Goal: Task Accomplishment & Management: Use online tool/utility

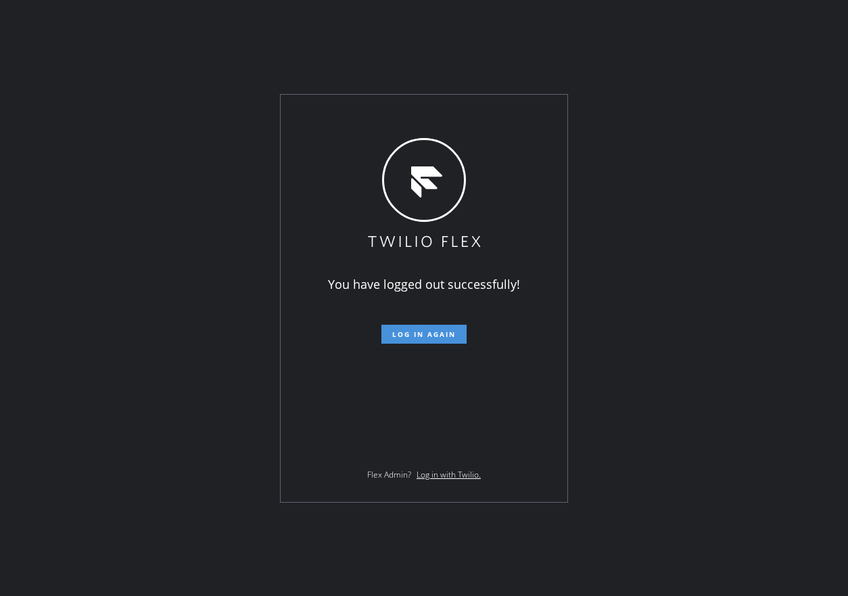
click at [415, 338] on span "Log in again" at bounding box center [424, 333] width 64 height 9
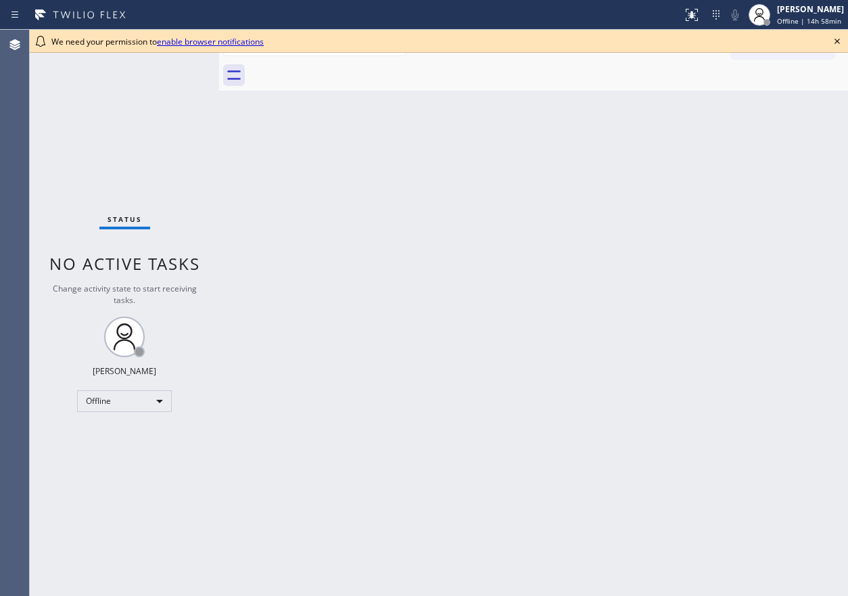
click at [837, 42] on icon at bounding box center [837, 41] width 5 height 5
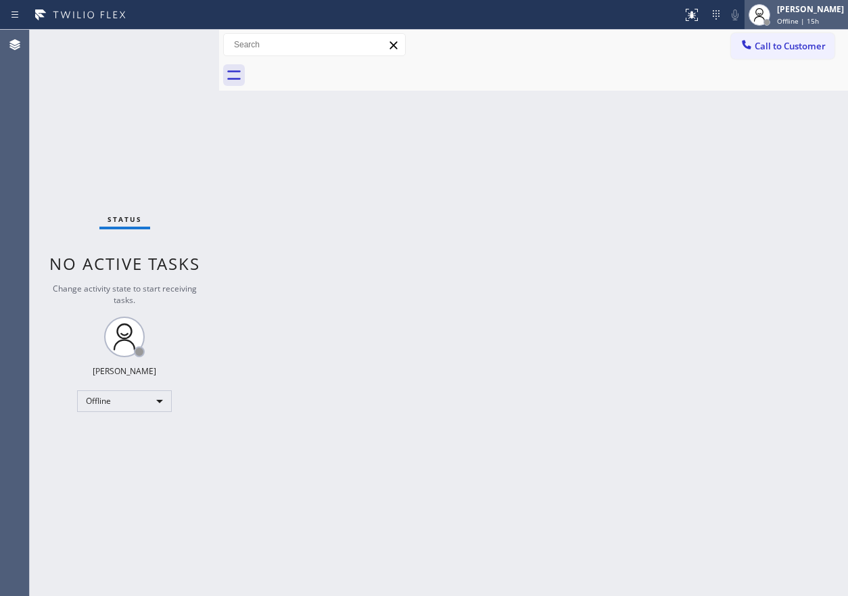
click at [819, 20] on span "Offline | 15h" at bounding box center [798, 20] width 42 height 9
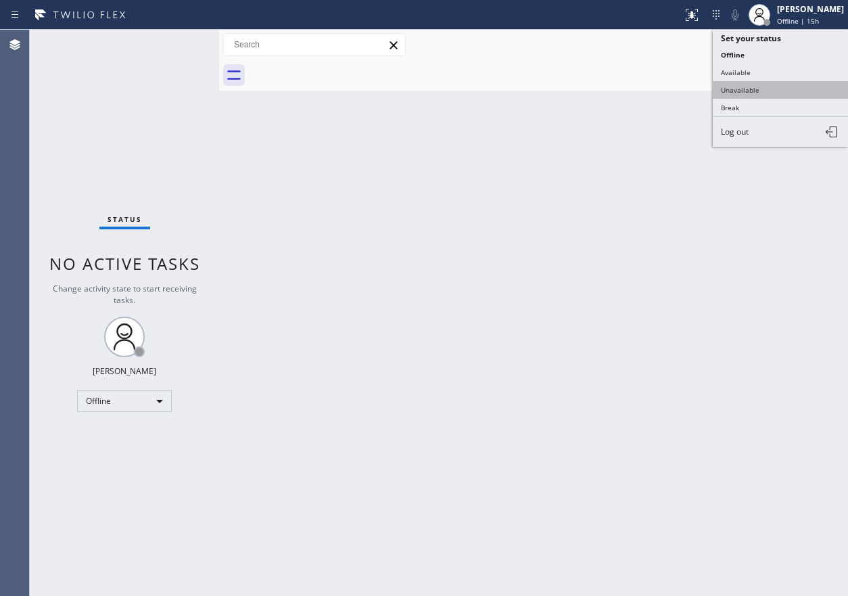
click at [758, 83] on button "Unavailable" at bounding box center [780, 90] width 135 height 18
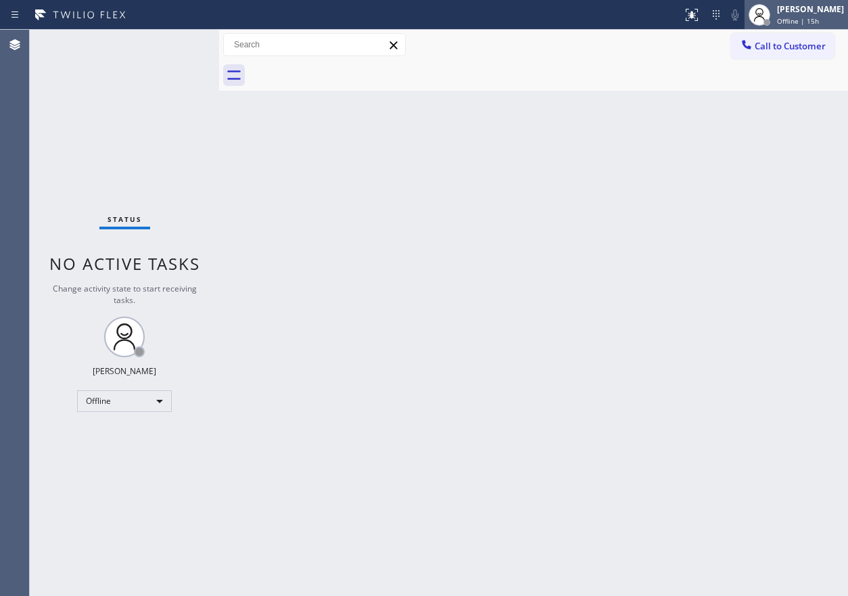
click at [791, 14] on div "[PERSON_NAME]" at bounding box center [810, 8] width 67 height 11
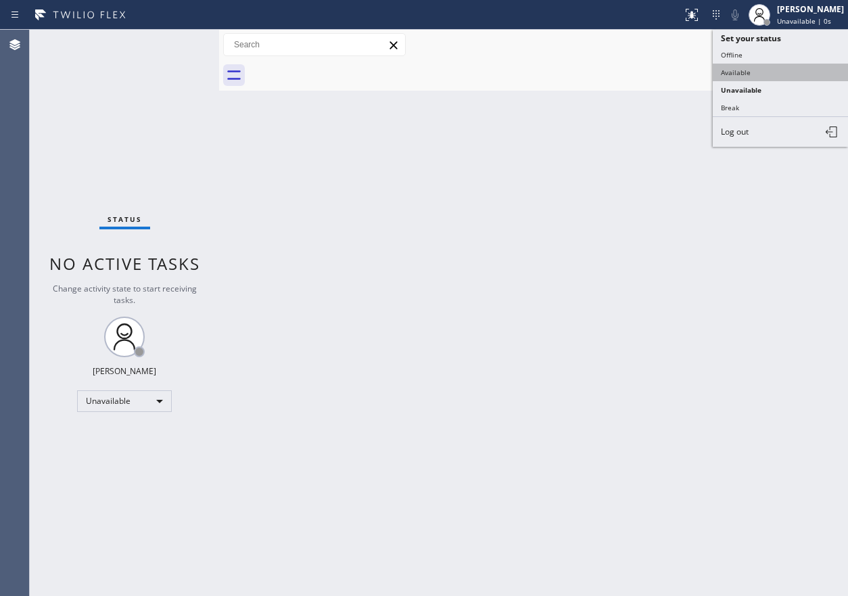
click at [781, 74] on button "Available" at bounding box center [780, 73] width 135 height 18
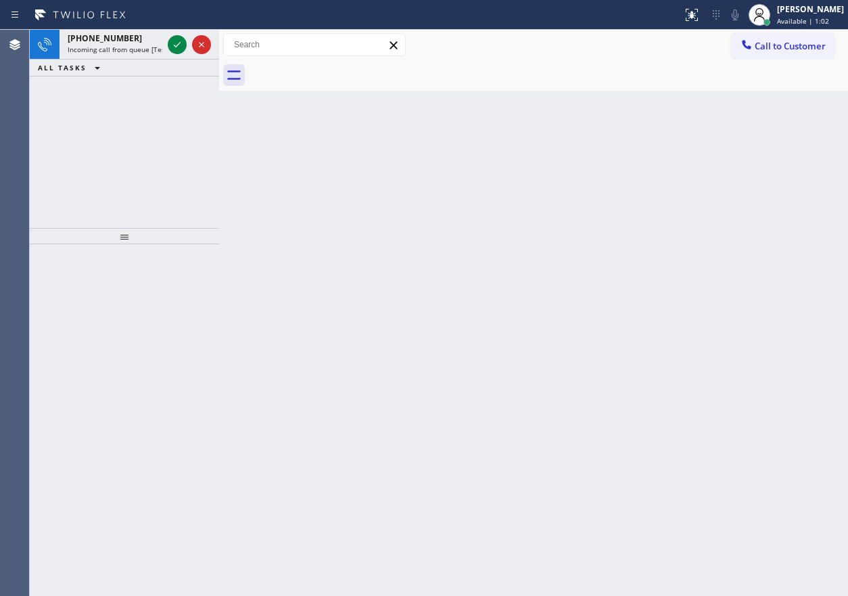
drag, startPoint x: 719, startPoint y: 233, endPoint x: 462, endPoint y: 121, distance: 280.2
click at [719, 233] on div "Back to Dashboard Change Sender ID Customers Technicians Select a contact Outbo…" at bounding box center [533, 313] width 629 height 566
click at [177, 39] on icon at bounding box center [177, 45] width 16 height 16
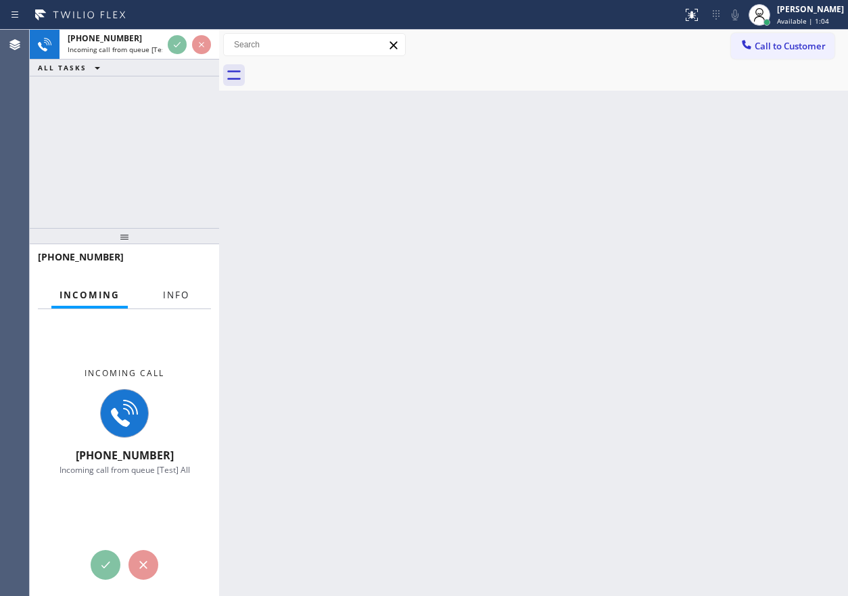
click at [164, 294] on span "Info" at bounding box center [176, 295] width 26 height 12
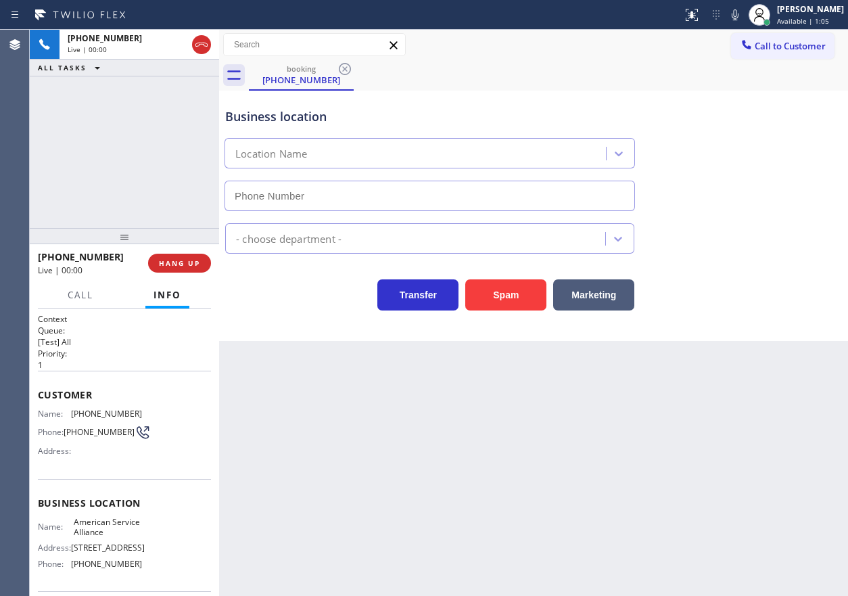
type input "[PHONE_NUMBER]"
click at [95, 530] on span "American Service Alliance" at bounding box center [108, 527] width 68 height 21
copy span "American Service Alliance"
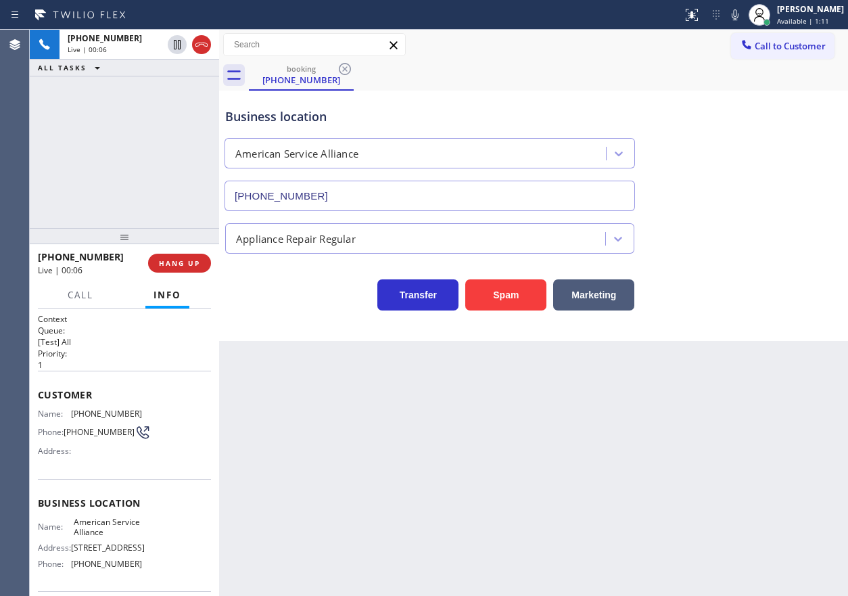
click at [414, 191] on input "[PHONE_NUMBER]" at bounding box center [430, 196] width 411 height 30
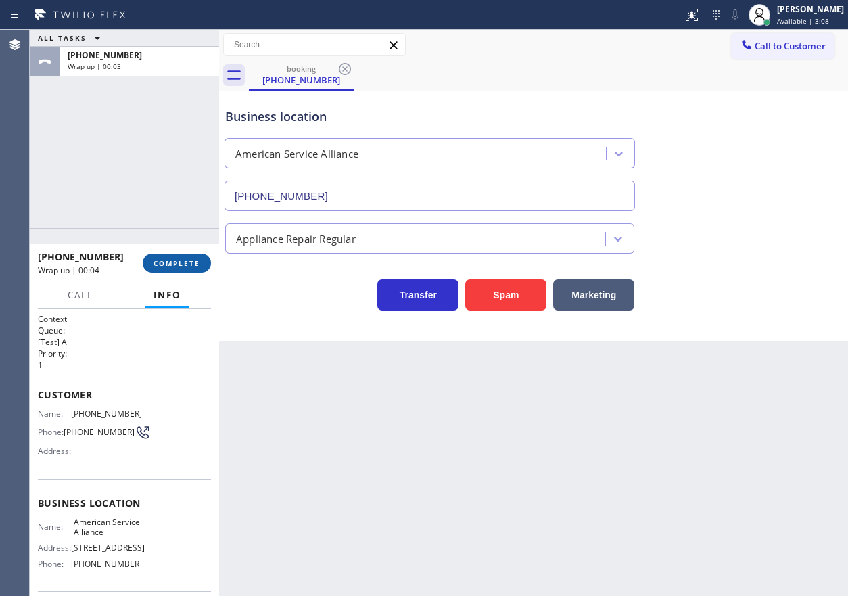
click at [191, 260] on span "COMPLETE" at bounding box center [177, 262] width 47 height 9
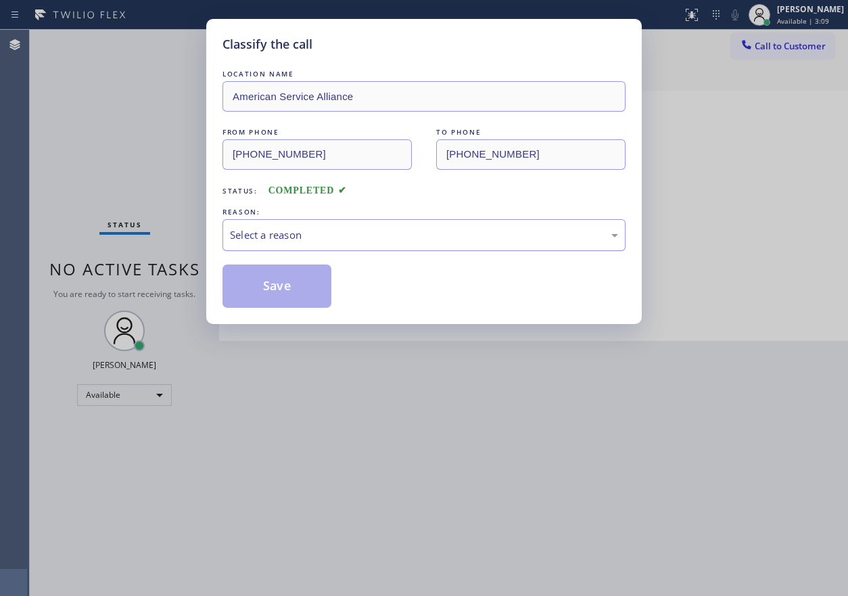
click at [348, 235] on div "Select a reason" at bounding box center [424, 235] width 388 height 16
click at [288, 289] on button "Save" at bounding box center [277, 285] width 109 height 43
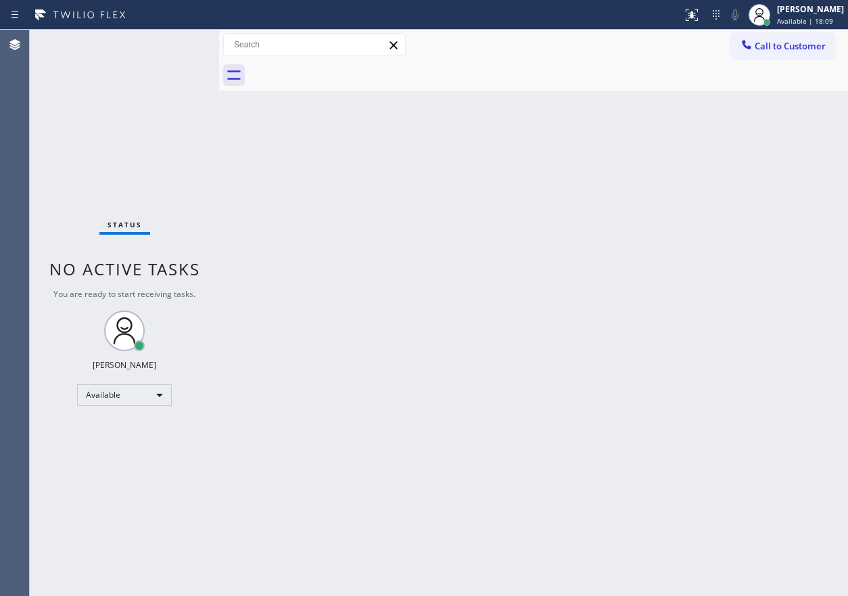
click at [665, 433] on div "Back to Dashboard Change Sender ID Customers Technicians Select a contact Outbo…" at bounding box center [533, 313] width 629 height 566
drag, startPoint x: 768, startPoint y: 179, endPoint x: 250, endPoint y: 140, distance: 520.3
click at [768, 179] on div "Back to Dashboard Change Sender ID Customers Technicians Select a contact Outbo…" at bounding box center [533, 313] width 629 height 566
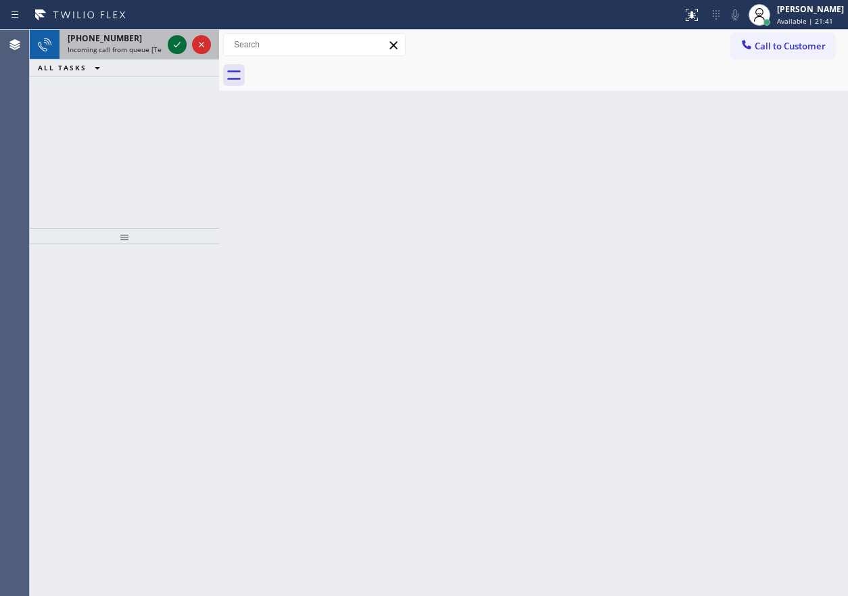
click at [179, 46] on icon at bounding box center [177, 45] width 16 height 16
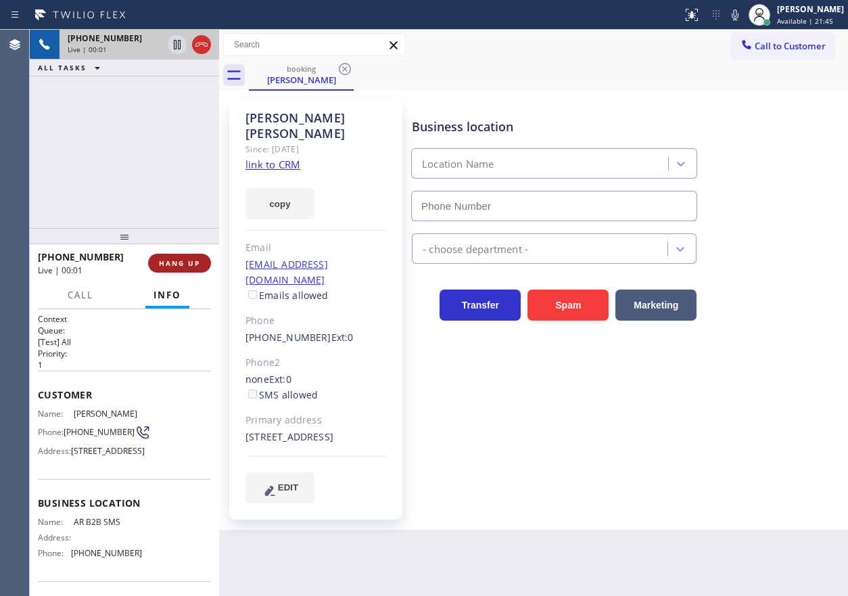
type input "[PHONE_NUMBER]"
click at [181, 267] on span "HANG UP" at bounding box center [179, 262] width 41 height 9
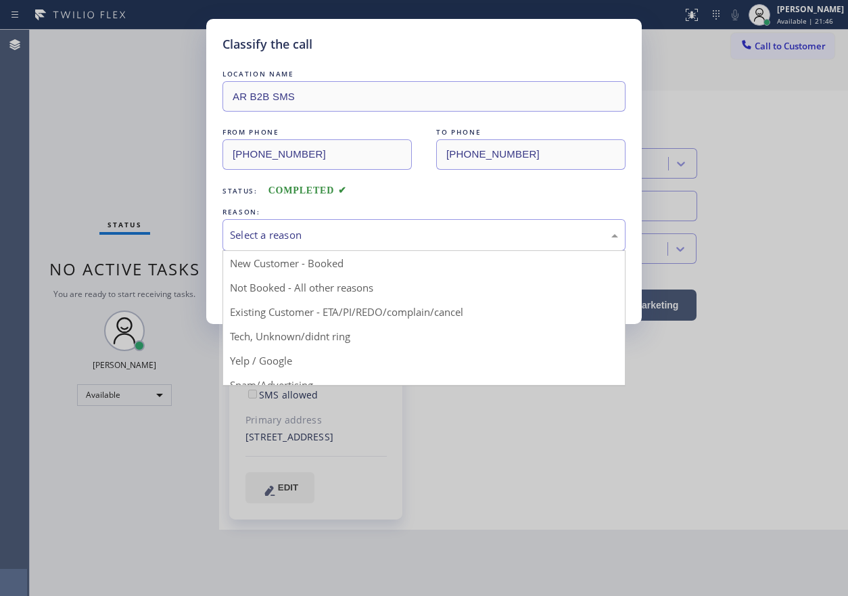
click at [315, 245] on div "Select a reason" at bounding box center [424, 235] width 403 height 32
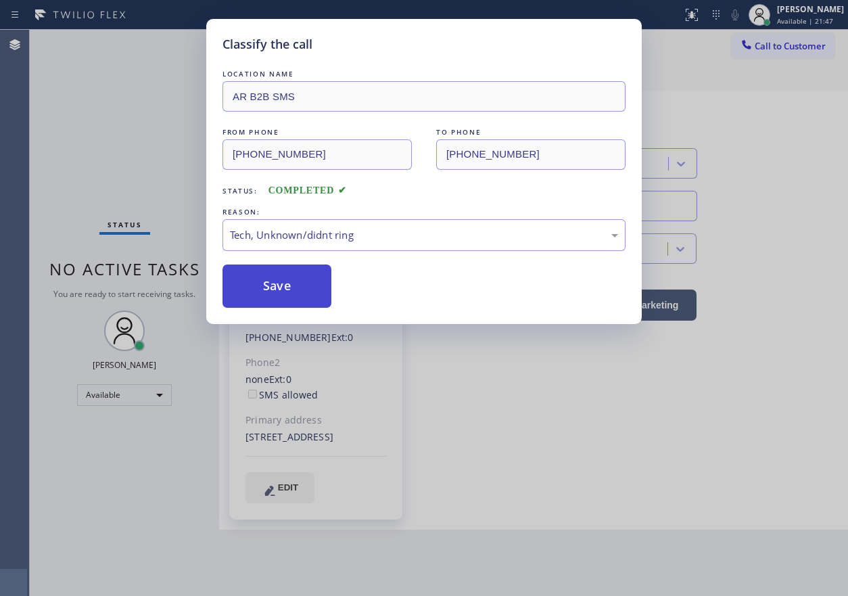
click at [293, 291] on button "Save" at bounding box center [277, 285] width 109 height 43
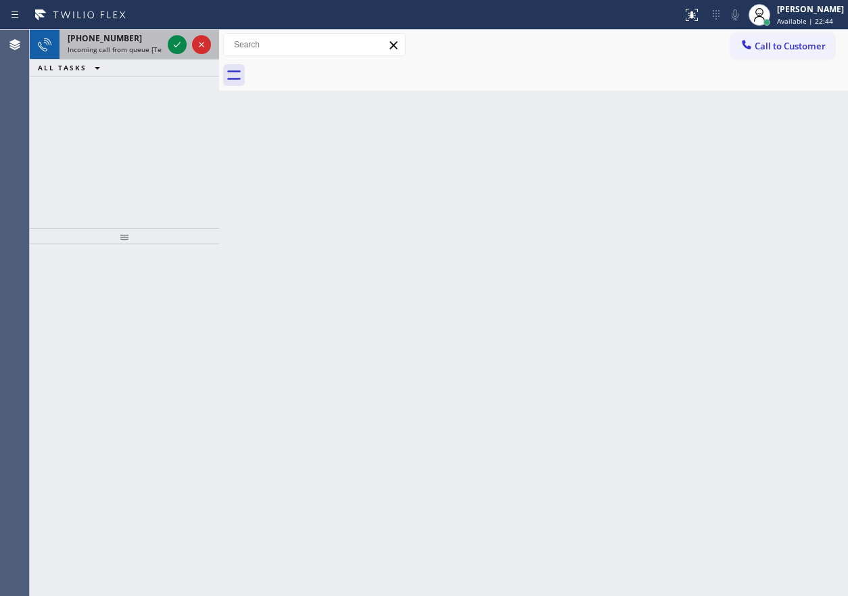
click at [123, 41] on span "[PHONE_NUMBER]" at bounding box center [105, 37] width 74 height 11
click at [176, 51] on icon at bounding box center [177, 45] width 16 height 16
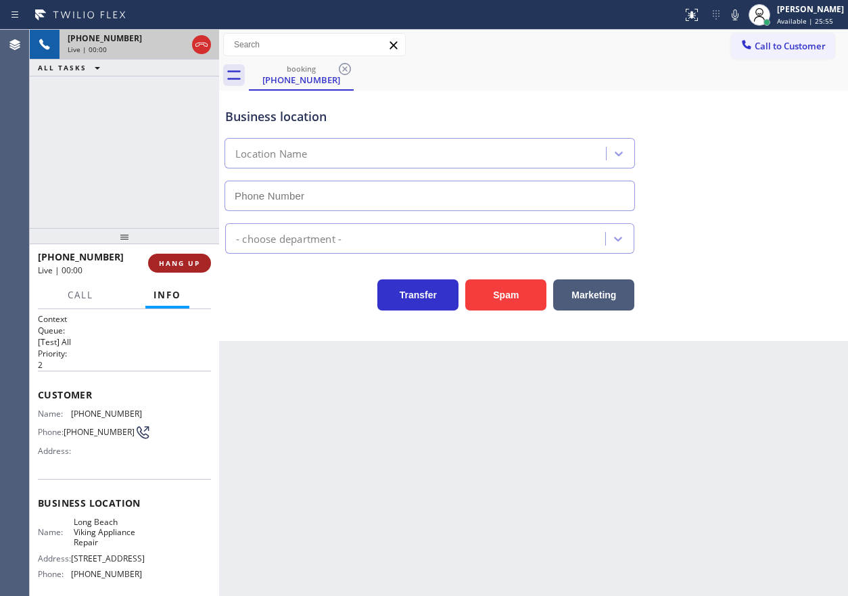
type input "[PHONE_NUMBER]"
click at [178, 271] on button "HANG UP" at bounding box center [179, 263] width 63 height 19
click at [179, 268] on button "HANG UP" at bounding box center [179, 263] width 63 height 19
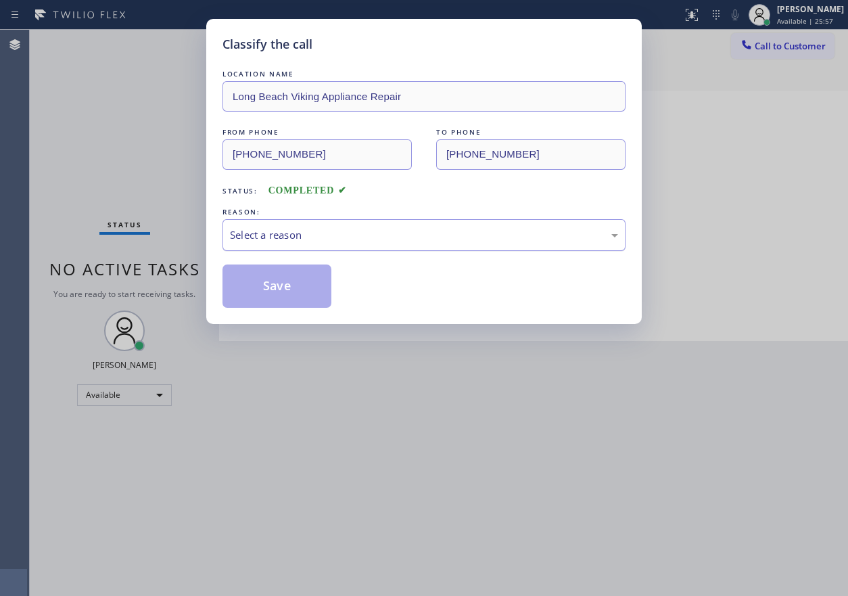
click at [352, 221] on div "Select a reason" at bounding box center [424, 235] width 403 height 32
click at [293, 297] on button "Save" at bounding box center [277, 285] width 109 height 43
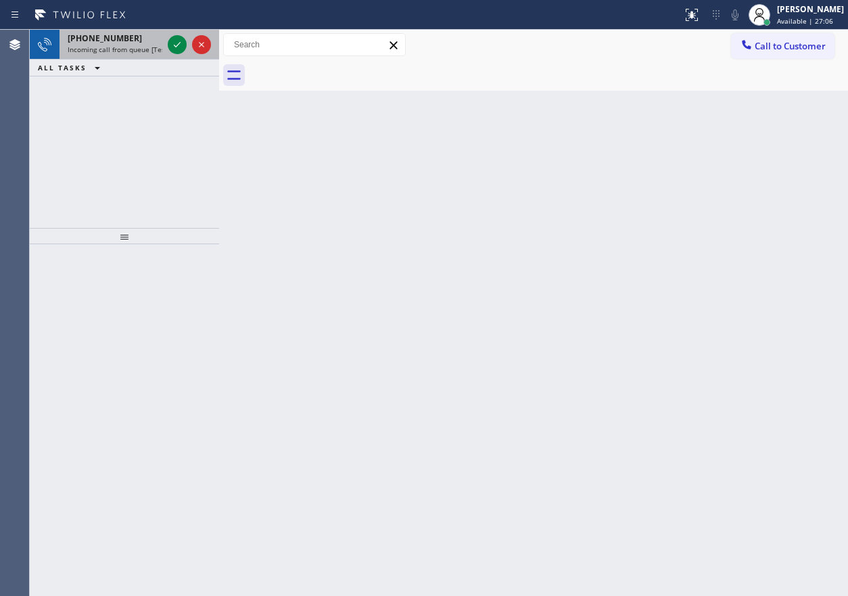
click at [129, 49] on span "Incoming call from queue [Test] All" at bounding box center [124, 49] width 112 height 9
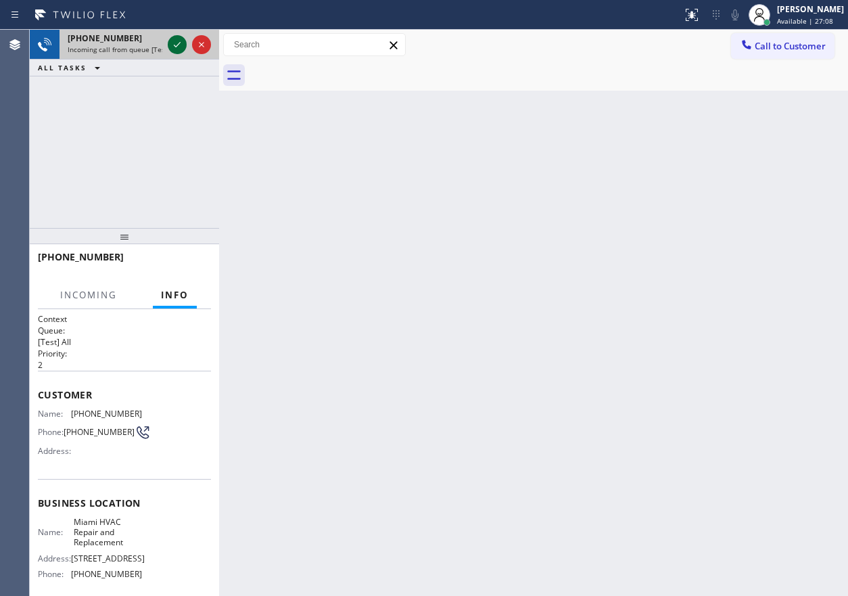
click at [178, 47] on icon at bounding box center [177, 45] width 16 height 16
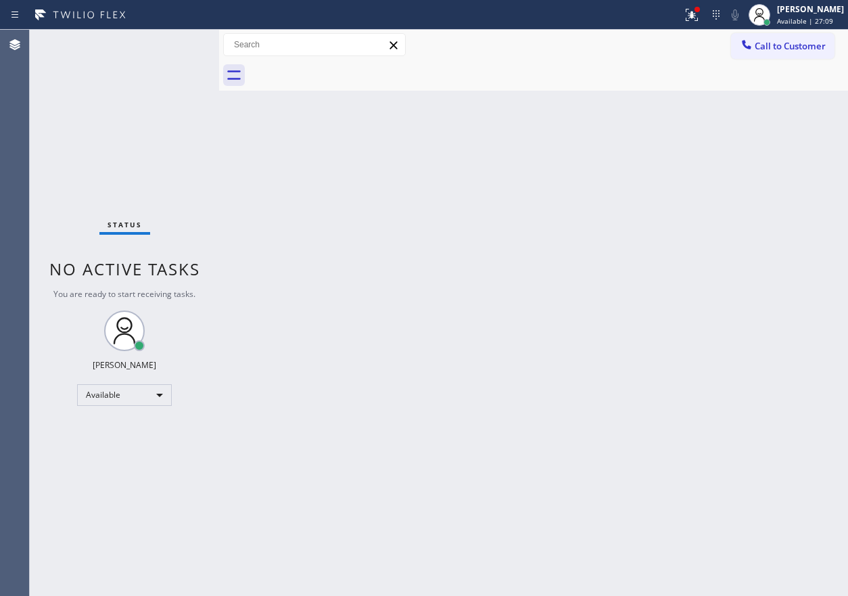
click at [152, 64] on div "Status No active tasks You are ready to start receiving tasks. [PERSON_NAME] Av…" at bounding box center [124, 313] width 189 height 566
click at [724, 533] on div "Back to Dashboard Change Sender ID Customers Technicians Select a contact Outbo…" at bounding box center [533, 313] width 629 height 566
click at [700, 8] on div at bounding box center [697, 9] width 5 height 5
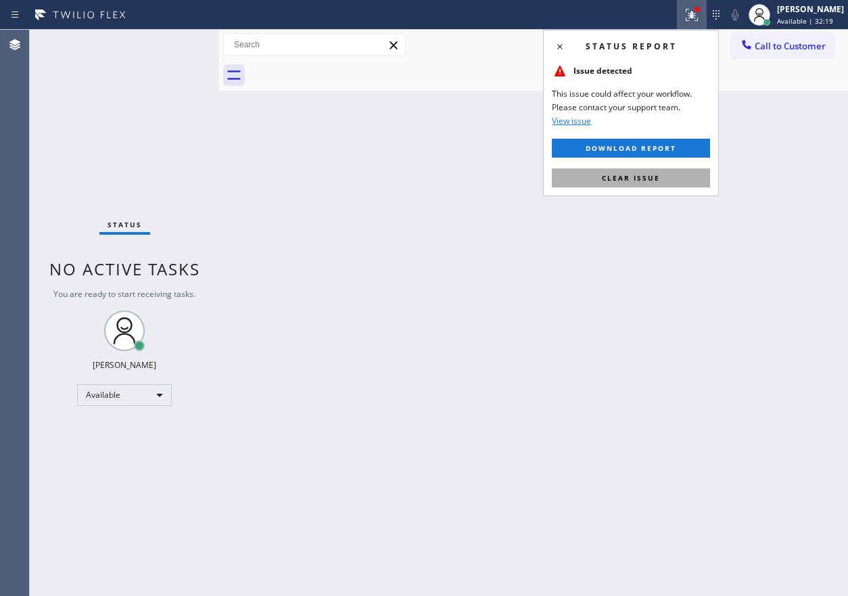
click at [651, 173] on span "Clear issue" at bounding box center [631, 177] width 58 height 9
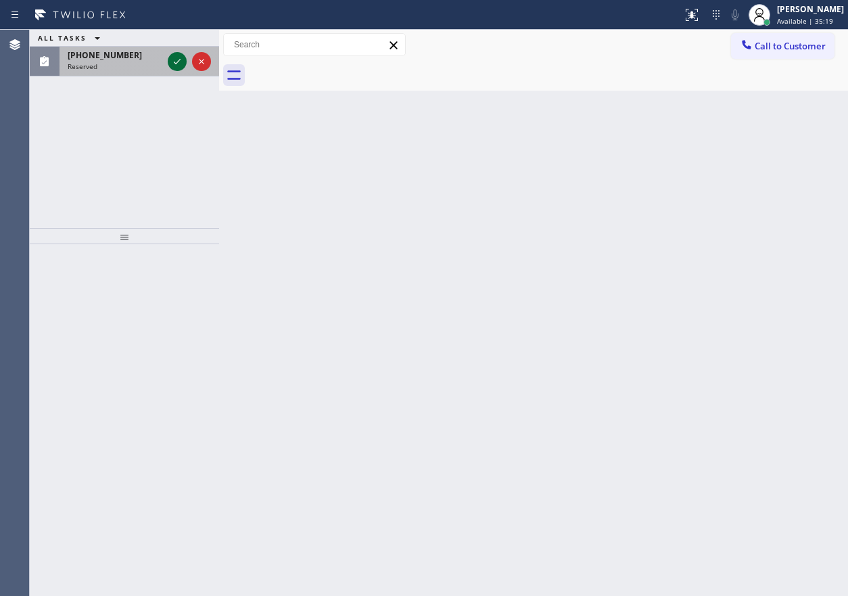
click at [173, 64] on icon at bounding box center [177, 61] width 16 height 16
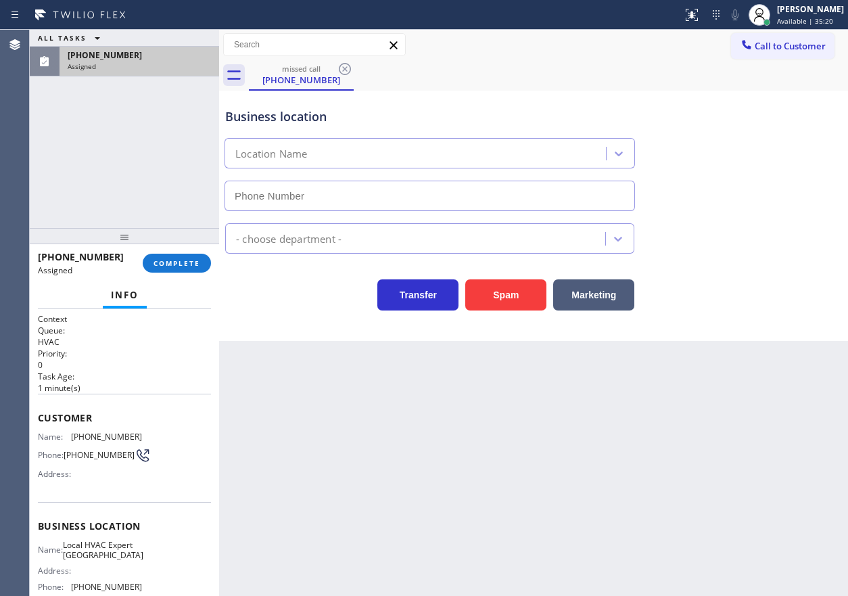
type input "[PHONE_NUMBER]"
click at [193, 258] on span "COMPLETE" at bounding box center [177, 262] width 47 height 9
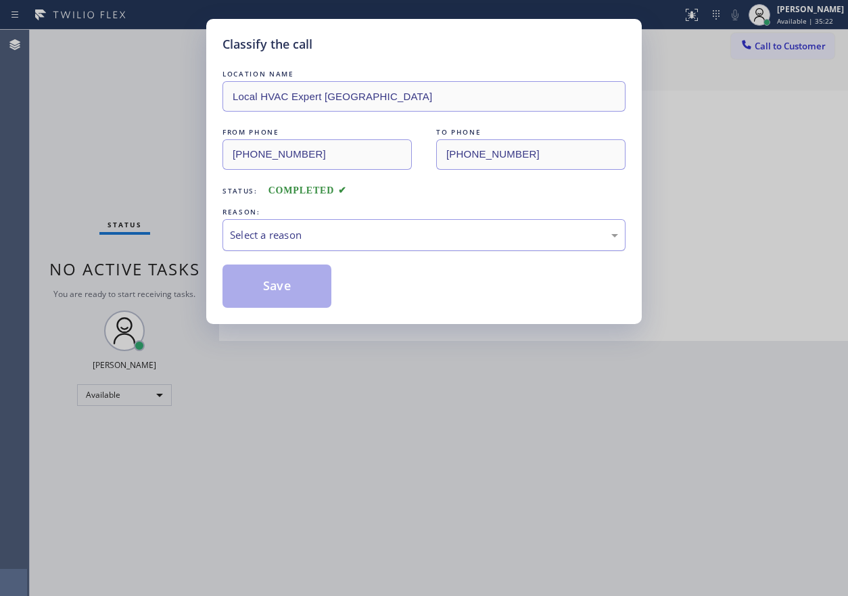
click at [344, 236] on div "Select a reason" at bounding box center [424, 235] width 388 height 16
click at [313, 302] on button "Save" at bounding box center [277, 285] width 109 height 43
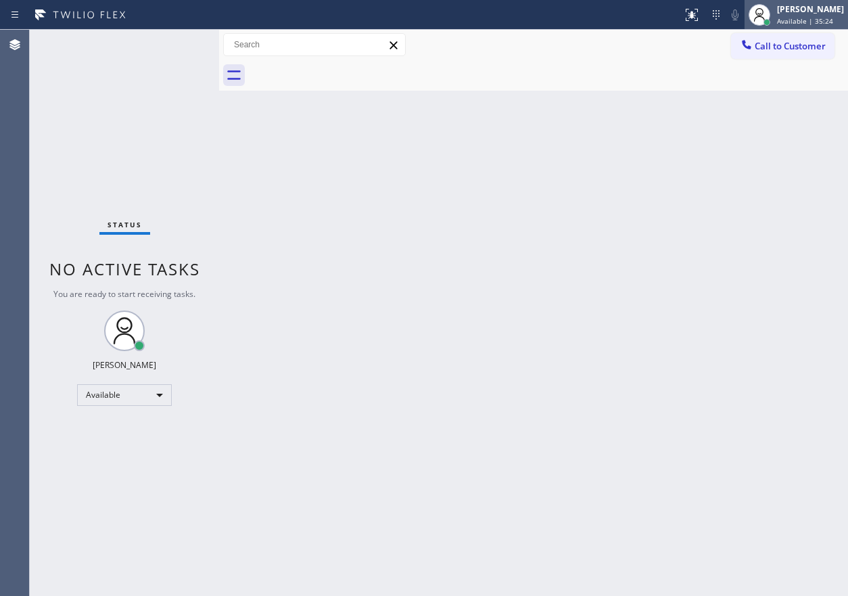
click at [826, 24] on span "Available | 35:24" at bounding box center [805, 20] width 56 height 9
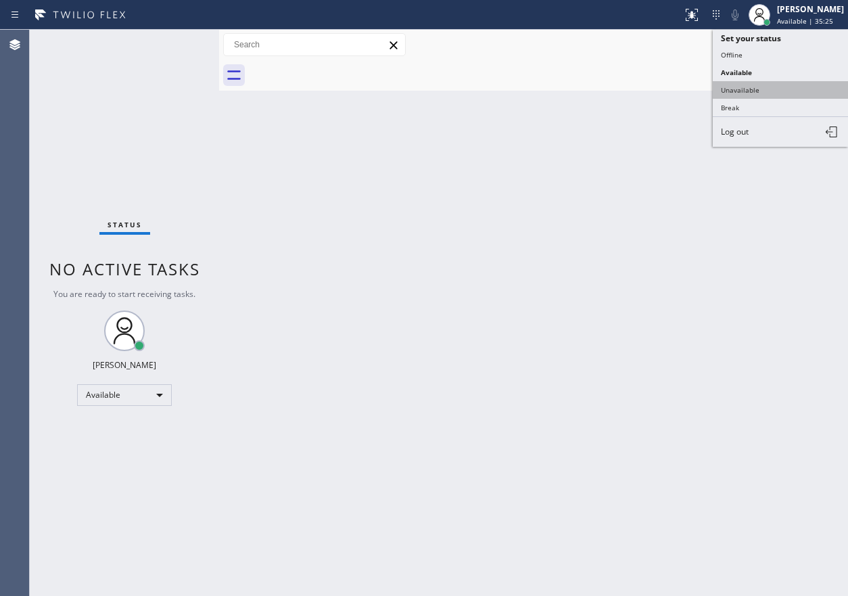
click at [777, 89] on button "Unavailable" at bounding box center [780, 90] width 135 height 18
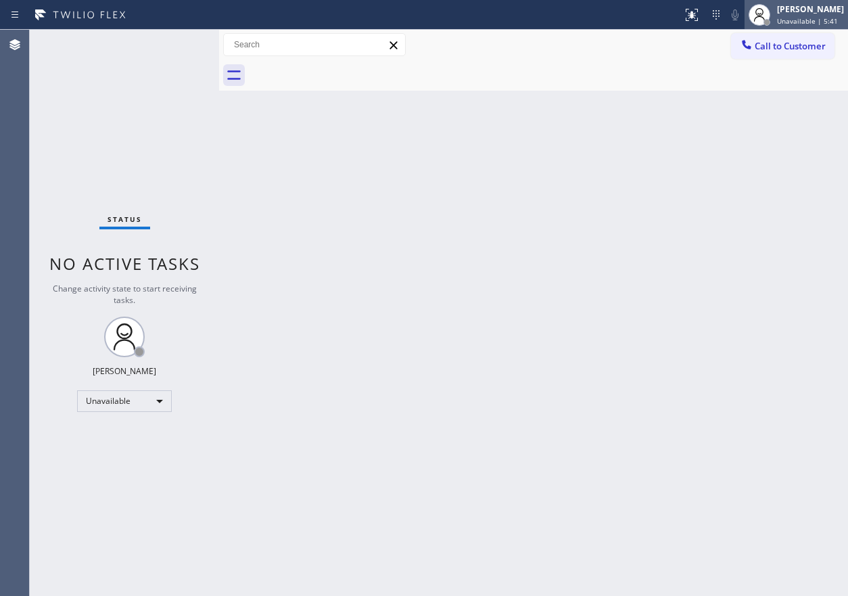
click at [813, 20] on span "Unavailable | 5:41" at bounding box center [807, 20] width 61 height 9
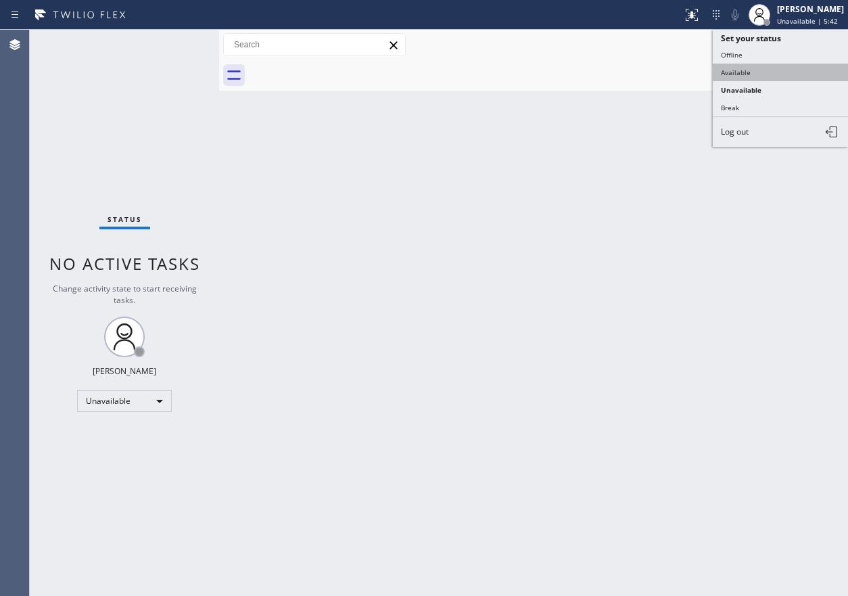
click at [774, 70] on button "Available" at bounding box center [780, 73] width 135 height 18
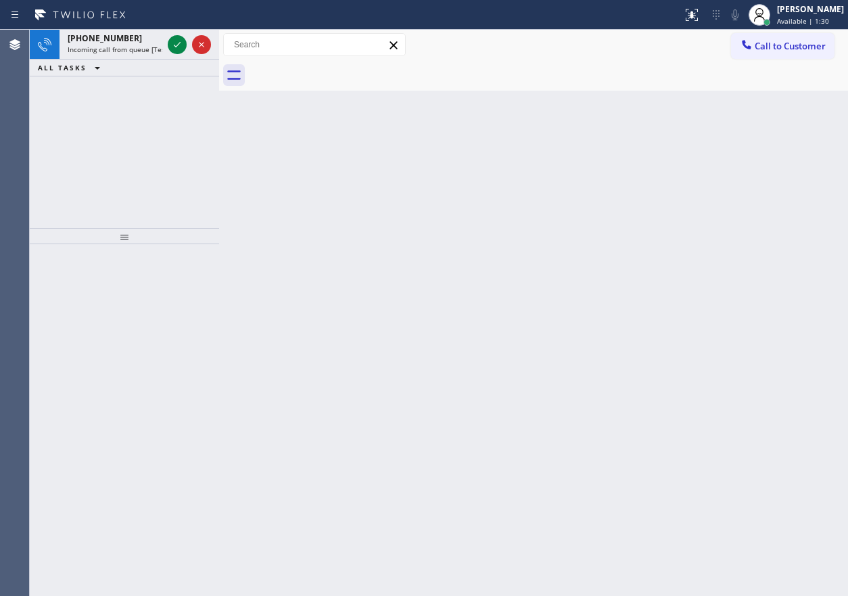
click at [754, 228] on div "Back to Dashboard Change Sender ID Customers Technicians Select a contact Outbo…" at bounding box center [533, 313] width 629 height 566
click at [181, 48] on icon at bounding box center [177, 45] width 16 height 16
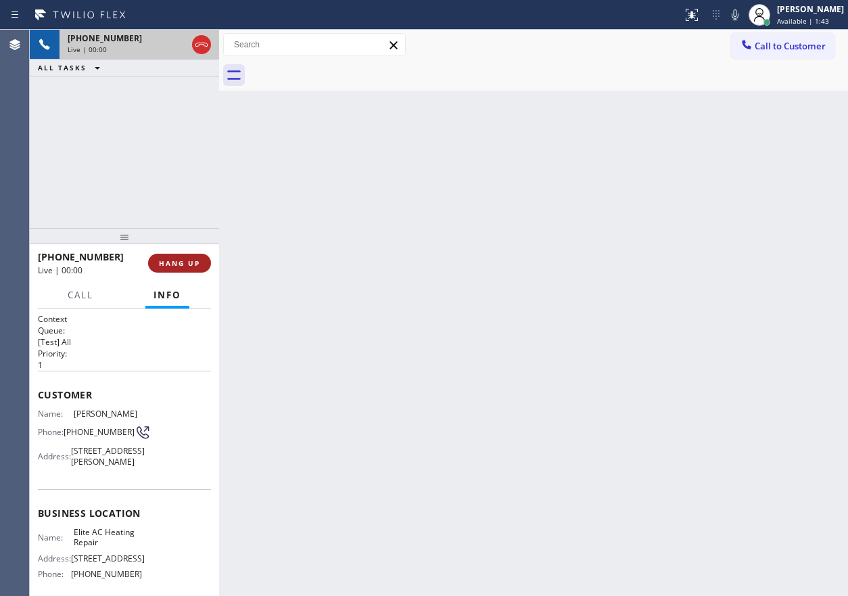
click at [184, 269] on button "HANG UP" at bounding box center [179, 263] width 63 height 19
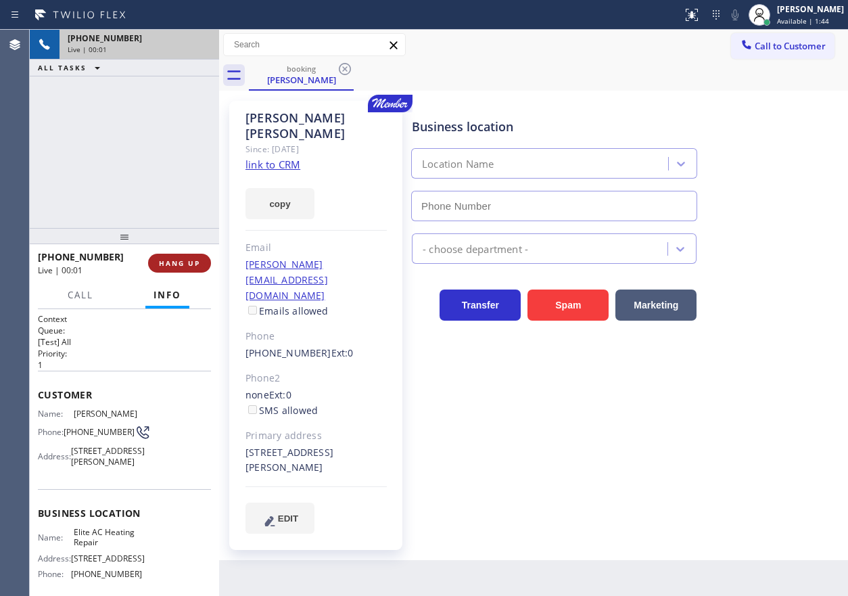
click at [184, 268] on button "HANG UP" at bounding box center [179, 263] width 63 height 19
type input "[PHONE_NUMBER]"
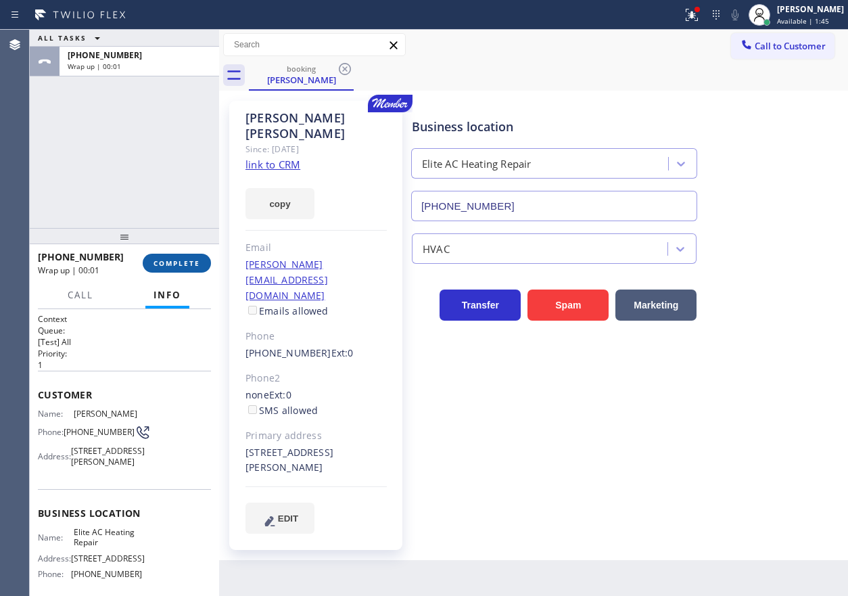
click at [203, 261] on button "COMPLETE" at bounding box center [177, 263] width 68 height 19
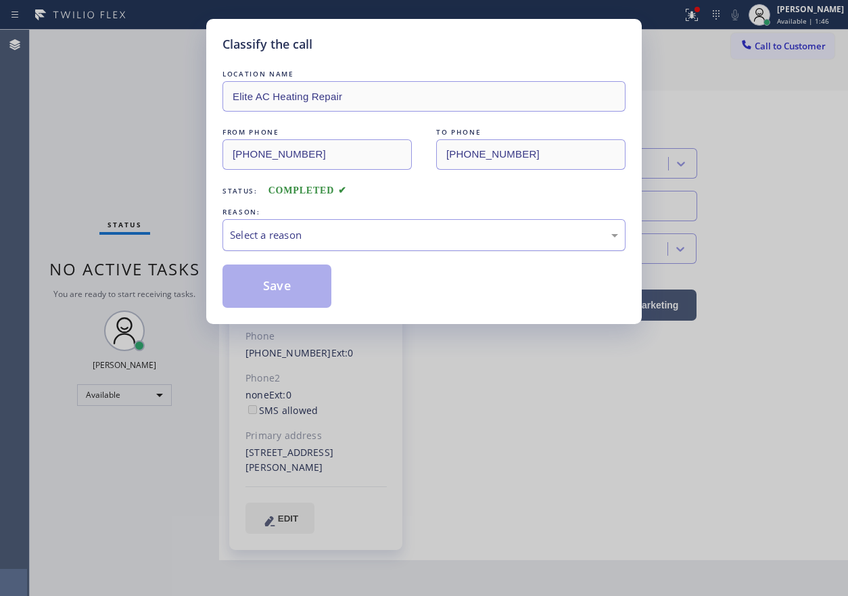
click at [363, 241] on div "Select a reason" at bounding box center [424, 235] width 388 height 16
click at [312, 298] on button "Save" at bounding box center [277, 285] width 109 height 43
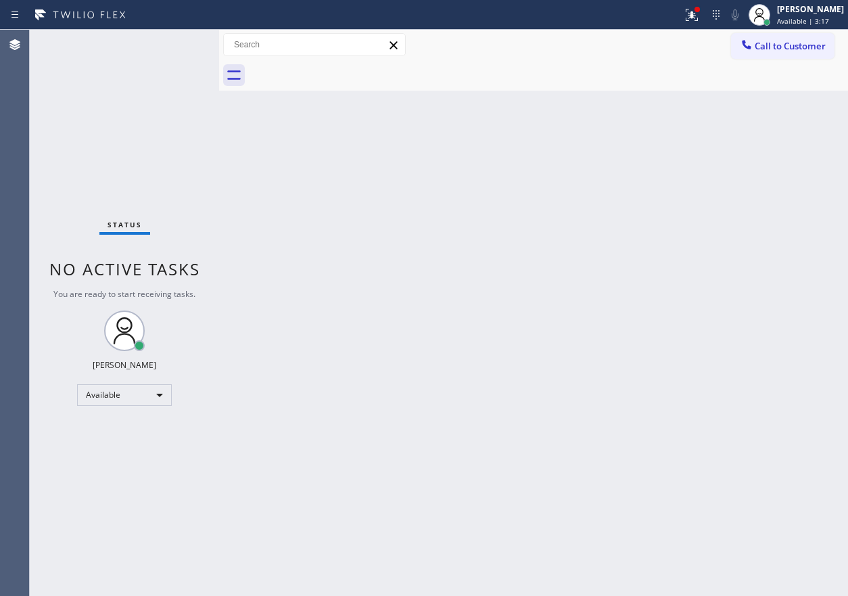
click at [737, 316] on div "Back to Dashboard Change Sender ID Customers Technicians Select a contact Outbo…" at bounding box center [533, 313] width 629 height 566
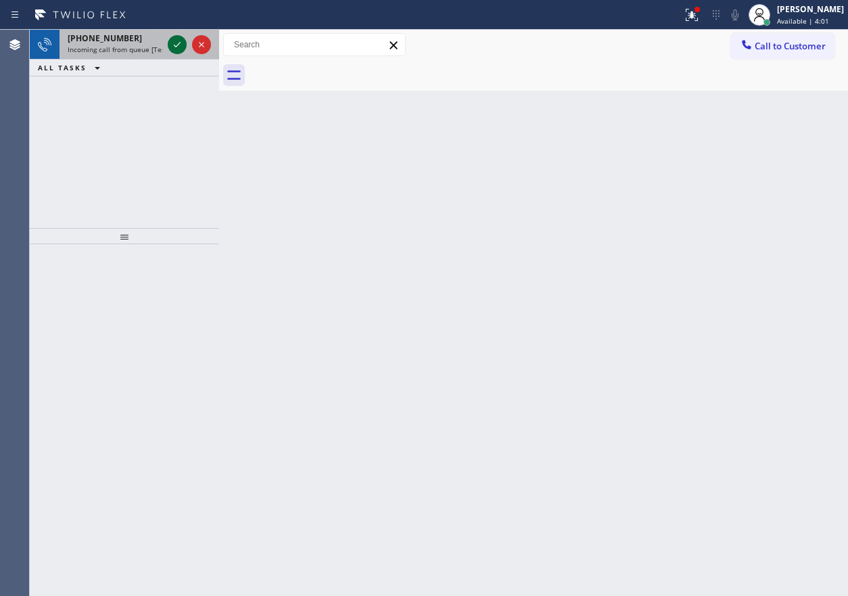
click at [177, 43] on icon at bounding box center [177, 45] width 16 height 16
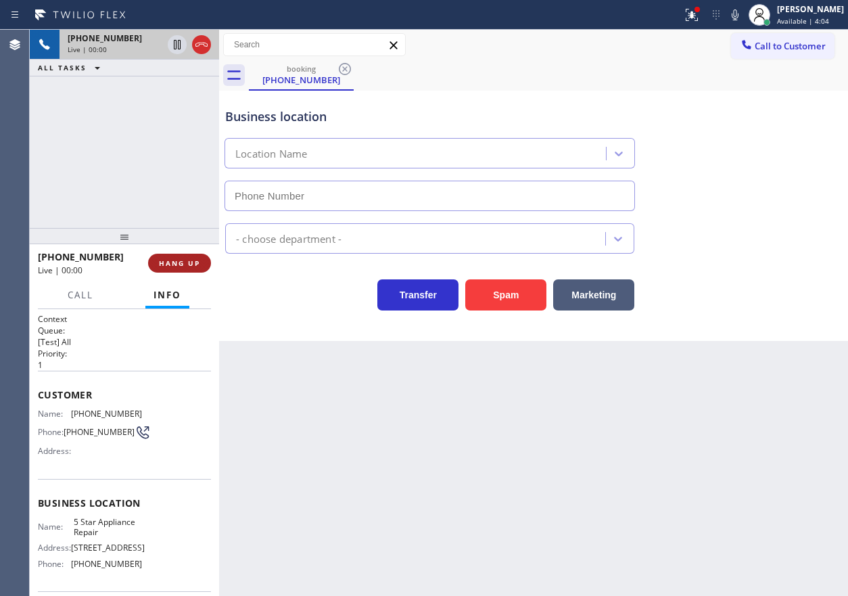
type input "[PHONE_NUMBER]"
click at [188, 255] on button "HANG UP" at bounding box center [179, 263] width 63 height 19
click at [188, 257] on button "HANG UP" at bounding box center [179, 263] width 63 height 19
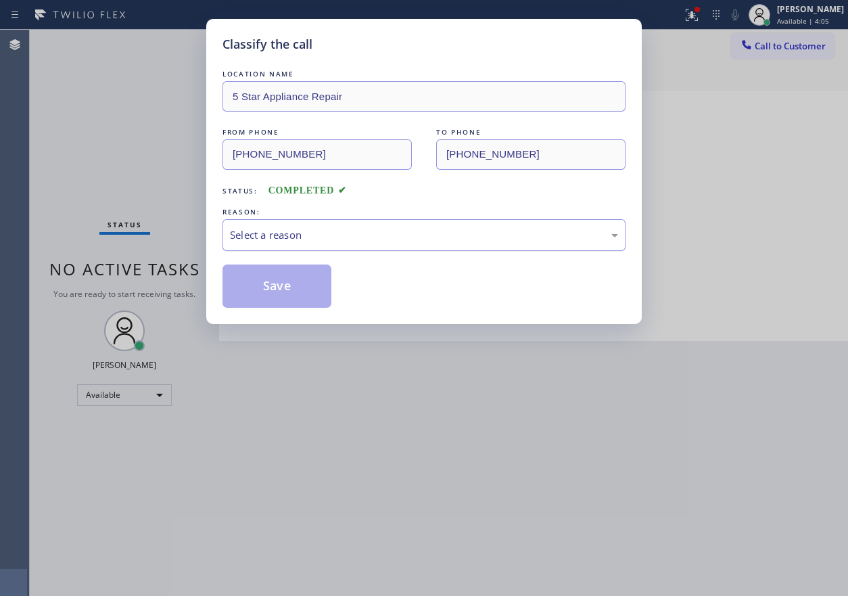
click at [371, 227] on div "Select a reason" at bounding box center [424, 235] width 388 height 16
click at [292, 285] on button "Save" at bounding box center [277, 285] width 109 height 43
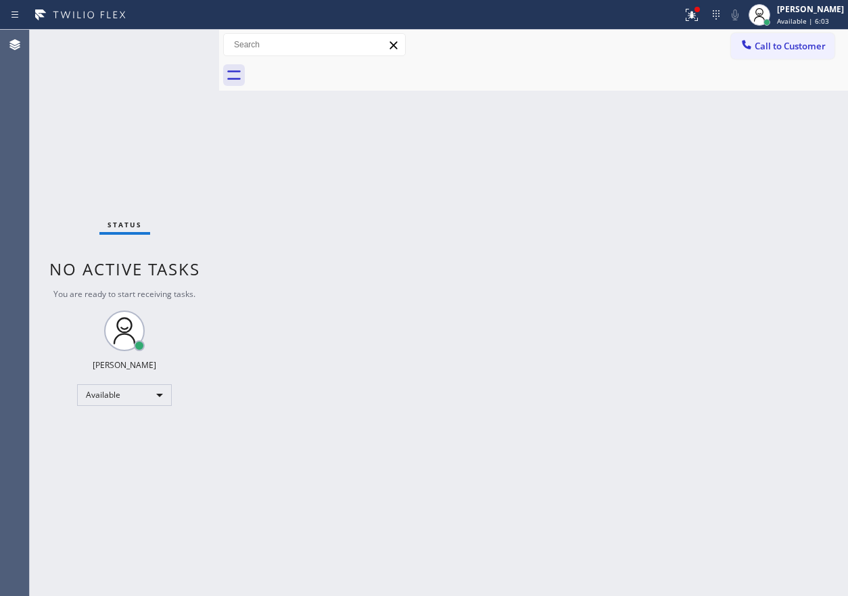
click at [756, 331] on div "Back to Dashboard Change Sender ID Customers Technicians Select a contact Outbo…" at bounding box center [533, 313] width 629 height 566
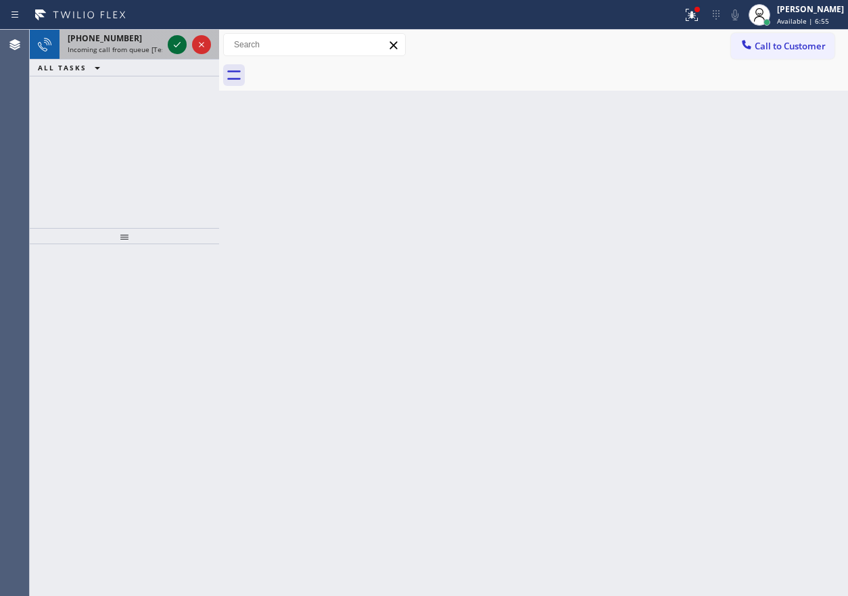
click at [175, 42] on icon at bounding box center [177, 45] width 16 height 16
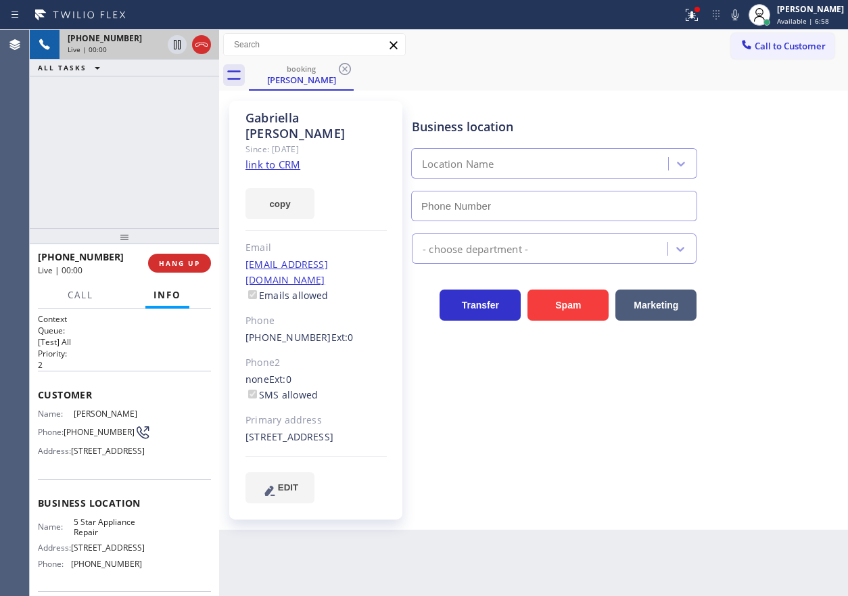
type input "[PHONE_NUMBER]"
click at [286, 158] on link "link to CRM" at bounding box center [273, 165] width 55 height 14
click at [112, 538] on span "5 Star Appliance Repair" at bounding box center [108, 527] width 68 height 21
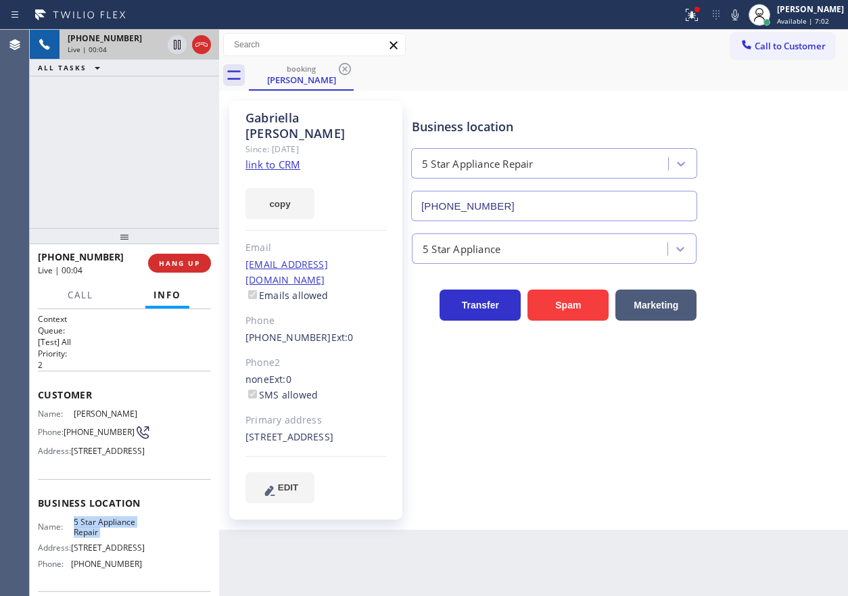
copy span "5 Star Appliance Repair"
click at [528, 204] on input "[PHONE_NUMBER]" at bounding box center [554, 206] width 286 height 30
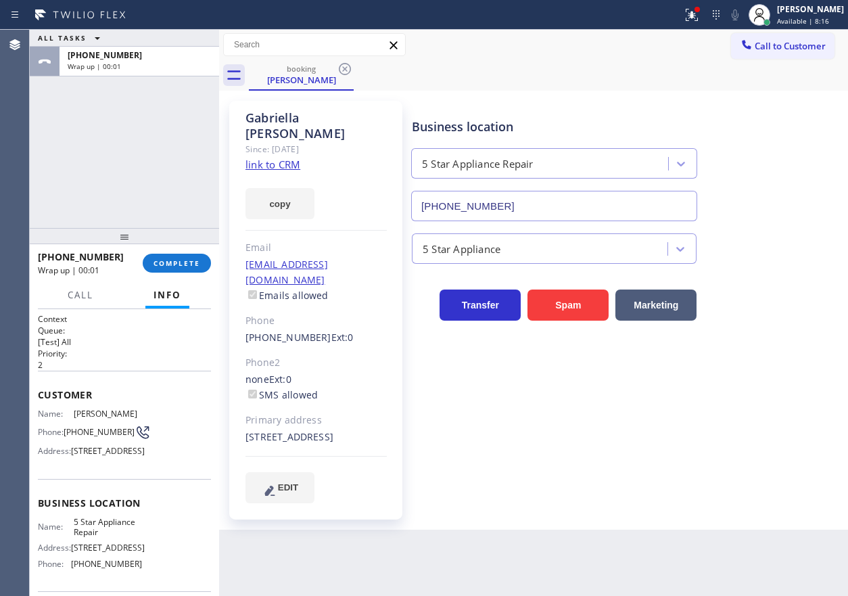
drag, startPoint x: 190, startPoint y: 253, endPoint x: 427, endPoint y: 256, distance: 236.8
click at [193, 254] on button "COMPLETE" at bounding box center [177, 263] width 68 height 19
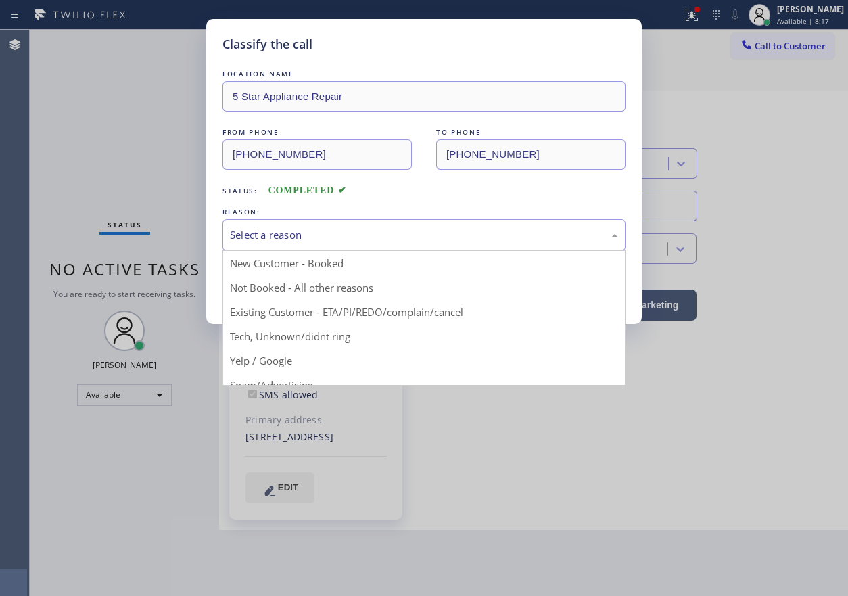
click at [336, 233] on div "Select a reason" at bounding box center [424, 235] width 388 height 16
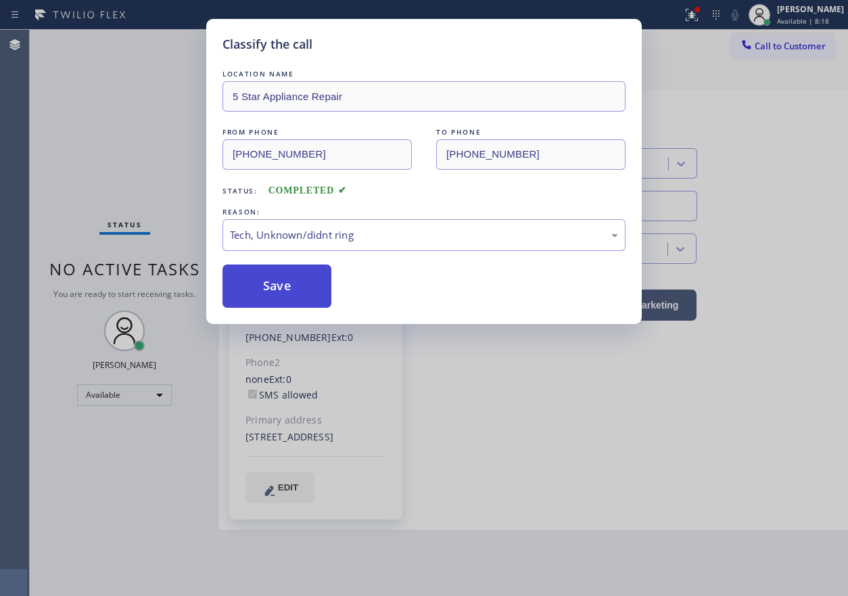
click at [310, 271] on button "Save" at bounding box center [277, 285] width 109 height 43
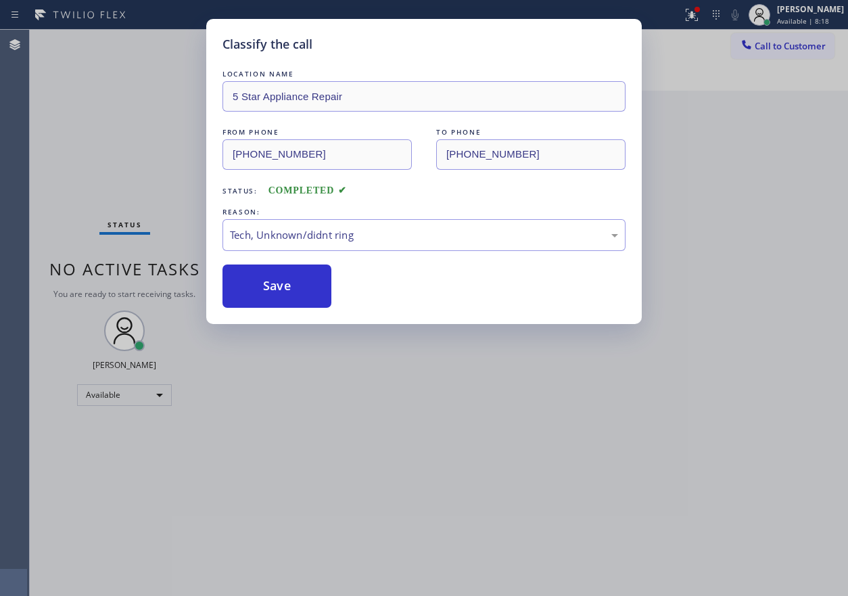
drag, startPoint x: 307, startPoint y: 281, endPoint x: 307, endPoint y: 5, distance: 276.0
click at [309, 274] on button "Save" at bounding box center [277, 285] width 109 height 43
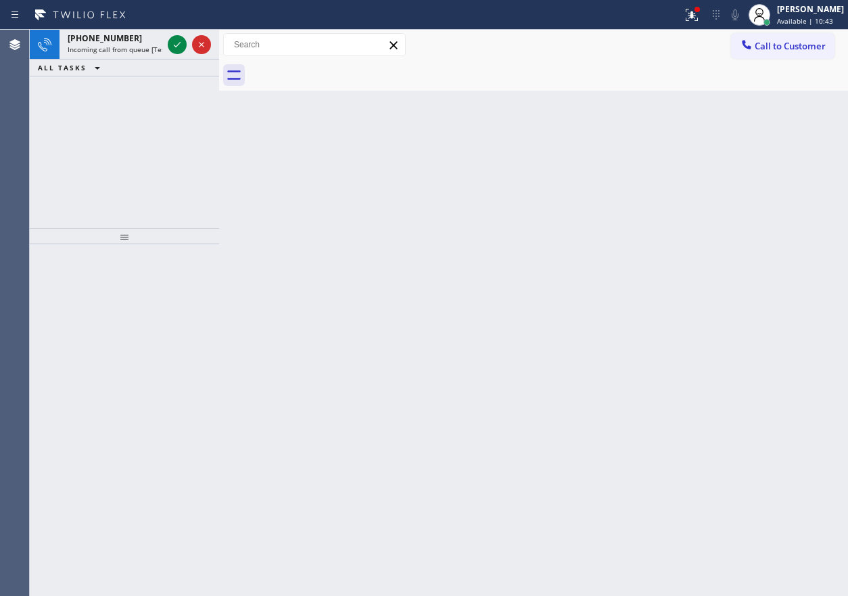
click at [668, 50] on div "Call to Customer Outbound call Location Search location Your caller id phone nu…" at bounding box center [533, 45] width 629 height 24
click at [166, 49] on div at bounding box center [189, 45] width 49 height 30
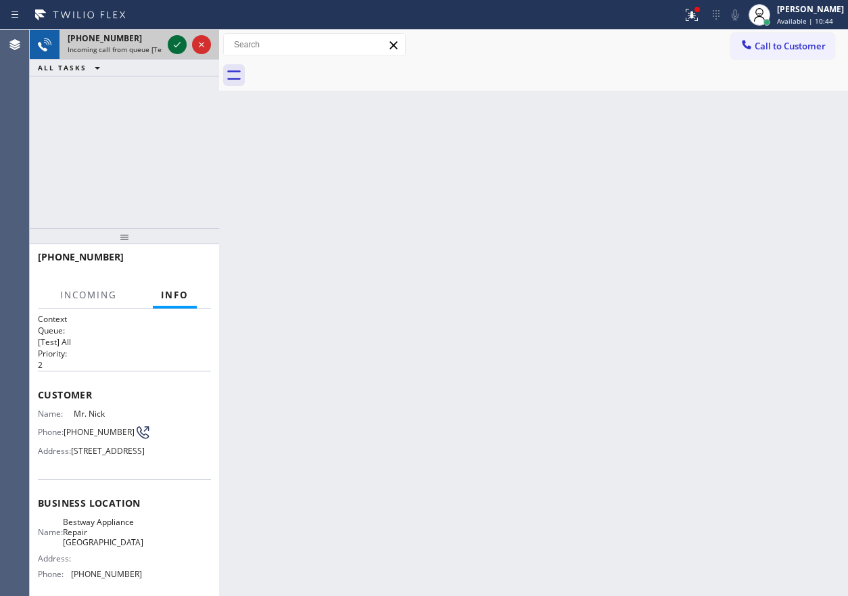
click at [171, 48] on icon at bounding box center [177, 45] width 16 height 16
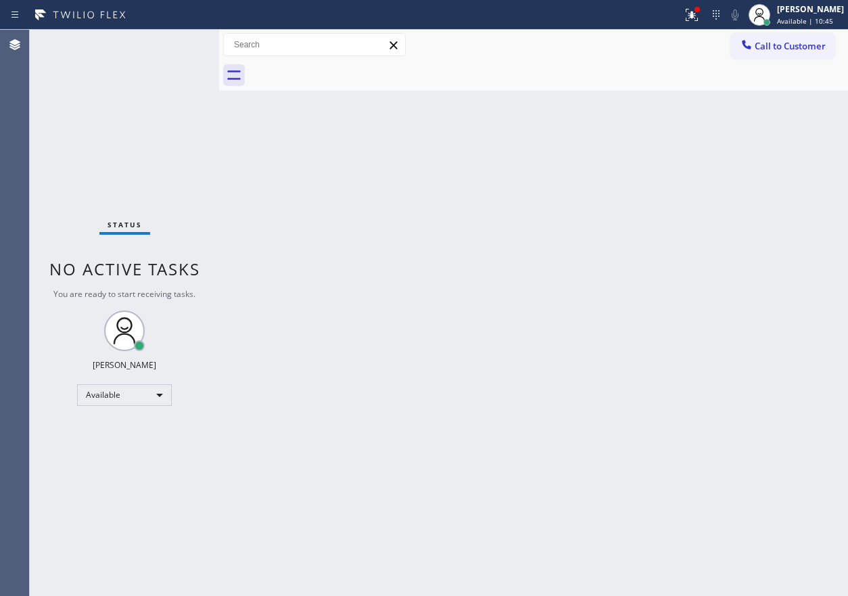
click at [172, 47] on div "Status No active tasks You are ready to start receiving tasks. [PERSON_NAME] Av…" at bounding box center [124, 313] width 189 height 566
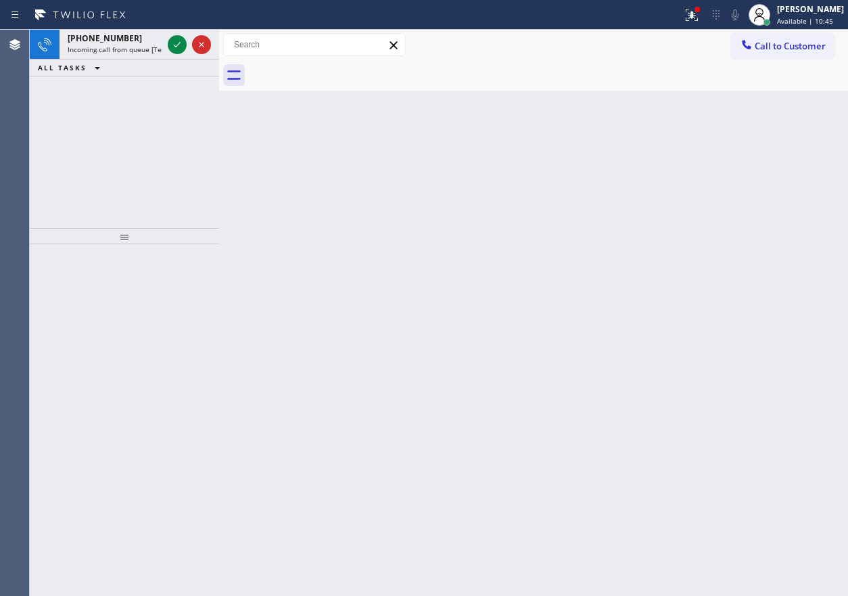
click at [172, 47] on icon at bounding box center [177, 45] width 16 height 16
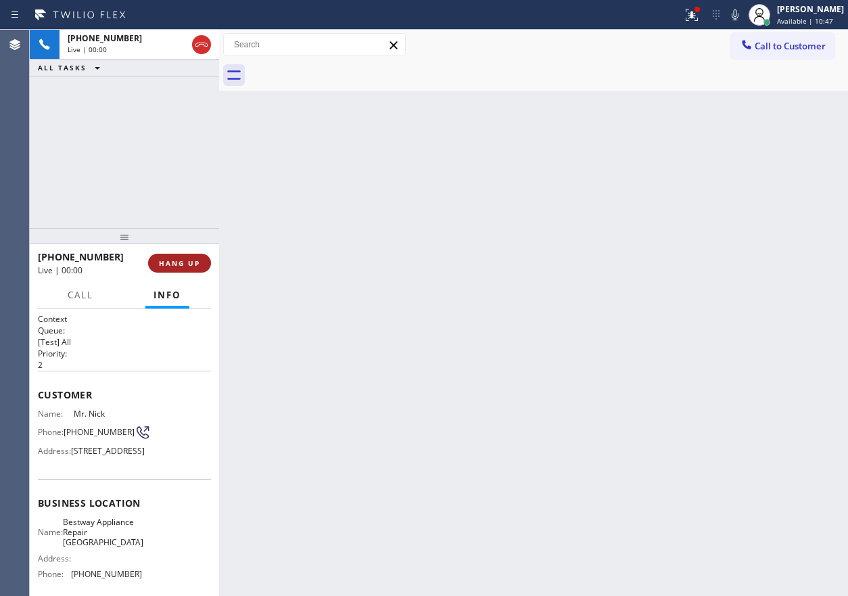
drag, startPoint x: 191, startPoint y: 251, endPoint x: 189, endPoint y: 269, distance: 17.8
click at [191, 256] on div "[PHONE_NUMBER] Live | 00:00 HANG UP" at bounding box center [124, 263] width 173 height 35
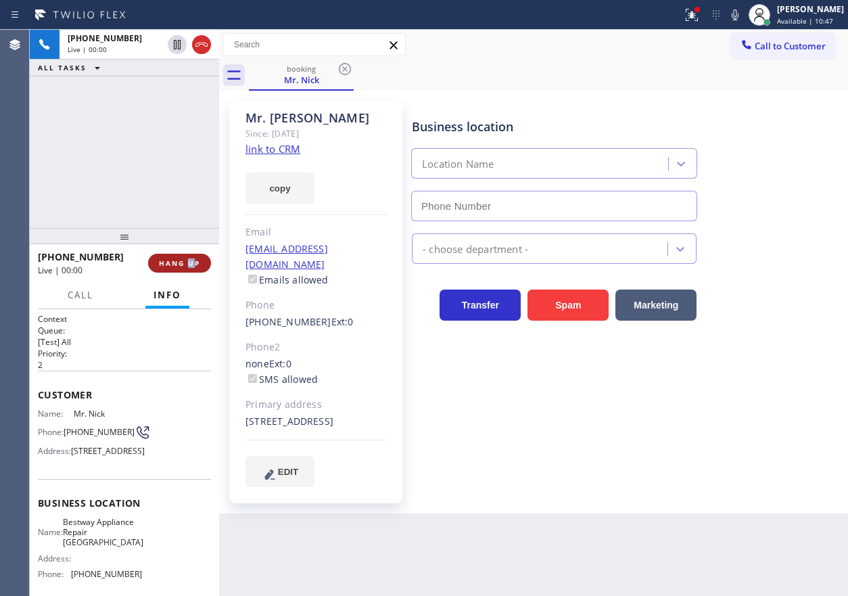
click at [189, 269] on button "HANG UP" at bounding box center [179, 263] width 63 height 19
type input "[PHONE_NUMBER]"
click at [191, 264] on span "HANG UP" at bounding box center [179, 262] width 41 height 9
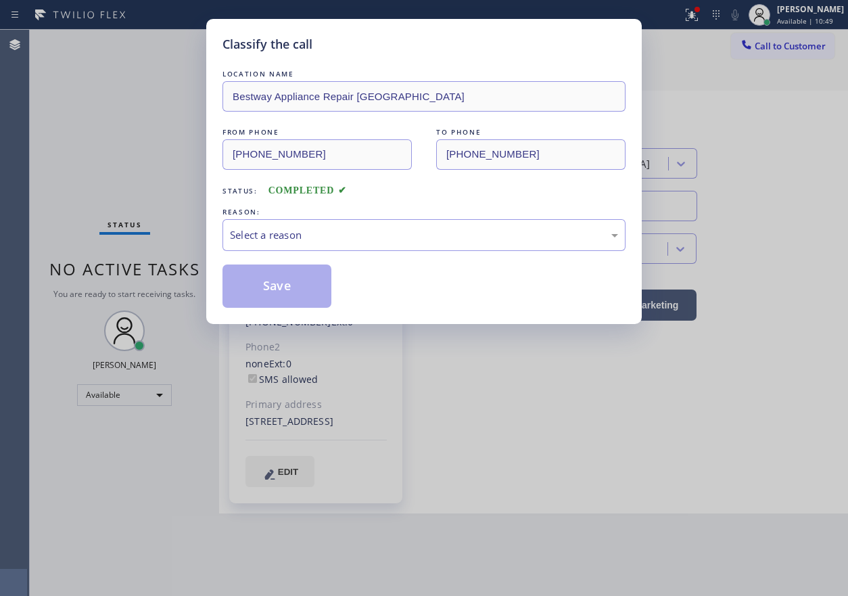
click at [277, 254] on div "LOCATION NAME Bestway Appliance Repair [GEOGRAPHIC_DATA] FROM PHONE [PHONE_NUMB…" at bounding box center [424, 187] width 403 height 241
click at [281, 241] on div "Select a reason" at bounding box center [424, 235] width 388 height 16
click at [280, 290] on button "Save" at bounding box center [277, 285] width 109 height 43
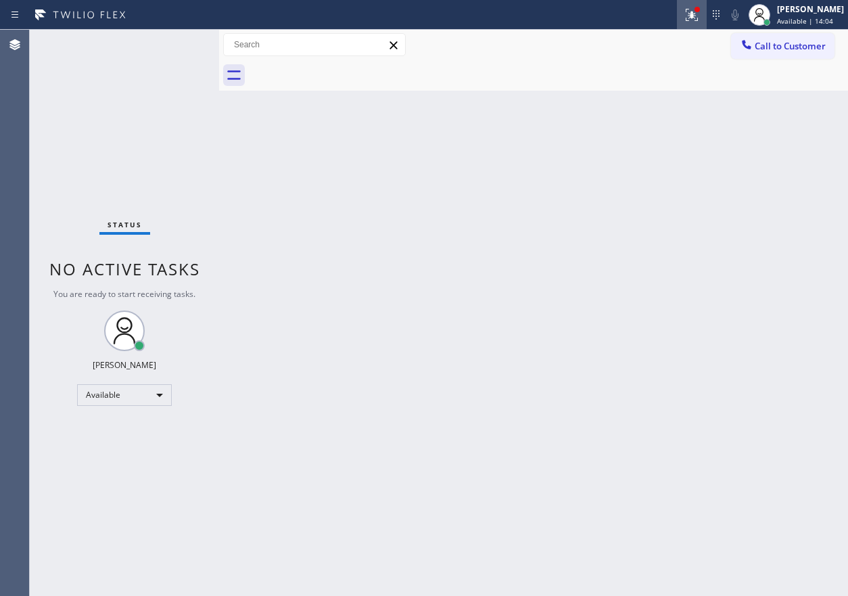
click at [698, 12] on icon at bounding box center [692, 15] width 16 height 16
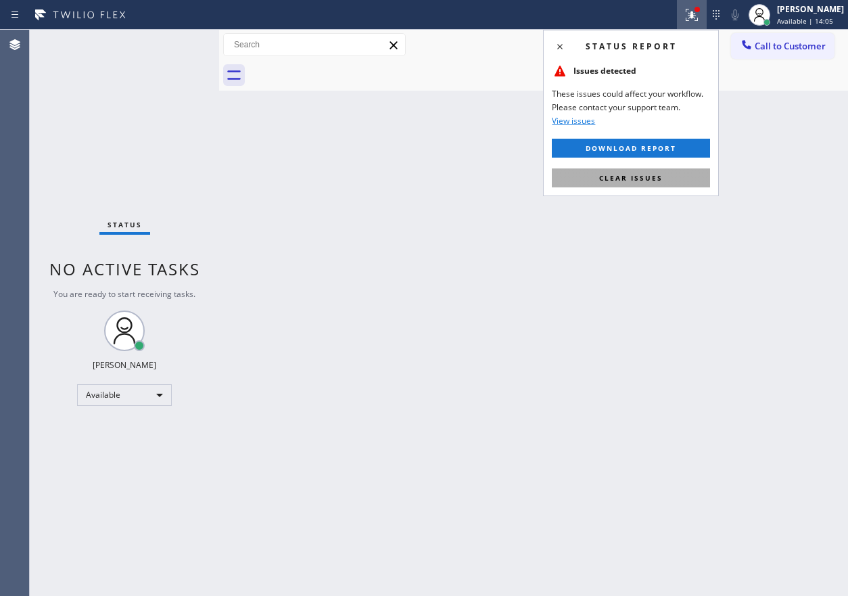
click at [637, 173] on span "Clear issues" at bounding box center [631, 177] width 64 height 9
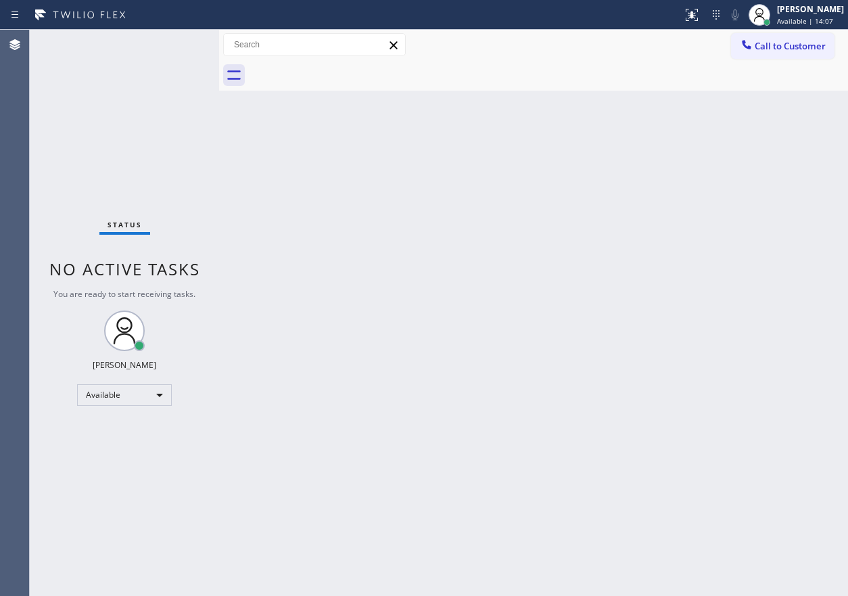
click at [780, 114] on div "Back to Dashboard Change Sender ID Customers Technicians Select a contact Outbo…" at bounding box center [533, 313] width 629 height 566
click at [766, 264] on div "Back to Dashboard Change Sender ID Customers Technicians Select a contact Outbo…" at bounding box center [533, 313] width 629 height 566
click at [722, 172] on div "Back to Dashboard Change Sender ID Customers Technicians Select a contact Outbo…" at bounding box center [533, 313] width 629 height 566
click at [728, 252] on div "Back to Dashboard Change Sender ID Customers Technicians Select a contact Outbo…" at bounding box center [533, 313] width 629 height 566
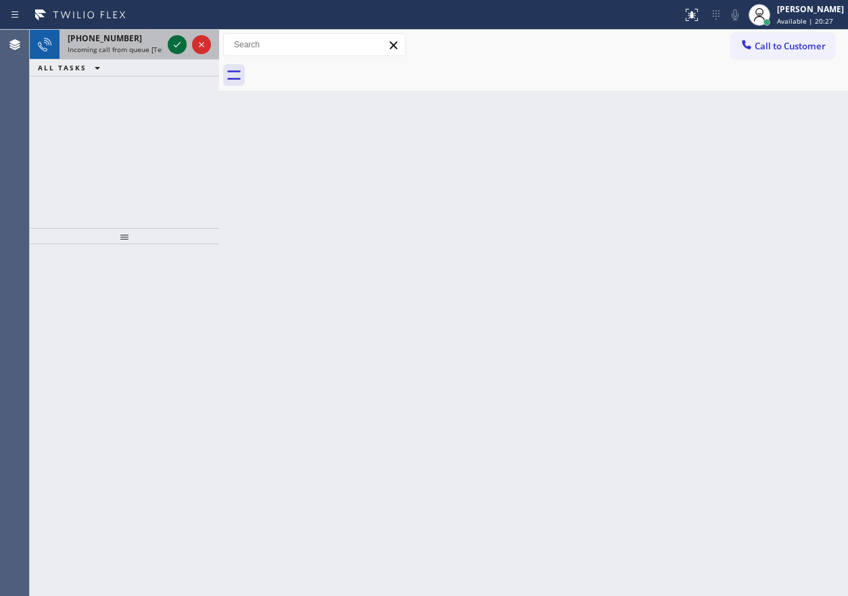
click at [174, 44] on icon at bounding box center [177, 45] width 16 height 16
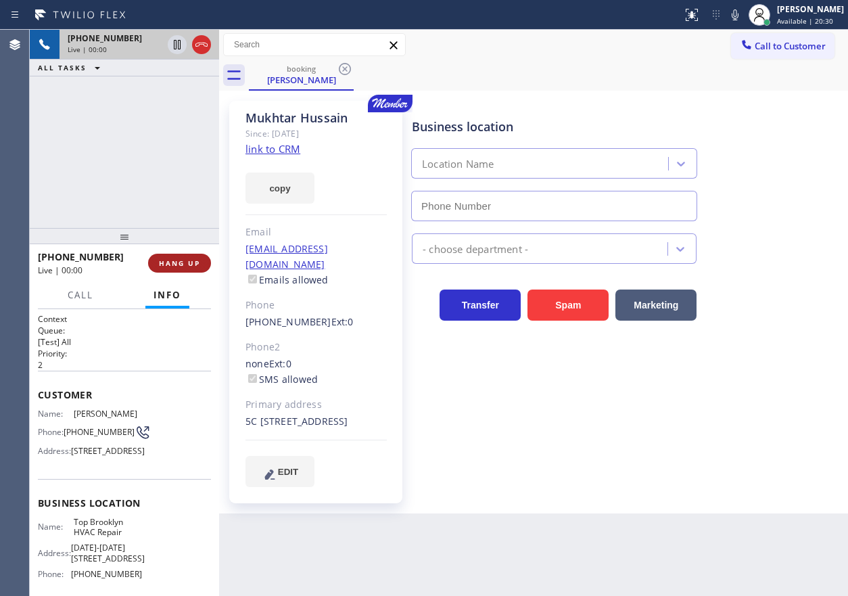
click at [189, 258] on span "HANG UP" at bounding box center [179, 262] width 41 height 9
type input "[PHONE_NUMBER]"
click at [189, 258] on span "HANG UP" at bounding box center [179, 262] width 41 height 9
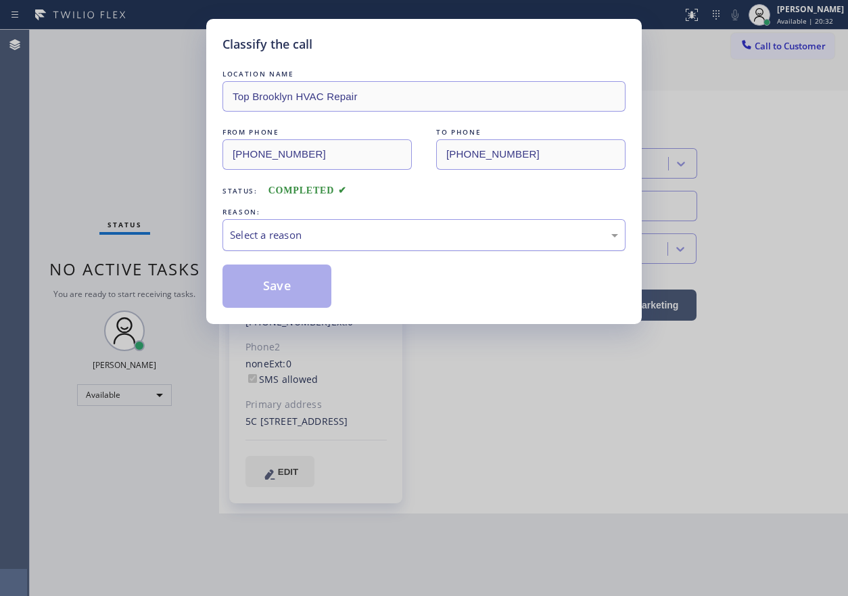
click at [251, 239] on div "Select a reason" at bounding box center [424, 235] width 388 height 16
click at [257, 278] on button "Save" at bounding box center [277, 285] width 109 height 43
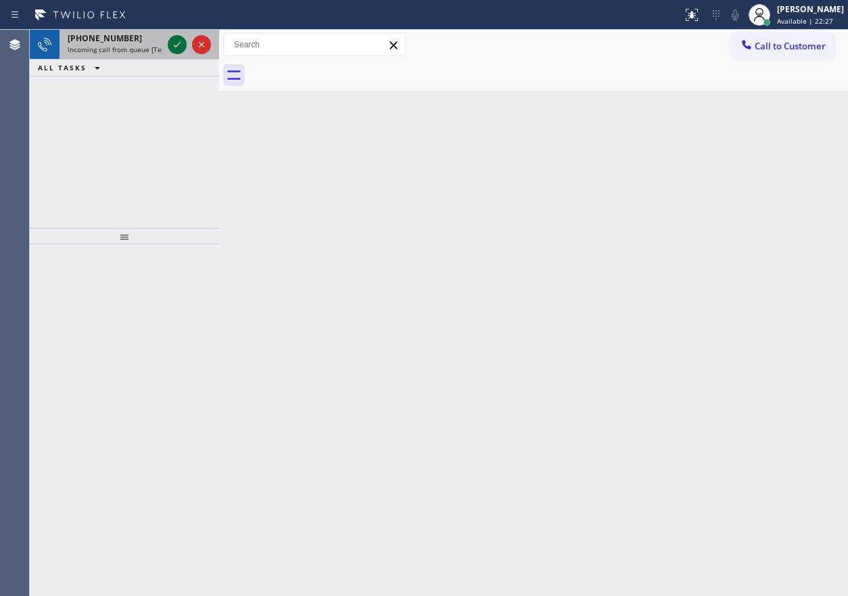
click at [175, 50] on icon at bounding box center [177, 45] width 16 height 16
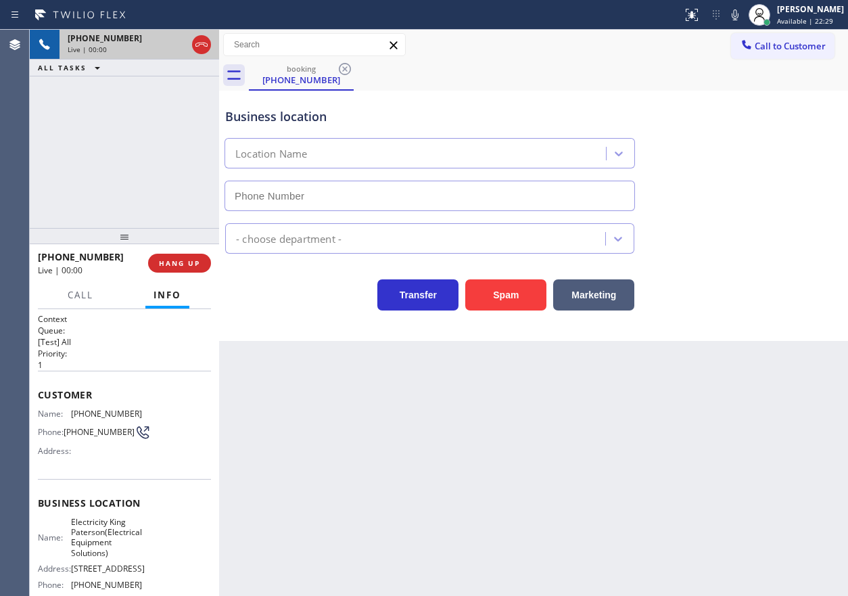
type input "[PHONE_NUMBER]"
click at [170, 264] on span "HANG UP" at bounding box center [179, 262] width 41 height 9
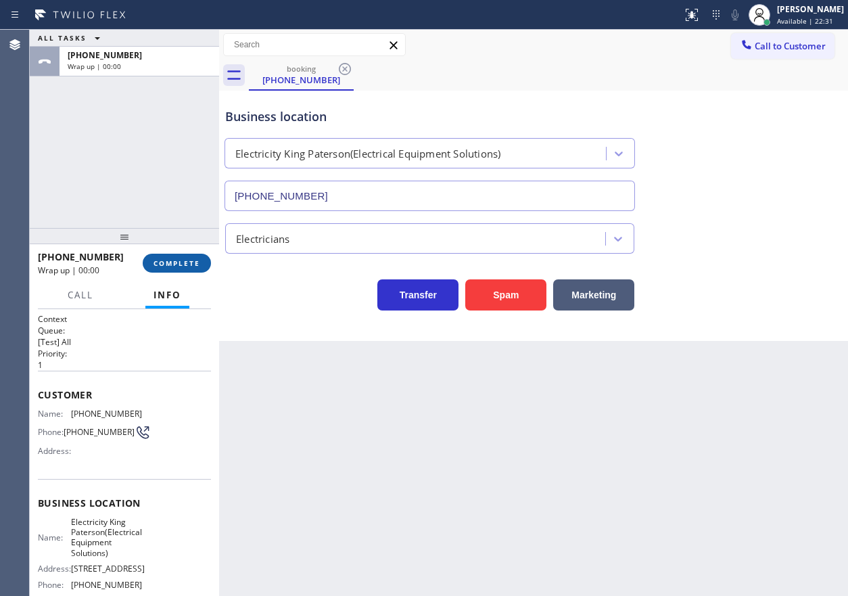
click at [170, 264] on span "COMPLETE" at bounding box center [177, 262] width 47 height 9
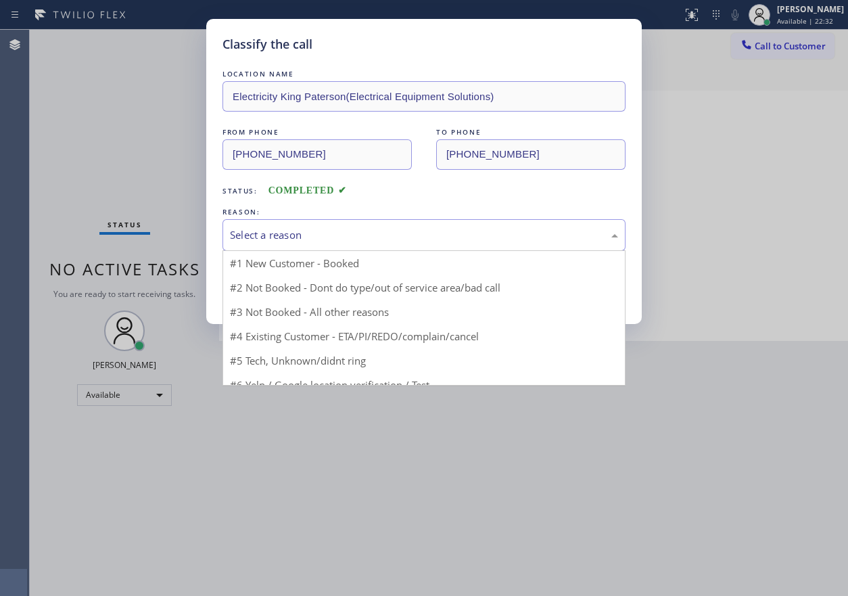
click at [346, 241] on div "Select a reason" at bounding box center [424, 235] width 388 height 16
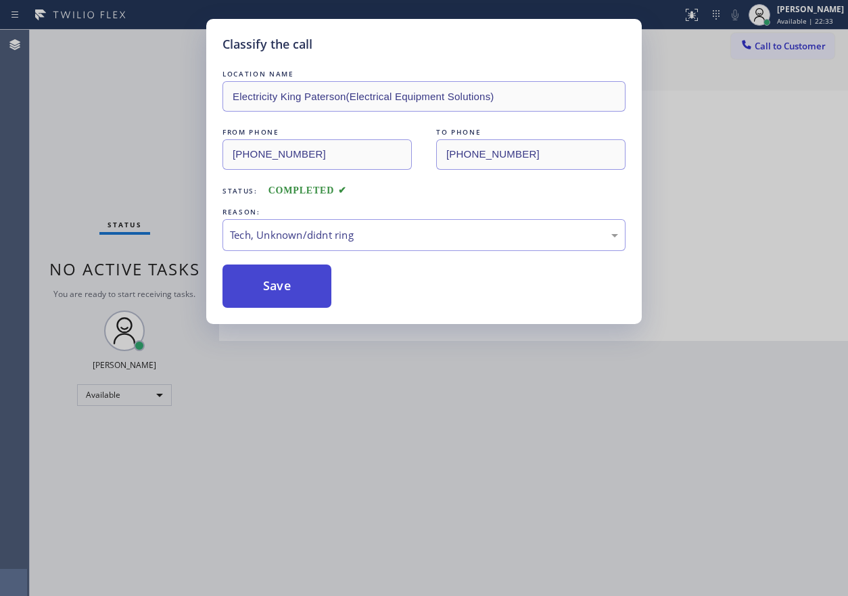
click at [288, 281] on button "Save" at bounding box center [277, 285] width 109 height 43
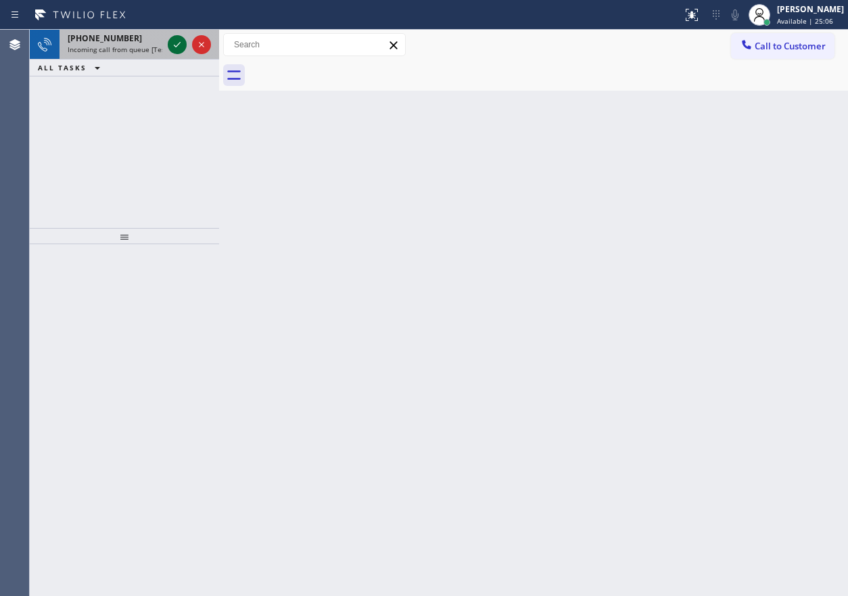
click at [178, 49] on icon at bounding box center [177, 45] width 16 height 16
click at [171, 45] on icon at bounding box center [177, 45] width 16 height 16
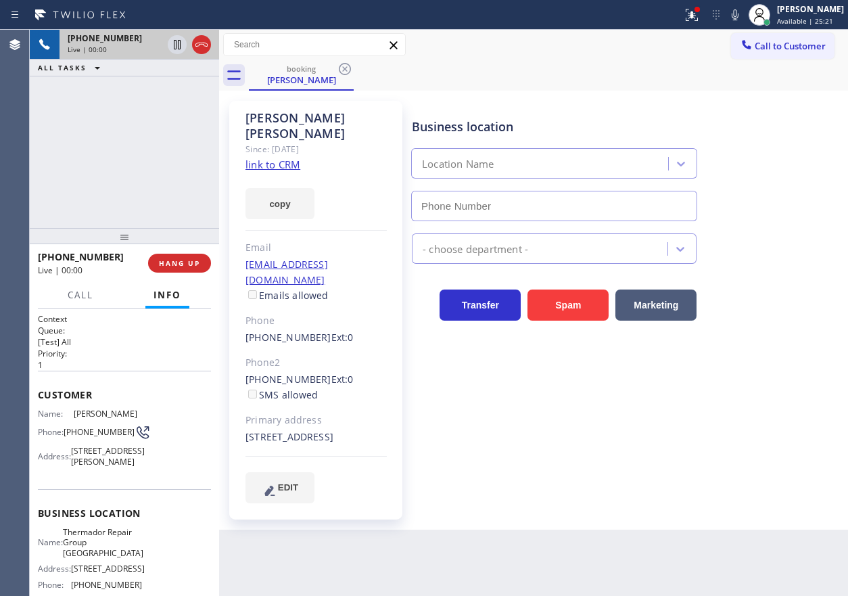
type input "[PHONE_NUMBER]"
click at [279, 158] on link "link to CRM" at bounding box center [273, 165] width 55 height 14
click at [109, 558] on span "Thermador Repair Group [GEOGRAPHIC_DATA]" at bounding box center [103, 542] width 80 height 31
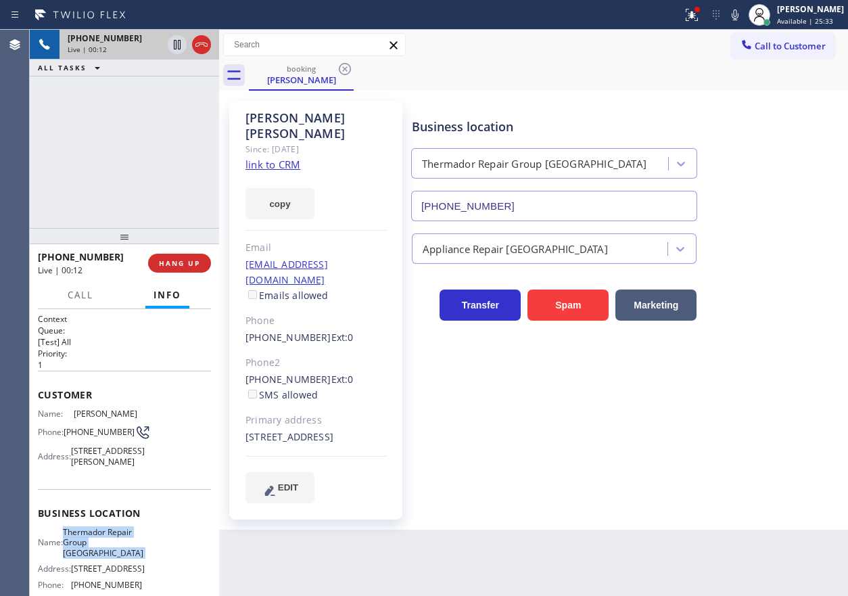
click at [109, 558] on span "Thermador Repair Group [GEOGRAPHIC_DATA]" at bounding box center [103, 542] width 80 height 31
copy span "Thermador Repair Group [GEOGRAPHIC_DATA]"
click at [584, 195] on input "[PHONE_NUMBER]" at bounding box center [554, 206] width 286 height 30
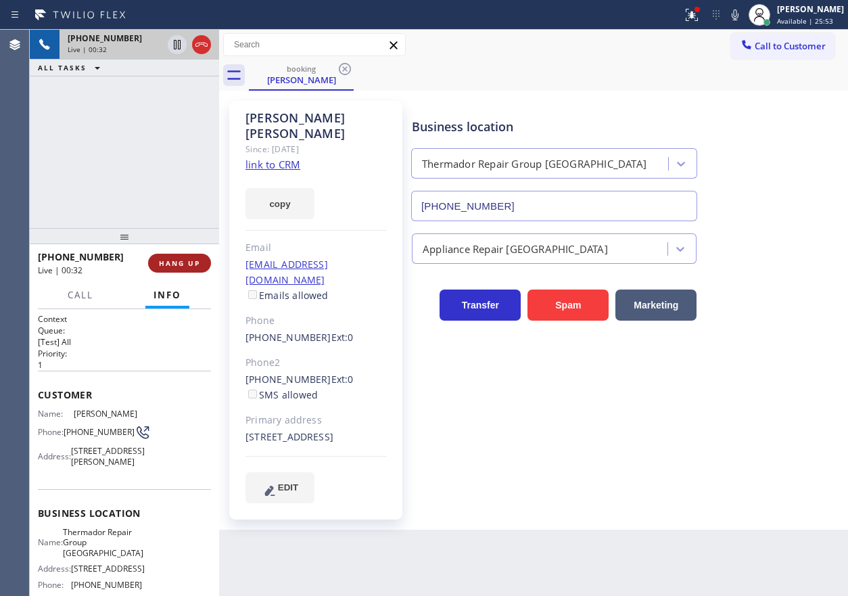
click at [193, 265] on span "HANG UP" at bounding box center [179, 262] width 41 height 9
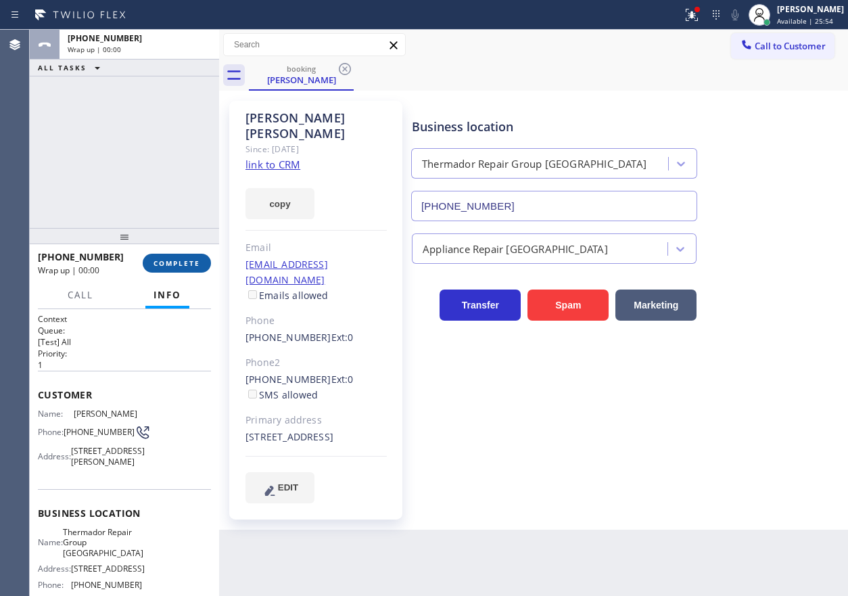
click at [196, 260] on span "COMPLETE" at bounding box center [177, 262] width 47 height 9
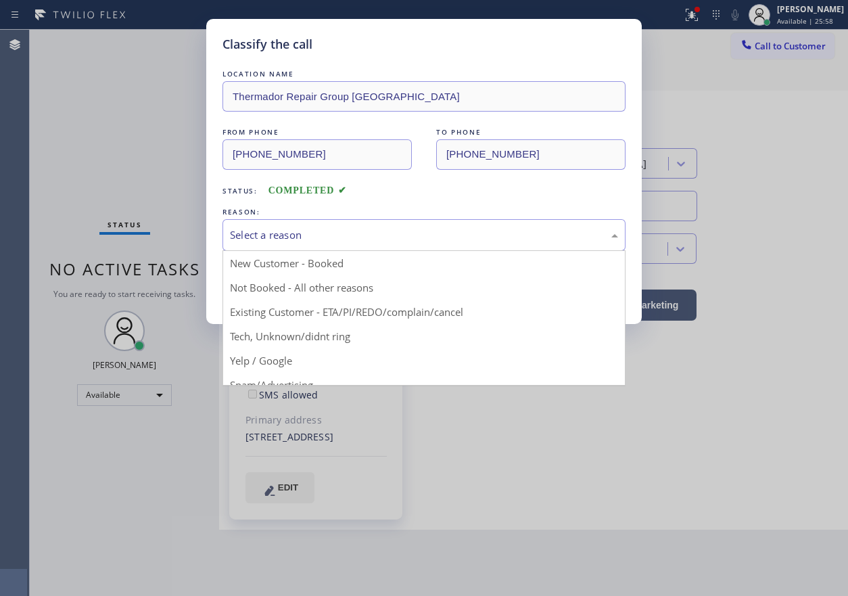
click at [321, 240] on div "Select a reason" at bounding box center [424, 235] width 388 height 16
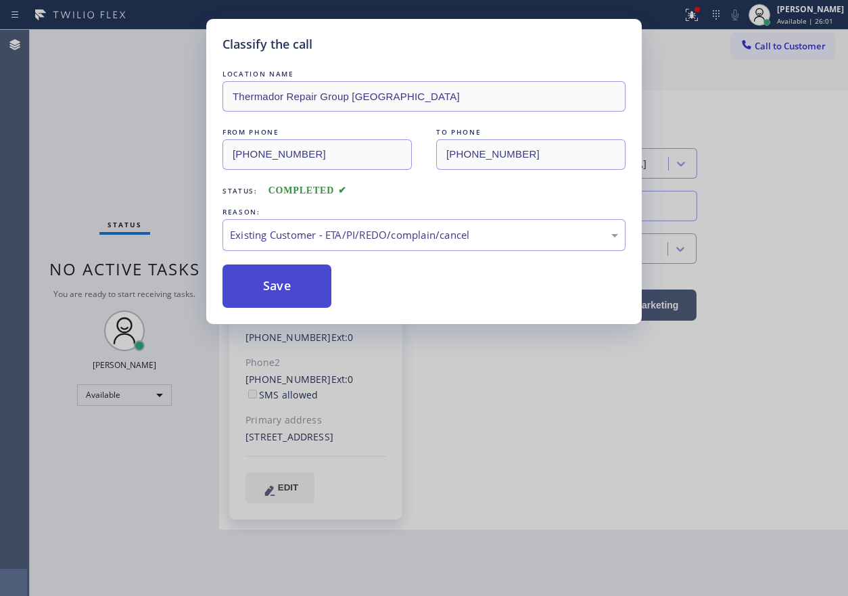
click at [293, 298] on button "Save" at bounding box center [277, 285] width 109 height 43
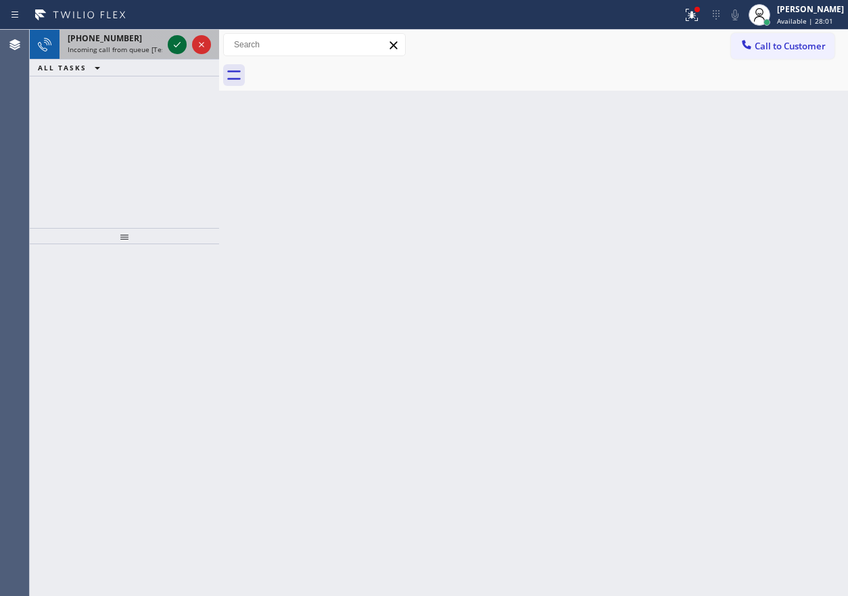
click at [179, 46] on icon at bounding box center [177, 45] width 16 height 16
click at [174, 49] on icon at bounding box center [177, 45] width 16 height 16
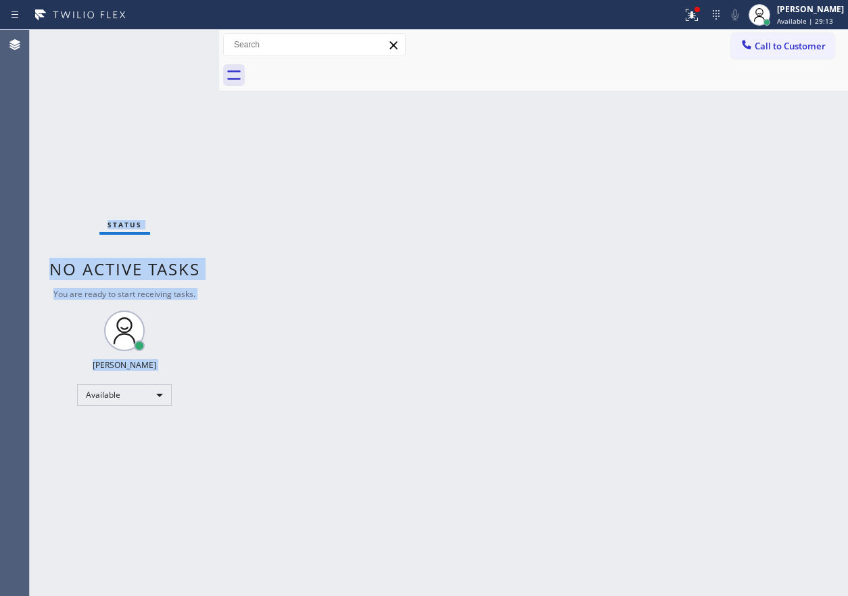
click at [174, 49] on div "Status No active tasks You are ready to start receiving tasks. [PERSON_NAME] Av…" at bounding box center [124, 313] width 189 height 566
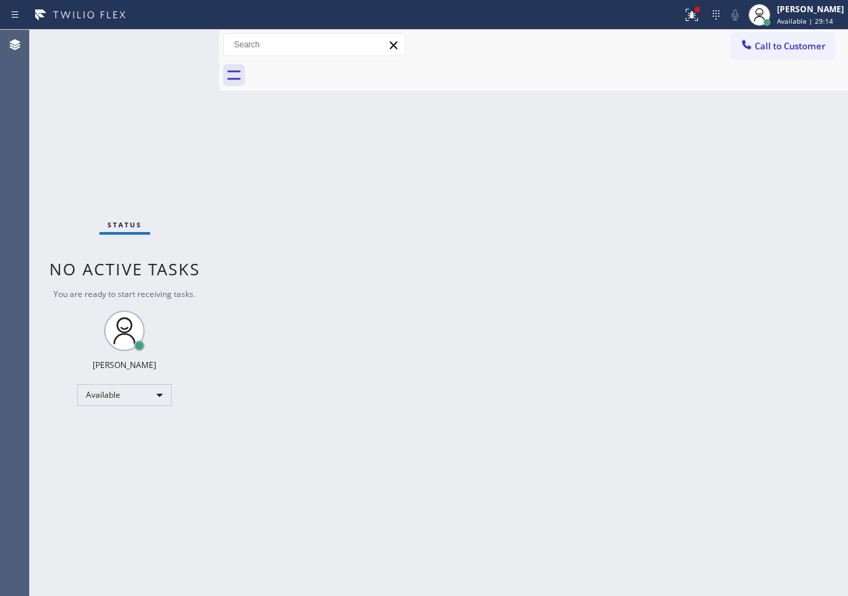
click at [174, 49] on div "Status No active tasks You are ready to start receiving tasks. [PERSON_NAME] Av…" at bounding box center [124, 313] width 189 height 566
click at [176, 46] on div "Status No active tasks You are ready to start receiving tasks. [PERSON_NAME] Av…" at bounding box center [124, 313] width 189 height 566
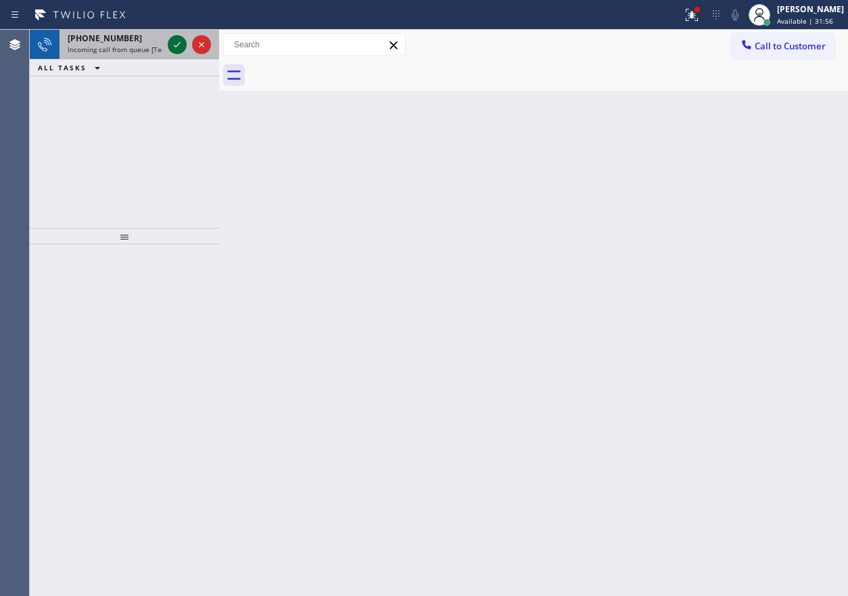
click at [177, 42] on icon at bounding box center [177, 45] width 16 height 16
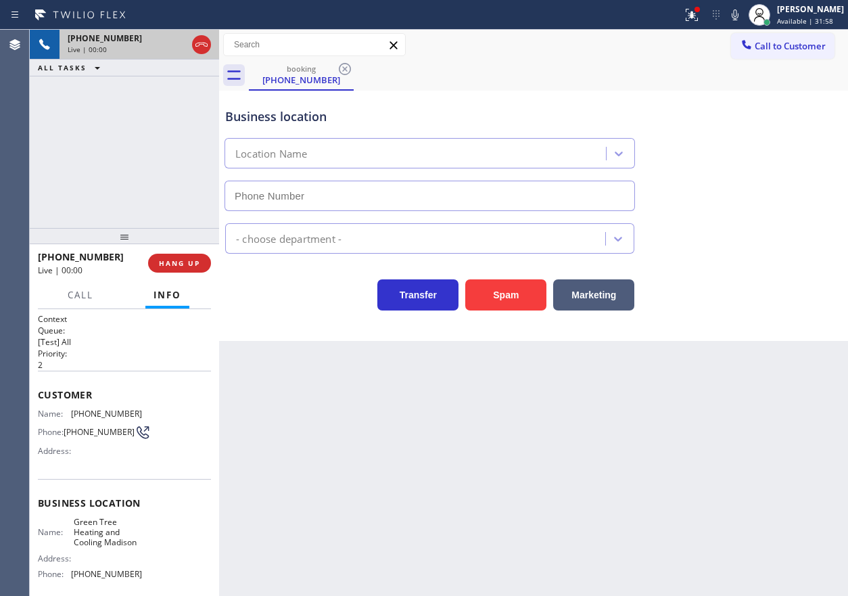
type input "[PHONE_NUMBER]"
click at [179, 261] on span "HANG UP" at bounding box center [179, 262] width 41 height 9
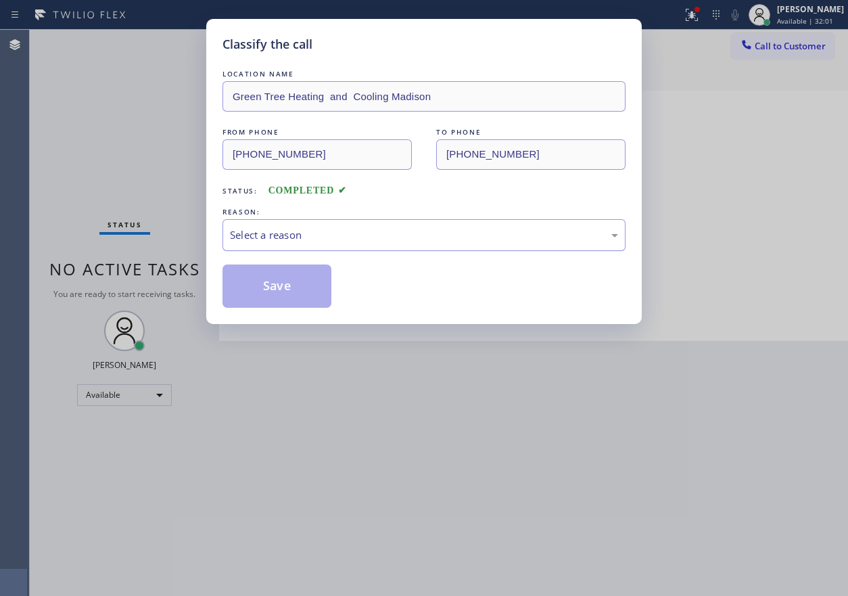
click at [445, 233] on div "Select a reason" at bounding box center [424, 235] width 388 height 16
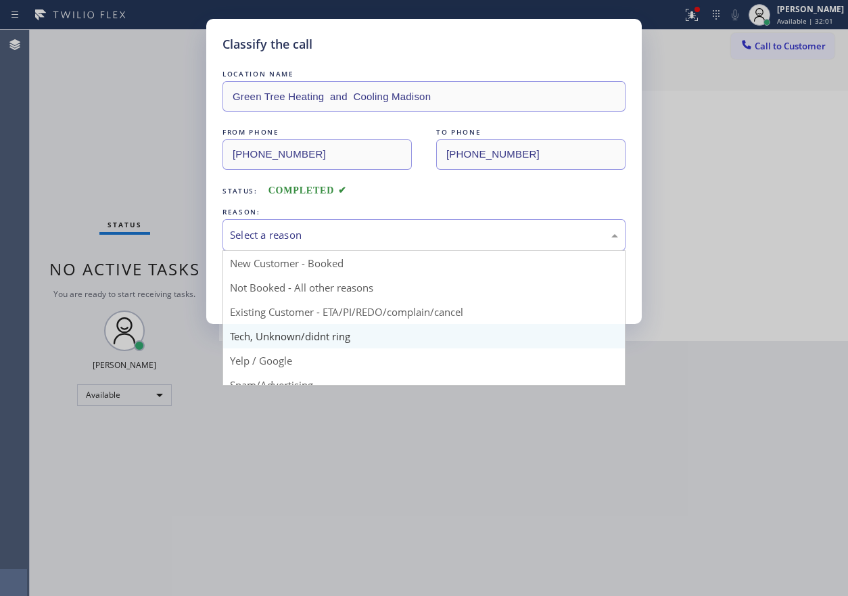
drag, startPoint x: 319, startPoint y: 336, endPoint x: 324, endPoint y: 327, distance: 10.0
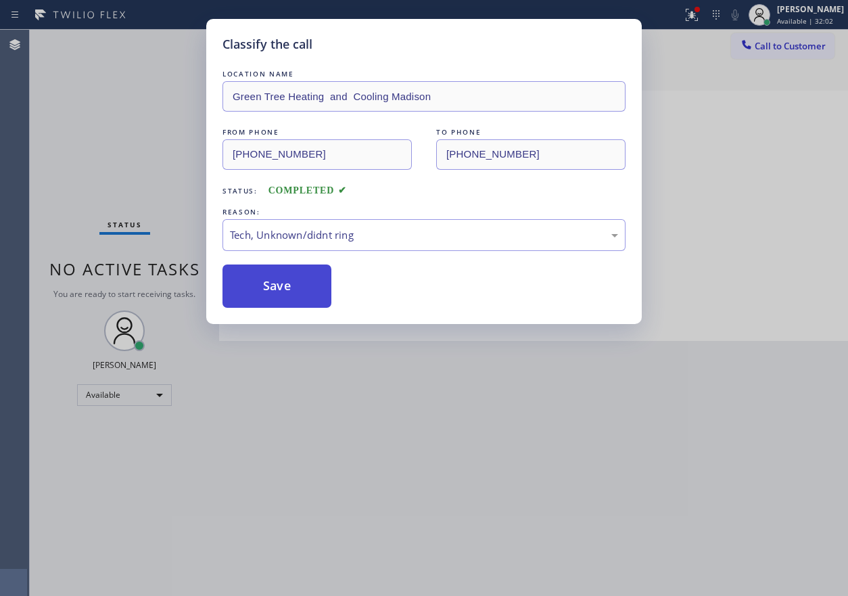
click at [303, 289] on button "Save" at bounding box center [277, 285] width 109 height 43
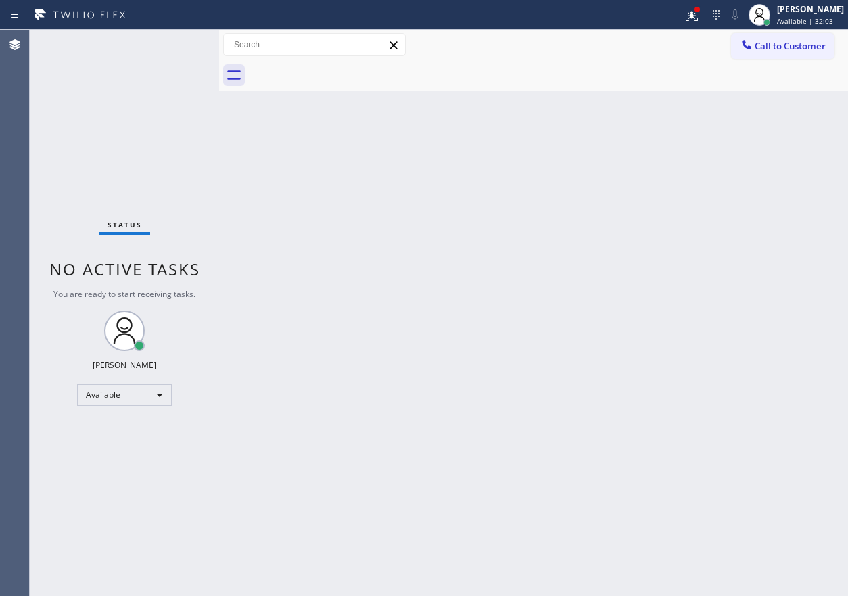
click at [799, 43] on span "Call to Customer" at bounding box center [790, 46] width 71 height 12
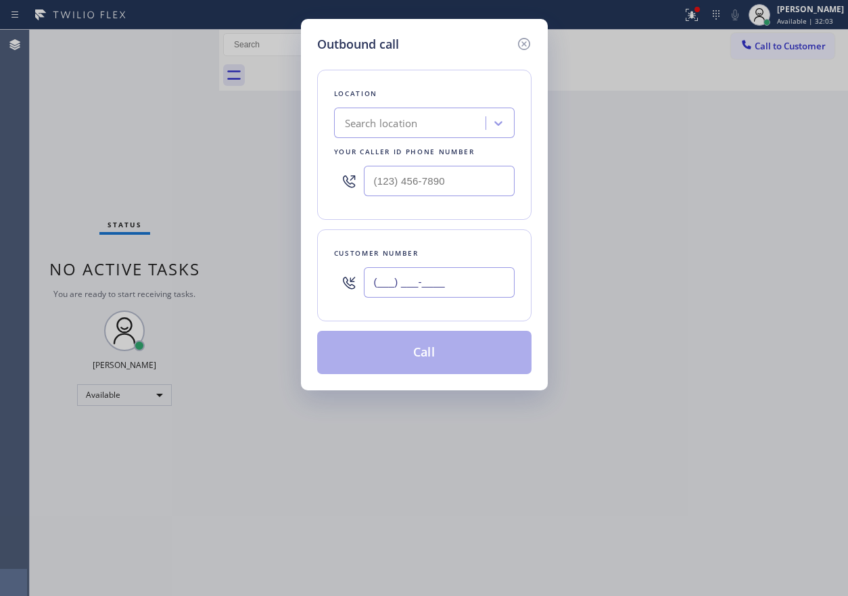
click at [457, 288] on input "(___) ___-____" at bounding box center [439, 282] width 151 height 30
paste input "561) 221-3527"
type input "[PHONE_NUMBER]"
click at [437, 181] on input "(___) ___-____" at bounding box center [439, 181] width 151 height 30
paste input "754) 205-3961"
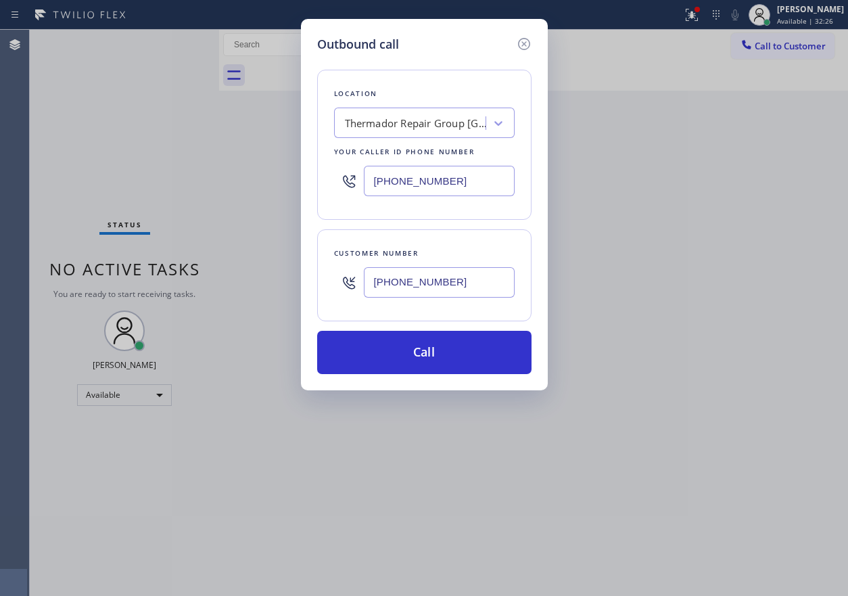
click at [478, 181] on input "[PHONE_NUMBER]" at bounding box center [439, 181] width 151 height 30
paste input "855) 731-4952"
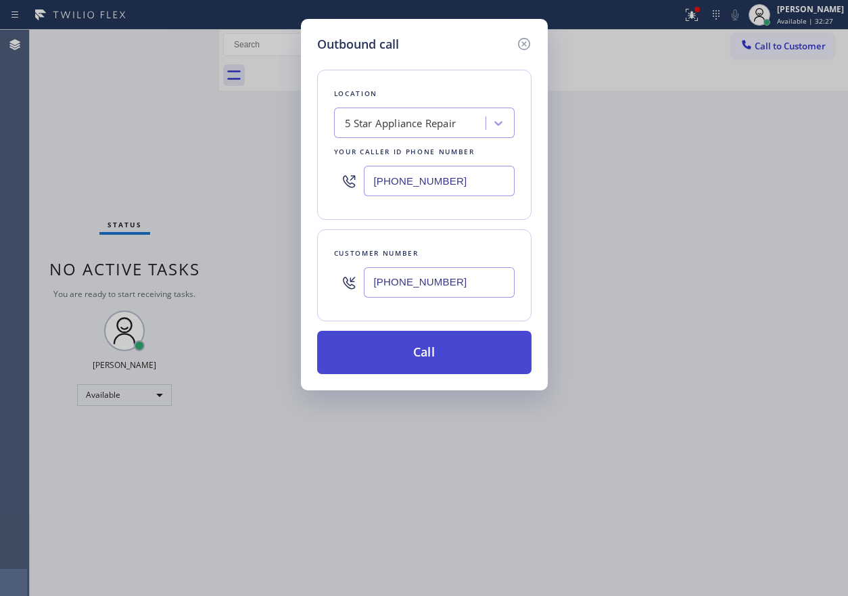
type input "[PHONE_NUMBER]"
click at [425, 340] on button "Call" at bounding box center [424, 352] width 214 height 43
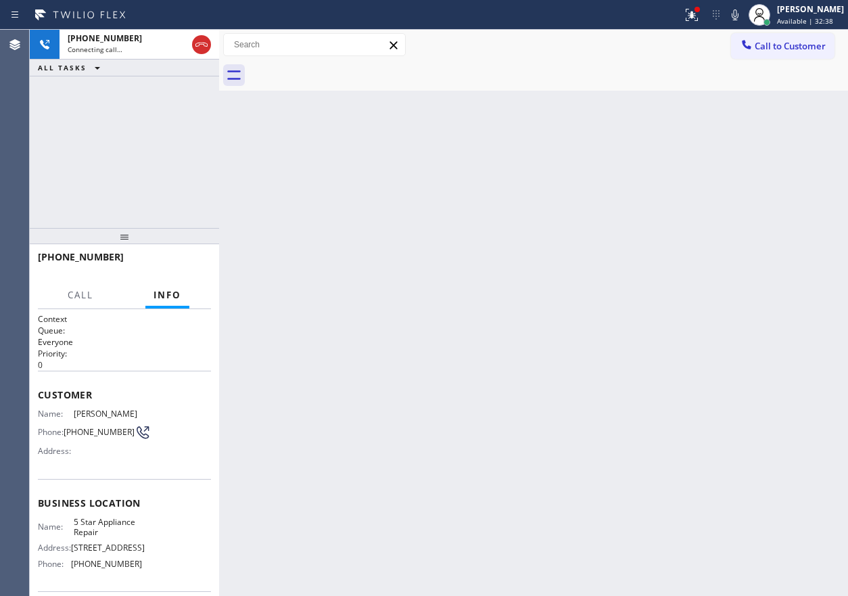
drag, startPoint x: 835, startPoint y: 279, endPoint x: 510, endPoint y: 129, distance: 358.1
click at [835, 279] on div "Back to Dashboard Change Sender ID Customers Technicians Select a contact Outbo…" at bounding box center [533, 313] width 629 height 566
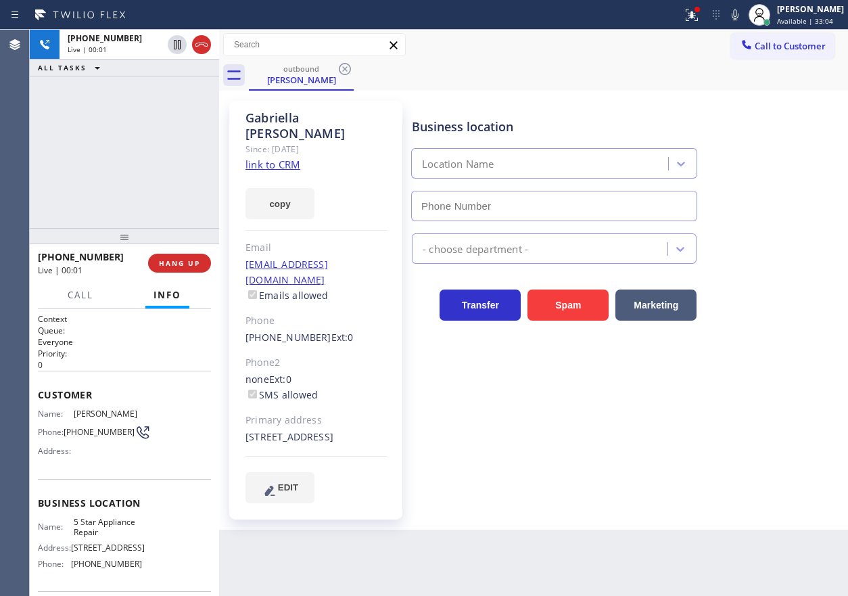
type input "[PHONE_NUMBER]"
click at [804, 388] on div "Business location 5 Star Appliance Repair [PHONE_NUMBER] 5 Star Appliance Trans…" at bounding box center [627, 301] width 436 height 395
click at [749, 465] on div "Business location 5 Star Appliance Repair [PHONE_NUMBER] 5 Star Appliance Trans…" at bounding box center [627, 301] width 436 height 395
click at [726, 298] on div "Transfer Spam Marketing" at bounding box center [627, 298] width 436 height 43
click at [188, 265] on span "HANG UP" at bounding box center [179, 262] width 41 height 9
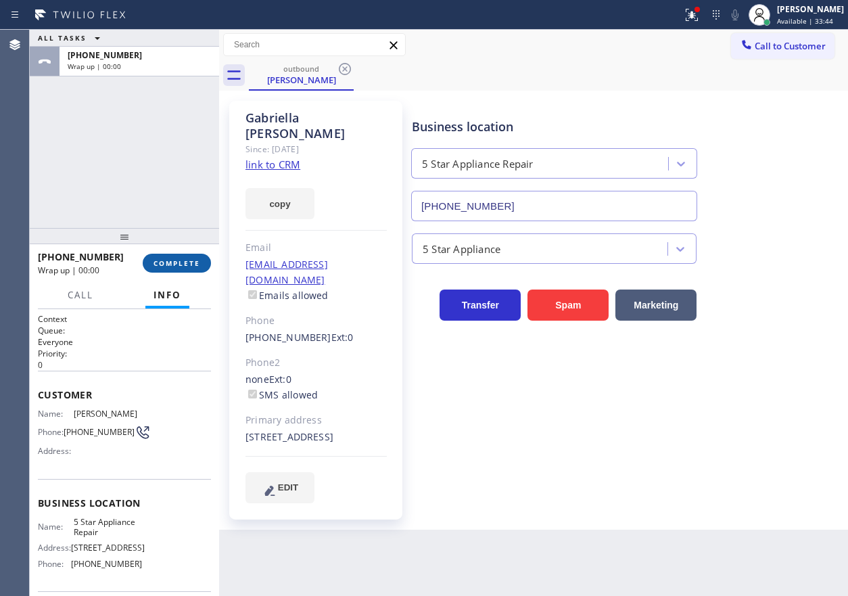
click at [189, 265] on span "COMPLETE" at bounding box center [177, 262] width 47 height 9
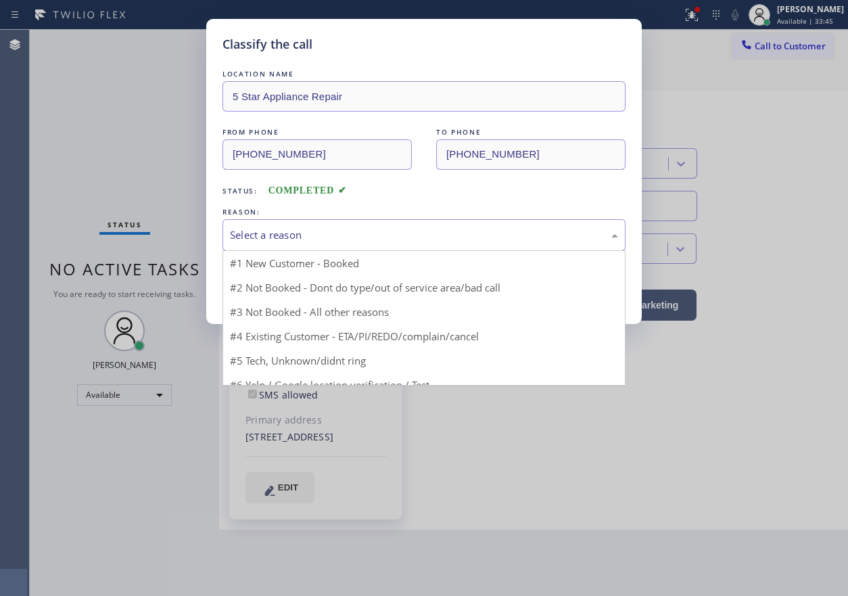
click at [314, 240] on div "Select a reason" at bounding box center [424, 235] width 388 height 16
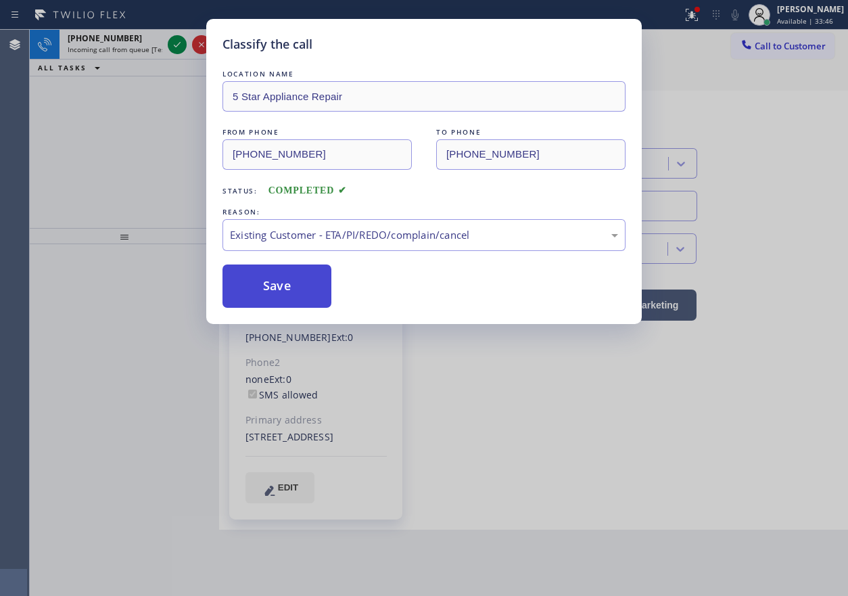
click at [280, 276] on button "Save" at bounding box center [277, 285] width 109 height 43
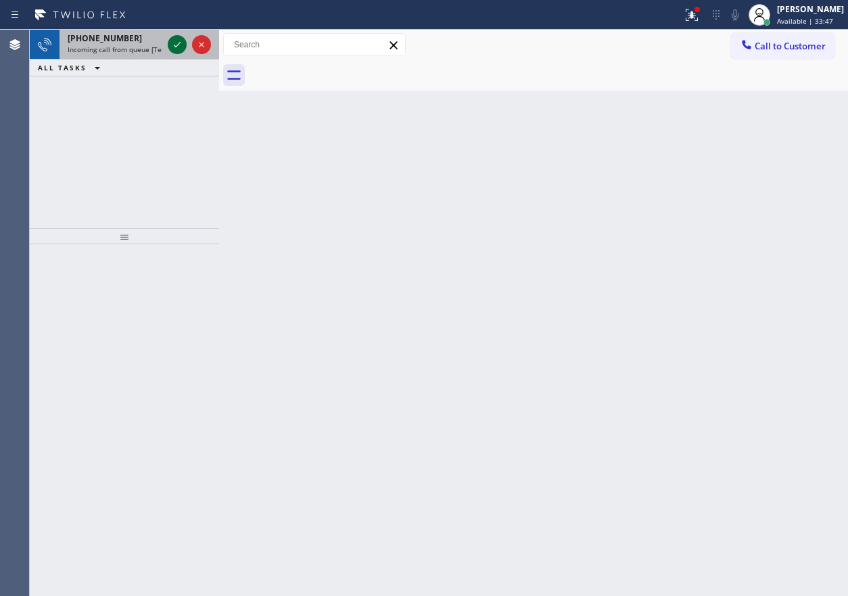
click at [170, 40] on icon at bounding box center [177, 45] width 16 height 16
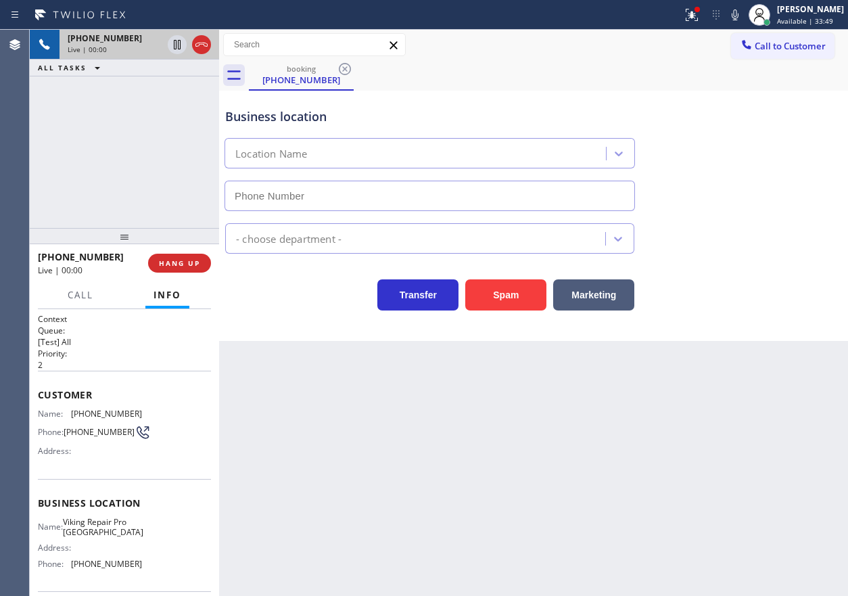
type input "[PHONE_NUMBER]"
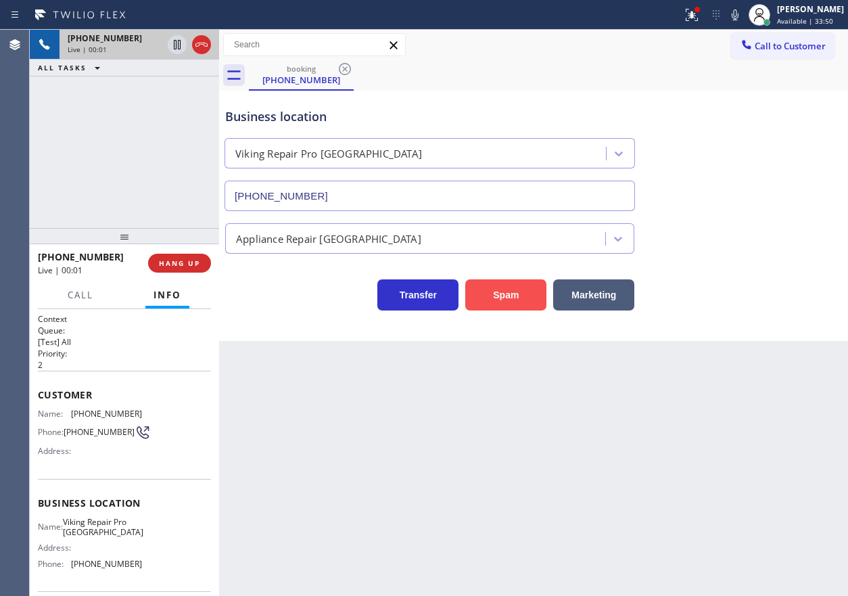
click at [528, 292] on button "Spam" at bounding box center [505, 294] width 81 height 31
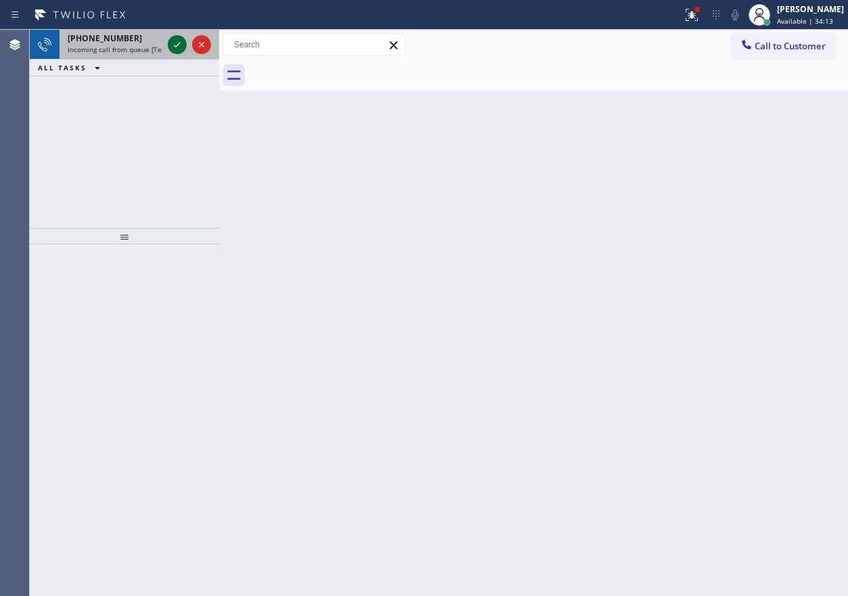
click at [177, 47] on icon at bounding box center [177, 45] width 16 height 16
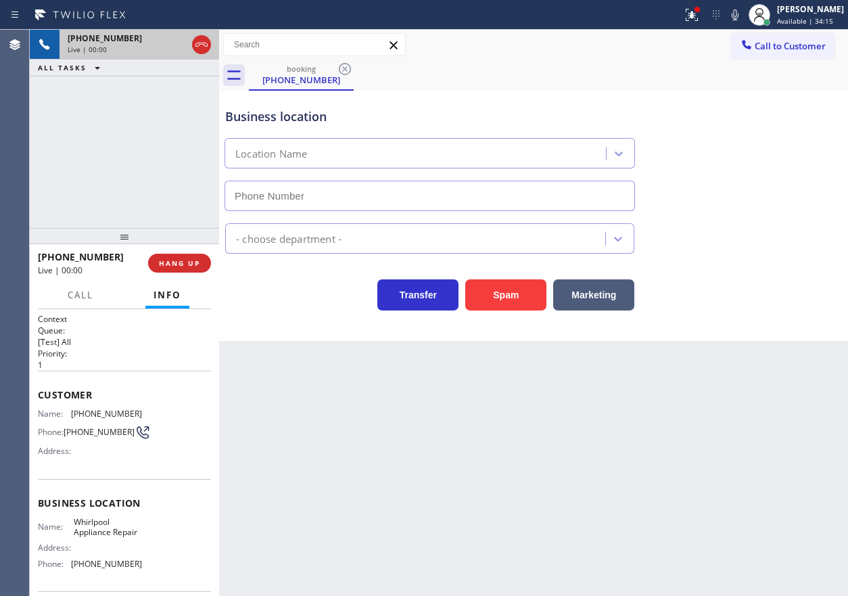
type input "[PHONE_NUMBER]"
click at [118, 527] on span "Whirlpool Appliance Repair" at bounding box center [108, 527] width 68 height 21
copy span "Whirlpool Appliance Repair"
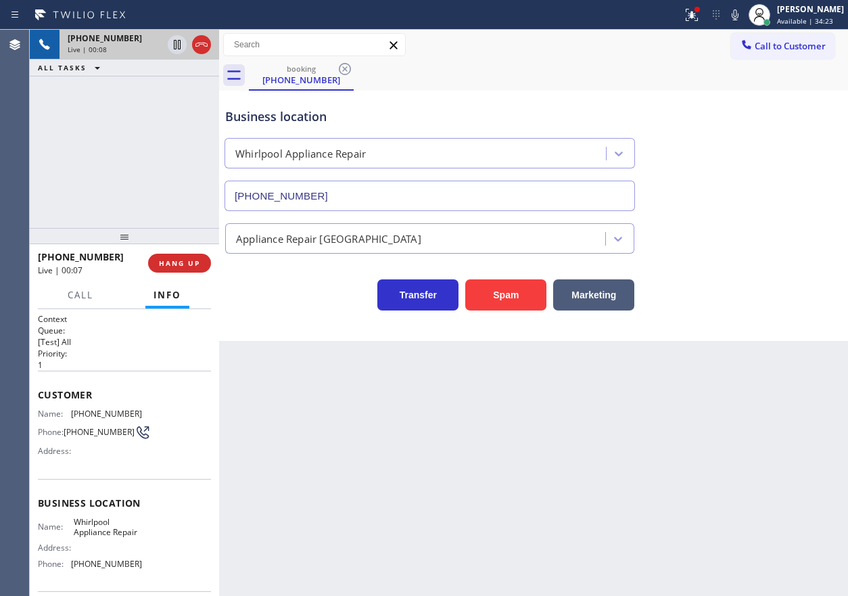
click at [361, 188] on input "[PHONE_NUMBER]" at bounding box center [430, 196] width 411 height 30
click at [107, 416] on span "[PHONE_NUMBER]" at bounding box center [106, 414] width 71 height 10
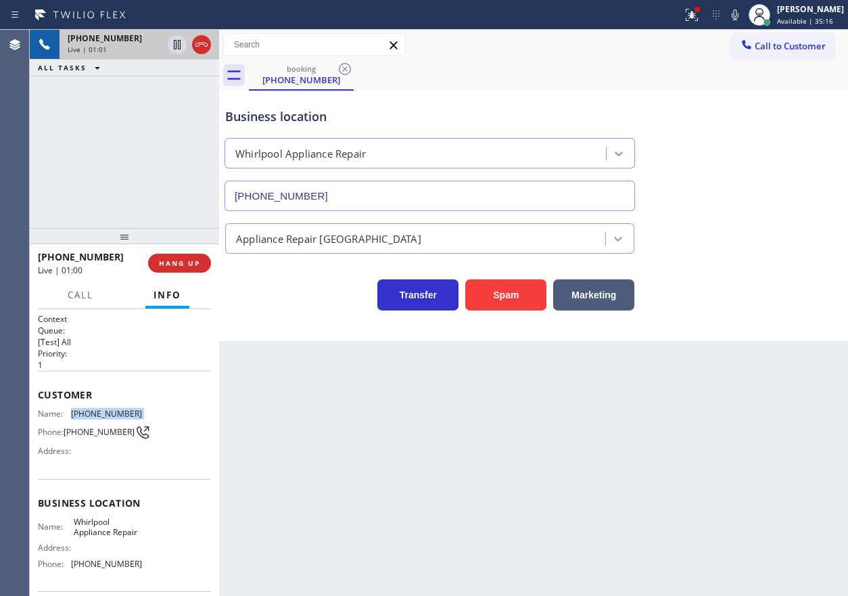
click at [107, 416] on span "[PHONE_NUMBER]" at bounding box center [106, 414] width 71 height 10
copy span "[PHONE_NUMBER]"
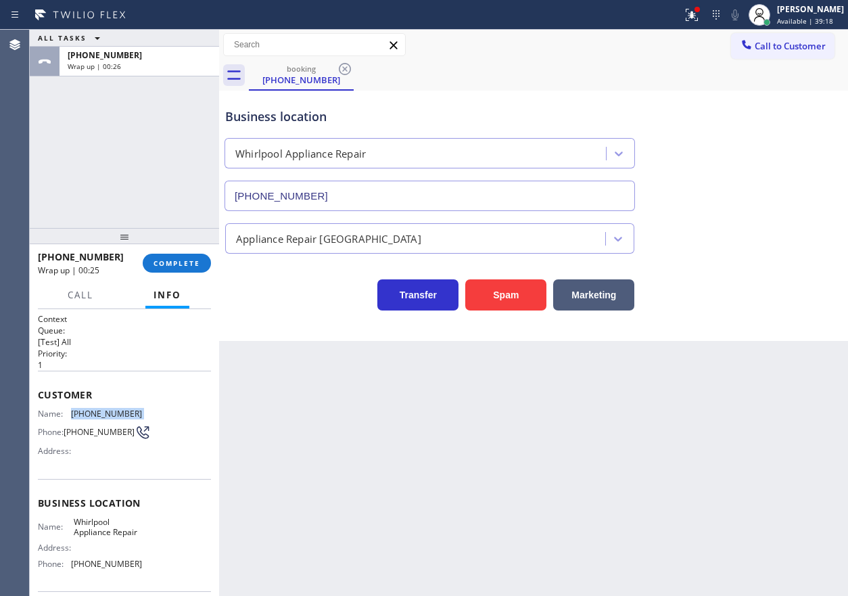
click at [180, 258] on span "COMPLETE" at bounding box center [177, 262] width 47 height 9
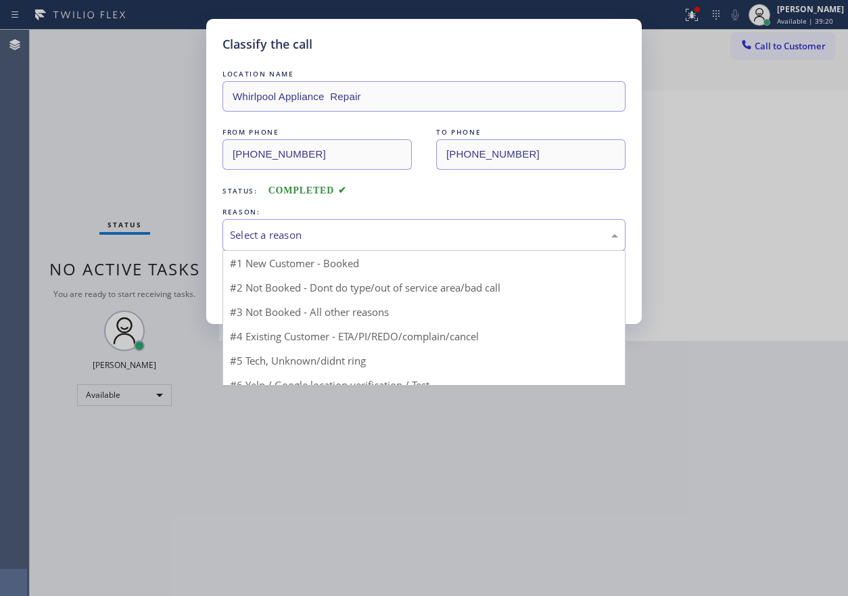
click at [328, 235] on div "Select a reason" at bounding box center [424, 235] width 388 height 16
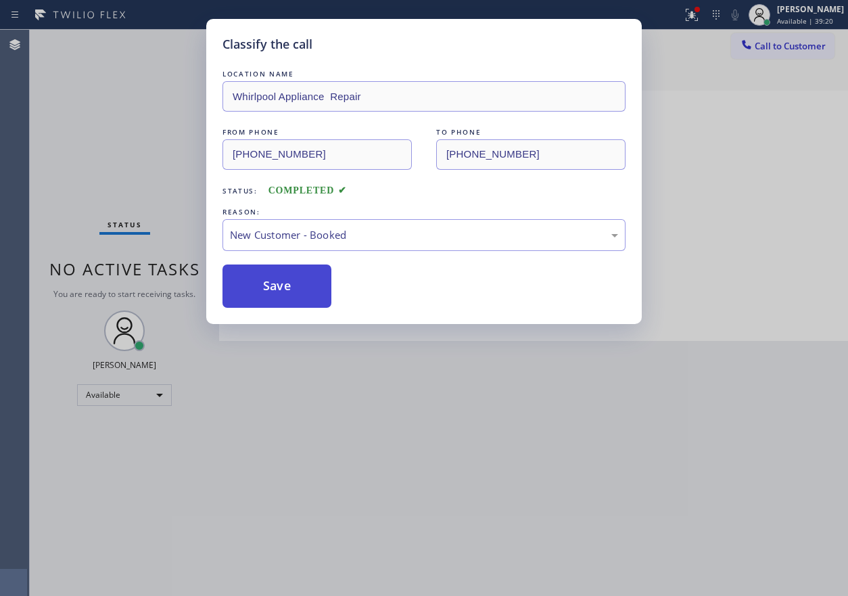
click at [273, 284] on button "Save" at bounding box center [277, 285] width 109 height 43
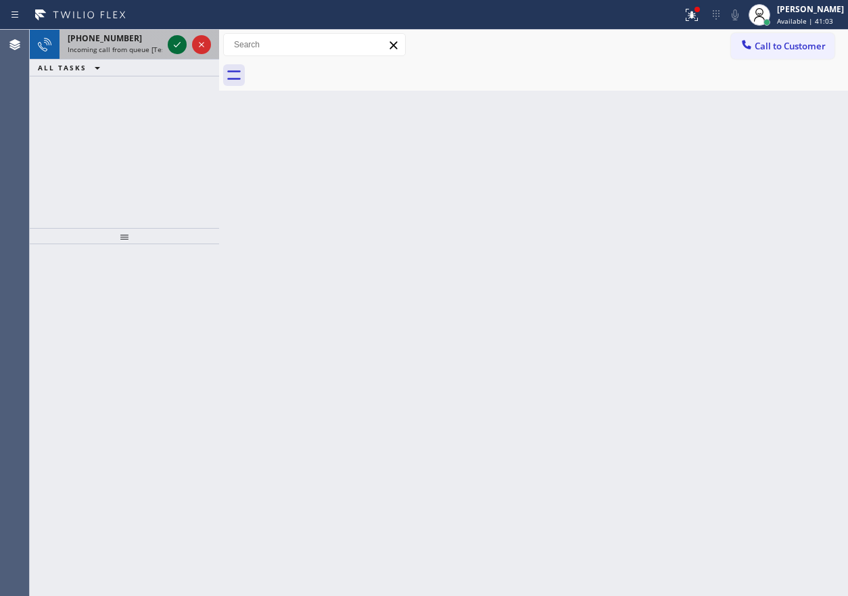
click at [179, 48] on icon at bounding box center [177, 45] width 16 height 16
click at [175, 43] on icon at bounding box center [177, 45] width 16 height 16
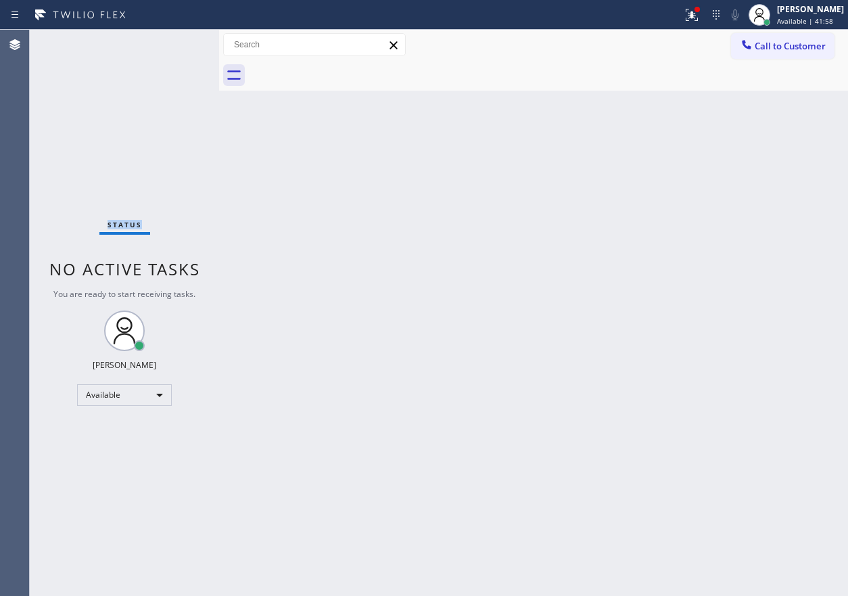
click at [177, 43] on div "Status No active tasks You are ready to start receiving tasks. [PERSON_NAME] Av…" at bounding box center [124, 313] width 189 height 566
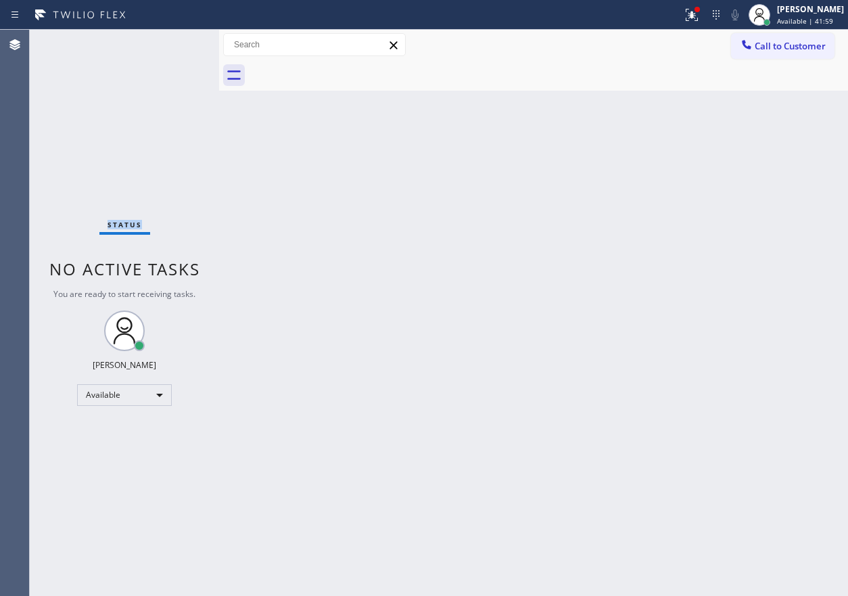
click at [177, 43] on div "Status No active tasks You are ready to start receiving tasks. [PERSON_NAME] Av…" at bounding box center [124, 313] width 189 height 566
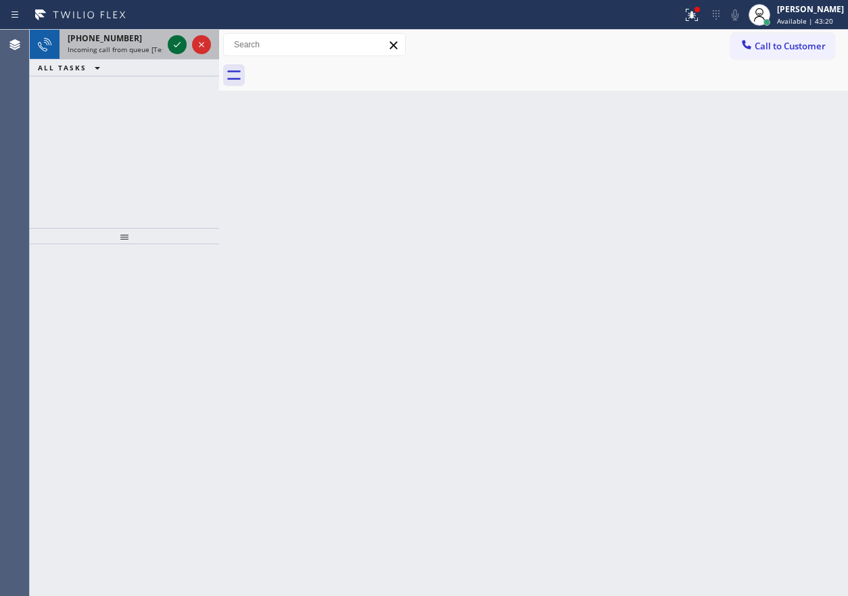
click at [179, 44] on icon at bounding box center [177, 44] width 7 height 5
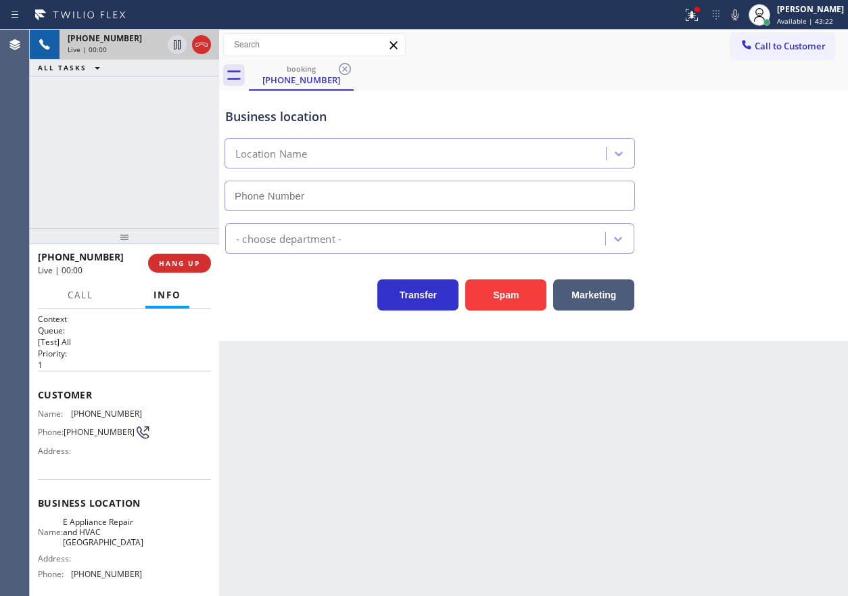
type input "[PHONE_NUMBER]"
click at [73, 528] on span "E Appliance Repair and HVAC [GEOGRAPHIC_DATA]" at bounding box center [103, 532] width 80 height 31
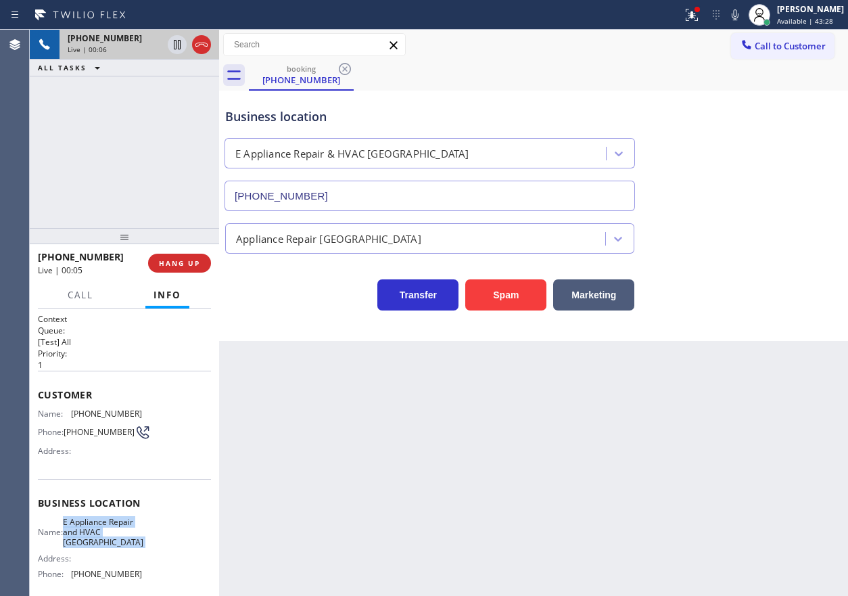
copy span "E Appliance Repair and HVAC [GEOGRAPHIC_DATA]"
click at [416, 199] on input "[PHONE_NUMBER]" at bounding box center [430, 196] width 411 height 30
click at [103, 412] on span "[PHONE_NUMBER]" at bounding box center [106, 414] width 71 height 10
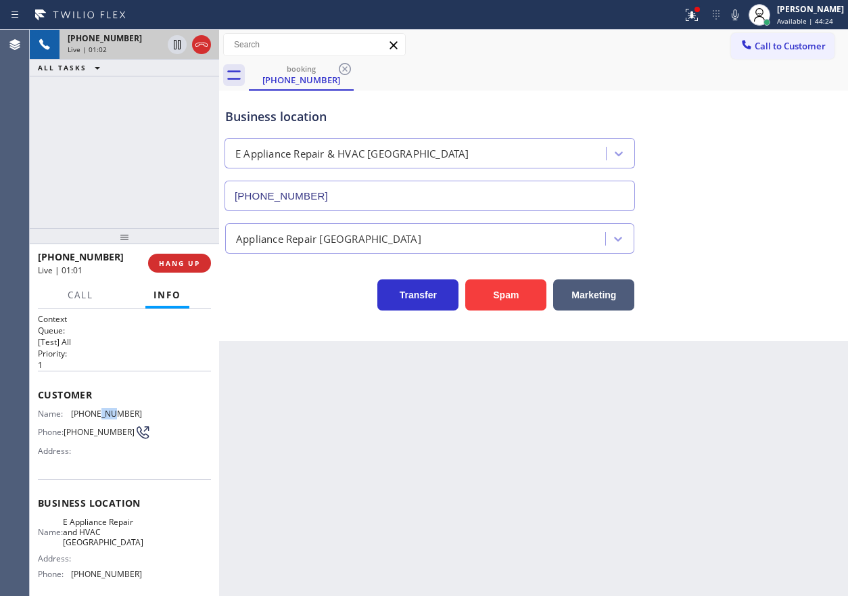
click at [103, 412] on span "[PHONE_NUMBER]" at bounding box center [106, 414] width 71 height 10
copy span "[PHONE_NUMBER]"
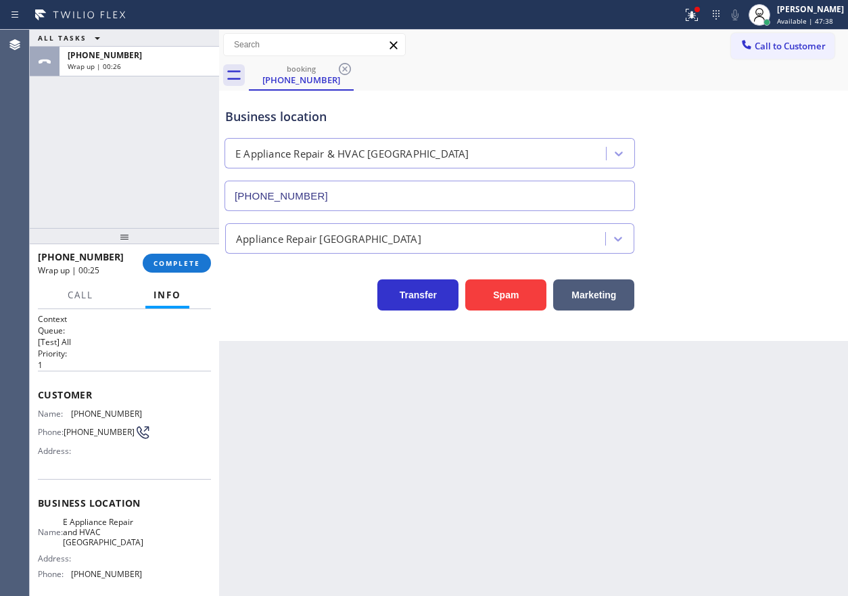
drag, startPoint x: 184, startPoint y: 274, endPoint x: 206, endPoint y: 273, distance: 22.4
click at [184, 275] on div "[PHONE_NUMBER] Wrap up | 00:25 COMPLETE" at bounding box center [124, 263] width 173 height 35
click at [206, 271] on button "COMPLETE" at bounding box center [177, 263] width 68 height 19
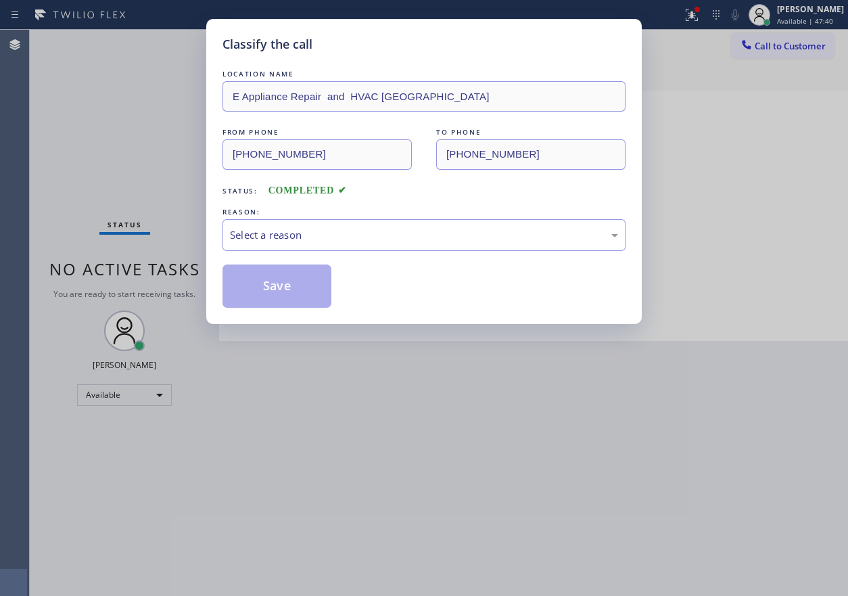
click at [320, 243] on div "Select a reason" at bounding box center [424, 235] width 403 height 32
click at [287, 285] on button "Save" at bounding box center [277, 285] width 109 height 43
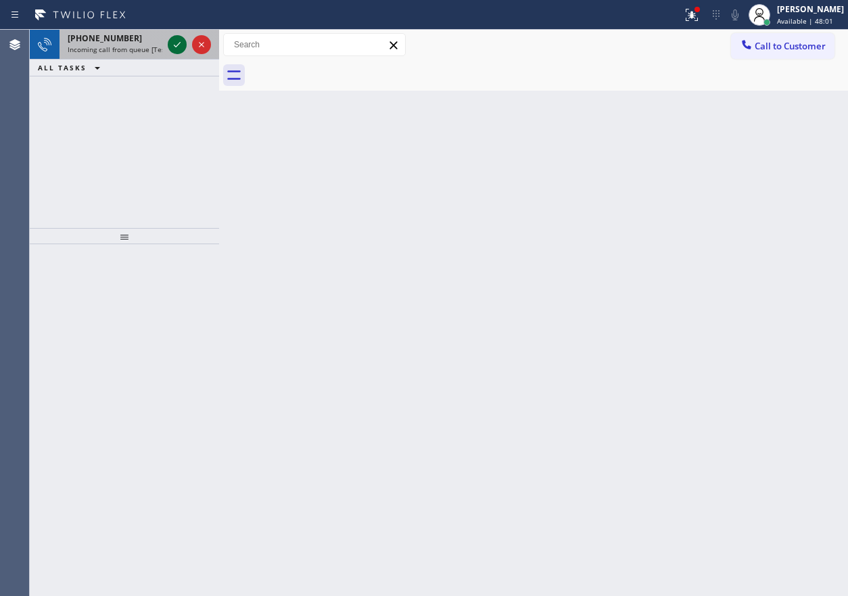
click at [178, 45] on icon at bounding box center [177, 44] width 7 height 5
click at [177, 47] on icon at bounding box center [177, 45] width 16 height 16
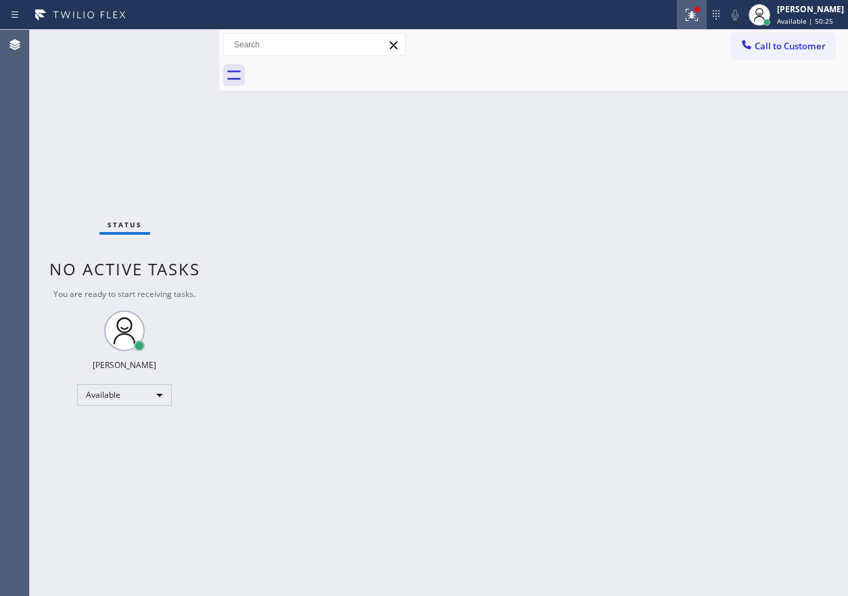
click at [700, 10] on icon at bounding box center [692, 15] width 16 height 16
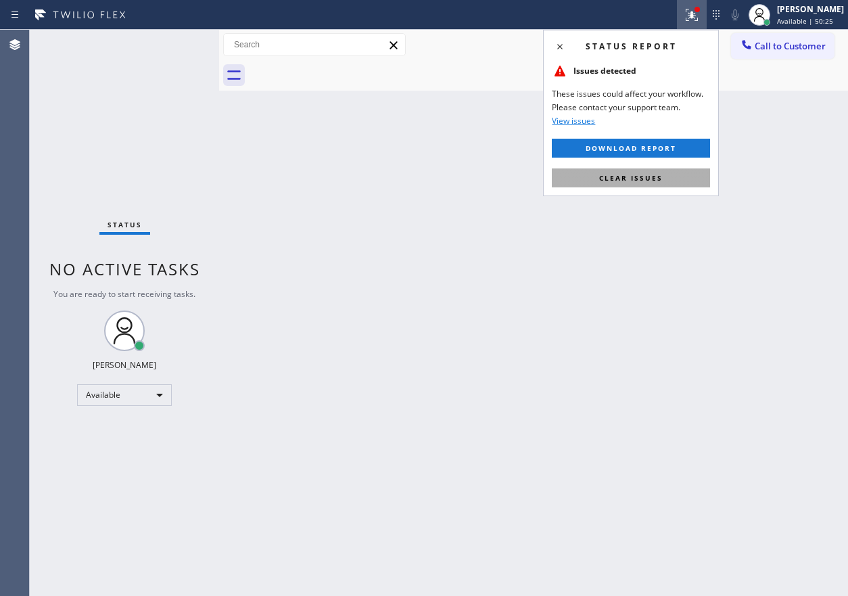
click at [701, 173] on button "Clear issues" at bounding box center [631, 177] width 158 height 19
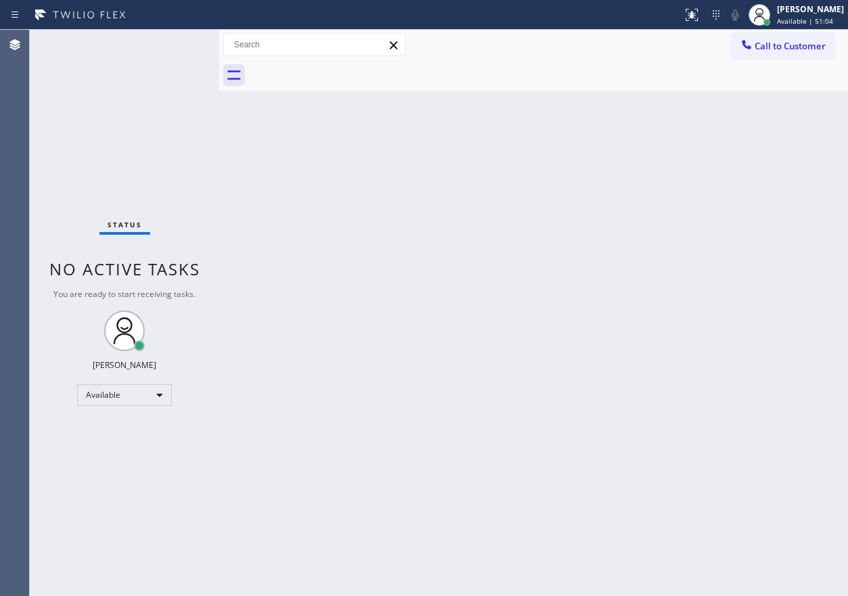
click at [346, 226] on div "Back to Dashboard Change Sender ID Customers Technicians Select a contact Outbo…" at bounding box center [533, 313] width 629 height 566
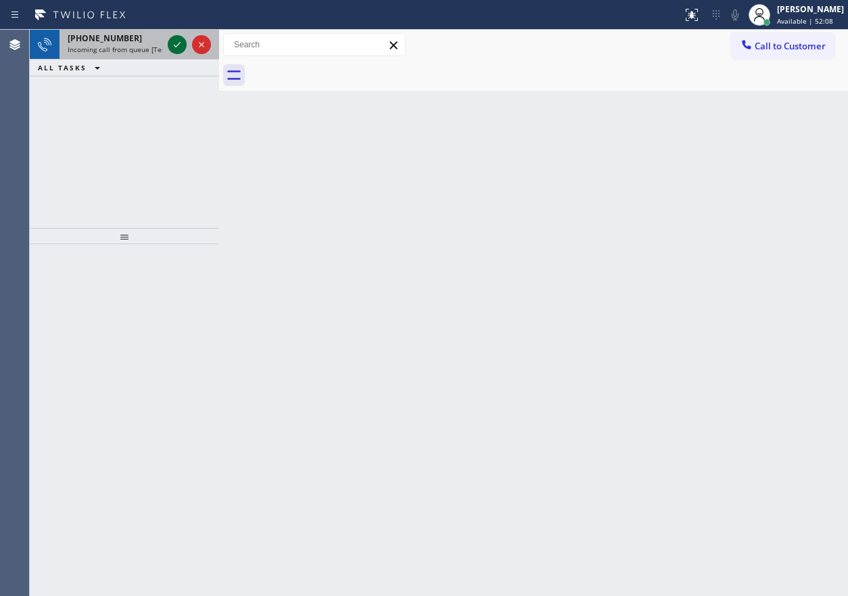
click at [178, 49] on icon at bounding box center [177, 45] width 16 height 16
click at [178, 41] on icon at bounding box center [177, 45] width 16 height 16
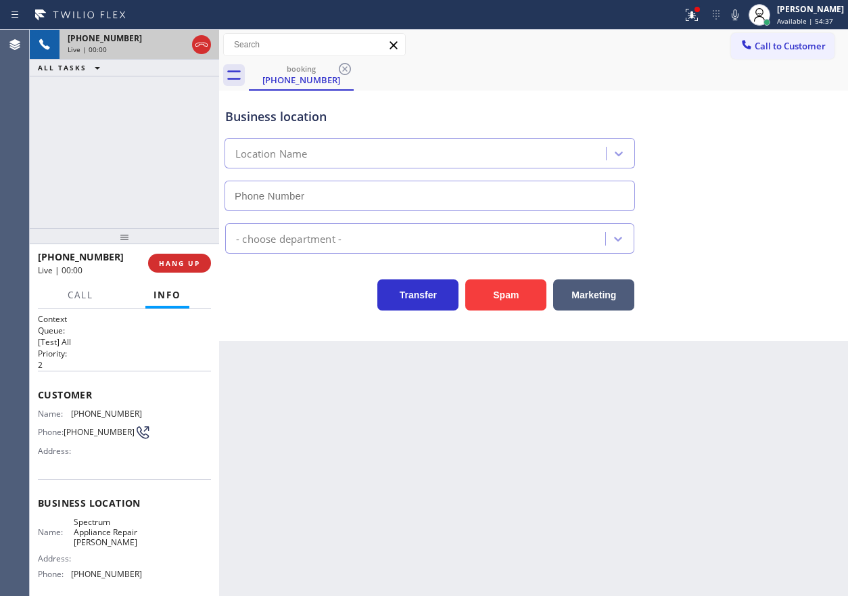
type input "[PHONE_NUMBER]"
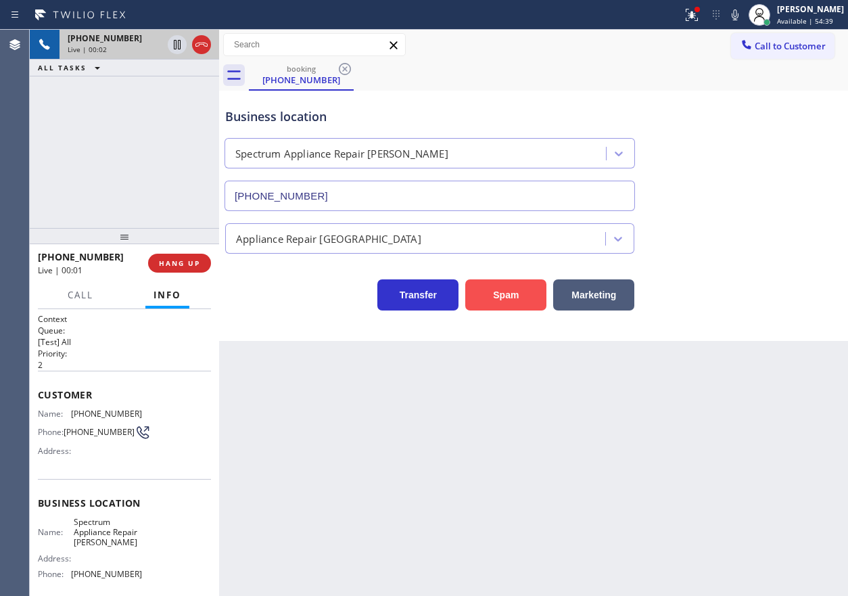
click at [511, 296] on button "Spam" at bounding box center [505, 294] width 81 height 31
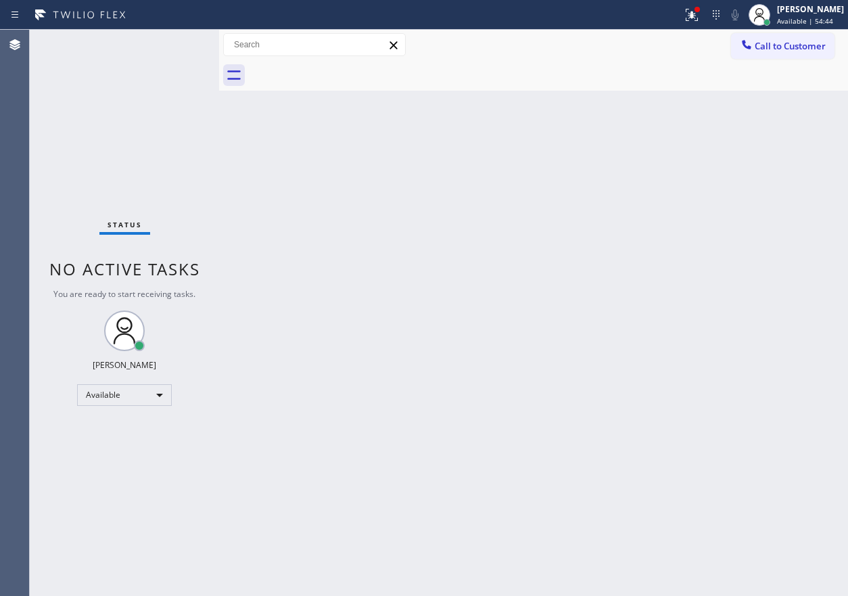
click at [178, 45] on div "Status No active tasks You are ready to start receiving tasks. [PERSON_NAME] Av…" at bounding box center [124, 313] width 189 height 566
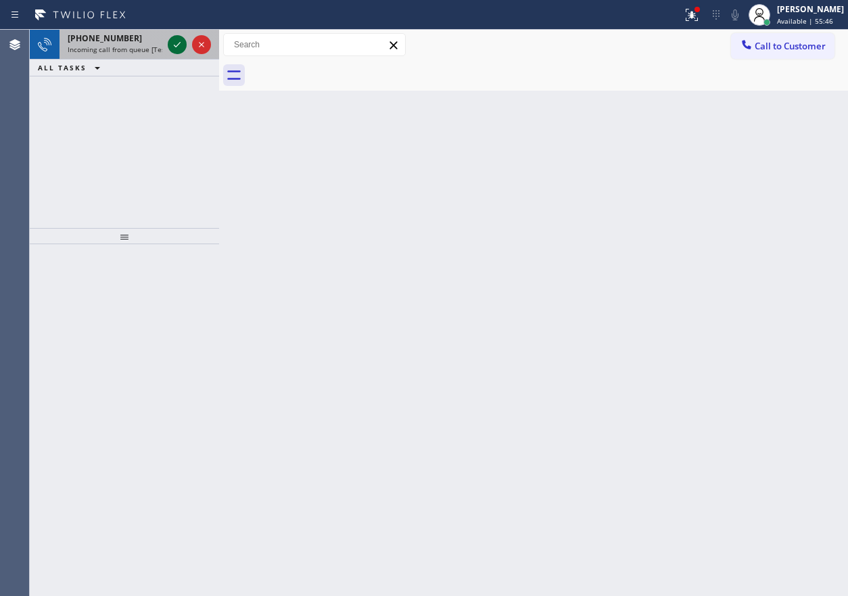
click at [170, 44] on icon at bounding box center [177, 45] width 16 height 16
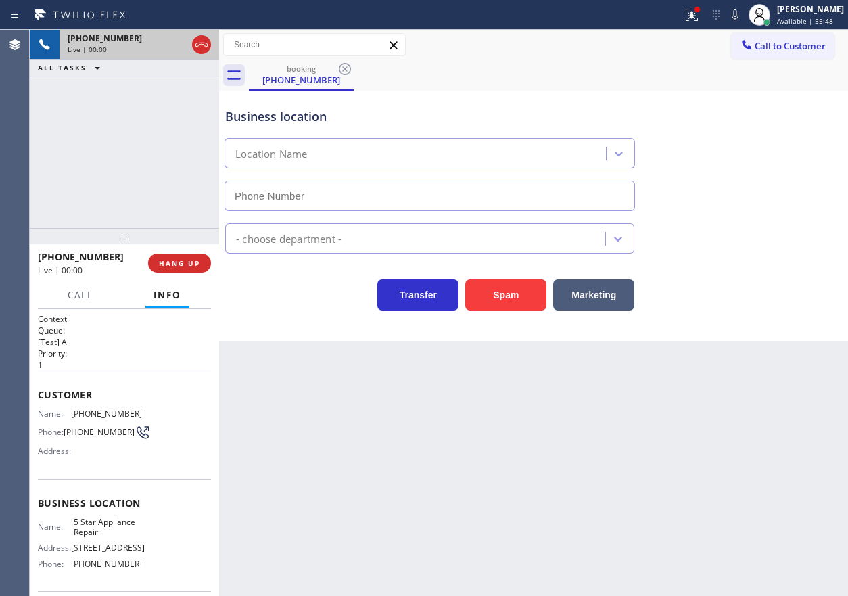
type input "[PHONE_NUMBER]"
click at [189, 271] on button "HANG UP" at bounding box center [179, 263] width 63 height 19
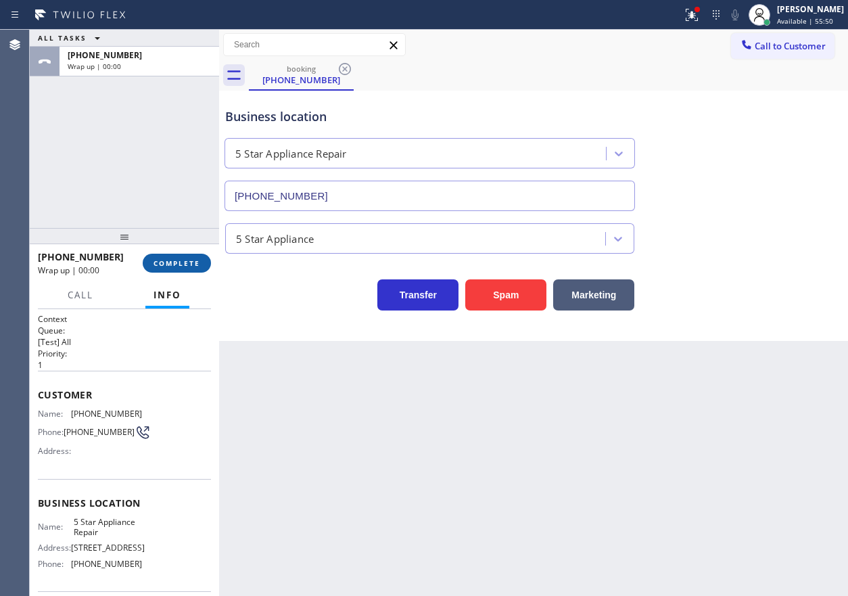
click at [189, 269] on button "COMPLETE" at bounding box center [177, 263] width 68 height 19
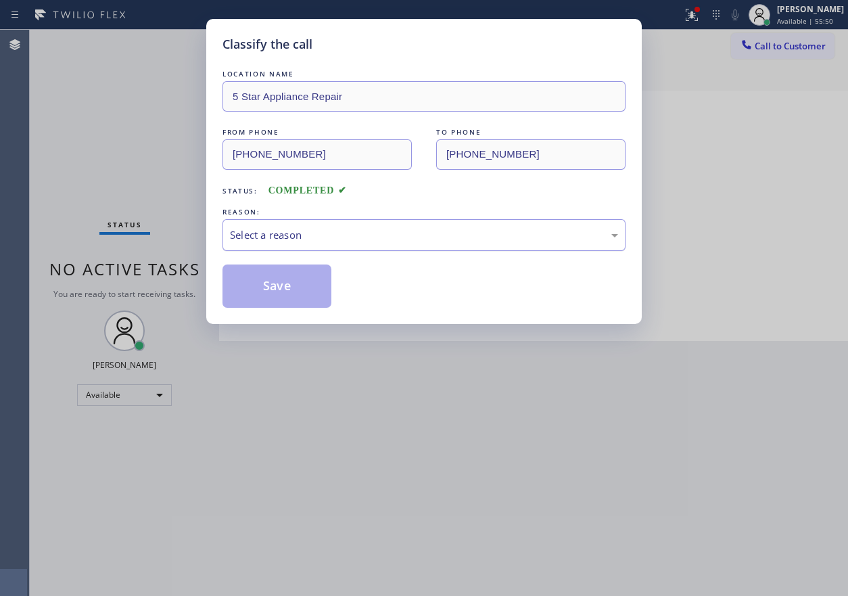
click at [322, 239] on div "Select a reason" at bounding box center [424, 235] width 388 height 16
click at [301, 292] on button "Save" at bounding box center [277, 285] width 109 height 43
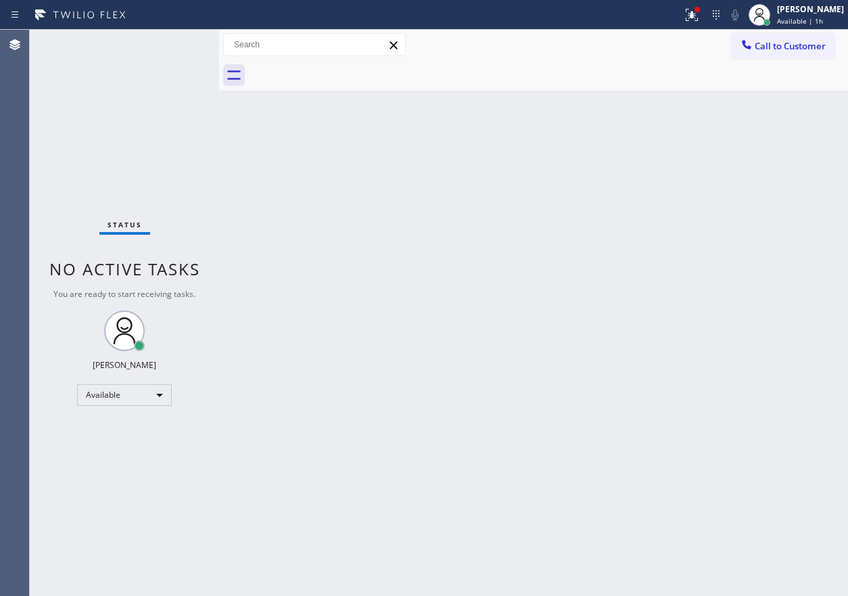
click at [741, 149] on div "Back to Dashboard Change Sender ID Customers Technicians Select a contact Outbo…" at bounding box center [533, 313] width 629 height 566
click at [707, 1] on button at bounding box center [692, 15] width 30 height 30
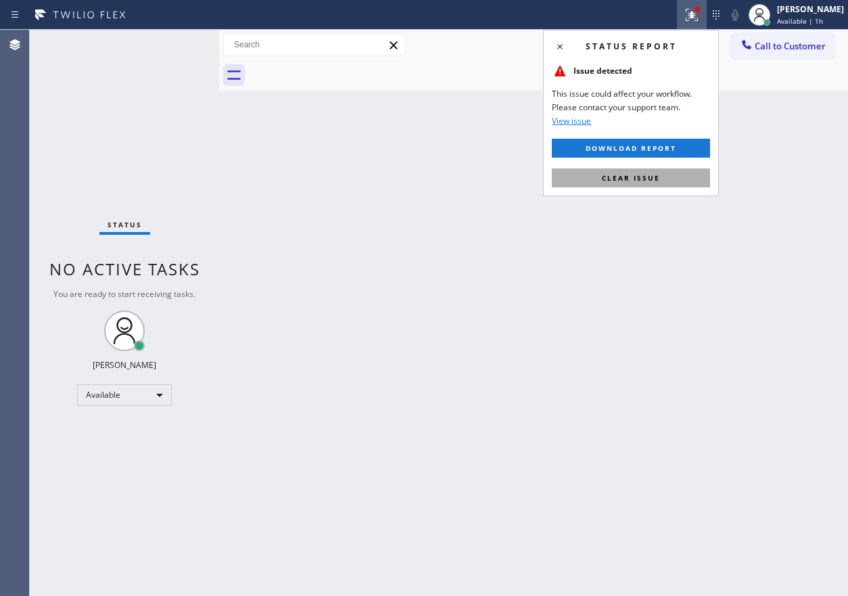
click at [632, 185] on button "Clear issue" at bounding box center [631, 177] width 158 height 19
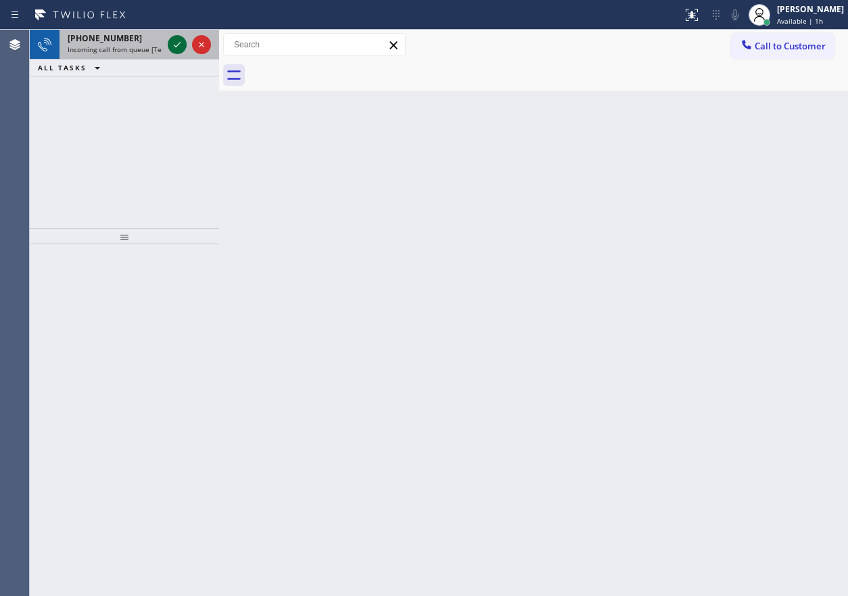
click at [172, 39] on icon at bounding box center [177, 45] width 16 height 16
click at [173, 41] on icon at bounding box center [177, 45] width 16 height 16
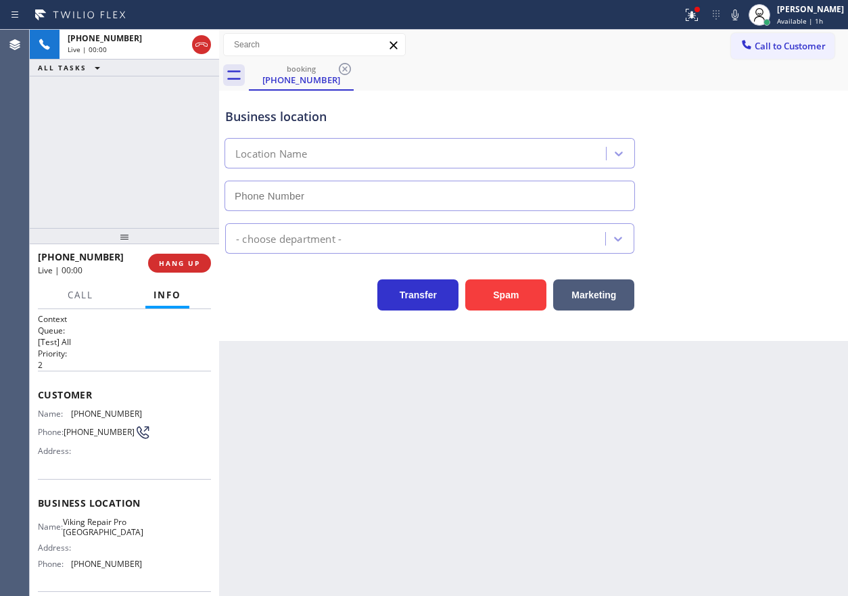
type input "[PHONE_NUMBER]"
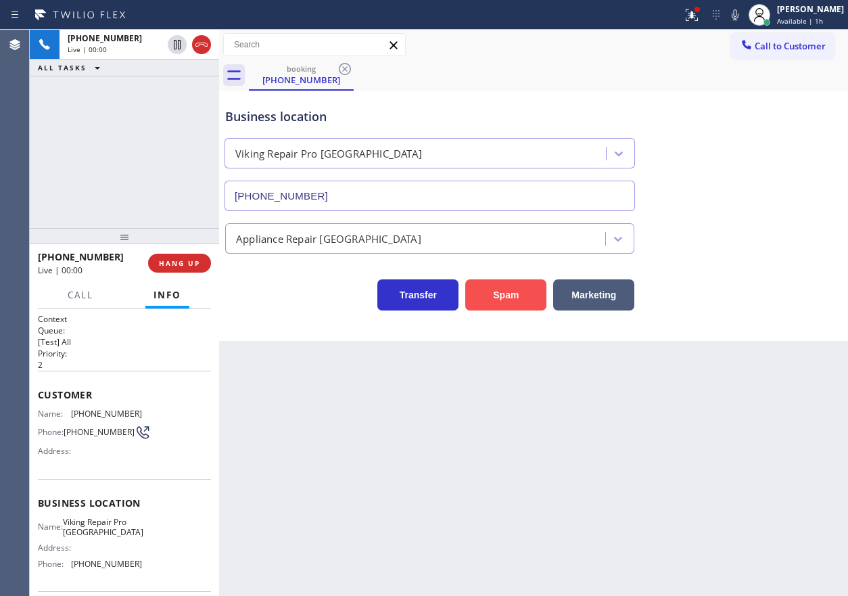
click at [528, 294] on button "Spam" at bounding box center [505, 294] width 81 height 31
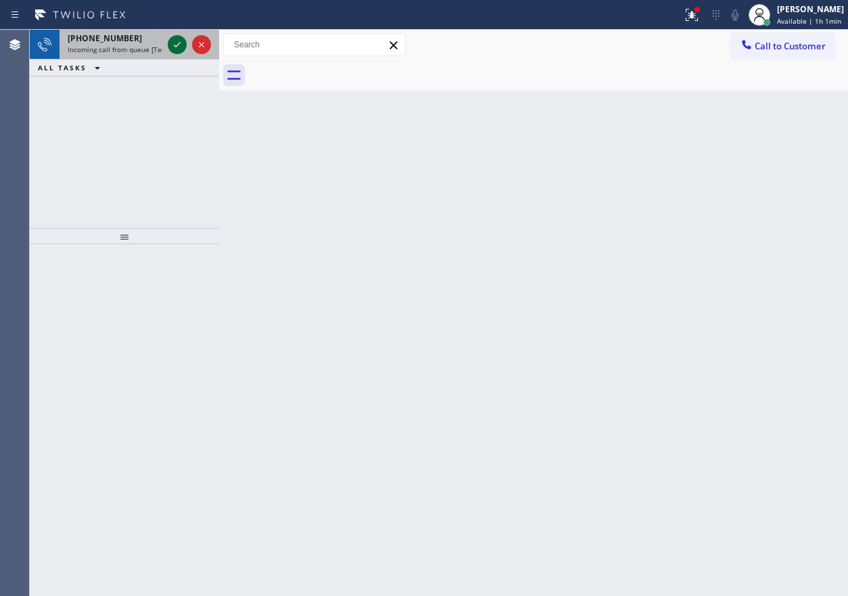
click at [180, 46] on icon at bounding box center [177, 45] width 16 height 16
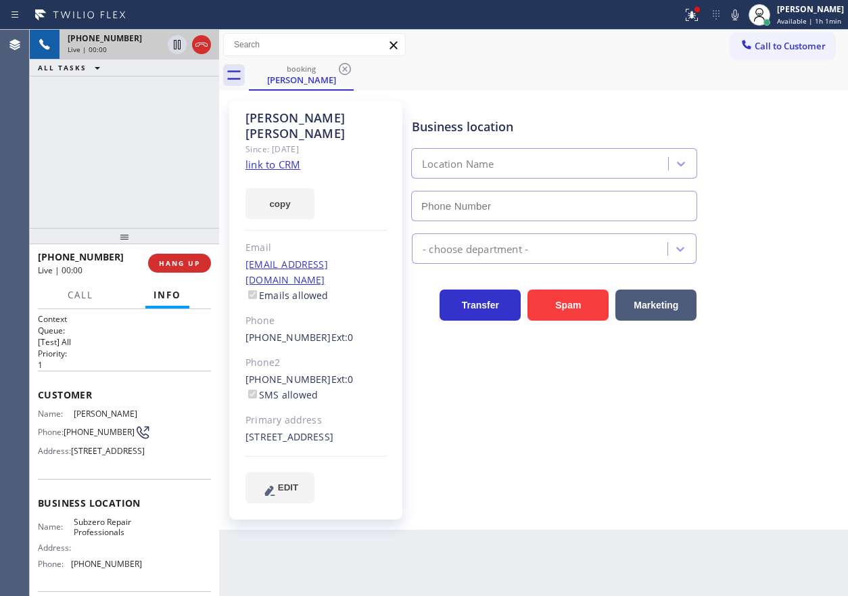
type input "[PHONE_NUMBER]"
click at [285, 158] on link "link to CRM" at bounding box center [273, 165] width 55 height 14
click at [120, 536] on div "Business location Name: Subzero Repair Professionals Address: Phone: [PHONE_NUM…" at bounding box center [124, 535] width 173 height 113
click at [120, 539] on div "Business location Name: Subzero Repair Professionals Address: Phone: [PHONE_NUM…" at bounding box center [124, 535] width 173 height 113
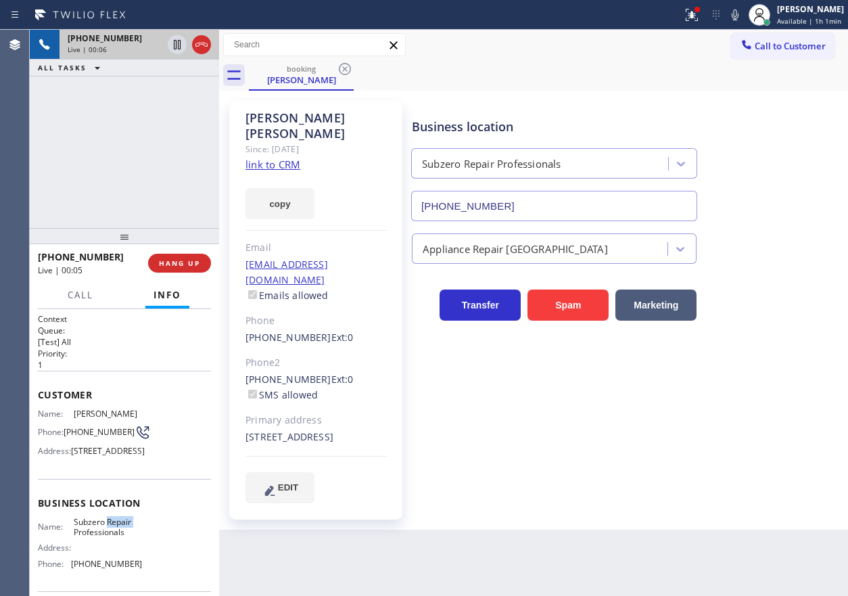
click at [120, 538] on span "Subzero Repair Professionals" at bounding box center [108, 527] width 68 height 21
click at [555, 208] on input "[PHONE_NUMBER]" at bounding box center [554, 206] width 286 height 30
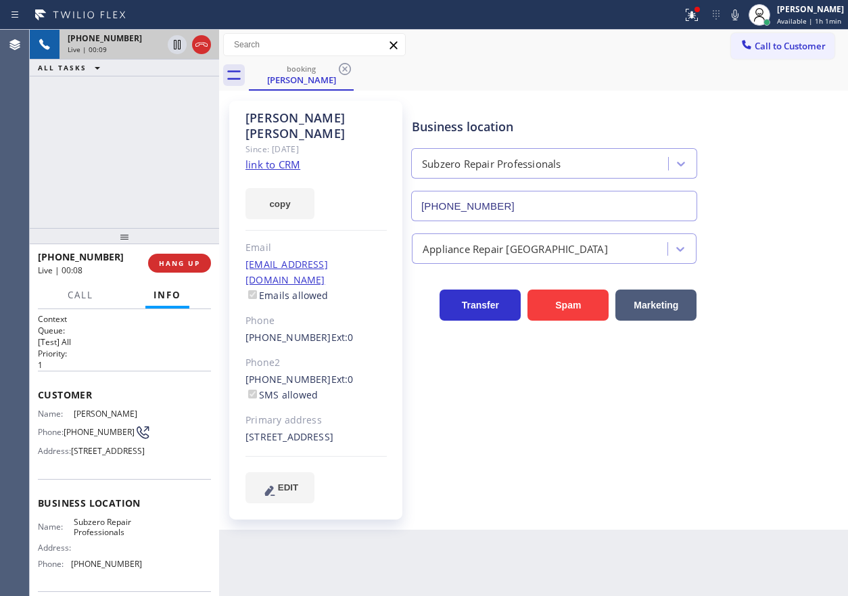
click at [555, 208] on input "[PHONE_NUMBER]" at bounding box center [554, 206] width 286 height 30
click at [88, 294] on span "Call" at bounding box center [81, 295] width 26 height 12
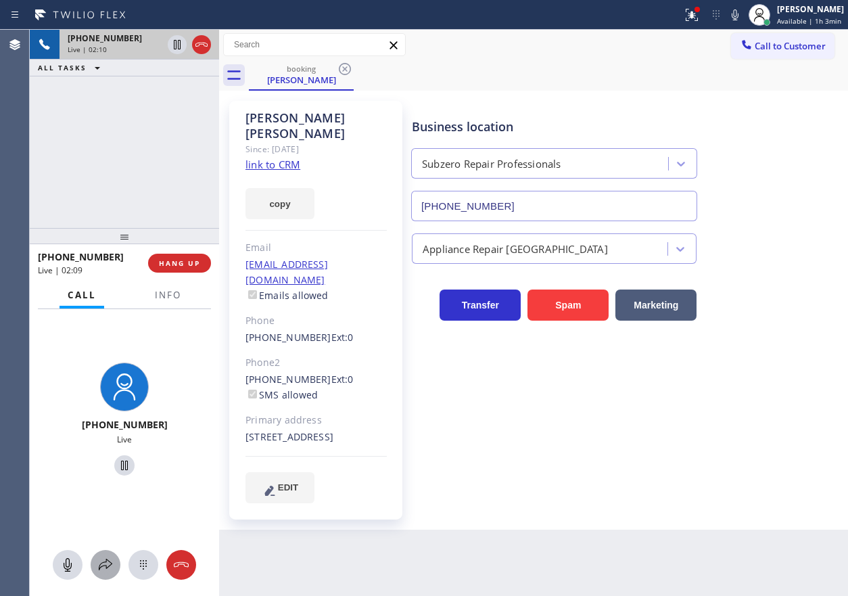
click at [105, 563] on icon at bounding box center [105, 565] width 16 height 16
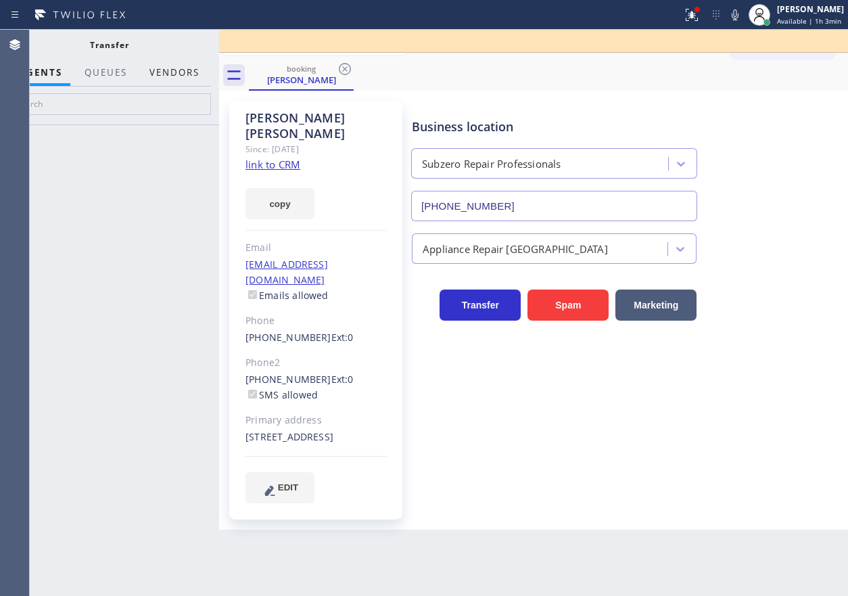
click at [172, 78] on button "Vendors" at bounding box center [174, 73] width 66 height 26
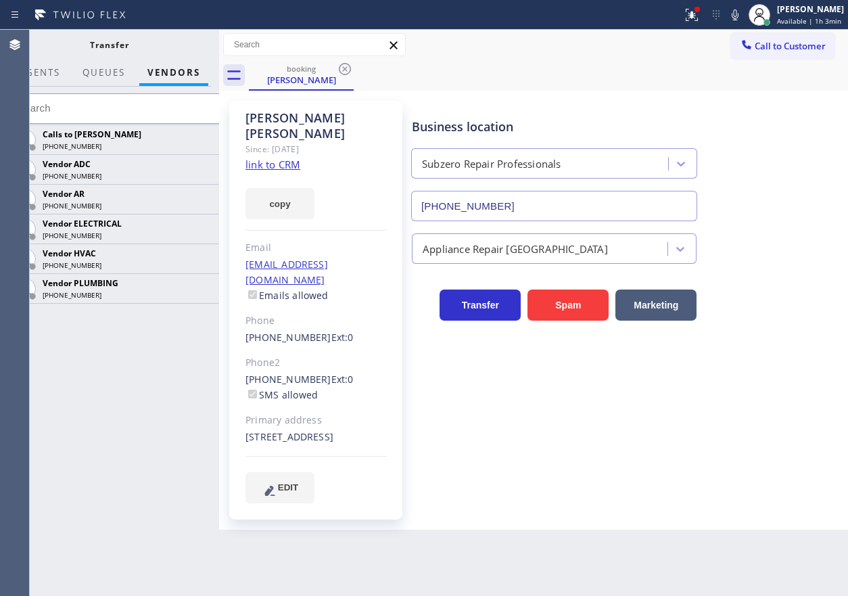
drag, startPoint x: 199, startPoint y: 193, endPoint x: 480, endPoint y: 160, distance: 283.3
click at [0, 0] on icon at bounding box center [0, 0] width 0 height 0
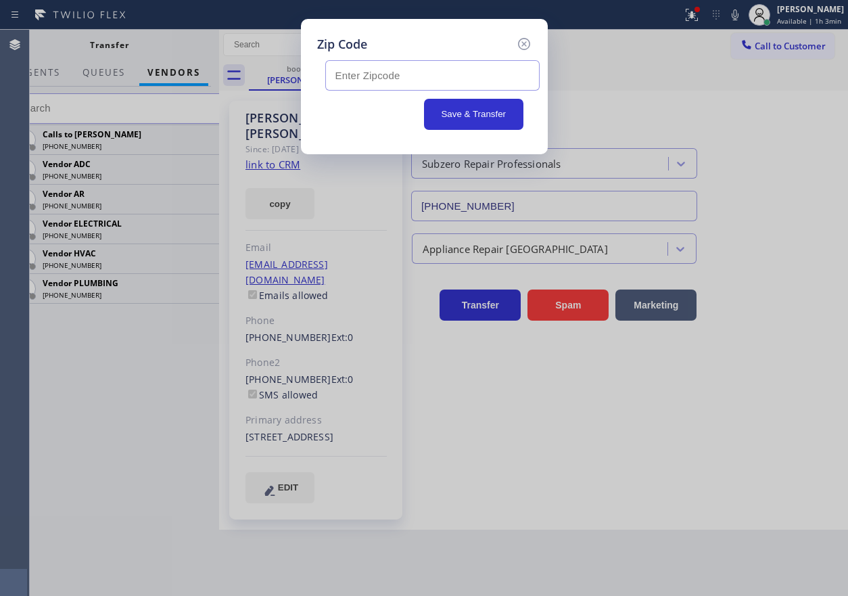
click at [438, 70] on input "text" at bounding box center [432, 75] width 214 height 30
paste input "12603"
type input "12603"
click at [451, 127] on button "Save & Transfer" at bounding box center [473, 114] width 99 height 31
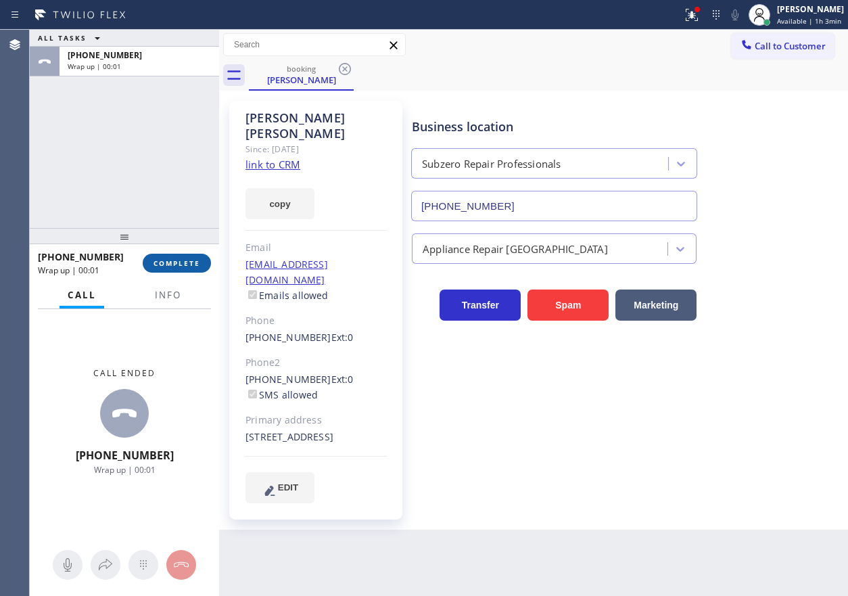
click at [200, 264] on span "COMPLETE" at bounding box center [177, 262] width 47 height 9
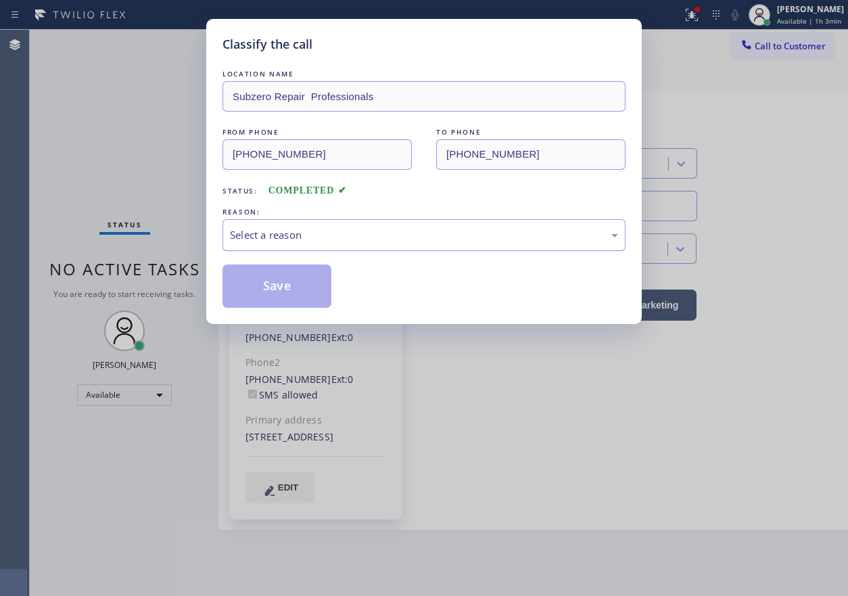
click at [342, 243] on div "Select a reason" at bounding box center [424, 235] width 403 height 32
click at [299, 244] on div "Tech, Unknown/didnt ring" at bounding box center [424, 235] width 403 height 32
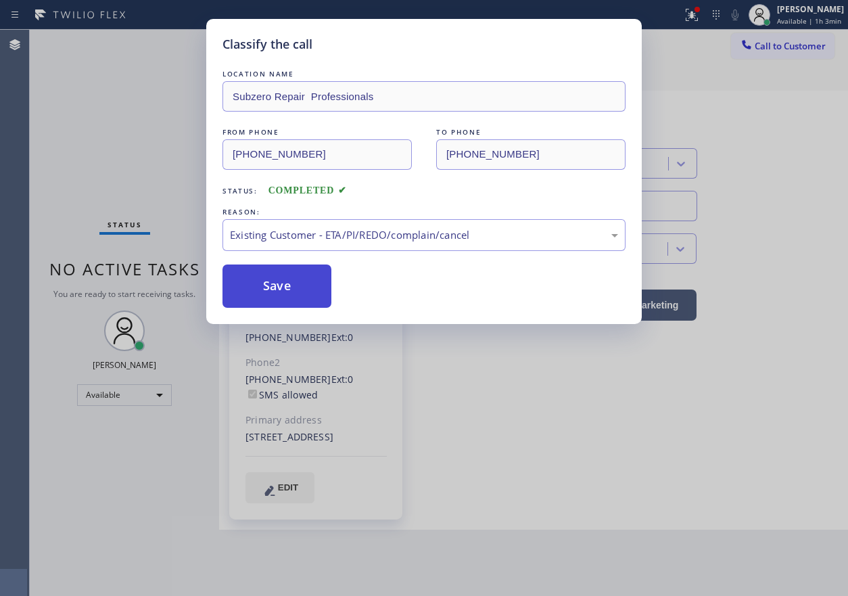
click at [298, 287] on button "Save" at bounding box center [277, 285] width 109 height 43
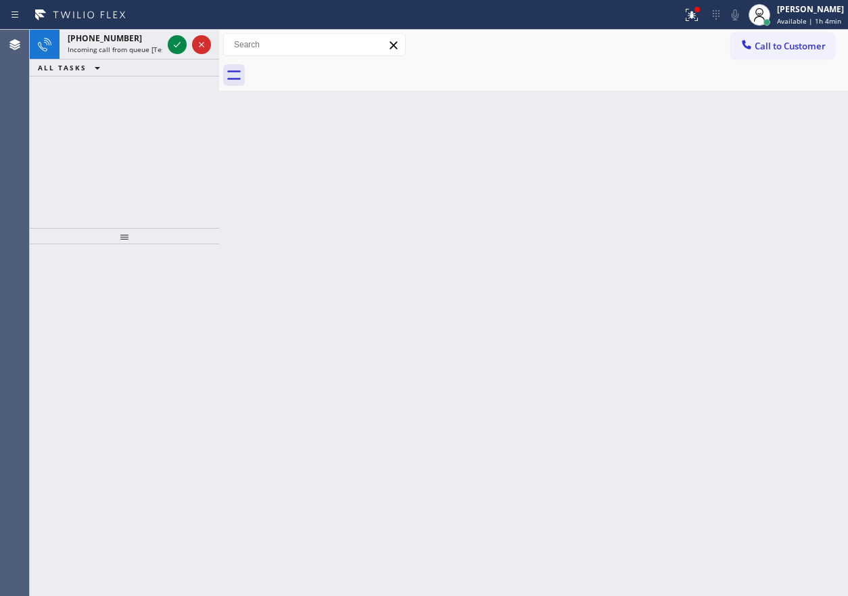
click at [704, 93] on div "Back to Dashboard Change Sender ID Customers Technicians Select a contact Outbo…" at bounding box center [533, 313] width 629 height 566
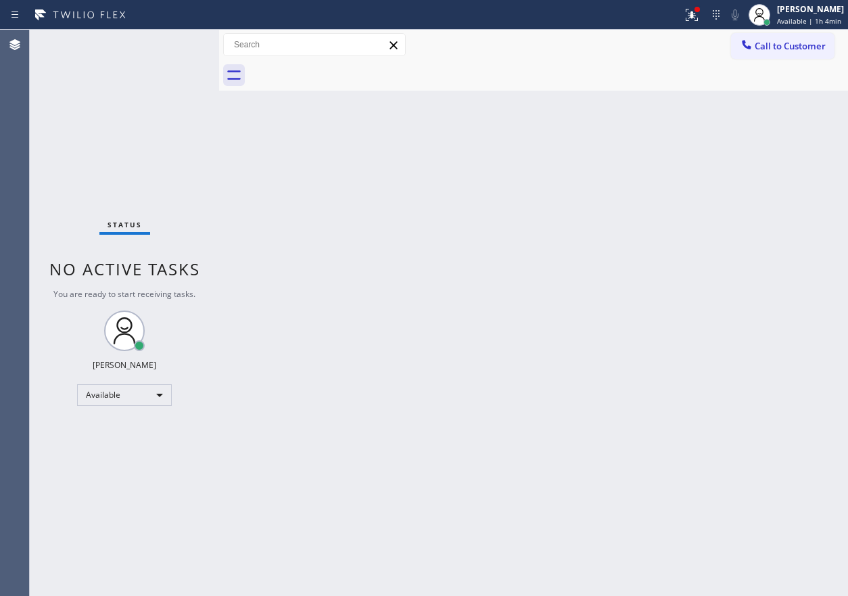
click at [168, 51] on div "Status No active tasks You are ready to start receiving tasks. [PERSON_NAME] Av…" at bounding box center [124, 313] width 189 height 566
drag, startPoint x: 758, startPoint y: 250, endPoint x: 765, endPoint y: 241, distance: 11.1
click at [758, 250] on div "Back to Dashboard Change Sender ID Customers Technicians Select a contact Outbo…" at bounding box center [533, 313] width 629 height 566
click at [699, 18] on icon at bounding box center [692, 15] width 16 height 16
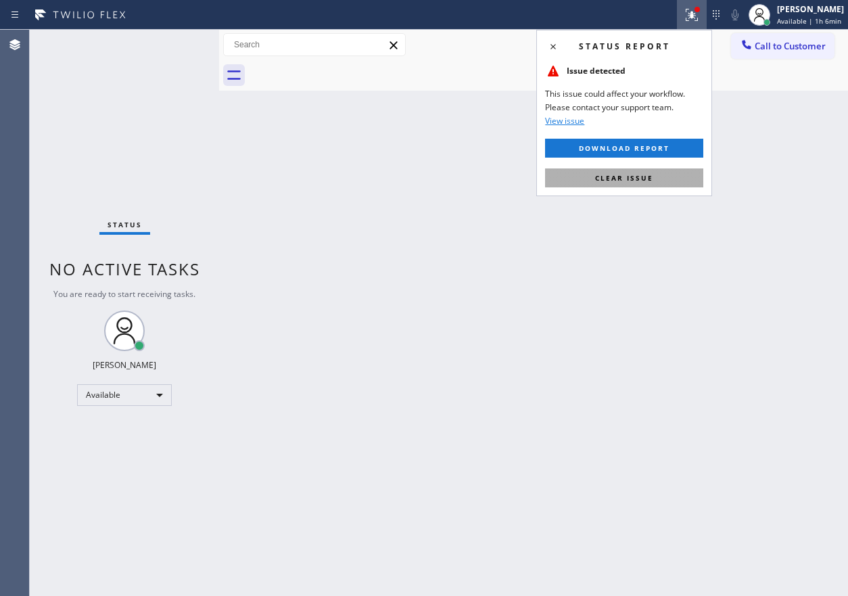
click at [641, 174] on span "Clear issue" at bounding box center [624, 177] width 58 height 9
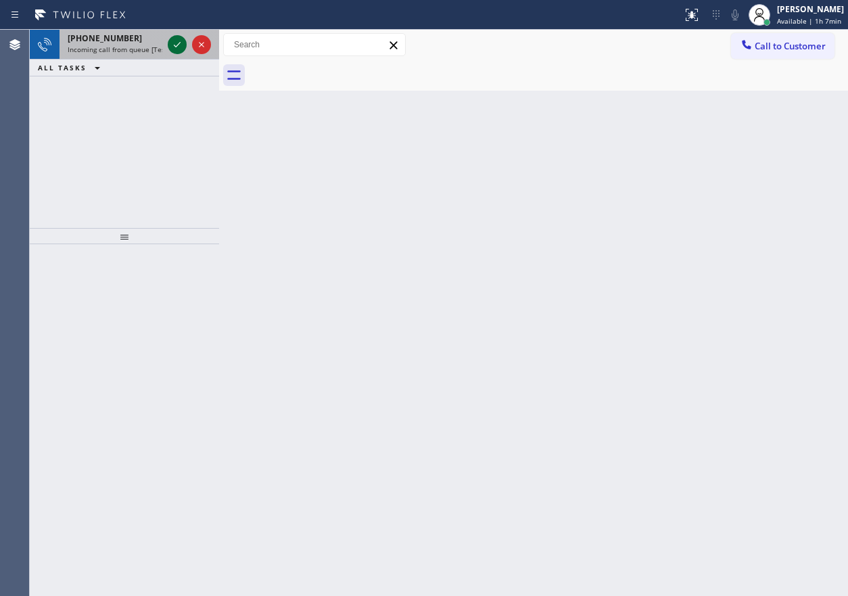
click at [179, 50] on icon at bounding box center [177, 45] width 16 height 16
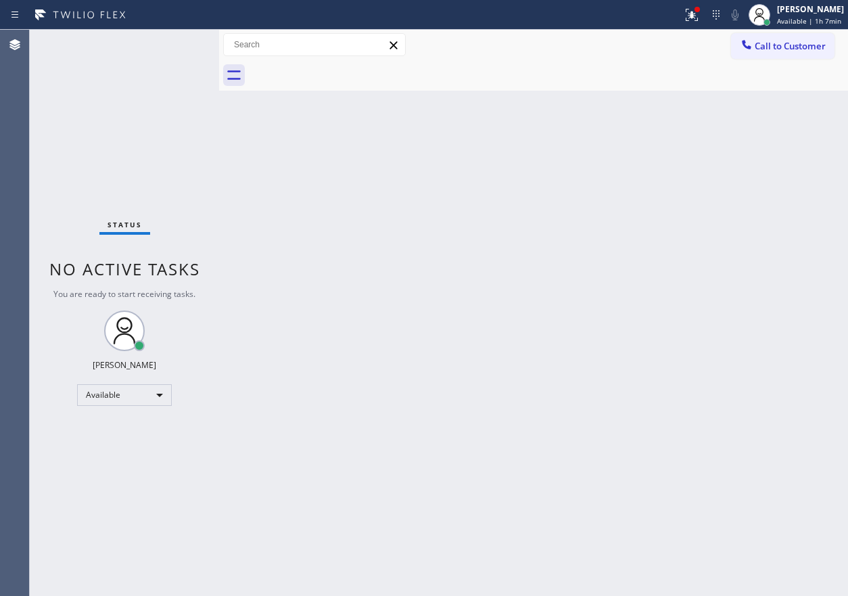
click at [362, 293] on div "Back to Dashboard Change Sender ID Customers Technicians Select a contact Outbo…" at bounding box center [533, 313] width 629 height 566
click at [693, 19] on icon at bounding box center [692, 15] width 16 height 16
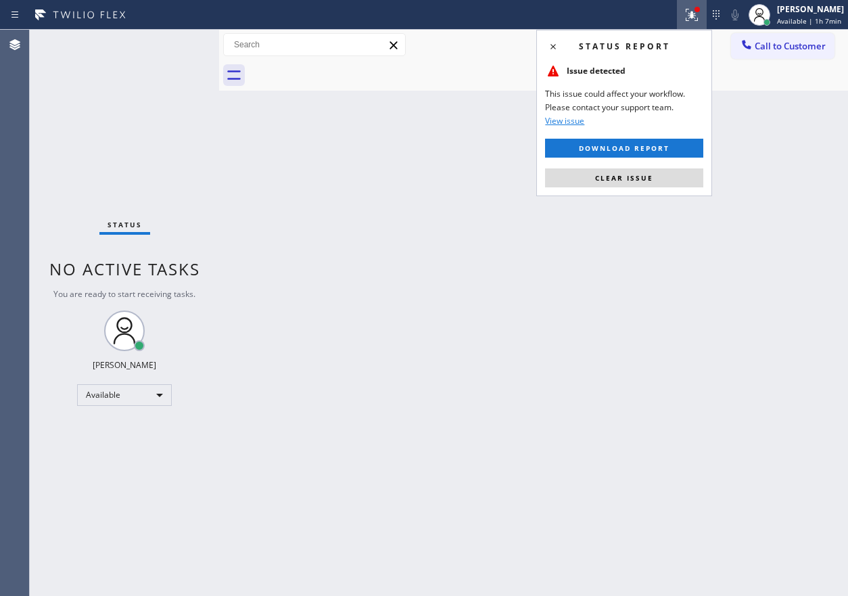
click at [649, 178] on span "Clear issue" at bounding box center [624, 177] width 58 height 9
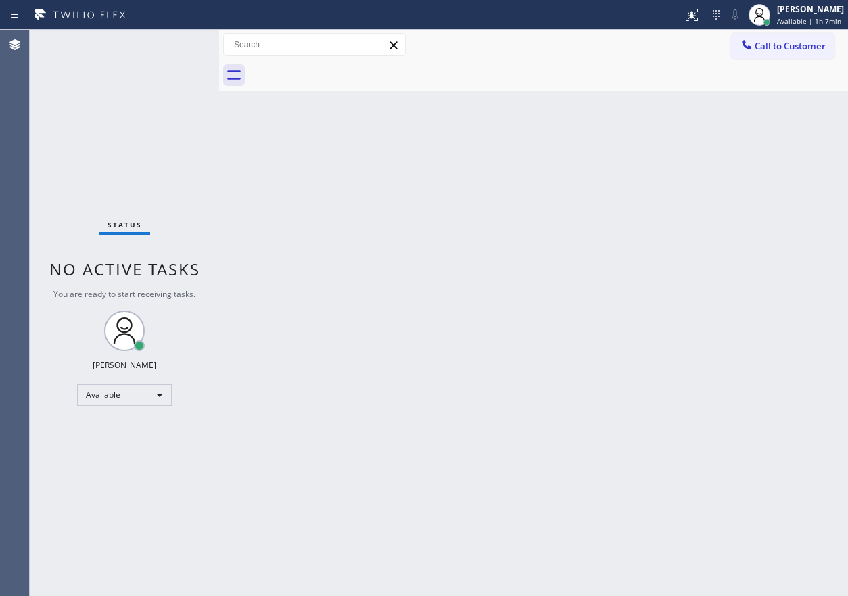
click at [488, 178] on div "Back to Dashboard Change Sender ID Customers Technicians Select a contact Outbo…" at bounding box center [533, 313] width 629 height 566
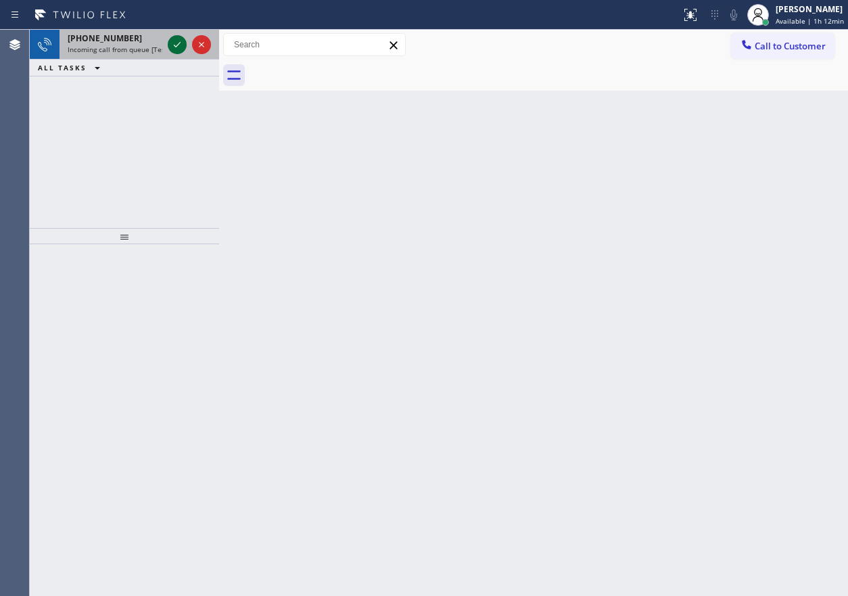
click at [181, 45] on icon at bounding box center [177, 45] width 16 height 16
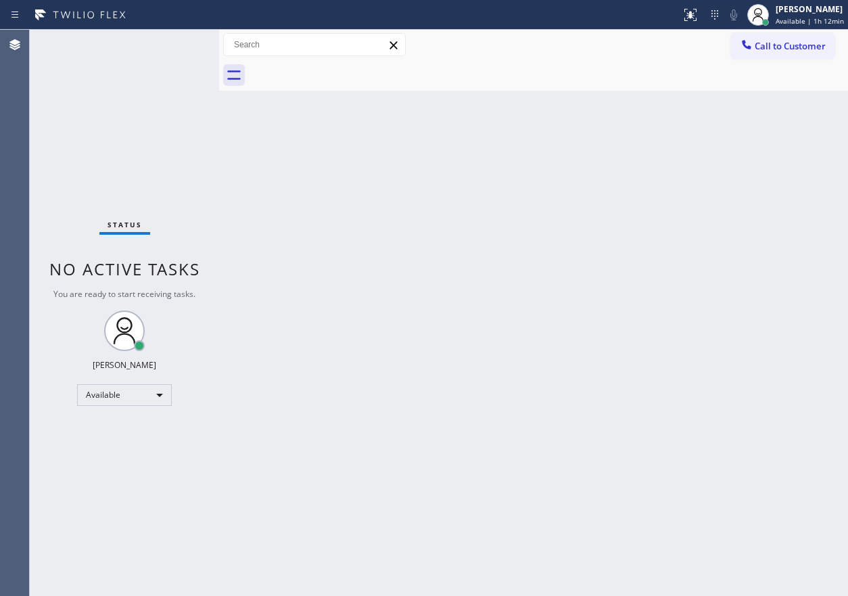
click at [178, 45] on div "Status No active tasks You are ready to start receiving tasks. [PERSON_NAME] Av…" at bounding box center [124, 313] width 189 height 566
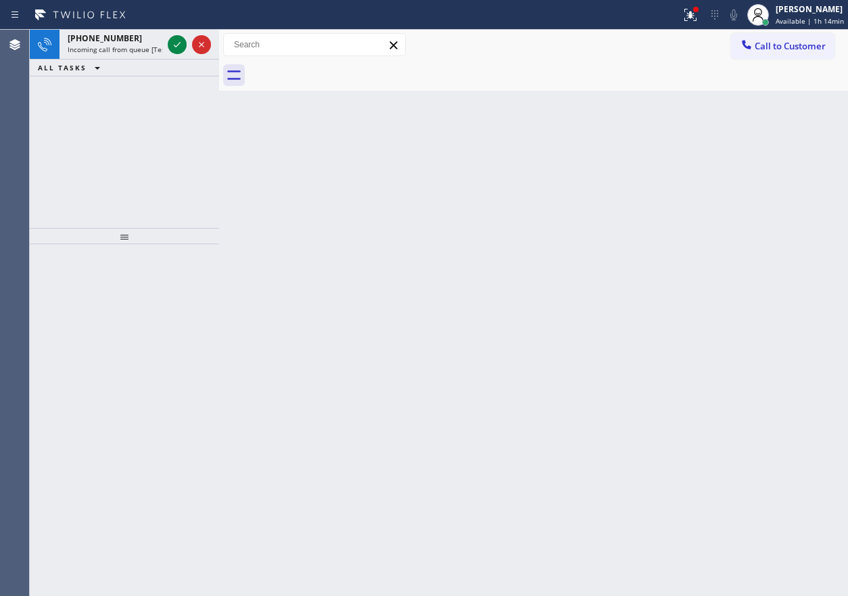
click at [682, 216] on div "Back to Dashboard Change Sender ID Customers Technicians Select a contact Outbo…" at bounding box center [533, 313] width 629 height 566
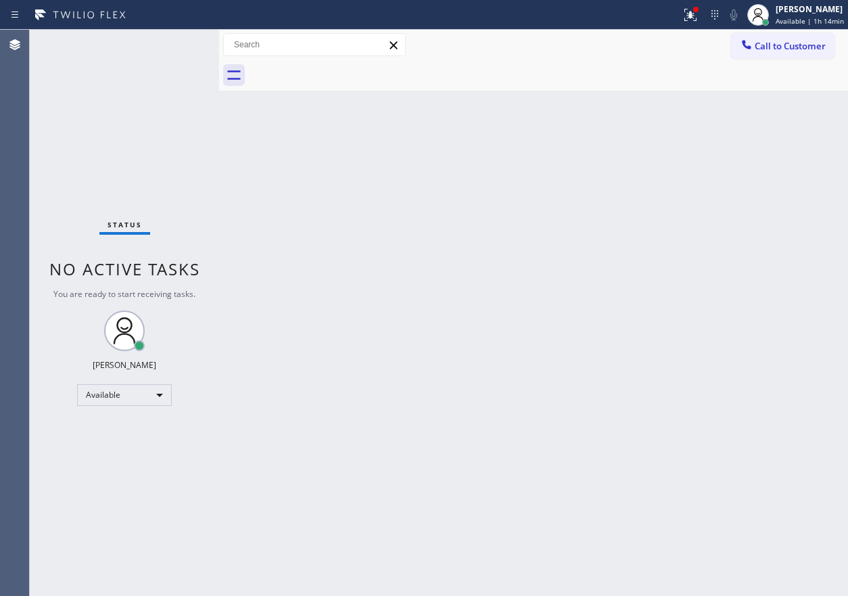
click at [162, 43] on div "Status No active tasks You are ready to start receiving tasks. [PERSON_NAME] Av…" at bounding box center [124, 313] width 189 height 566
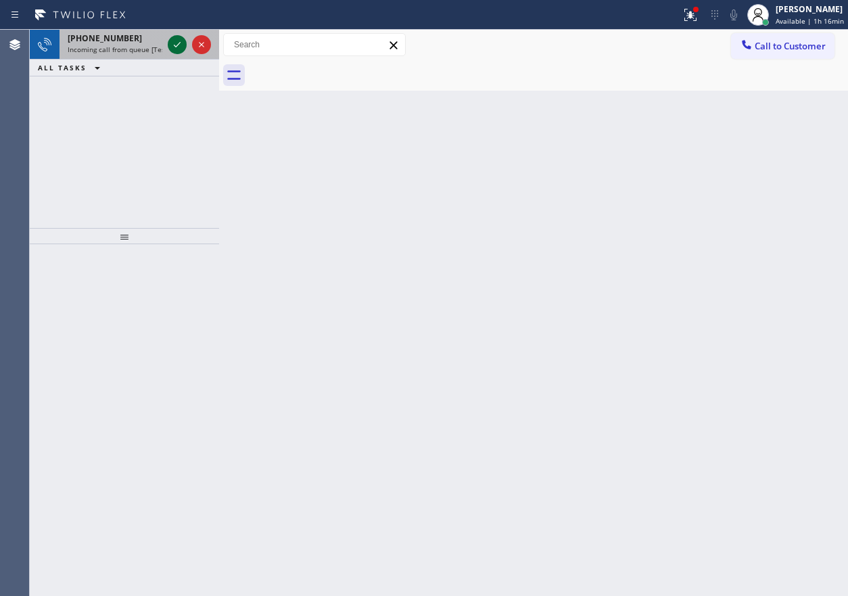
click at [178, 46] on icon at bounding box center [177, 45] width 16 height 16
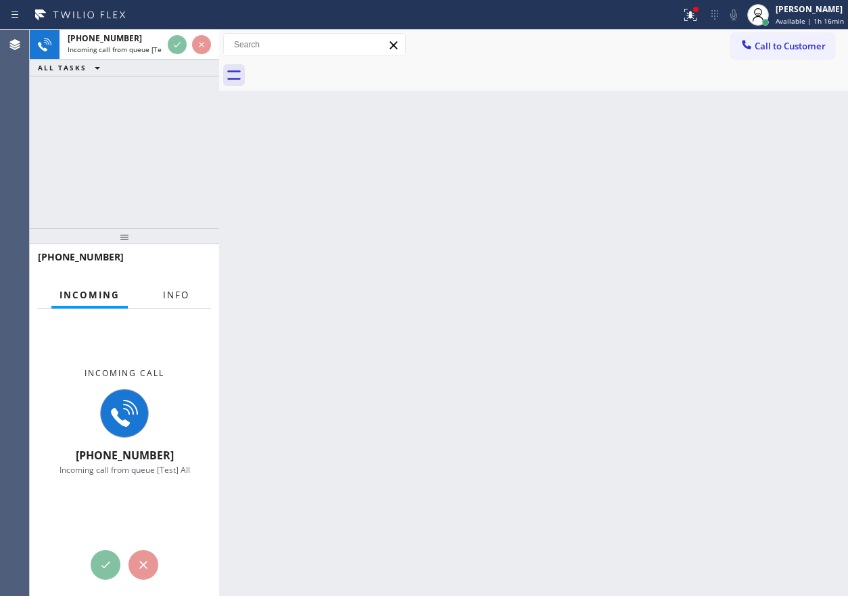
click at [185, 290] on span "Info" at bounding box center [176, 295] width 26 height 12
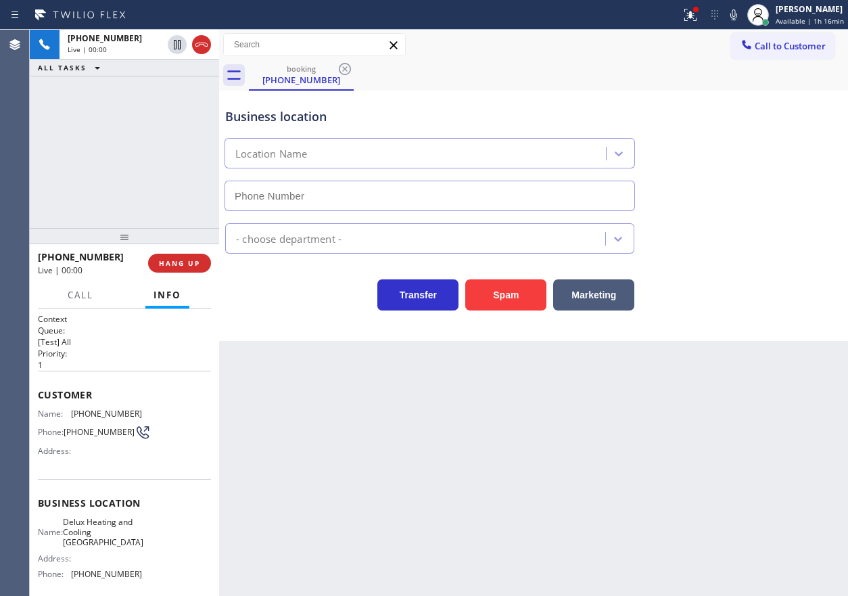
type input "[PHONE_NUMBER]"
drag, startPoint x: 494, startPoint y: 294, endPoint x: 494, endPoint y: 318, distance: 24.4
click at [494, 294] on button "Spam" at bounding box center [505, 294] width 81 height 31
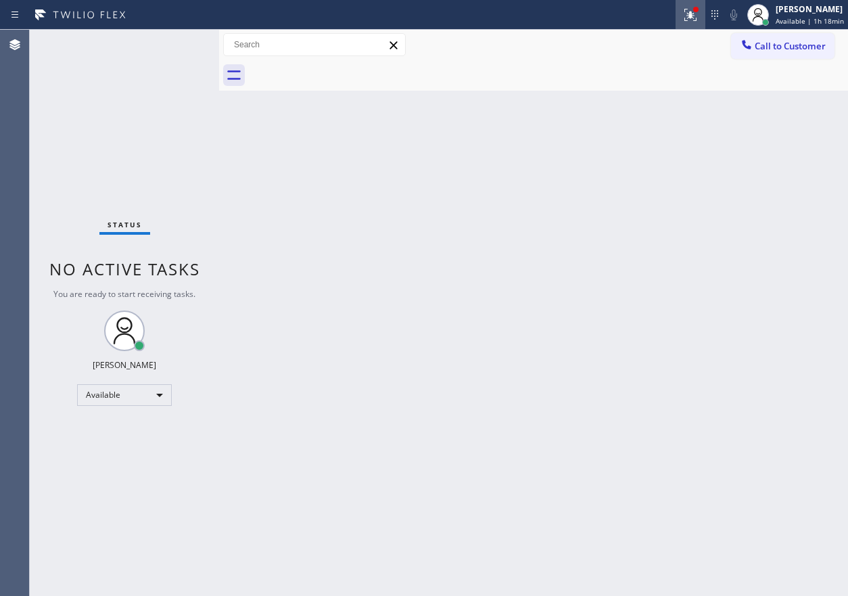
click at [704, 17] on div at bounding box center [691, 15] width 30 height 16
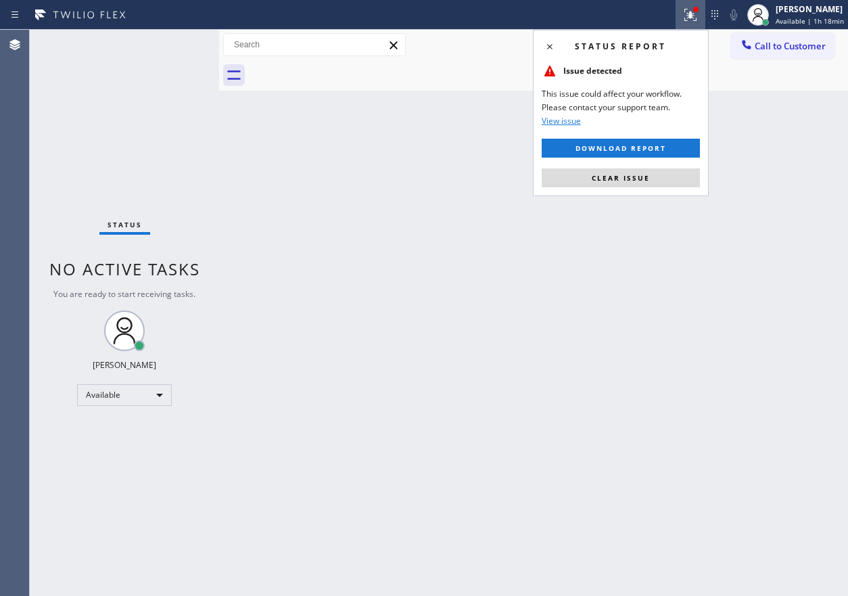
click at [664, 187] on div "Status report Issue detected This issue could affect your workflow. Please cont…" at bounding box center [621, 113] width 176 height 166
click at [664, 185] on button "Clear issue" at bounding box center [621, 177] width 158 height 19
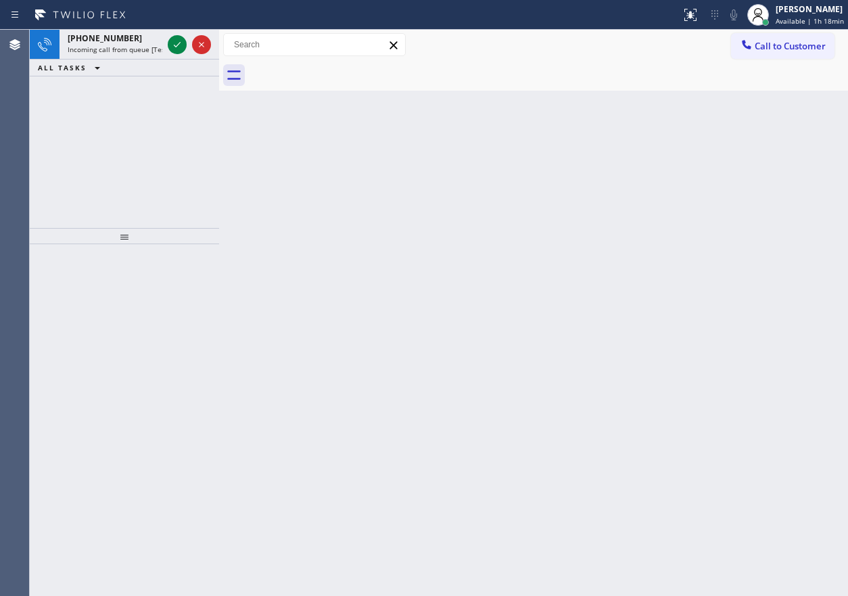
click at [177, 42] on icon at bounding box center [177, 45] width 16 height 16
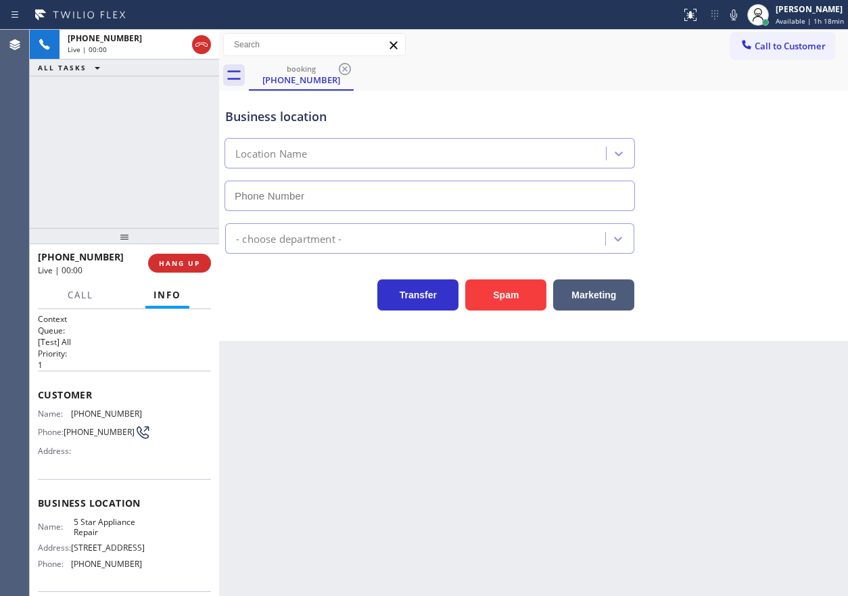
type input "[PHONE_NUMBER]"
click at [204, 266] on button "HANG UP" at bounding box center [179, 263] width 63 height 19
click at [199, 266] on span "HANG UP" at bounding box center [179, 262] width 41 height 9
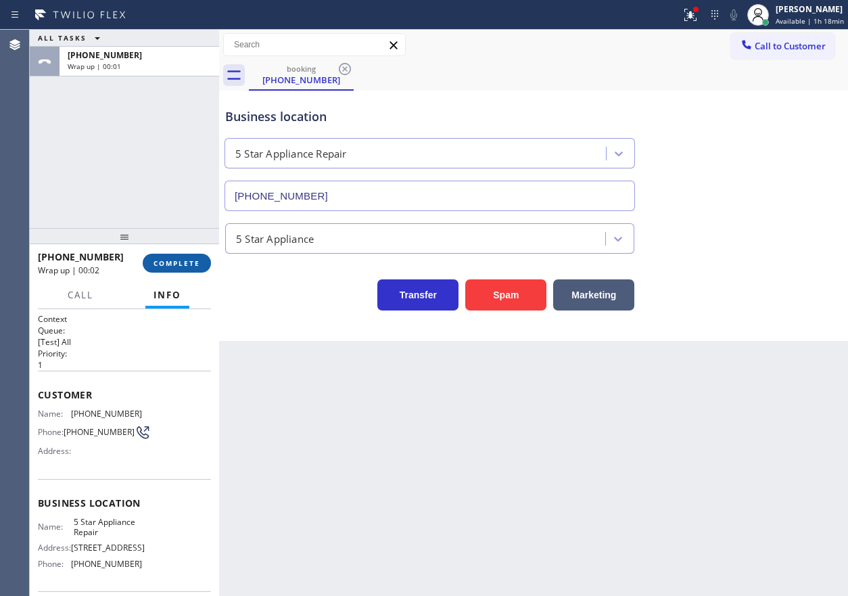
click at [189, 262] on span "COMPLETE" at bounding box center [177, 262] width 47 height 9
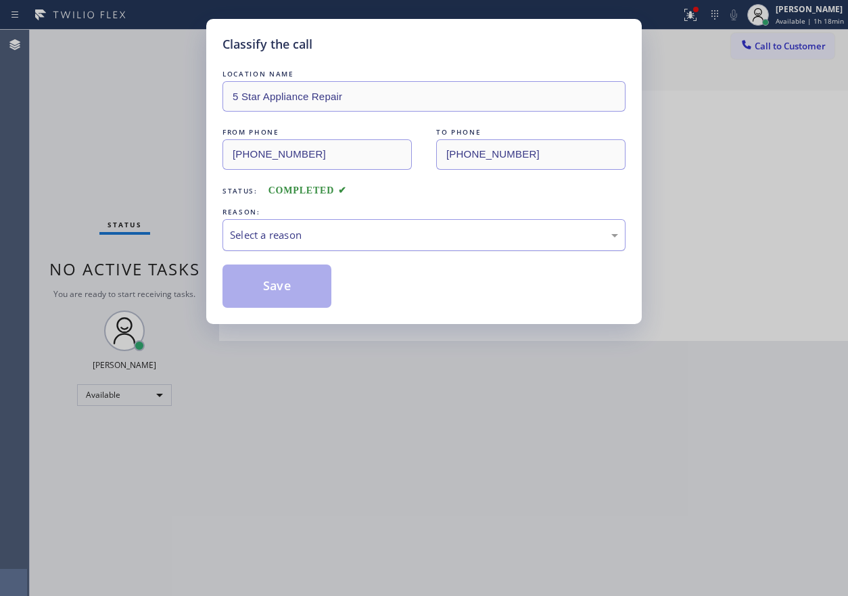
click at [315, 241] on div "Select a reason" at bounding box center [424, 235] width 388 height 16
click at [269, 292] on button "Save" at bounding box center [277, 285] width 109 height 43
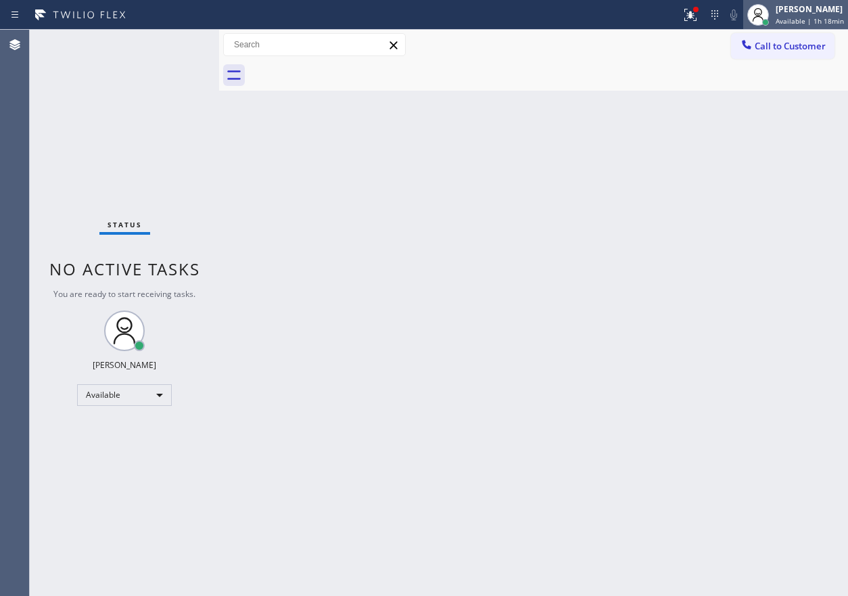
click at [829, 17] on span "Available | 1h 18min" at bounding box center [810, 20] width 68 height 9
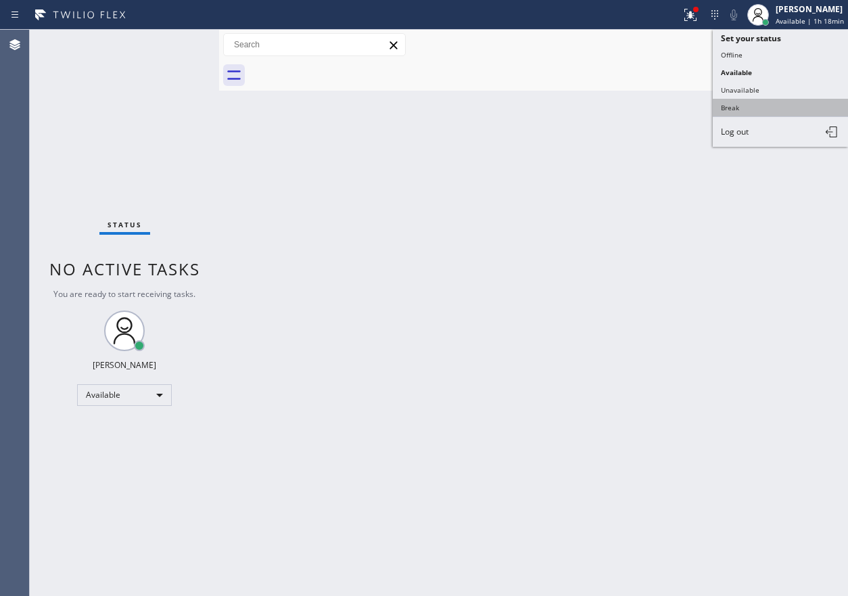
click at [763, 104] on button "Break" at bounding box center [780, 108] width 135 height 18
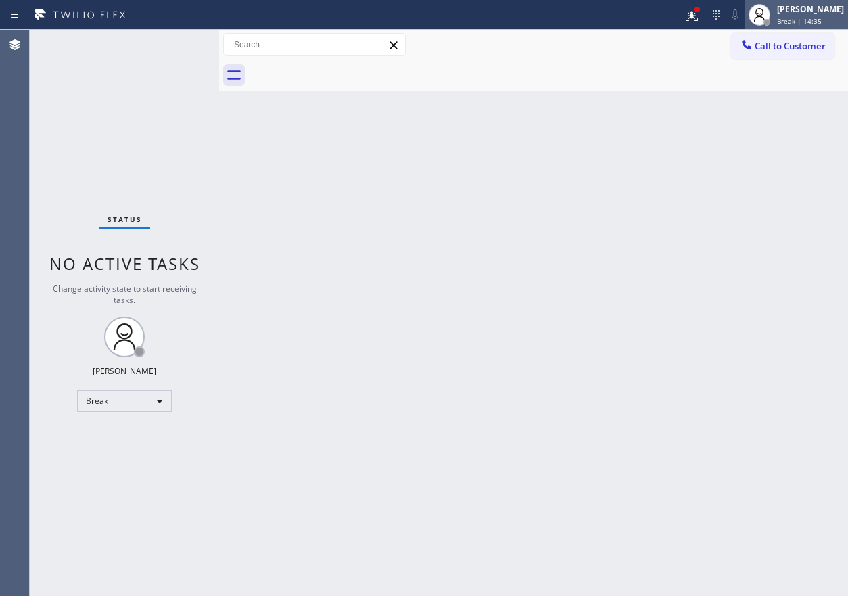
click at [796, 15] on div "[PERSON_NAME] Break | 14:35" at bounding box center [812, 15] width 74 height 24
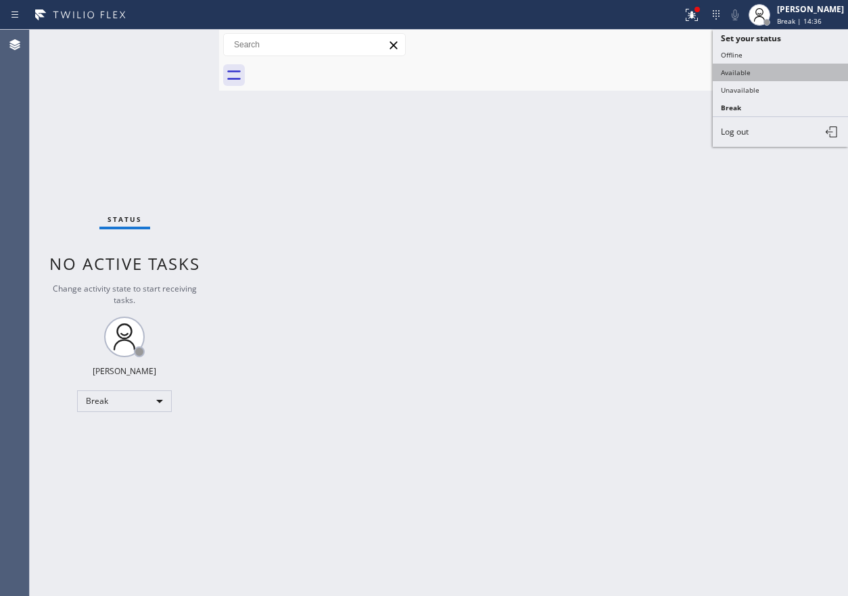
click at [761, 74] on button "Available" at bounding box center [780, 73] width 135 height 18
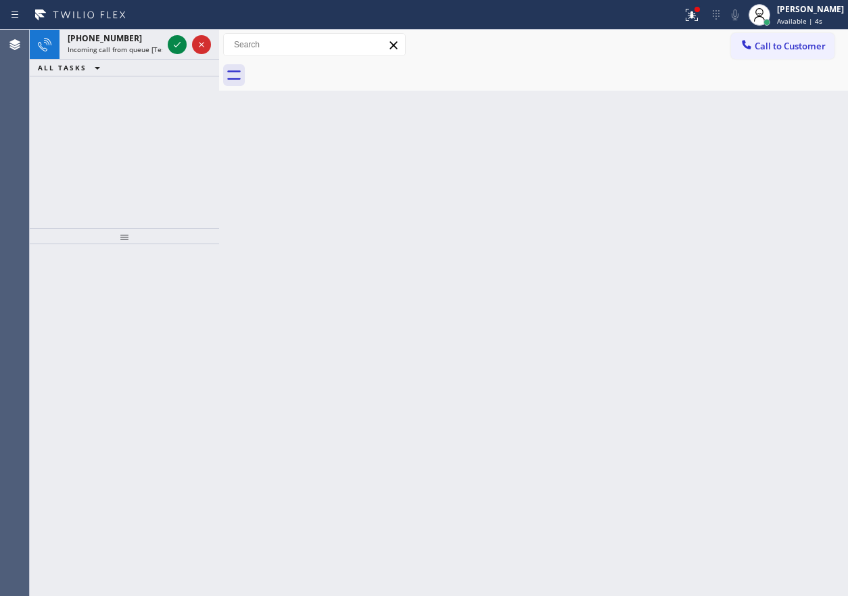
drag, startPoint x: 175, startPoint y: 46, endPoint x: 174, endPoint y: 60, distance: 13.5
click at [175, 46] on icon at bounding box center [177, 45] width 16 height 16
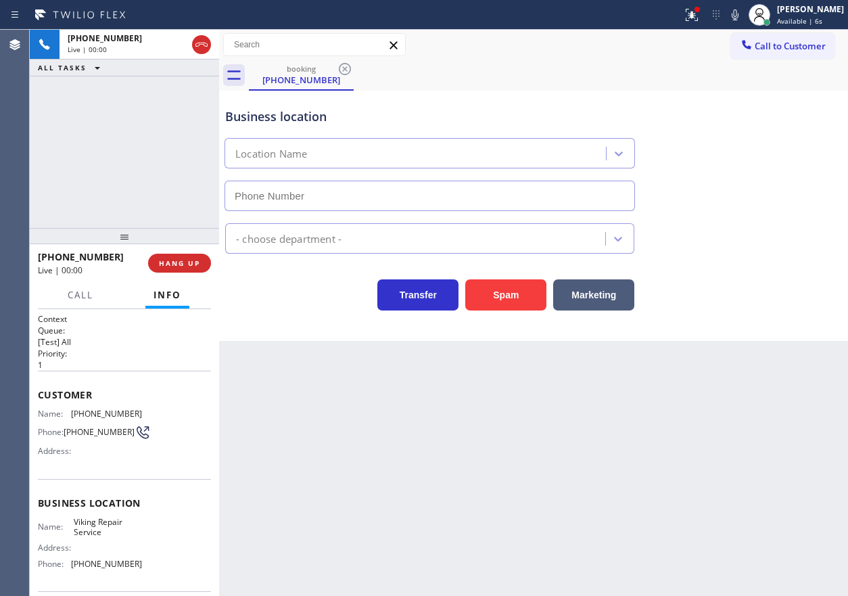
type input "[PHONE_NUMBER]"
click at [100, 528] on span "Viking Repair Service" at bounding box center [108, 527] width 68 height 21
copy span "Viking Repair Service"
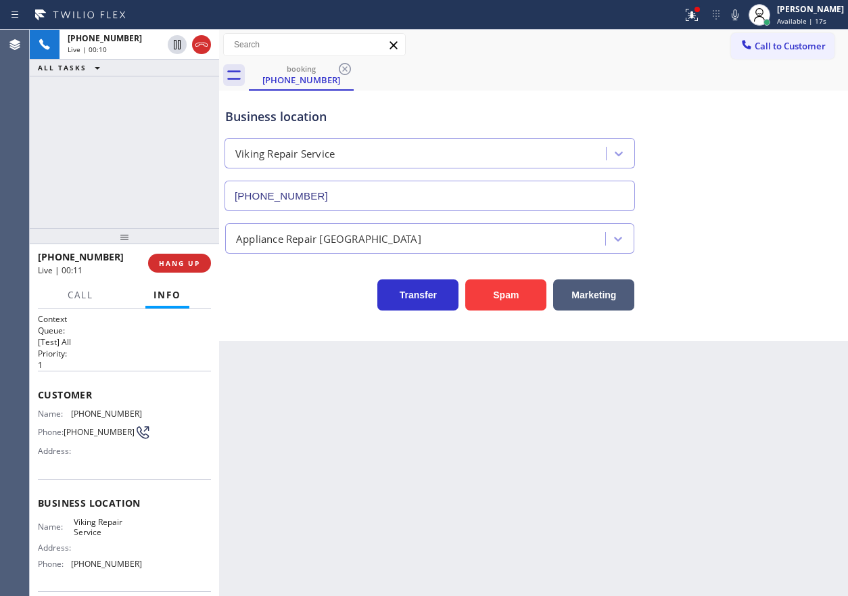
click at [367, 185] on input "[PHONE_NUMBER]" at bounding box center [430, 196] width 411 height 30
click at [175, 266] on span "HANG UP" at bounding box center [179, 262] width 41 height 9
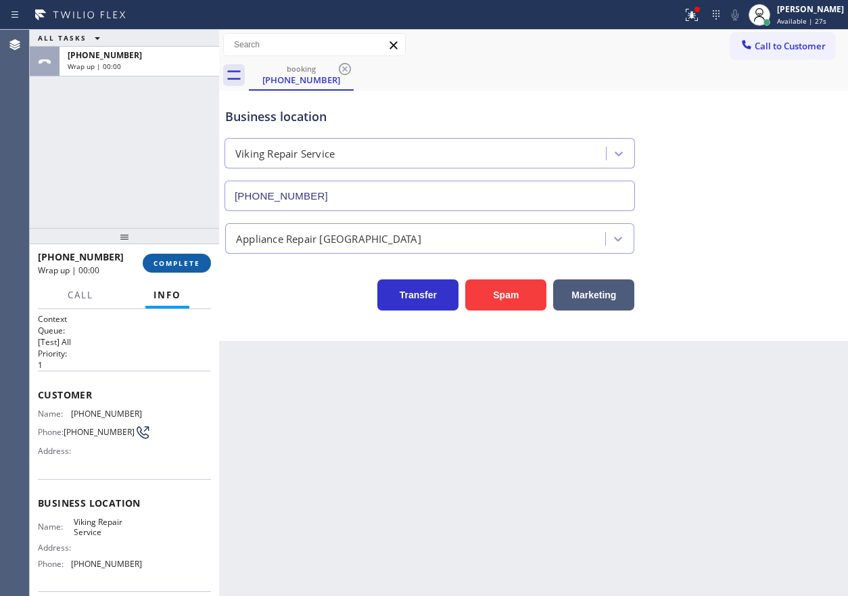
click at [183, 264] on span "COMPLETE" at bounding box center [177, 262] width 47 height 9
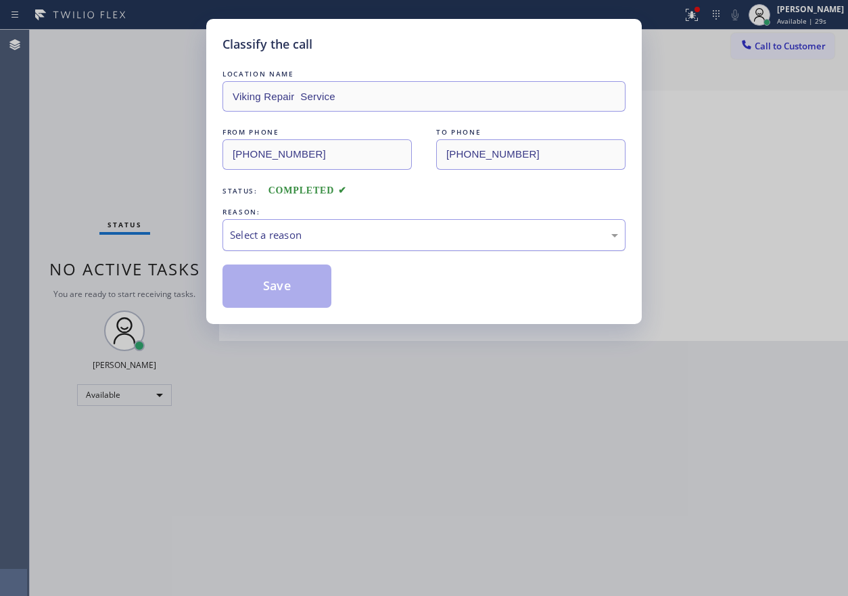
click at [391, 232] on div "Select a reason" at bounding box center [424, 235] width 388 height 16
drag, startPoint x: 273, startPoint y: 283, endPoint x: 645, endPoint y: 420, distance: 397.0
click at [279, 286] on button "Save" at bounding box center [277, 285] width 109 height 43
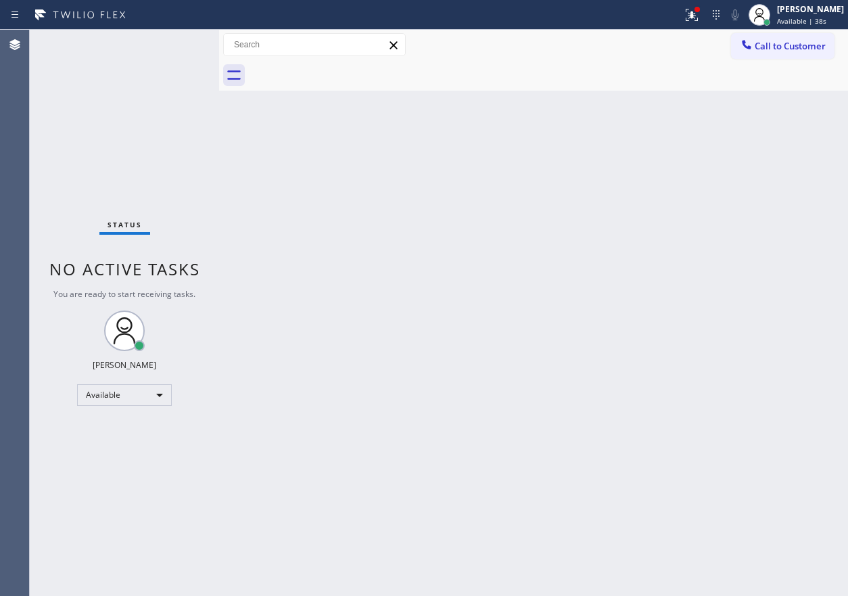
drag, startPoint x: 798, startPoint y: 311, endPoint x: 791, endPoint y: 308, distance: 7.0
click at [798, 311] on div "Back to Dashboard Change Sender ID Customers Technicians Select a contact Outbo…" at bounding box center [533, 313] width 629 height 566
drag, startPoint x: 736, startPoint y: 292, endPoint x: 748, endPoint y: 284, distance: 14.3
click at [736, 292] on div "Back to Dashboard Change Sender ID Customers Technicians Select a contact Outbo…" at bounding box center [533, 313] width 629 height 566
click at [693, 18] on div at bounding box center [692, 15] width 30 height 16
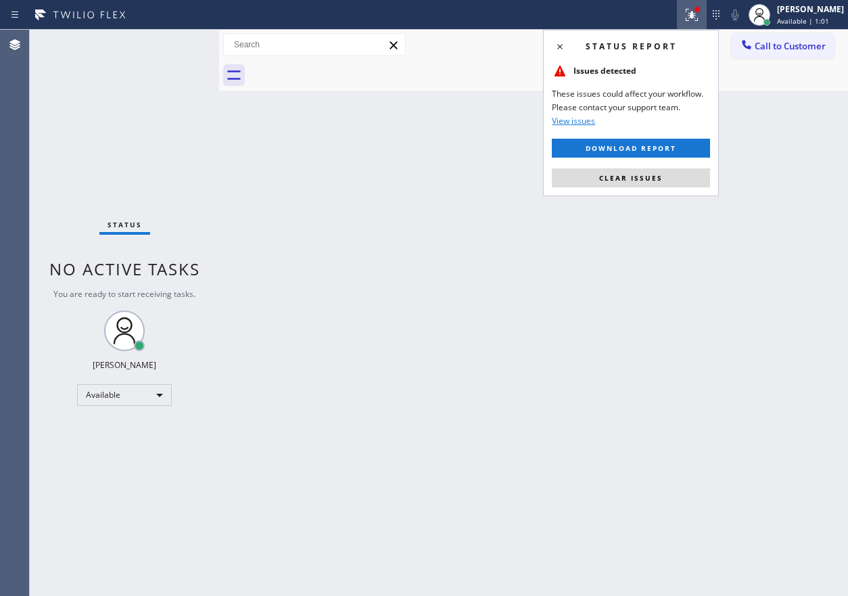
click at [631, 187] on div "Status report Issues detected These issues could affect your workflow. Please c…" at bounding box center [631, 113] width 176 height 166
click at [636, 181] on span "Clear issues" at bounding box center [631, 177] width 64 height 9
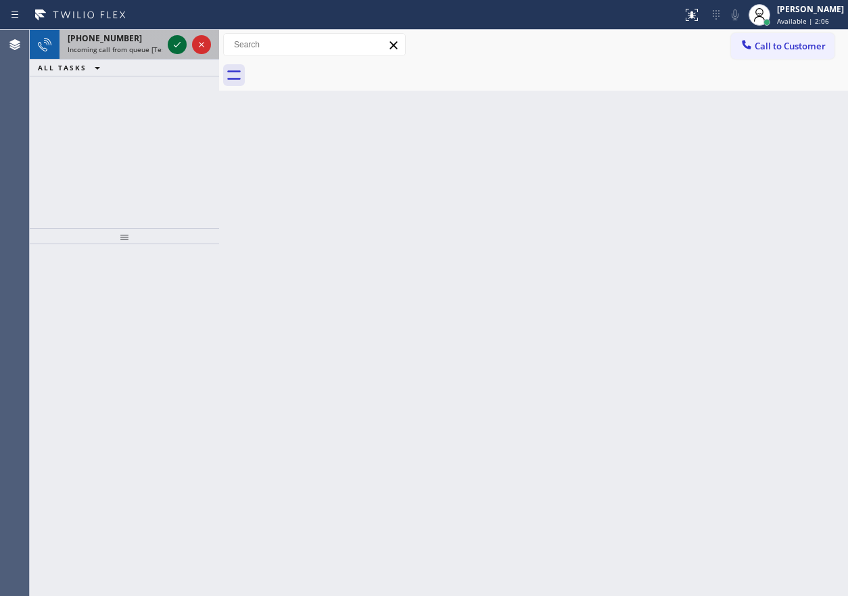
click at [170, 45] on icon at bounding box center [177, 45] width 16 height 16
click at [178, 43] on icon at bounding box center [177, 45] width 16 height 16
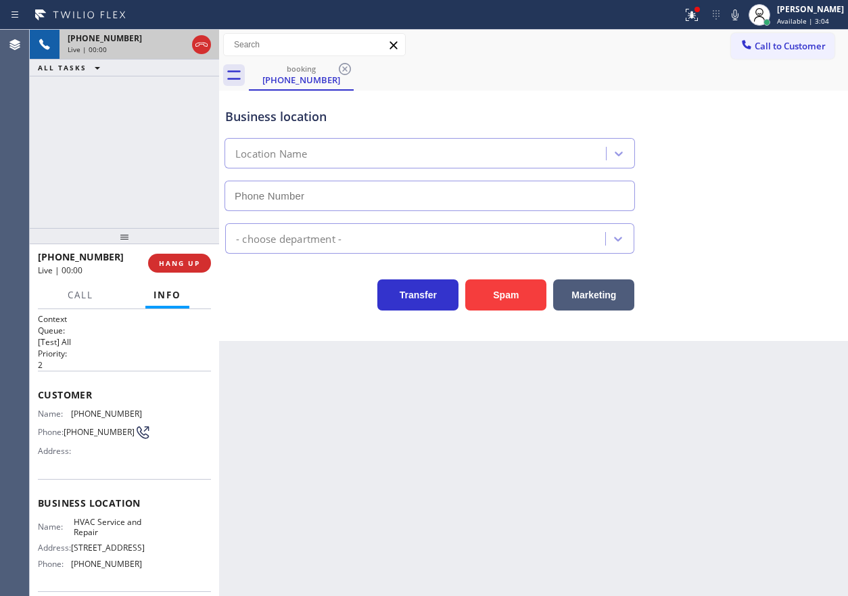
type input "[PHONE_NUMBER]"
click at [187, 261] on span "HANG UP" at bounding box center [179, 262] width 41 height 9
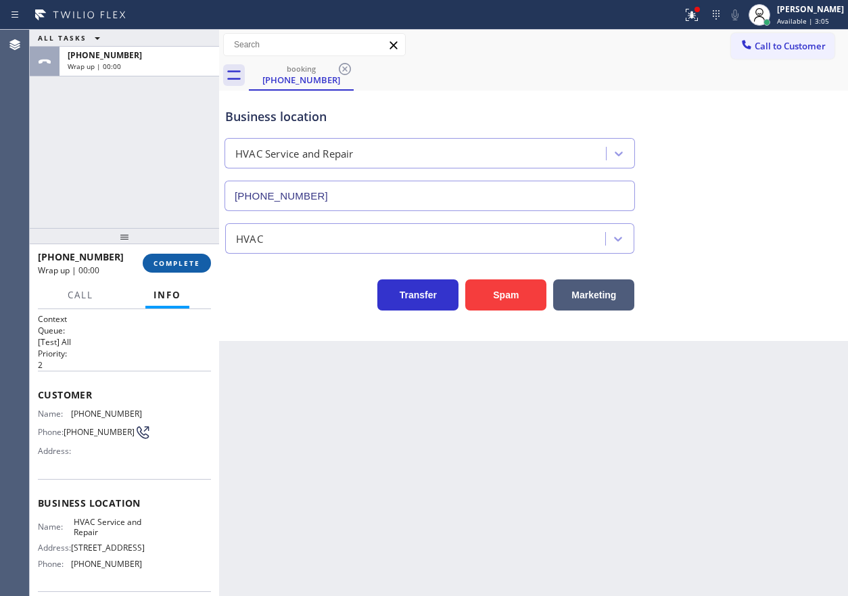
click at [187, 264] on span "COMPLETE" at bounding box center [177, 262] width 47 height 9
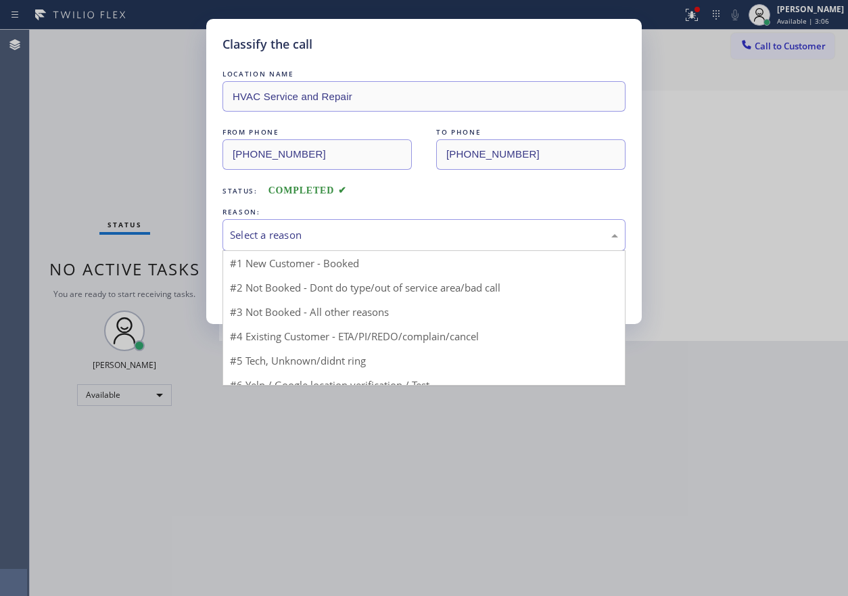
click at [321, 239] on div "Select a reason" at bounding box center [424, 235] width 388 height 16
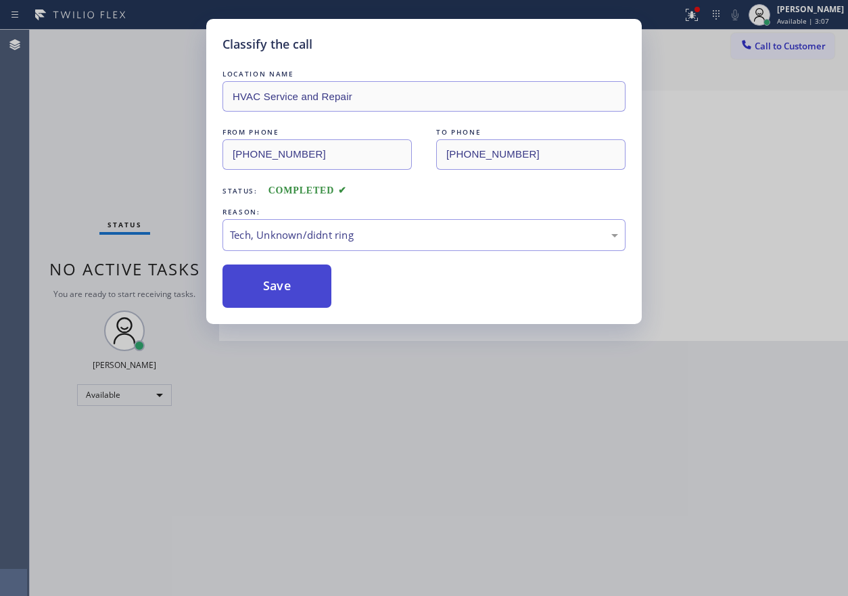
click at [302, 294] on button "Save" at bounding box center [277, 285] width 109 height 43
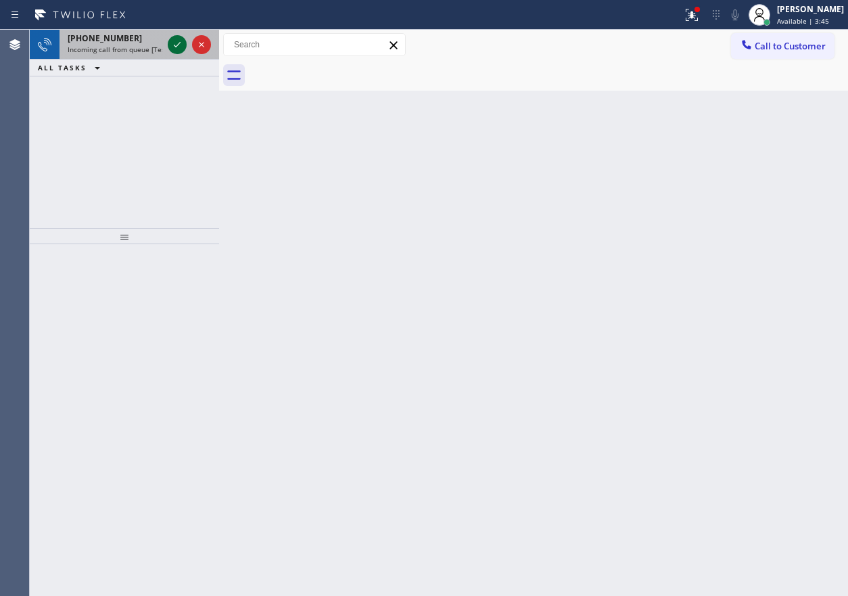
click at [179, 36] on button at bounding box center [177, 44] width 19 height 19
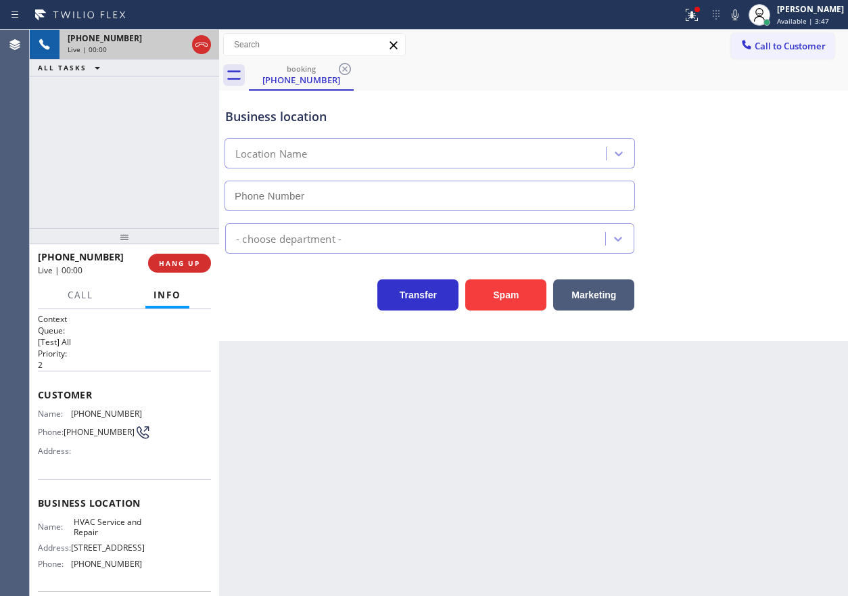
type input "[PHONE_NUMBER]"
click at [168, 268] on button "HANG UP" at bounding box center [179, 263] width 63 height 19
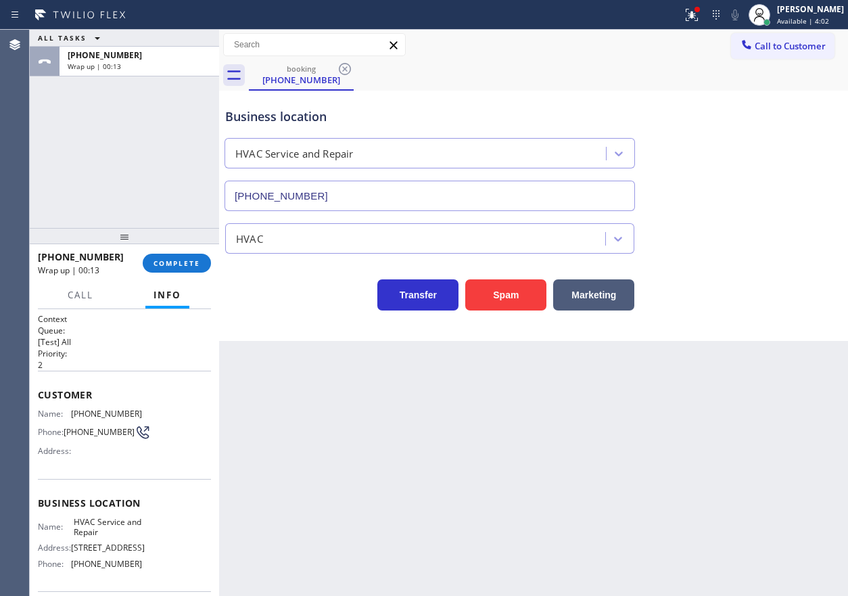
click at [187, 244] on div at bounding box center [124, 236] width 189 height 16
click at [186, 254] on button "COMPLETE" at bounding box center [177, 263] width 68 height 19
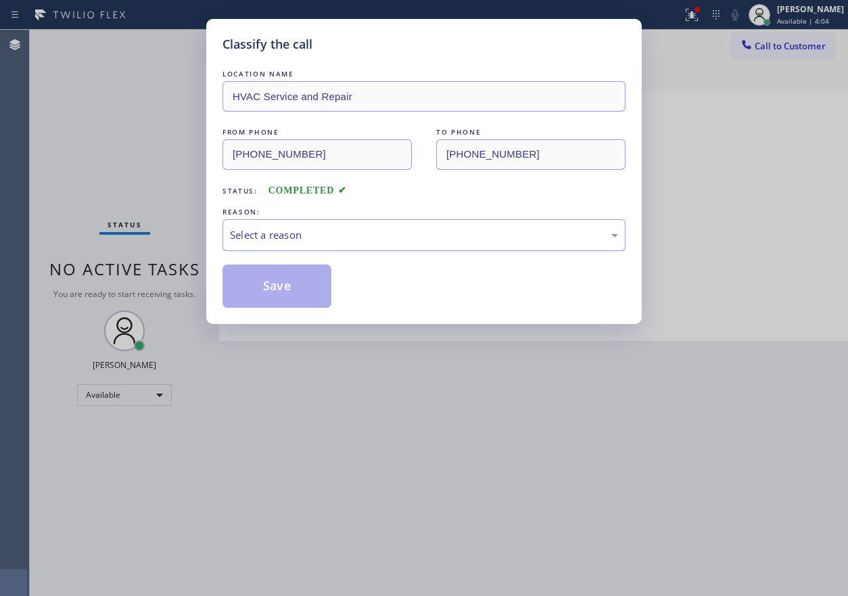
click at [309, 236] on div "Select a reason" at bounding box center [424, 235] width 388 height 16
click at [301, 297] on button "Save" at bounding box center [277, 285] width 109 height 43
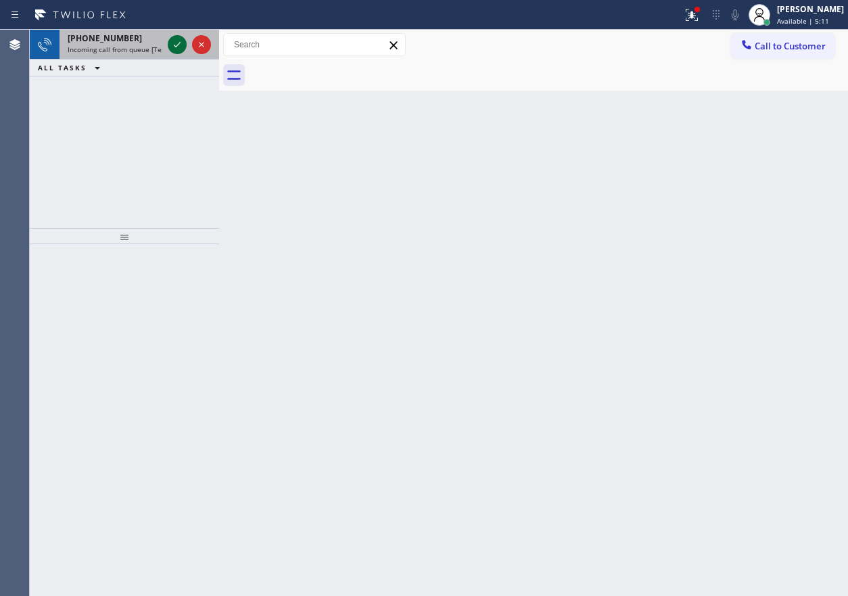
click at [170, 47] on icon at bounding box center [177, 45] width 16 height 16
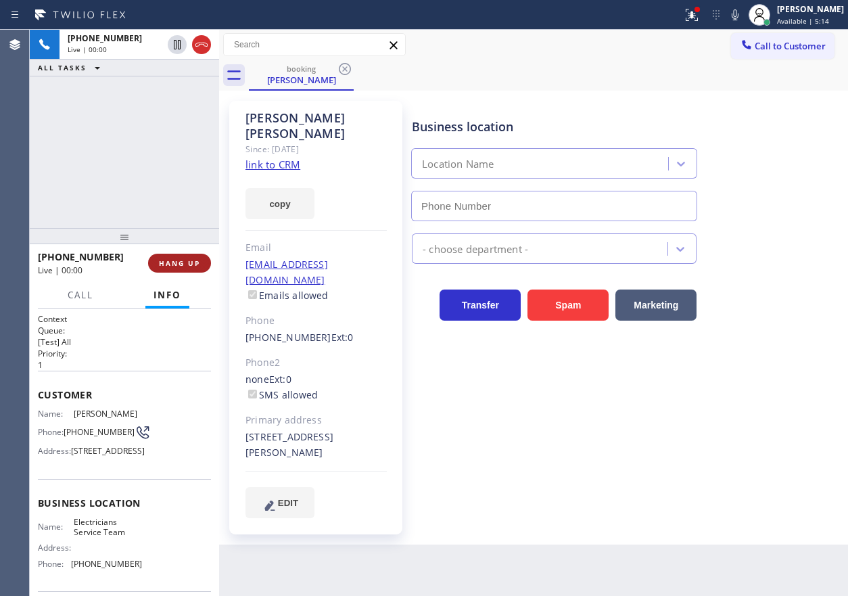
click at [188, 253] on div "[PHONE_NUMBER] Live | 00:00 HANG UP" at bounding box center [124, 263] width 173 height 35
type input "[PHONE_NUMBER]"
click at [188, 256] on button "HANG UP" at bounding box center [179, 263] width 63 height 19
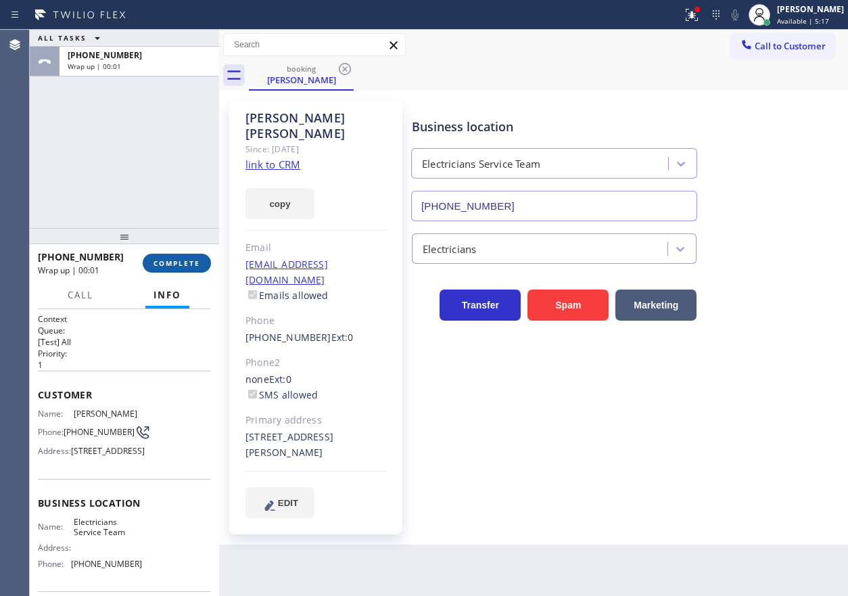
click at [191, 266] on span "COMPLETE" at bounding box center [177, 262] width 47 height 9
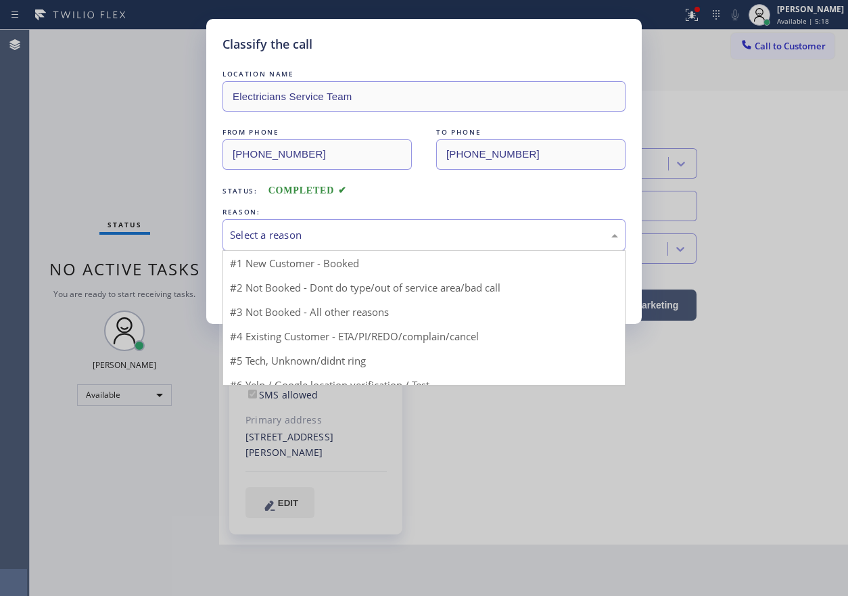
click at [302, 245] on div "Select a reason" at bounding box center [424, 235] width 403 height 32
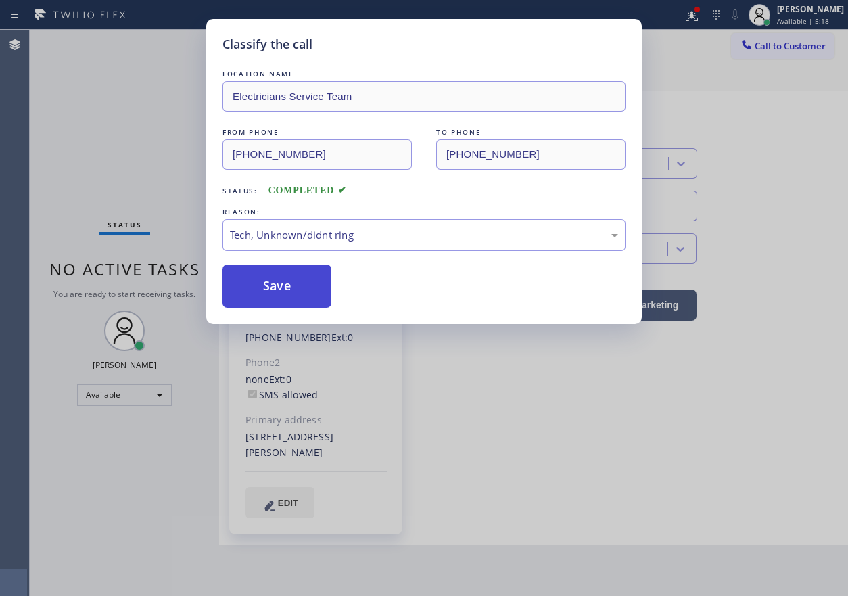
click at [279, 280] on button "Save" at bounding box center [277, 285] width 109 height 43
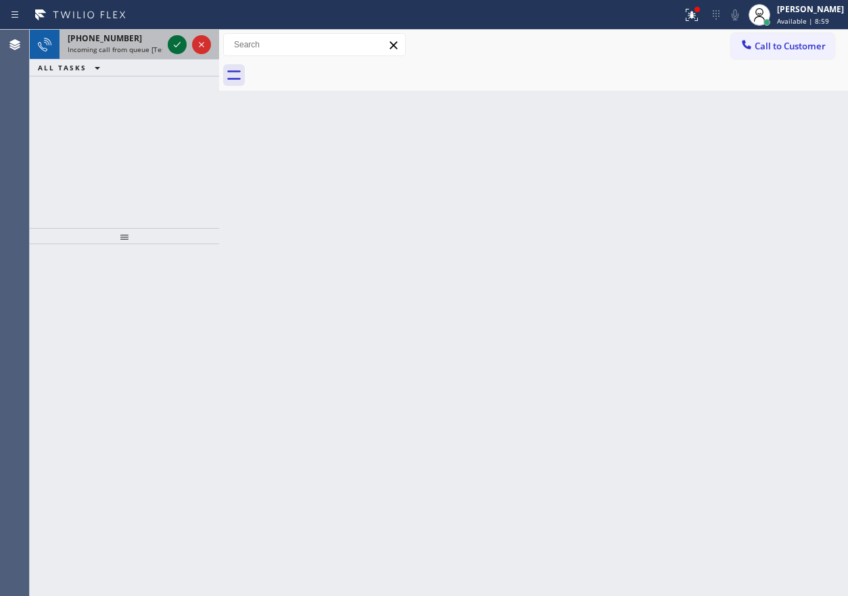
click at [181, 40] on icon at bounding box center [177, 45] width 16 height 16
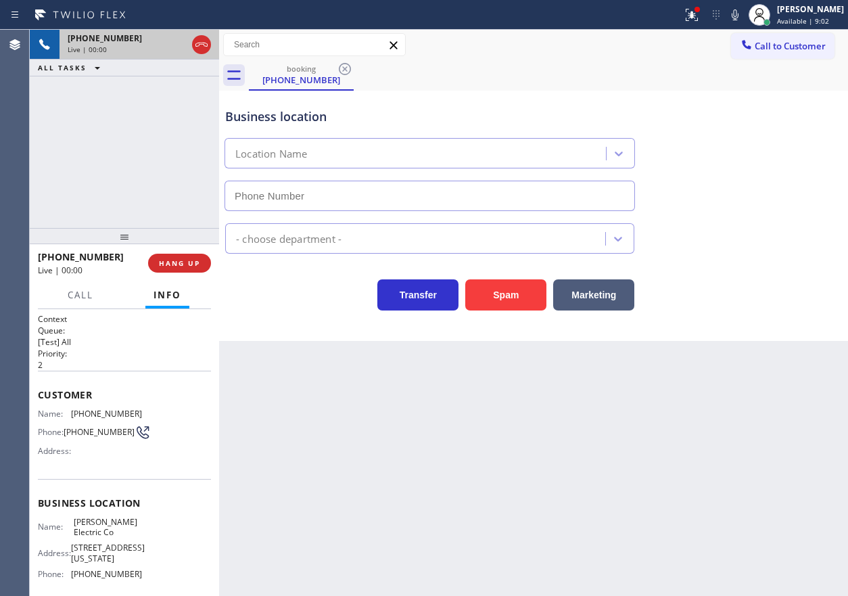
type input "[PHONE_NUMBER]"
click at [513, 297] on button "Spam" at bounding box center [505, 294] width 81 height 31
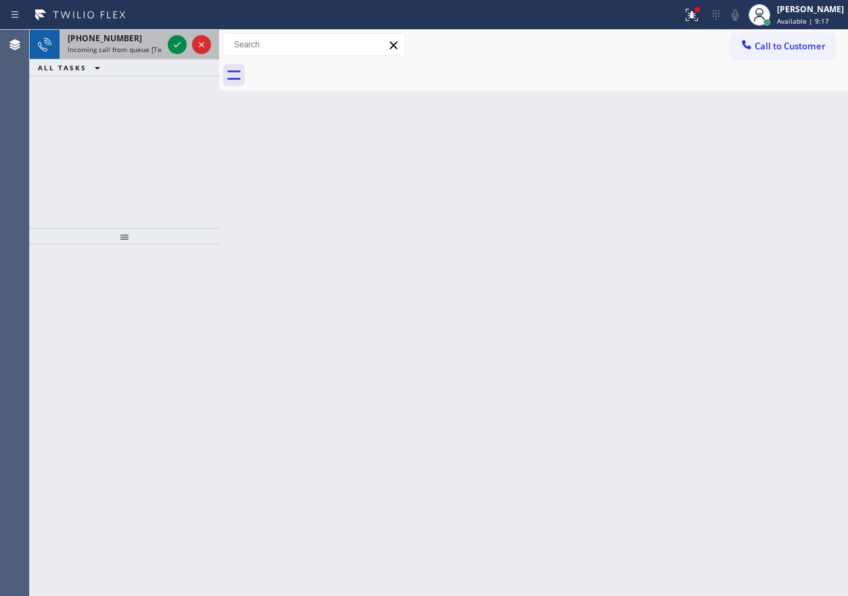
click at [177, 32] on div at bounding box center [189, 45] width 49 height 30
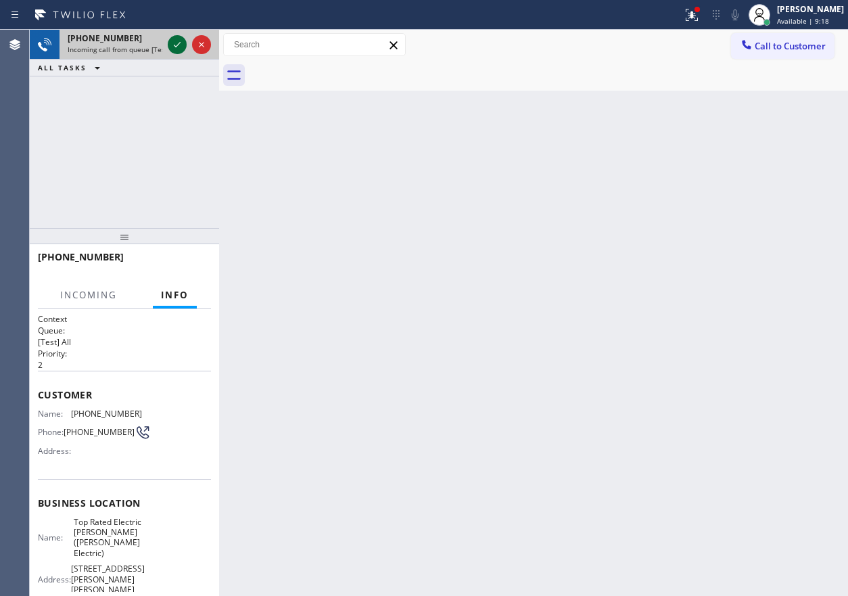
click at [177, 37] on icon at bounding box center [177, 45] width 16 height 16
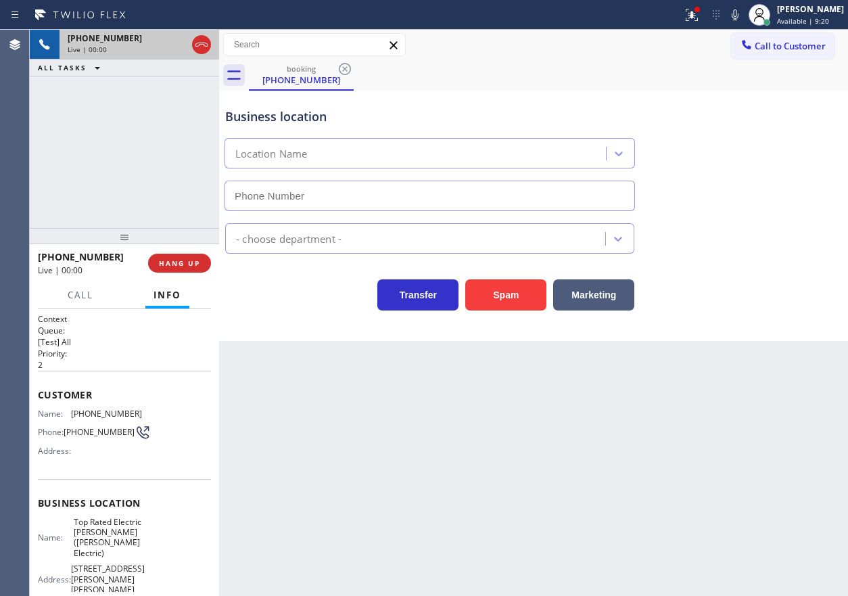
type input "[PHONE_NUMBER]"
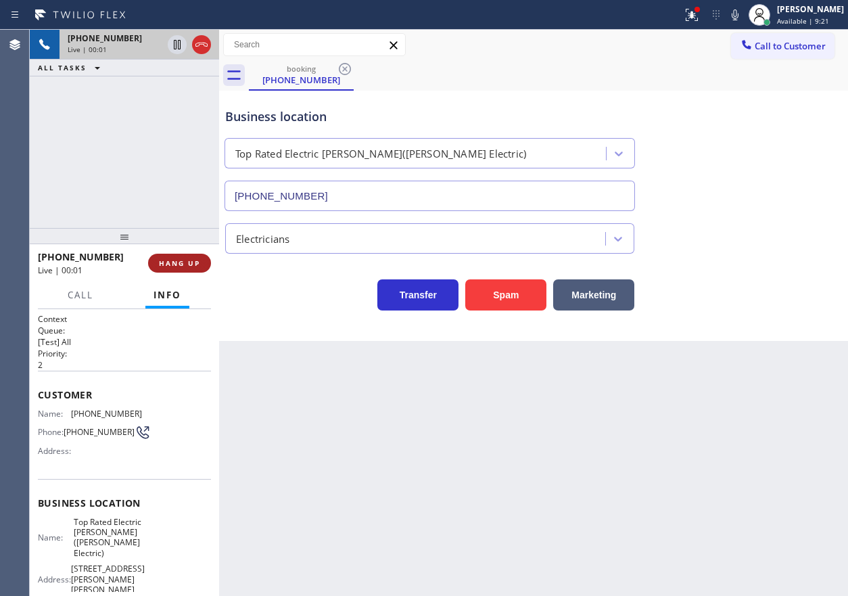
click at [202, 256] on button "HANG UP" at bounding box center [179, 263] width 63 height 19
click at [200, 259] on button "HANG UP" at bounding box center [179, 263] width 63 height 19
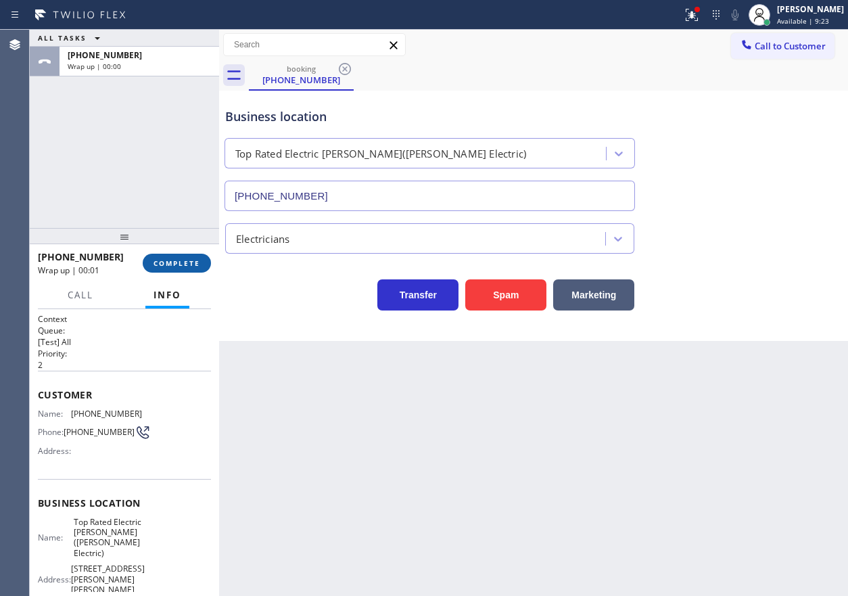
click at [208, 256] on button "COMPLETE" at bounding box center [177, 263] width 68 height 19
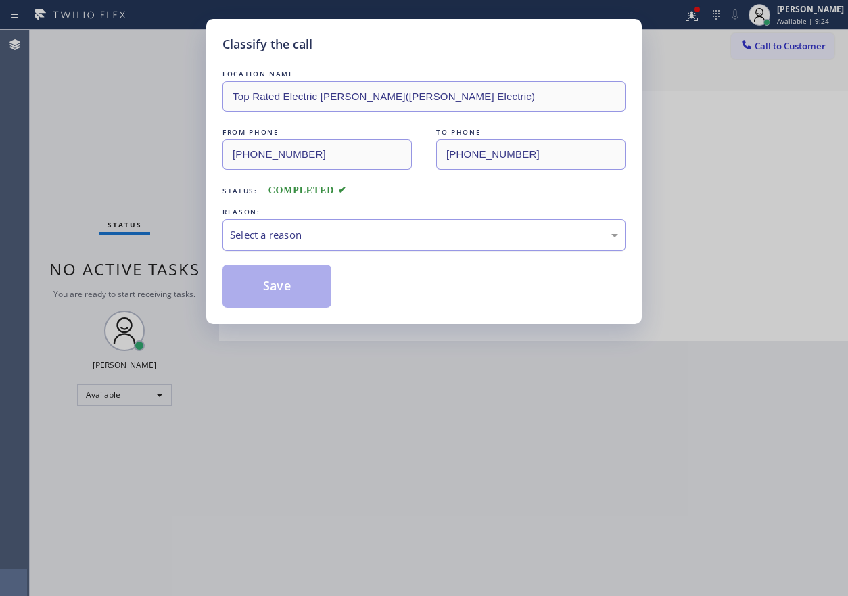
click at [308, 246] on div "Select a reason" at bounding box center [424, 235] width 403 height 32
click at [295, 302] on button "Save" at bounding box center [277, 285] width 109 height 43
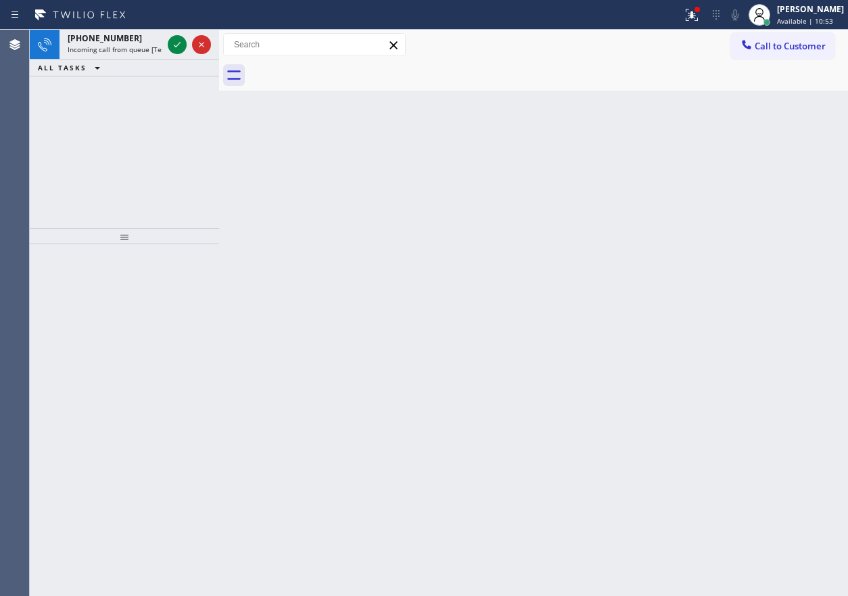
drag, startPoint x: 751, startPoint y: 264, endPoint x: 743, endPoint y: 262, distance: 8.2
click at [751, 264] on div "Back to Dashboard Change Sender ID Customers Technicians Select a contact Outbo…" at bounding box center [533, 313] width 629 height 566
click at [177, 49] on icon at bounding box center [177, 45] width 16 height 16
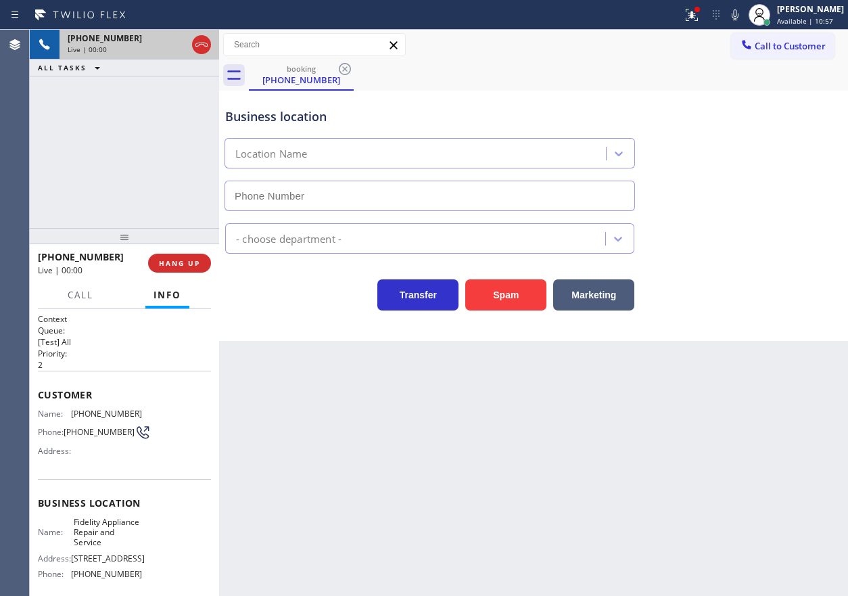
type input "[PHONE_NUMBER]"
click at [510, 290] on button "Spam" at bounding box center [505, 294] width 81 height 31
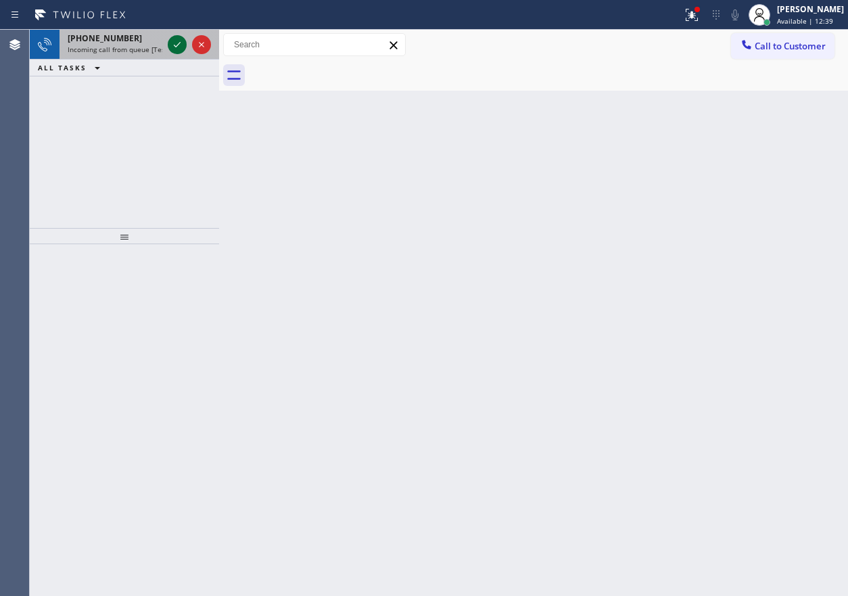
click at [175, 48] on icon at bounding box center [177, 45] width 16 height 16
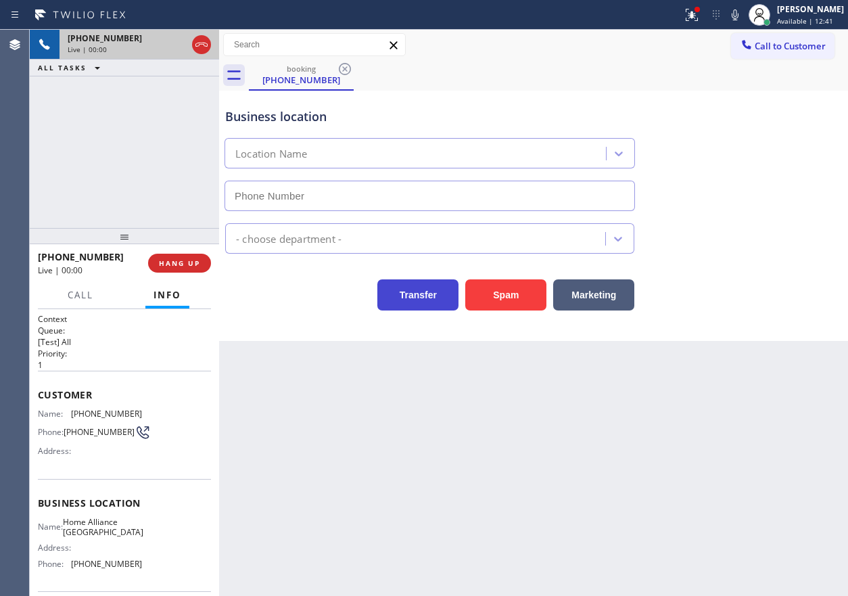
type input "[PHONE_NUMBER]"
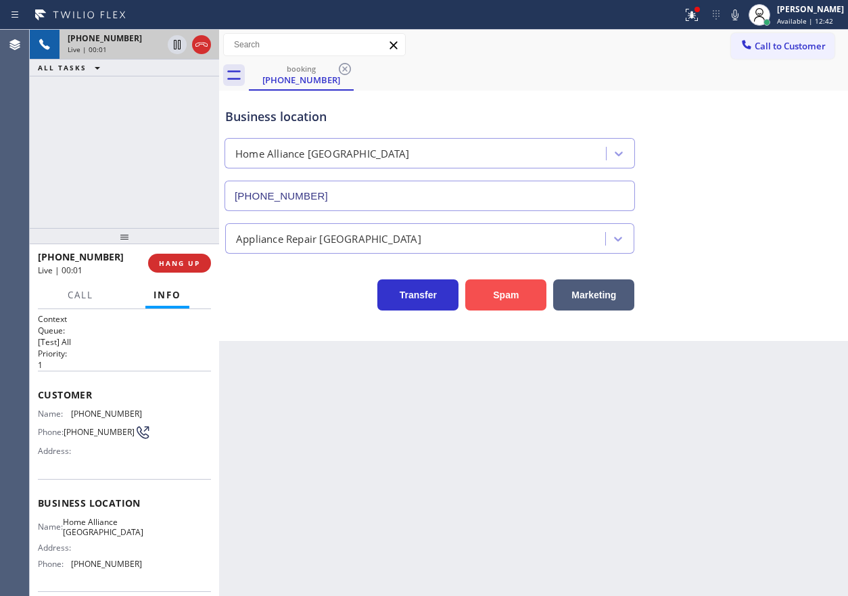
click at [498, 303] on button "Spam" at bounding box center [505, 294] width 81 height 31
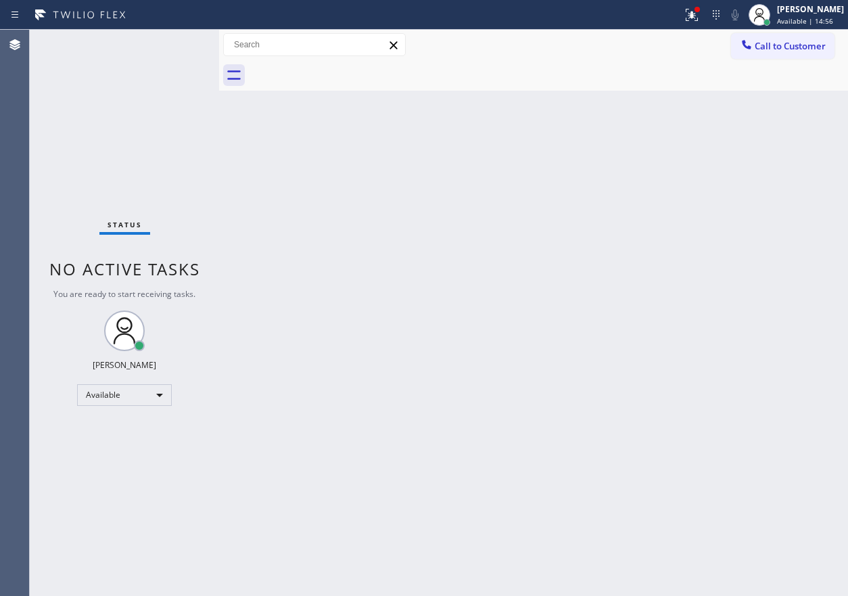
drag, startPoint x: 762, startPoint y: 204, endPoint x: 746, endPoint y: 204, distance: 15.6
click at [762, 204] on div "Back to Dashboard Change Sender ID Customers Technicians Select a contact Outbo…" at bounding box center [533, 313] width 629 height 566
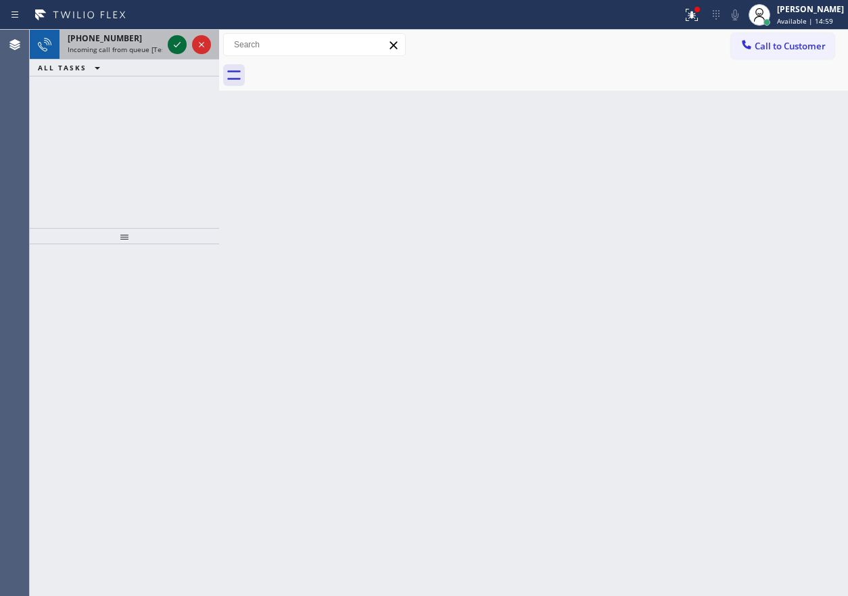
click at [170, 43] on icon at bounding box center [177, 45] width 16 height 16
click at [127, 48] on span "Incoming call from queue [Test] All" at bounding box center [124, 49] width 112 height 9
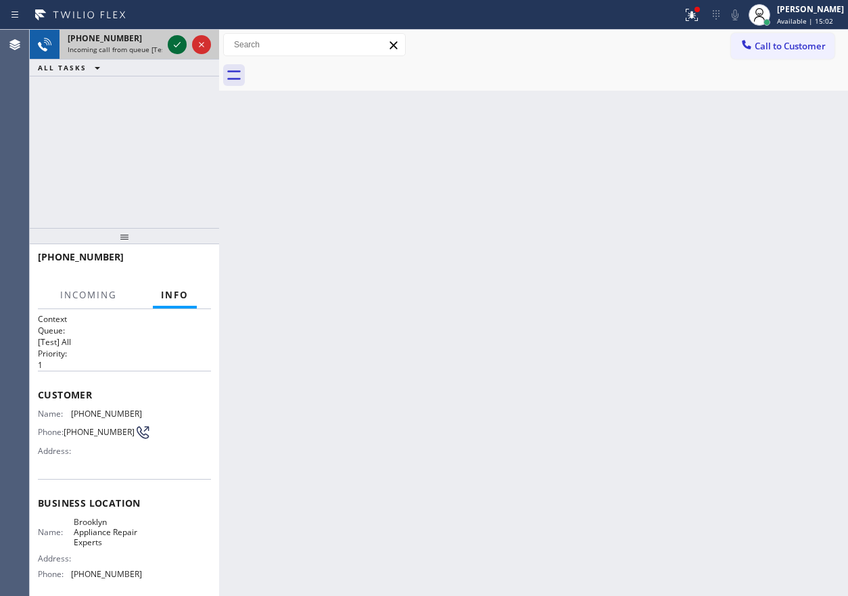
click at [180, 43] on icon at bounding box center [177, 45] width 16 height 16
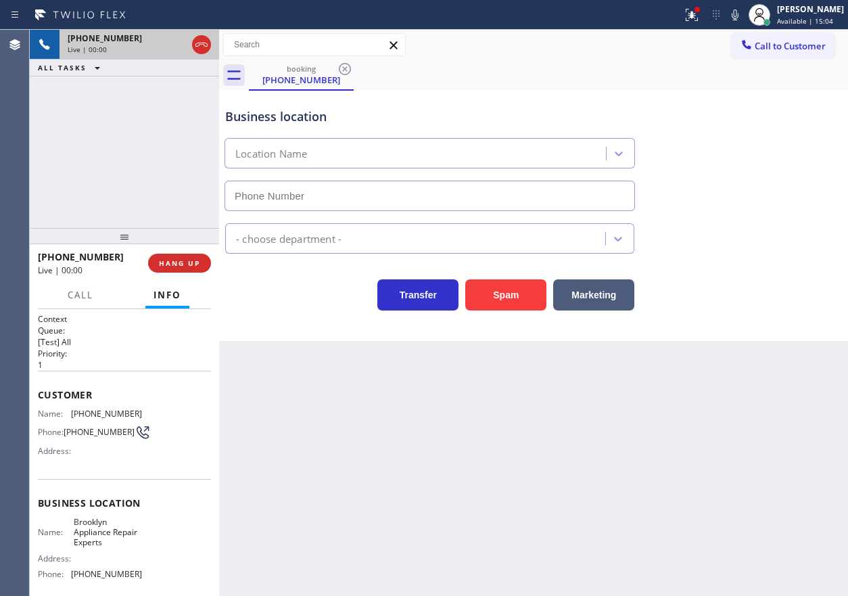
type input "[PHONE_NUMBER]"
click at [103, 528] on span "Brooklyn Appliance Repair Experts" at bounding box center [108, 532] width 68 height 31
copy span "Brooklyn Appliance Repair Experts"
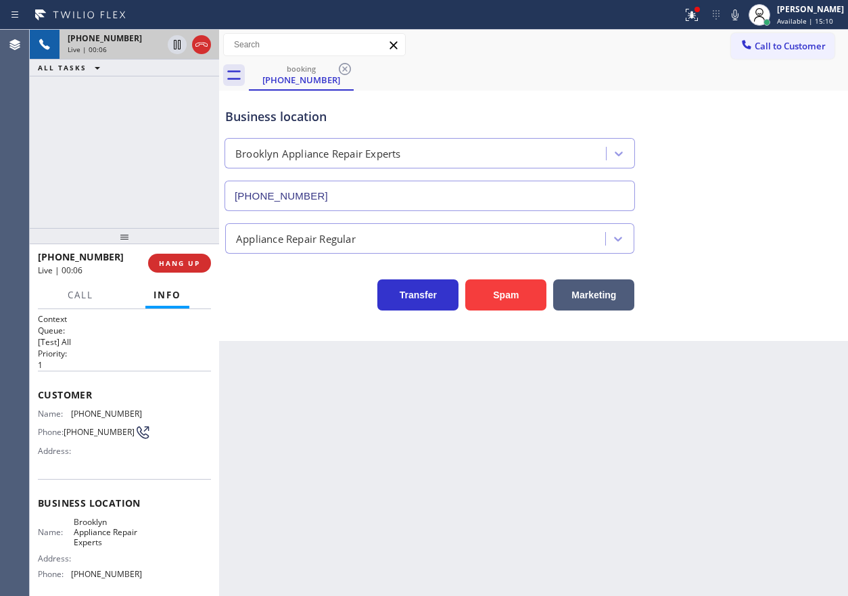
click at [408, 179] on div "[PHONE_NUMBER]" at bounding box center [430, 193] width 416 height 36
copy div
click at [350, 208] on input "[PHONE_NUMBER]" at bounding box center [430, 196] width 411 height 30
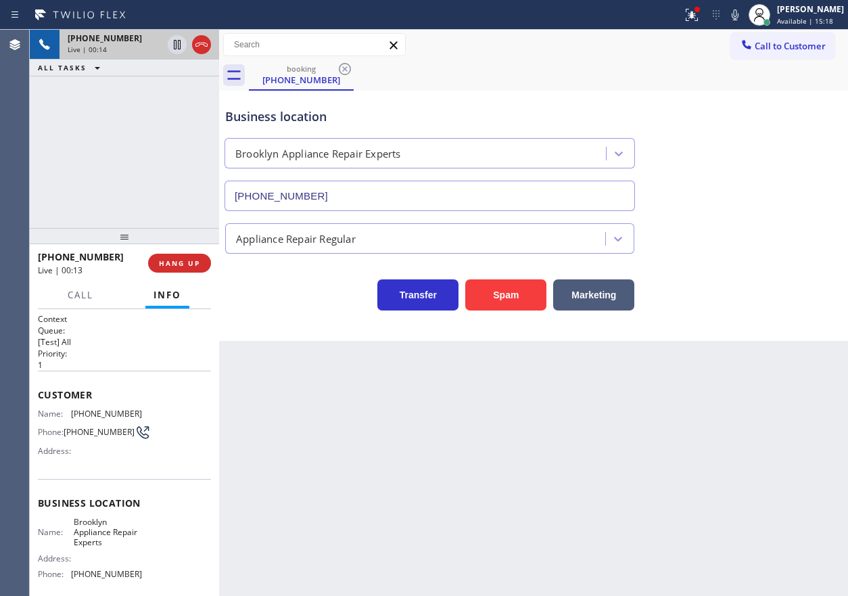
click at [350, 207] on input "[PHONE_NUMBER]" at bounding box center [430, 196] width 411 height 30
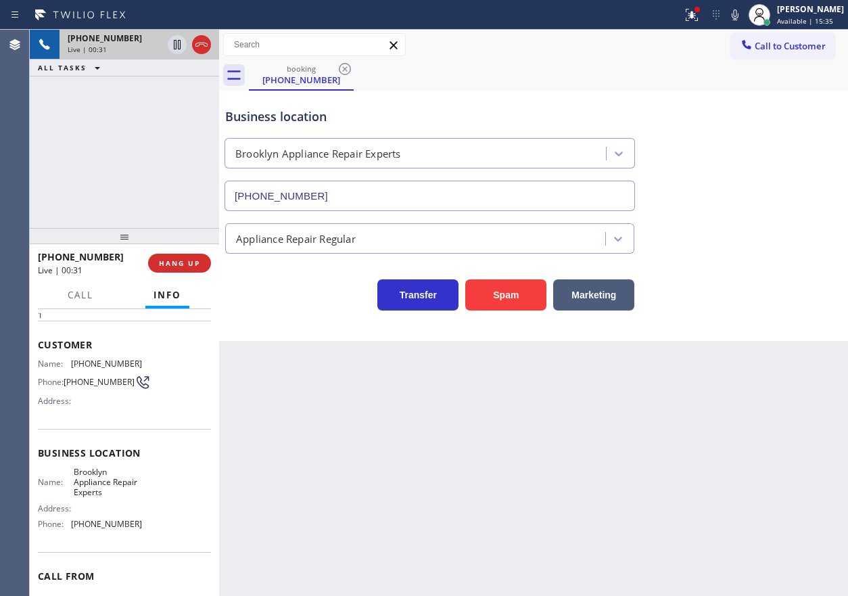
scroll to position [117, 0]
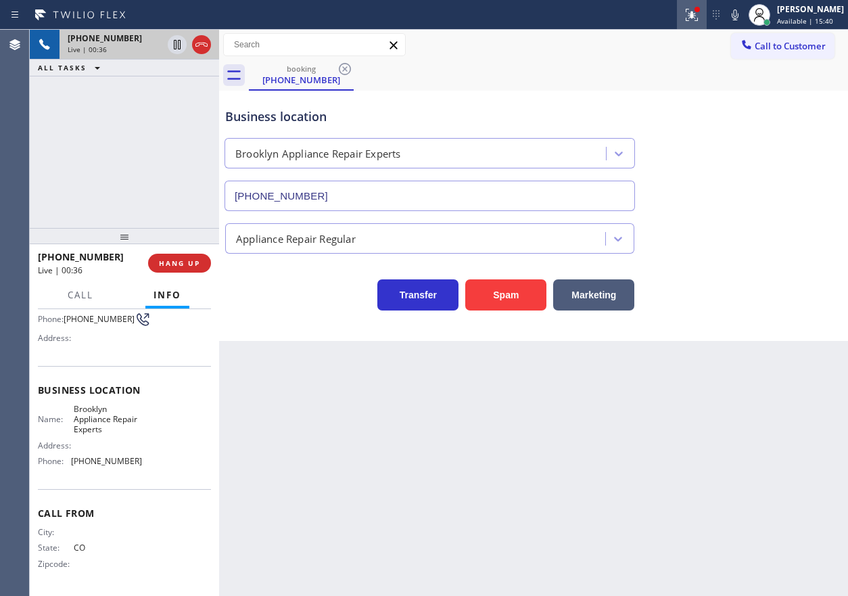
click at [699, 13] on icon at bounding box center [692, 15] width 16 height 16
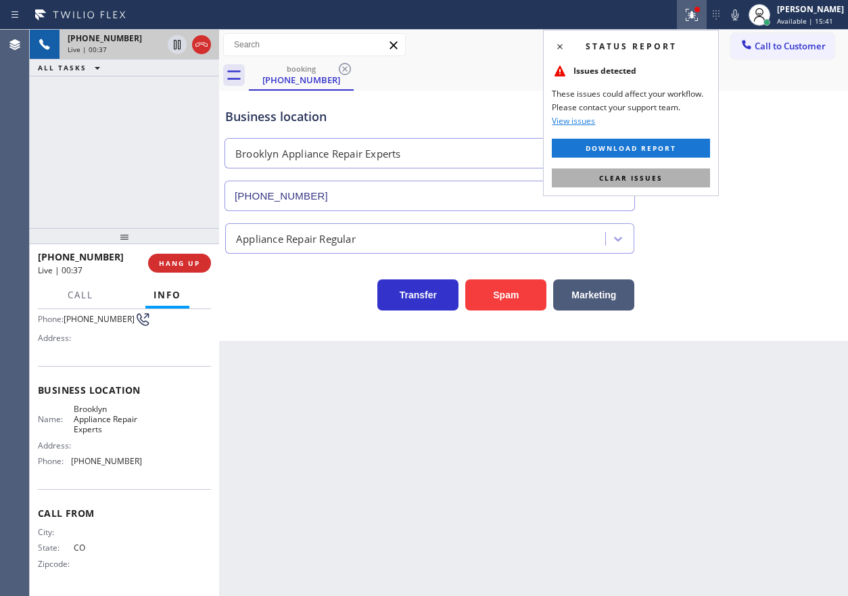
click at [654, 177] on span "Clear issues" at bounding box center [631, 177] width 64 height 9
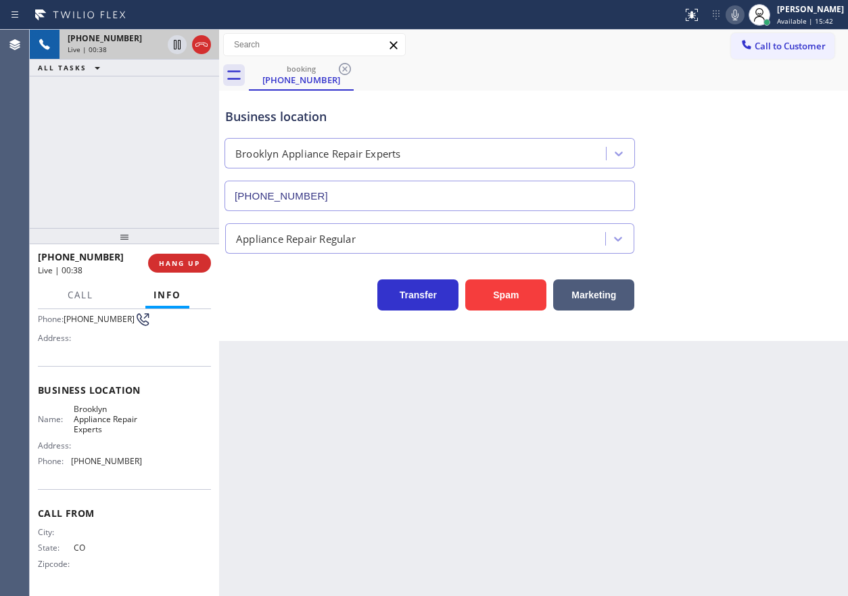
click at [743, 9] on icon at bounding box center [735, 15] width 16 height 16
click at [743, 14] on icon at bounding box center [735, 15] width 16 height 16
click at [170, 269] on button "HANG UP" at bounding box center [179, 263] width 63 height 19
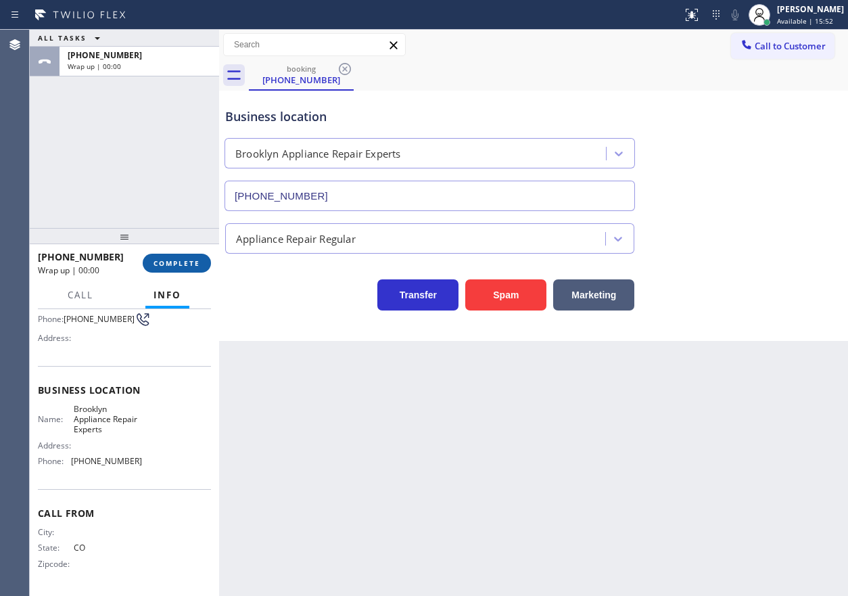
click at [170, 268] on button "COMPLETE" at bounding box center [177, 263] width 68 height 19
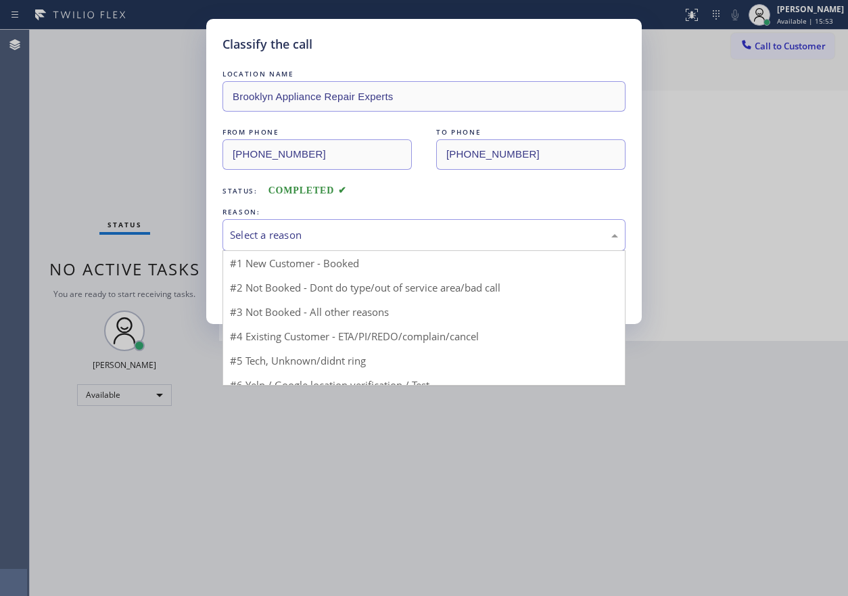
click at [336, 239] on div "Select a reason" at bounding box center [424, 235] width 388 height 16
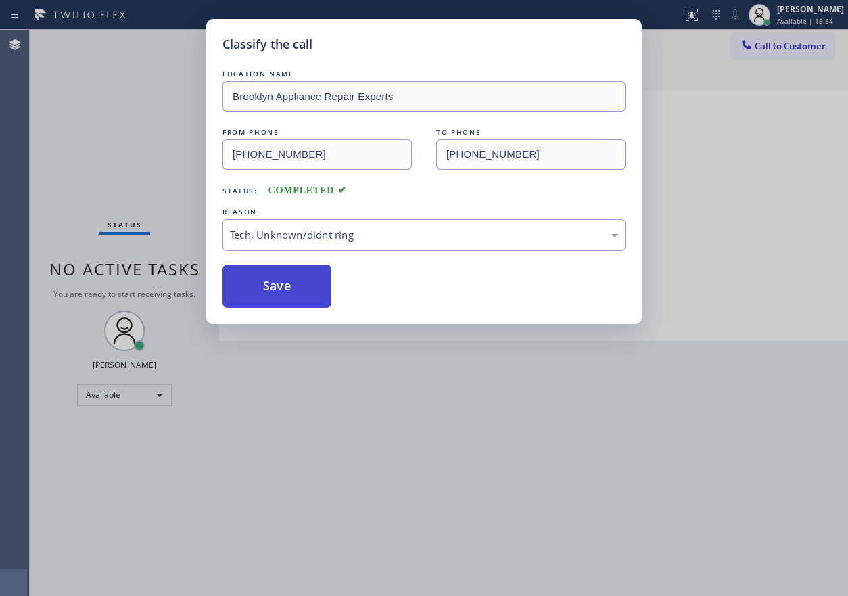
click at [260, 279] on button "Save" at bounding box center [277, 285] width 109 height 43
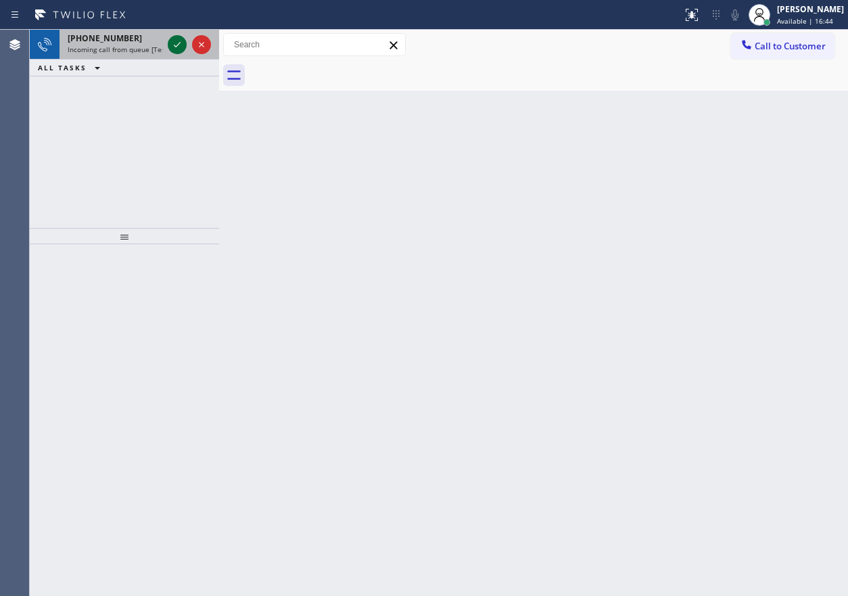
click at [172, 45] on icon at bounding box center [177, 45] width 16 height 16
click at [724, 193] on div "Back to Dashboard Change Sender ID Customers Technicians Select a contact Outbo…" at bounding box center [533, 313] width 629 height 566
click at [183, 43] on div at bounding box center [189, 45] width 49 height 30
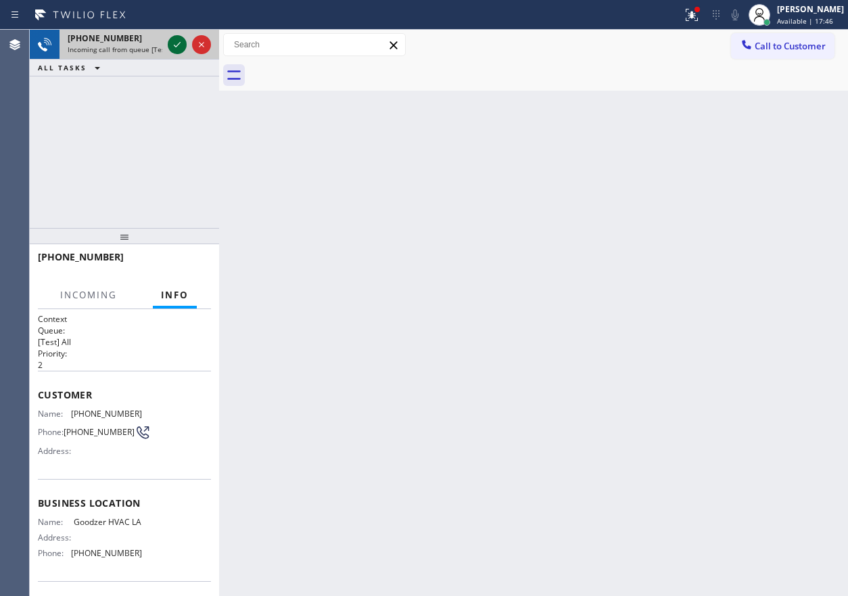
click at [181, 43] on icon at bounding box center [177, 45] width 16 height 16
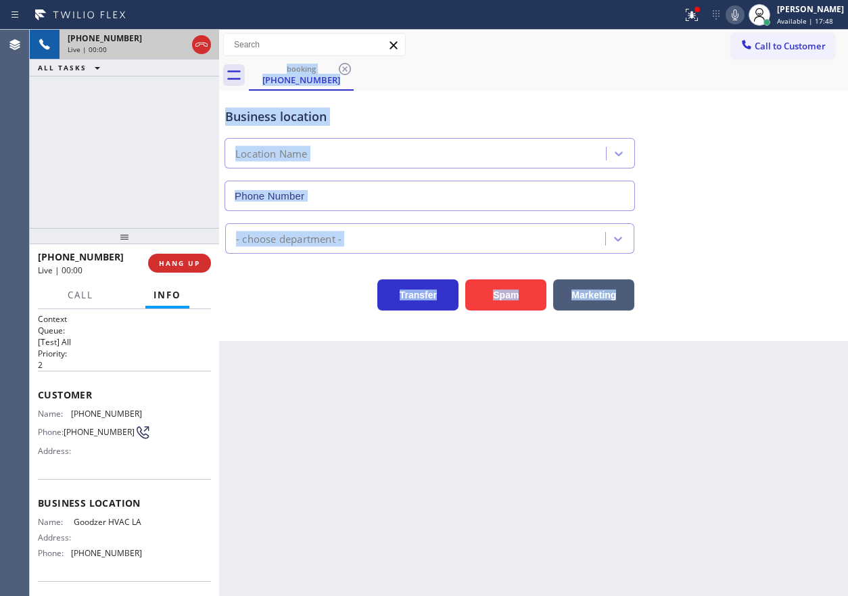
type input "[PHONE_NUMBER]"
click at [178, 264] on span "HANG UP" at bounding box center [179, 262] width 41 height 9
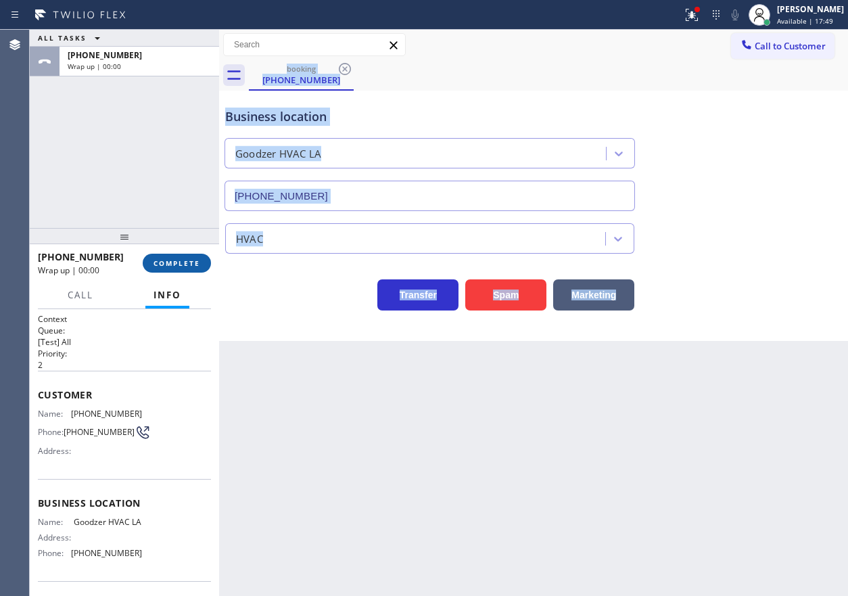
click at [178, 264] on span "COMPLETE" at bounding box center [177, 262] width 47 height 9
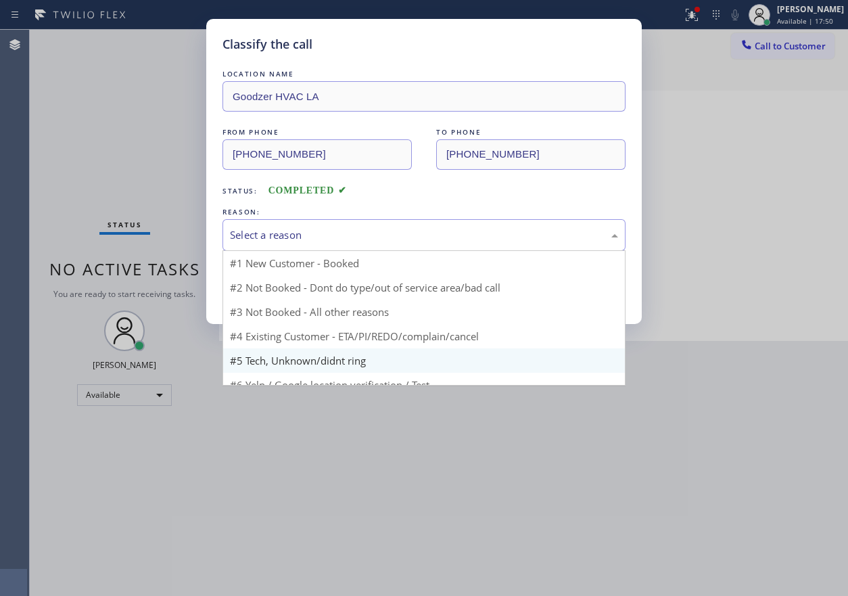
drag, startPoint x: 301, startPoint y: 246, endPoint x: 301, endPoint y: 340, distance: 94.0
click at [301, 246] on div "Select a reason" at bounding box center [424, 235] width 403 height 32
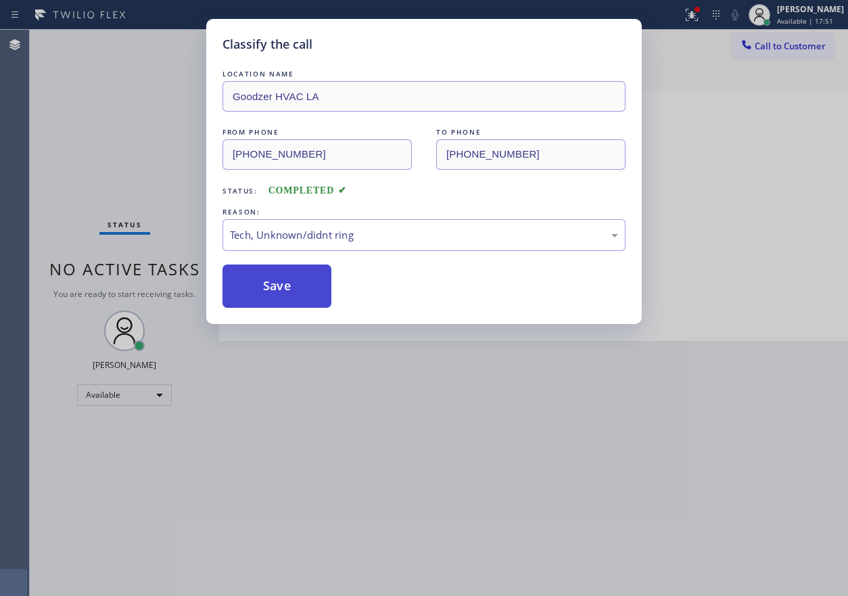
click at [300, 299] on button "Save" at bounding box center [277, 285] width 109 height 43
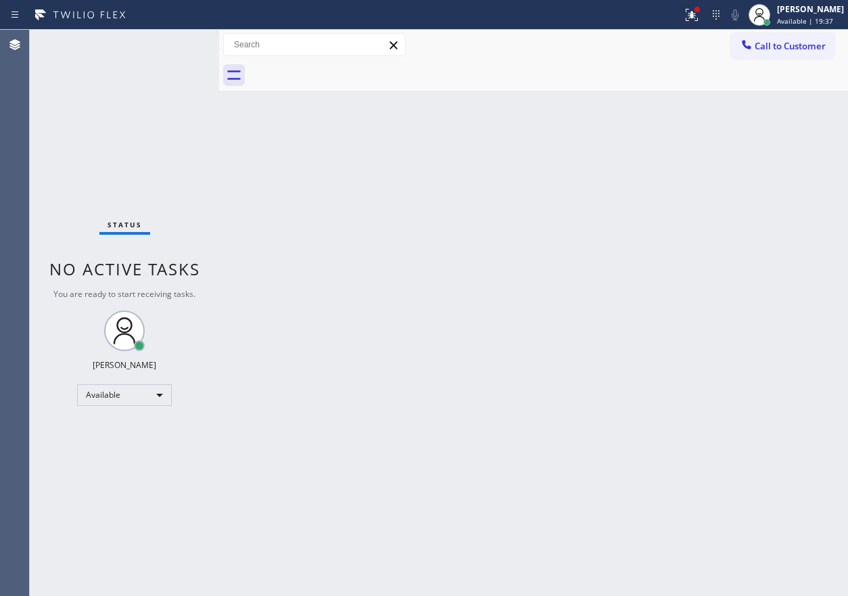
click at [178, 37] on div "Status No active tasks You are ready to start receiving tasks. [PERSON_NAME] Av…" at bounding box center [124, 313] width 189 height 566
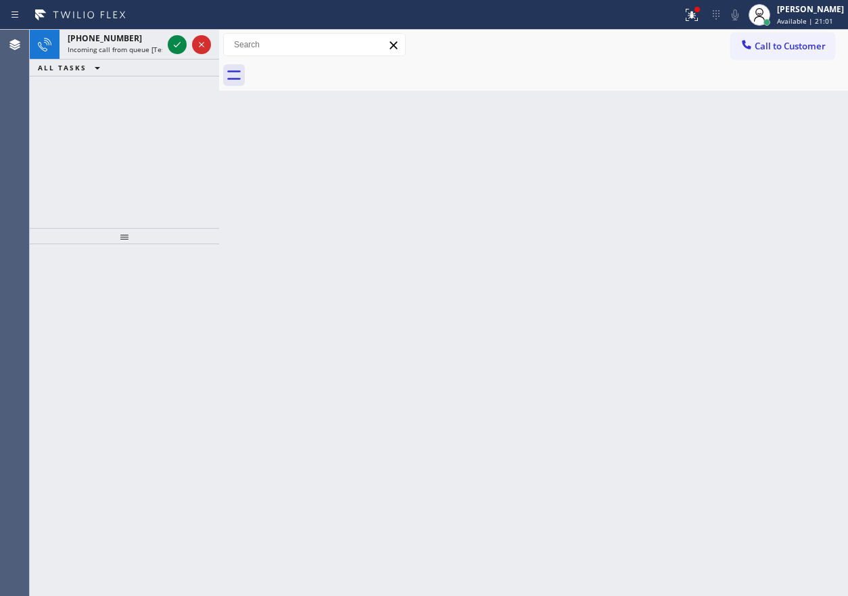
drag, startPoint x: 762, startPoint y: 129, endPoint x: 589, endPoint y: 131, distance: 173.2
click at [762, 129] on div "Back to Dashboard Change Sender ID Customers Technicians Select a contact Outbo…" at bounding box center [533, 313] width 629 height 566
click at [176, 45] on icon at bounding box center [177, 45] width 16 height 16
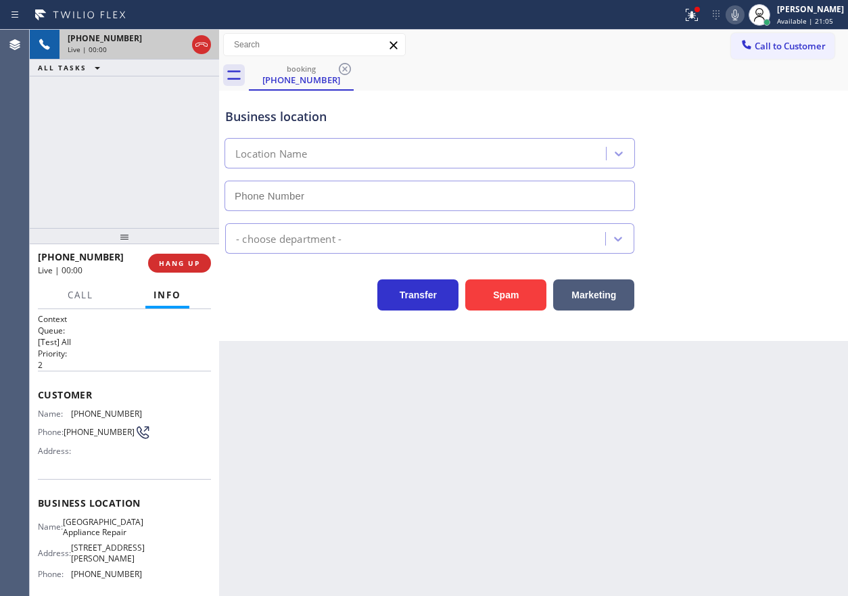
type input "[PHONE_NUMBER]"
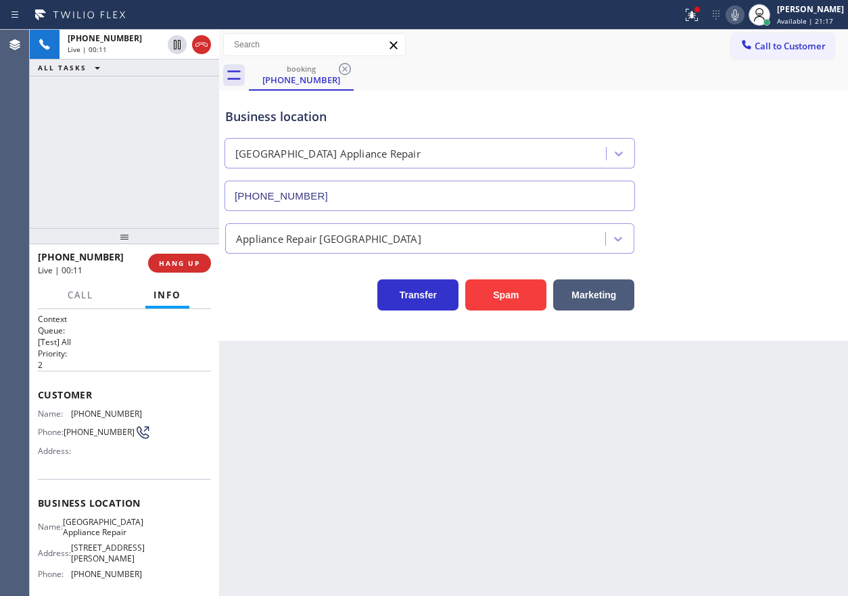
click at [97, 538] on span "[GEOGRAPHIC_DATA] Appliance Repair" at bounding box center [103, 527] width 80 height 21
click at [377, 203] on input "[PHONE_NUMBER]" at bounding box center [430, 196] width 411 height 30
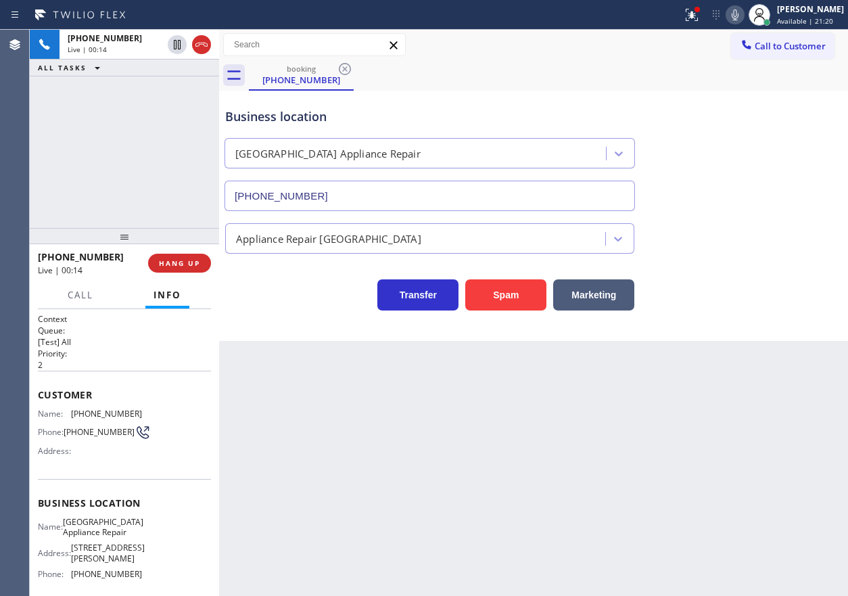
click at [377, 203] on input "[PHONE_NUMBER]" at bounding box center [430, 196] width 411 height 30
click at [80, 417] on span "[PHONE_NUMBER]" at bounding box center [106, 414] width 71 height 10
click at [178, 257] on button "HANG UP" at bounding box center [179, 263] width 63 height 19
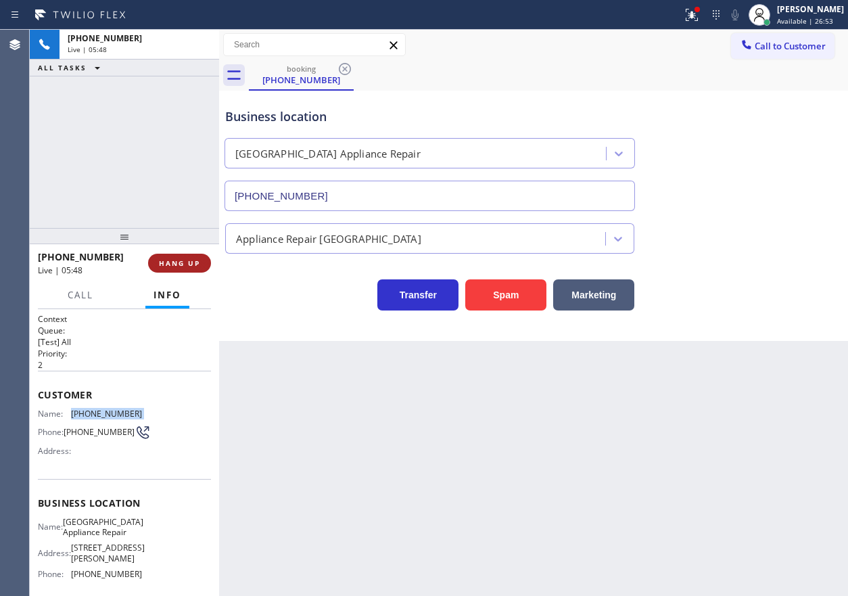
click at [182, 259] on span "HANG UP" at bounding box center [179, 262] width 41 height 9
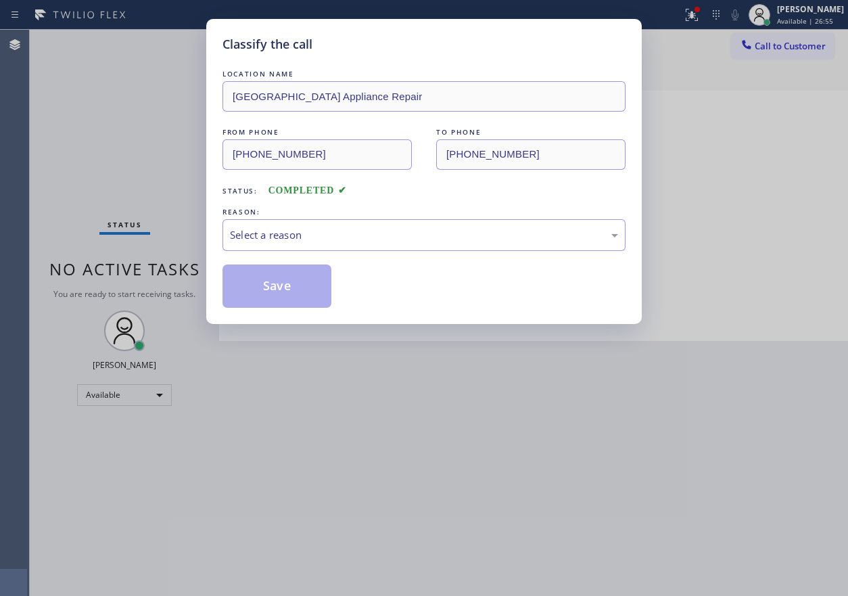
click at [297, 251] on div "LOCATION NAME [GEOGRAPHIC_DATA] Appliance Repair FROM PHONE [PHONE_NUMBER] TO P…" at bounding box center [424, 187] width 403 height 241
click at [290, 239] on div "Select a reason" at bounding box center [424, 235] width 388 height 16
click at [272, 272] on button "Save" at bounding box center [277, 285] width 109 height 43
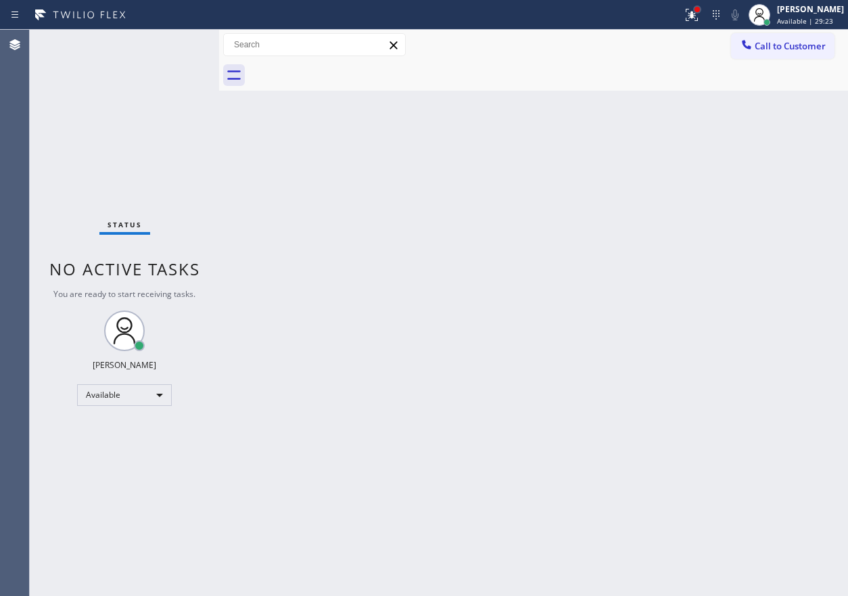
click at [701, 8] on div at bounding box center [697, 9] width 8 height 8
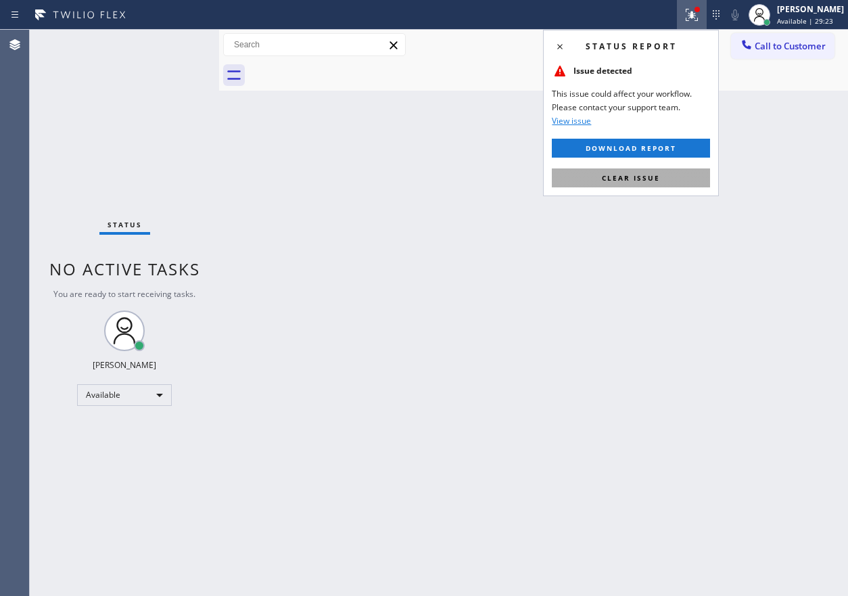
click at [693, 179] on button "Clear issue" at bounding box center [631, 177] width 158 height 19
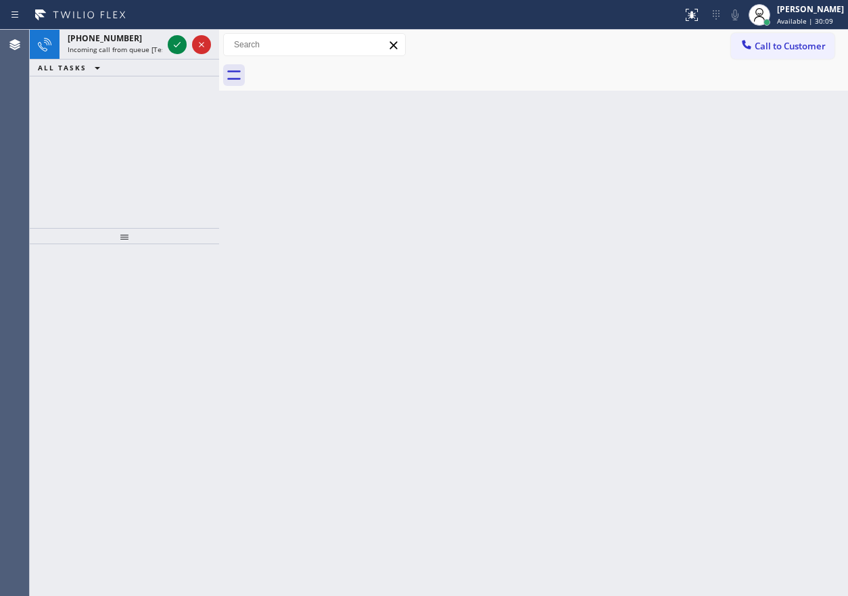
drag, startPoint x: 781, startPoint y: 258, endPoint x: 770, endPoint y: 253, distance: 12.4
click at [780, 258] on div "Back to Dashboard Change Sender ID Customers Technicians Select a contact Outbo…" at bounding box center [533, 313] width 629 height 566
click at [180, 44] on icon at bounding box center [177, 45] width 16 height 16
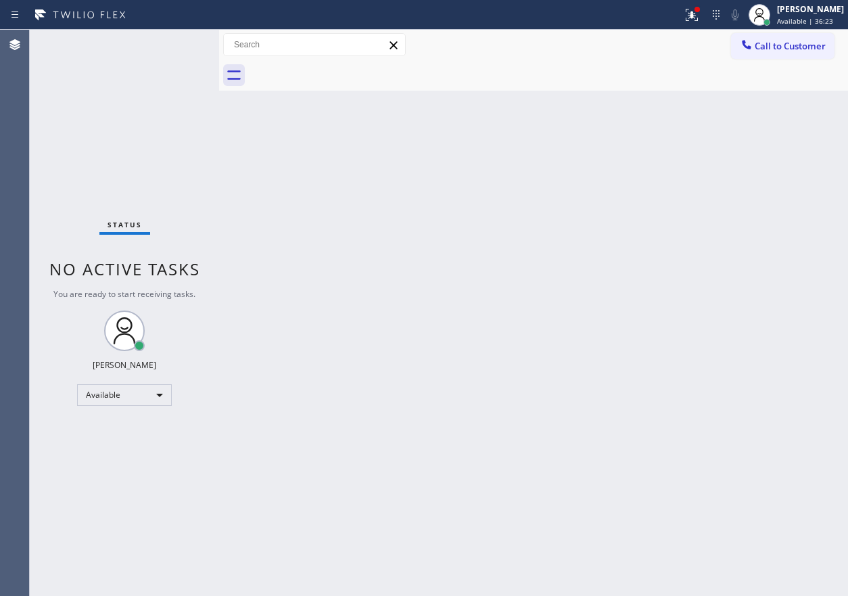
click at [743, 395] on div "Back to Dashboard Change Sender ID Customers Technicians Select a contact Outbo…" at bounding box center [533, 313] width 629 height 566
click at [783, 94] on div "Back to Dashboard Change Sender ID Customers Technicians Select a contact Outbo…" at bounding box center [533, 313] width 629 height 566
drag, startPoint x: 727, startPoint y: 213, endPoint x: 187, endPoint y: 59, distance: 560.8
click at [726, 213] on div "Back to Dashboard Change Sender ID Customers Technicians Select a contact Outbo…" at bounding box center [533, 313] width 629 height 566
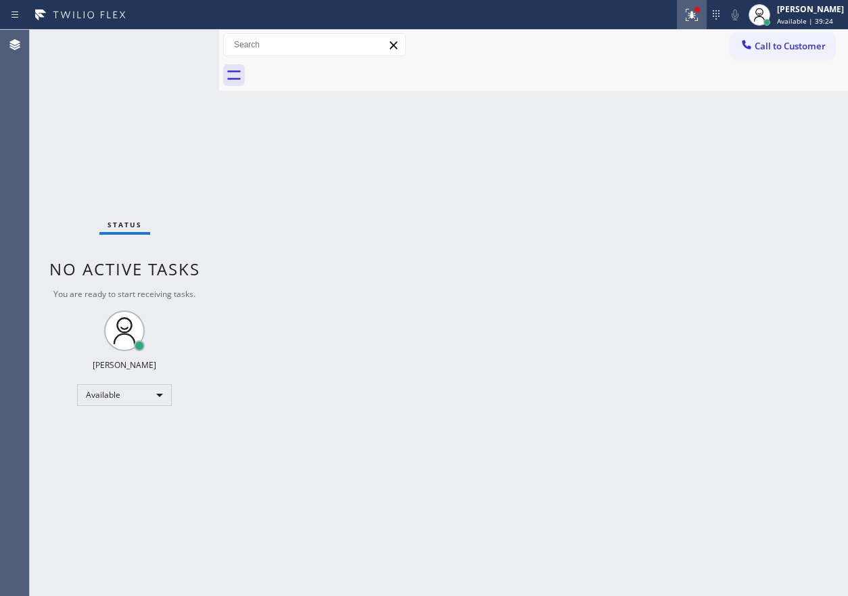
click at [707, 14] on div at bounding box center [692, 15] width 30 height 16
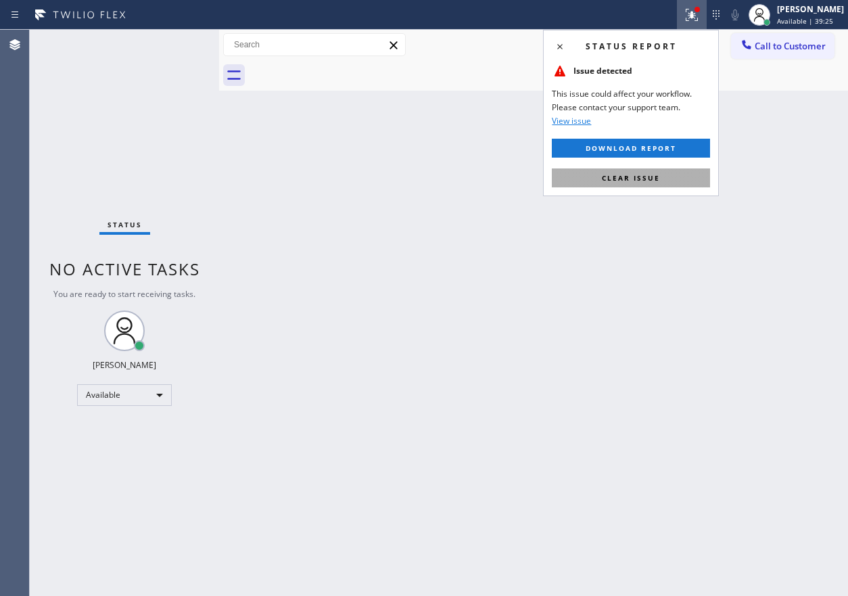
click at [639, 176] on span "Clear issue" at bounding box center [631, 177] width 58 height 9
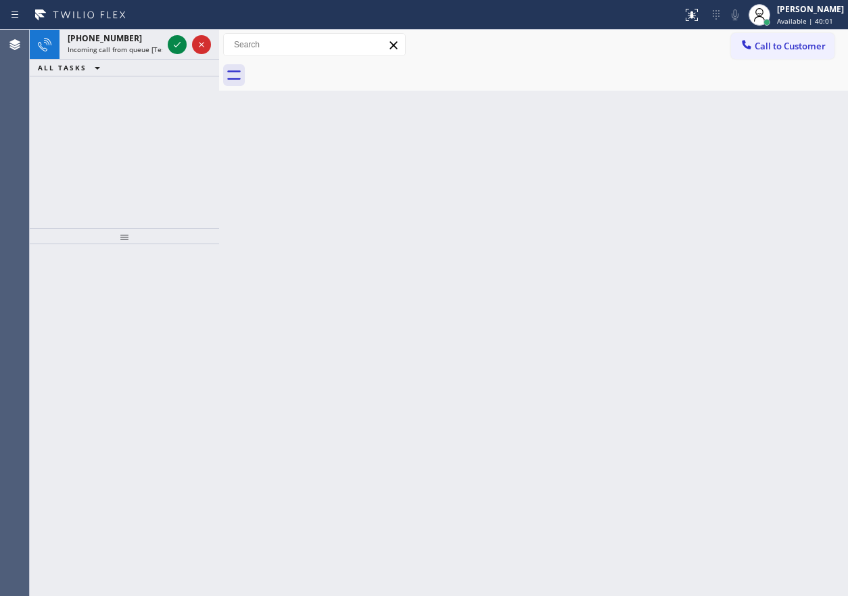
click at [697, 273] on div "Back to Dashboard Change Sender ID Customers Technicians Select a contact Outbo…" at bounding box center [533, 313] width 629 height 566
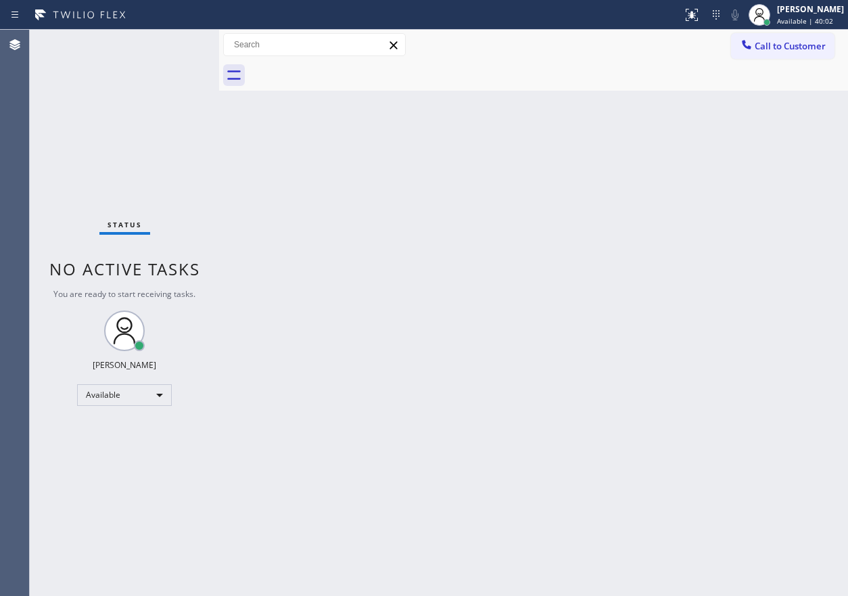
click at [175, 44] on div "Status No active tasks You are ready to start receiving tasks. [PERSON_NAME] Av…" at bounding box center [124, 313] width 189 height 566
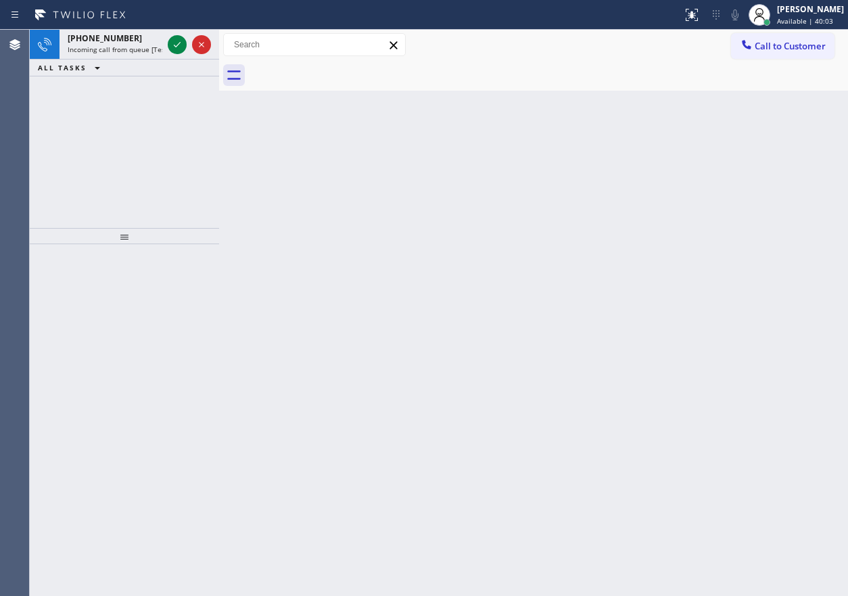
click at [175, 44] on icon at bounding box center [177, 45] width 16 height 16
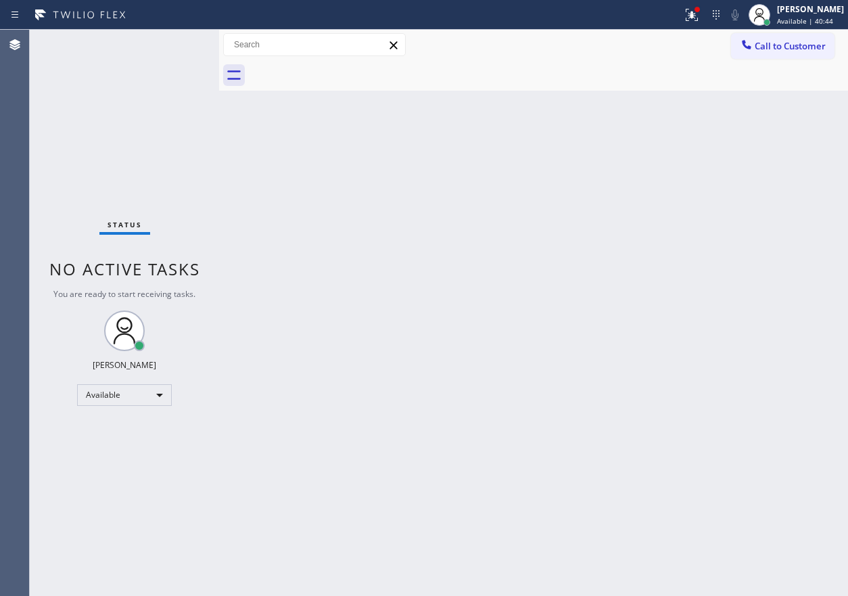
click at [709, 292] on div "Back to Dashboard Change Sender ID Customers Technicians Select a contact Outbo…" at bounding box center [533, 313] width 629 height 566
click at [724, 290] on div "Back to Dashboard Change Sender ID Customers Technicians Select a contact Outbo…" at bounding box center [533, 313] width 629 height 566
click at [714, 333] on div "Back to Dashboard Change Sender ID Customers Technicians Select a contact Outbo…" at bounding box center [533, 313] width 629 height 566
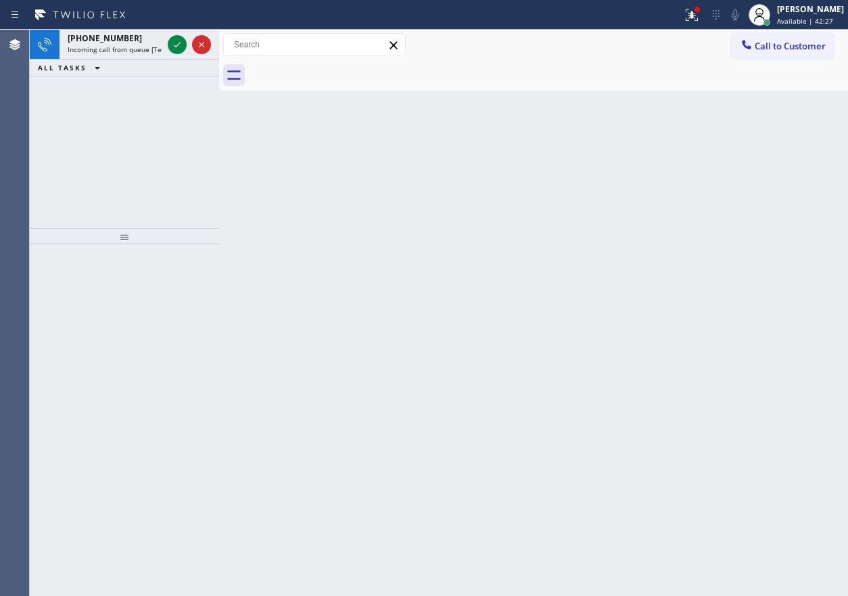
drag, startPoint x: 823, startPoint y: 147, endPoint x: 798, endPoint y: 142, distance: 26.3
click at [818, 147] on div "Back to Dashboard Change Sender ID Customers Technicians Select a contact Outbo…" at bounding box center [533, 313] width 629 height 566
click at [172, 43] on icon at bounding box center [177, 45] width 16 height 16
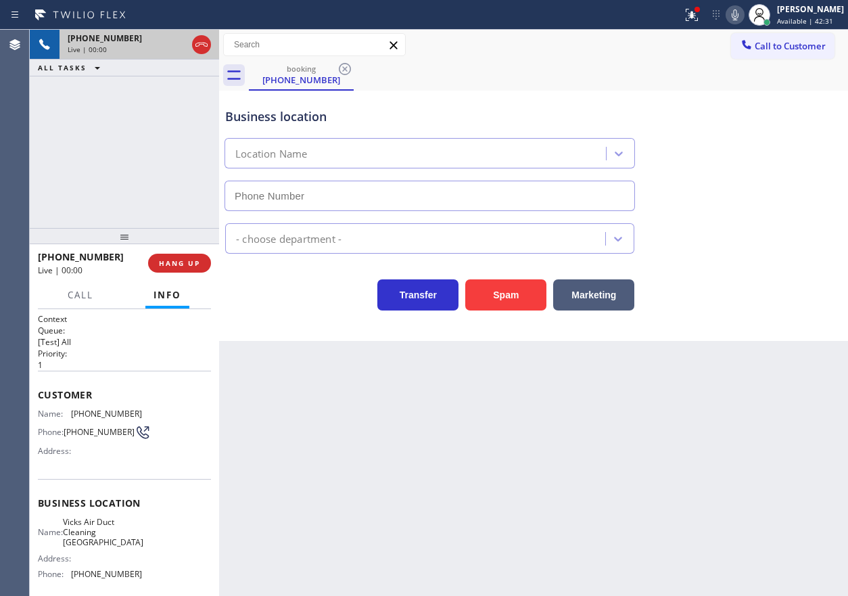
type input "[PHONE_NUMBER]"
click at [191, 259] on span "HANG UP" at bounding box center [179, 262] width 41 height 9
click at [190, 261] on span "HANG UP" at bounding box center [179, 262] width 41 height 9
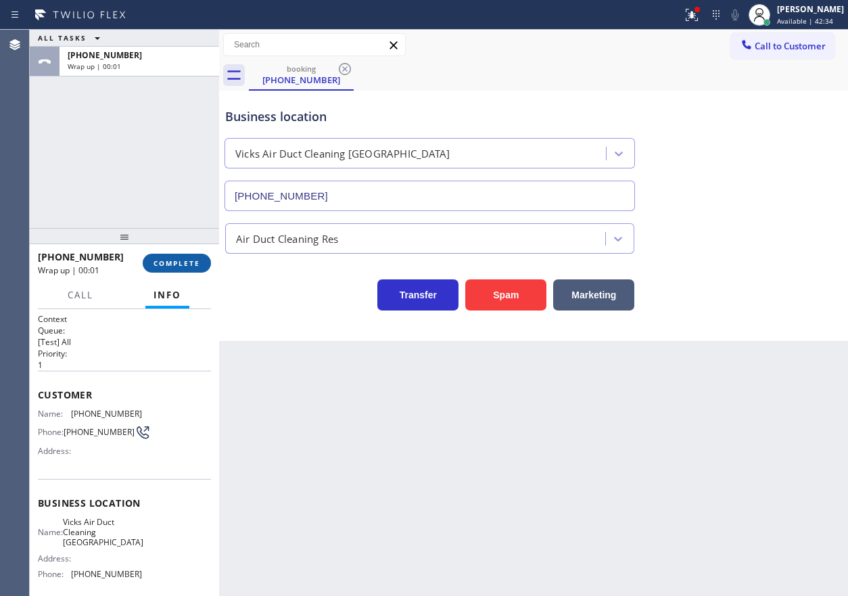
click at [205, 259] on button "COMPLETE" at bounding box center [177, 263] width 68 height 19
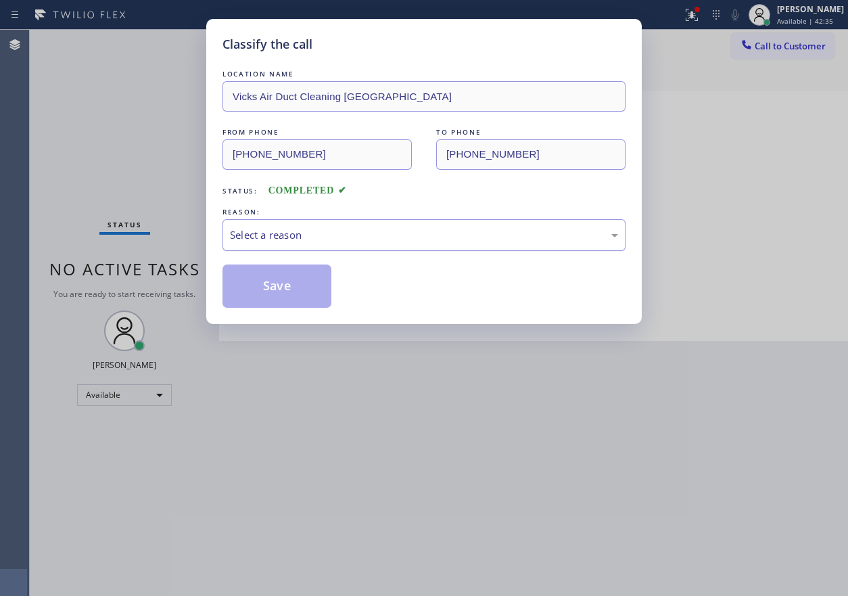
click at [372, 244] on div "Select a reason" at bounding box center [424, 235] width 403 height 32
click at [319, 296] on button "Save" at bounding box center [277, 285] width 109 height 43
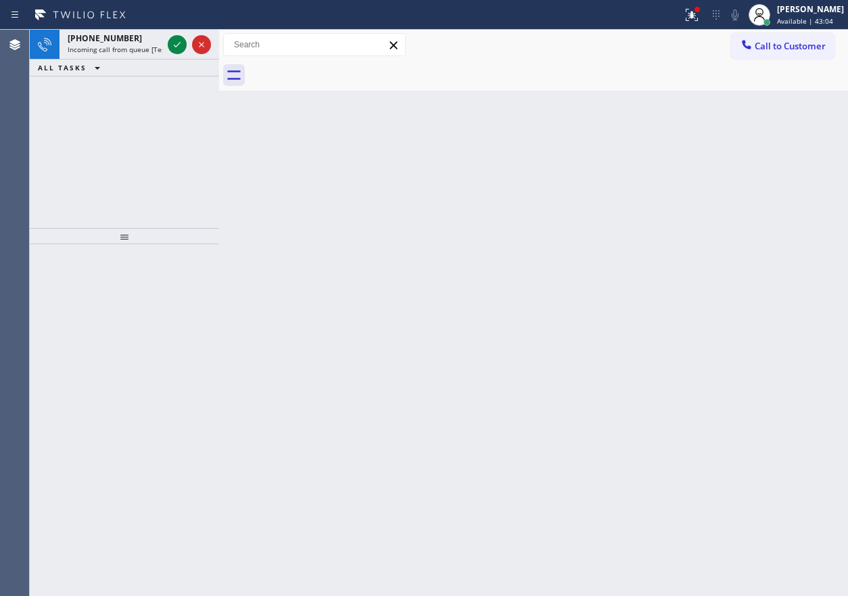
drag, startPoint x: 729, startPoint y: 148, endPoint x: 724, endPoint y: 68, distance: 80.0
click at [729, 148] on div "Back to Dashboard Change Sender ID Customers Technicians Select a contact Outbo…" at bounding box center [533, 313] width 629 height 566
click at [700, 11] on icon at bounding box center [692, 15] width 16 height 16
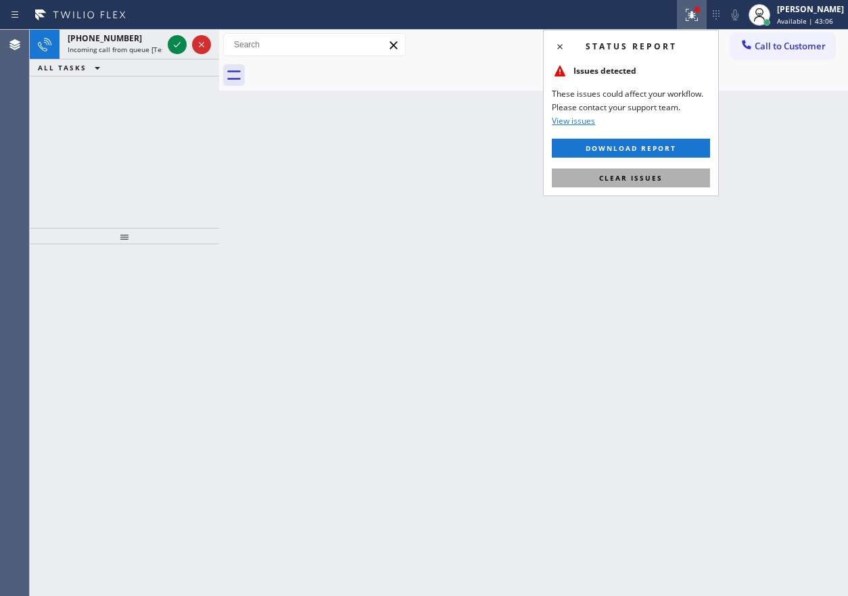
click at [689, 176] on button "Clear issues" at bounding box center [631, 177] width 158 height 19
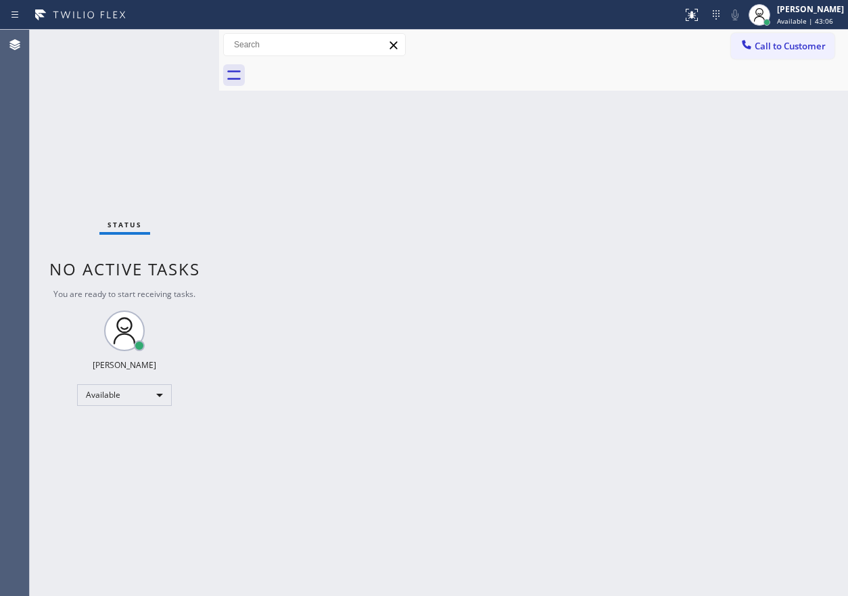
click at [178, 45] on div "Status No active tasks You are ready to start receiving tasks. [PERSON_NAME] Av…" at bounding box center [124, 313] width 189 height 566
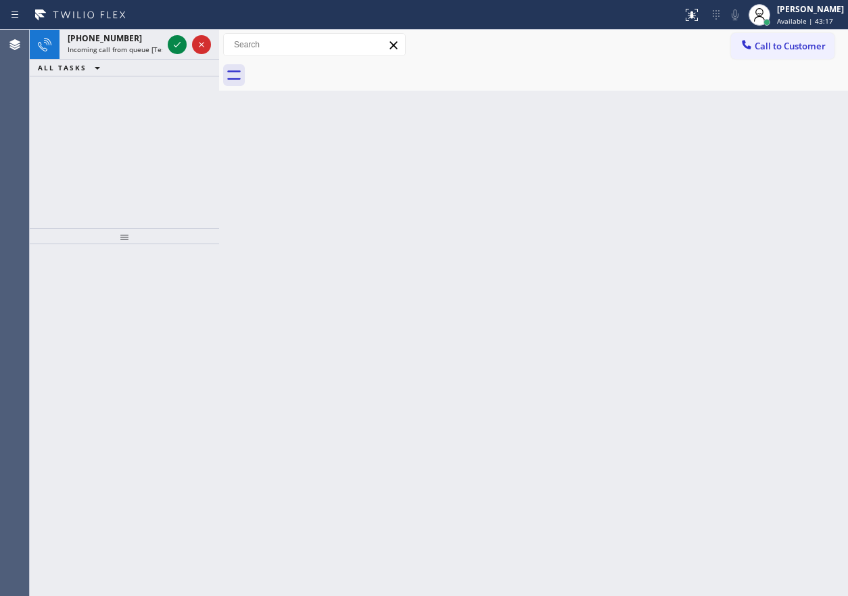
click at [787, 325] on div "Back to Dashboard Change Sender ID Customers Technicians Select a contact Outbo…" at bounding box center [533, 313] width 629 height 566
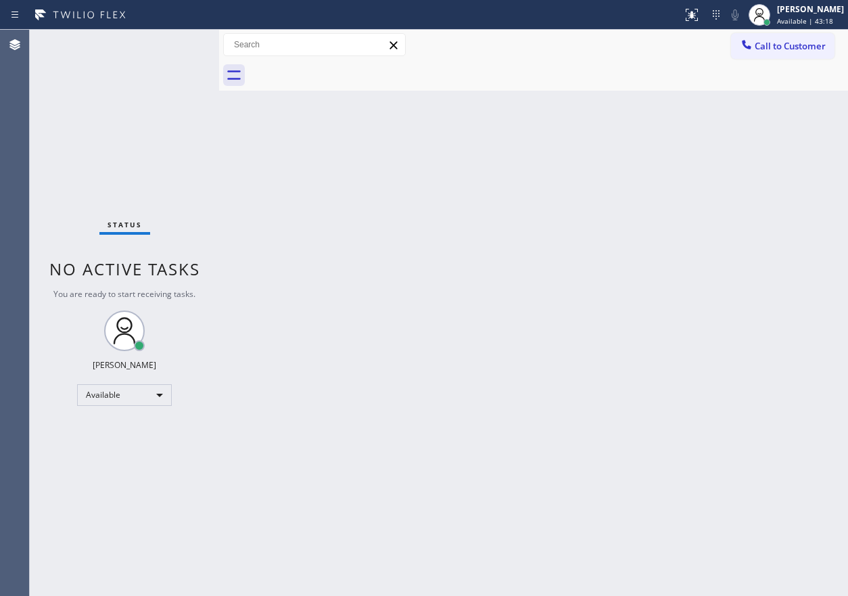
click at [181, 26] on div "Status report No issues detected If you experience an issue, please download th…" at bounding box center [424, 15] width 848 height 30
click at [722, 211] on div "Back to Dashboard Change Sender ID Customers Technicians Select a contact Outbo…" at bounding box center [533, 313] width 629 height 566
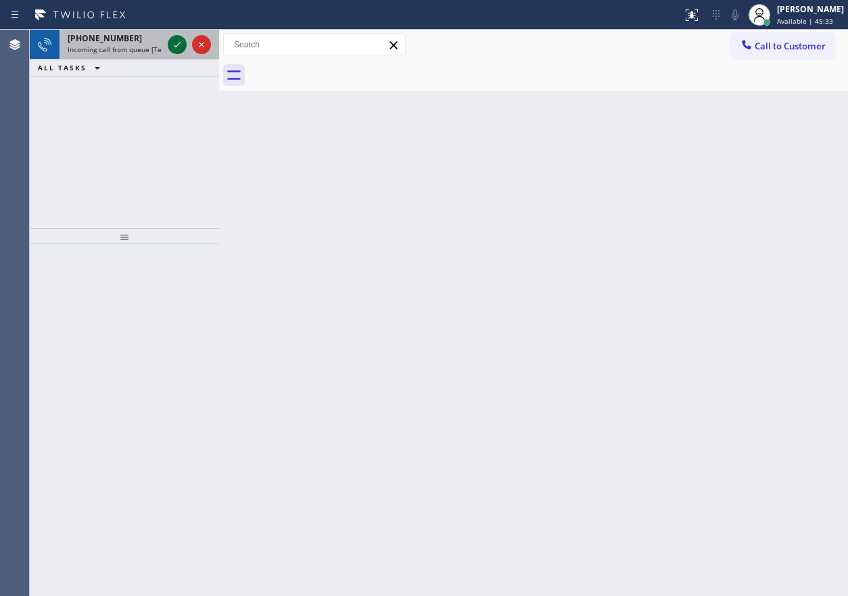
click at [179, 42] on icon at bounding box center [177, 45] width 16 height 16
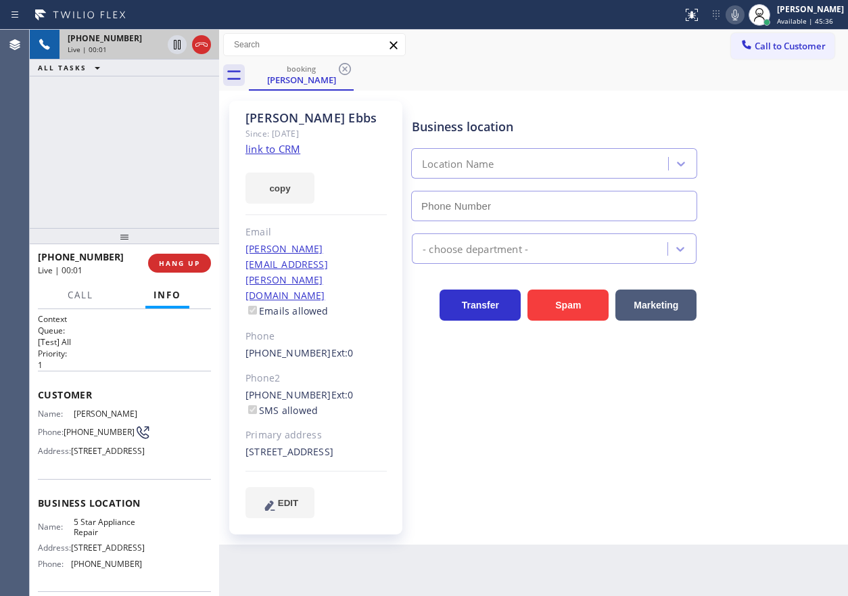
type input "[PHONE_NUMBER]"
click at [271, 150] on link "link to CRM" at bounding box center [273, 149] width 55 height 14
click at [96, 538] on span "5 Star Appliance Repair" at bounding box center [108, 527] width 68 height 21
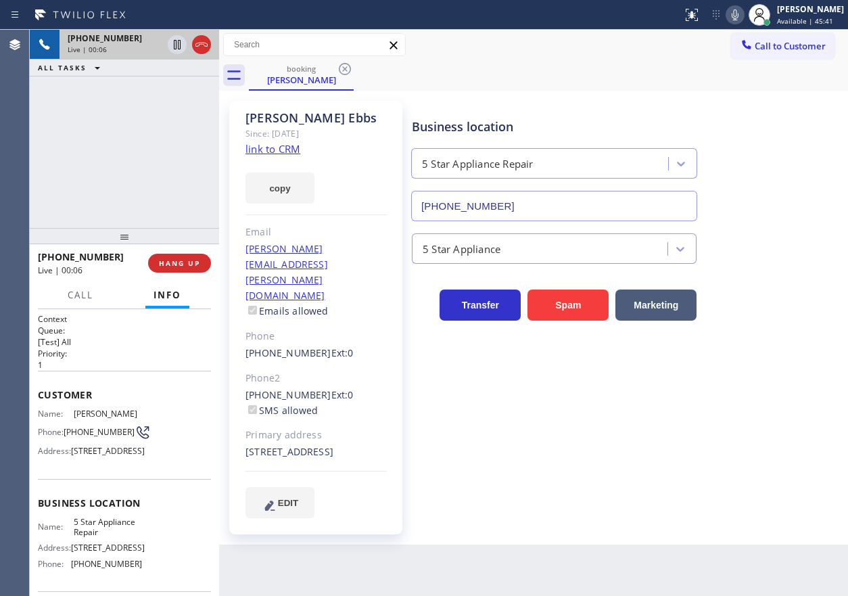
click at [561, 199] on input "[PHONE_NUMBER]" at bounding box center [554, 206] width 286 height 30
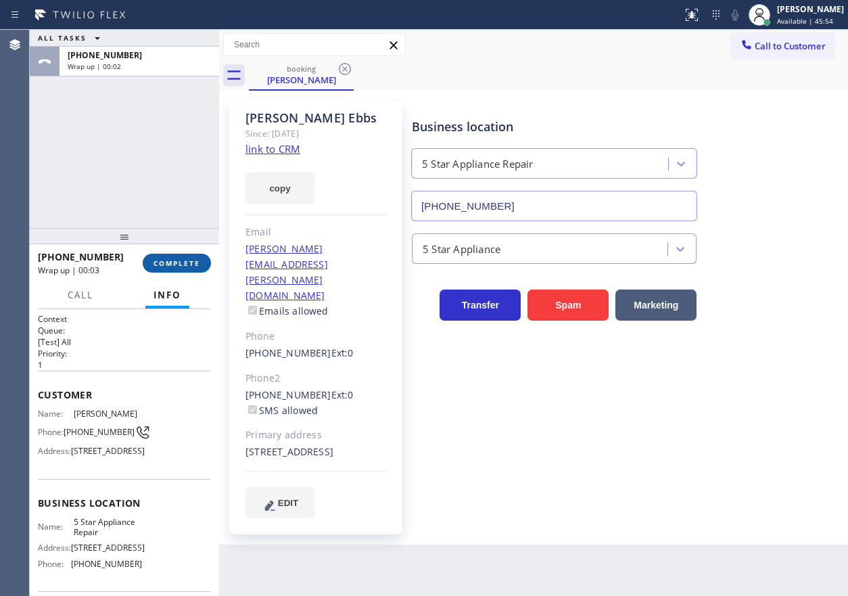
click at [191, 260] on span "COMPLETE" at bounding box center [177, 262] width 47 height 9
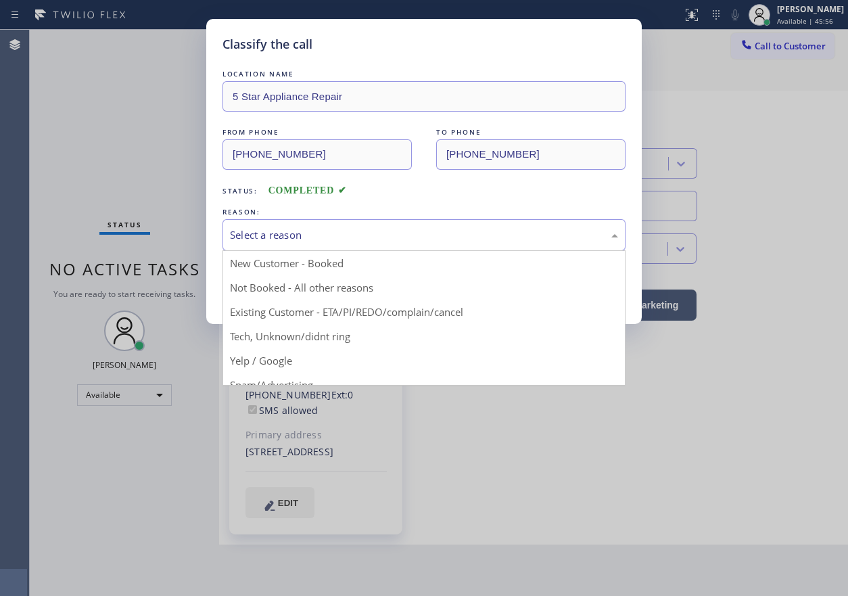
click at [340, 234] on div "Select a reason" at bounding box center [424, 235] width 388 height 16
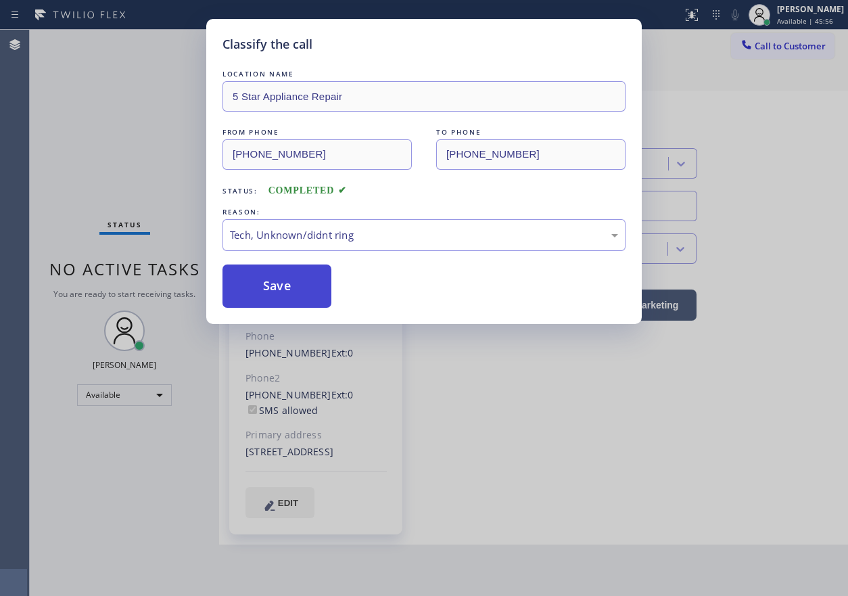
click at [259, 298] on button "Save" at bounding box center [277, 285] width 109 height 43
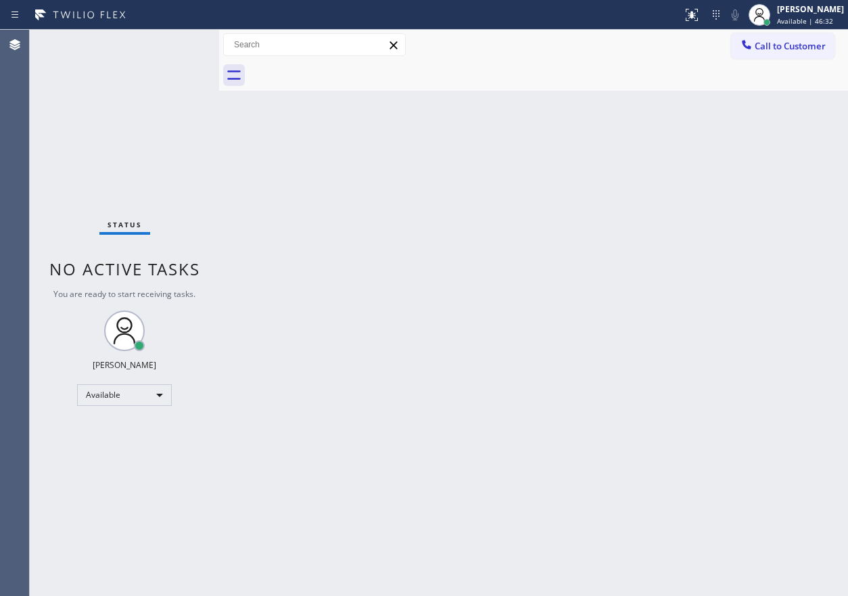
click at [727, 202] on div "Back to Dashboard Change Sender ID Customers Technicians Select a contact Outbo…" at bounding box center [533, 313] width 629 height 566
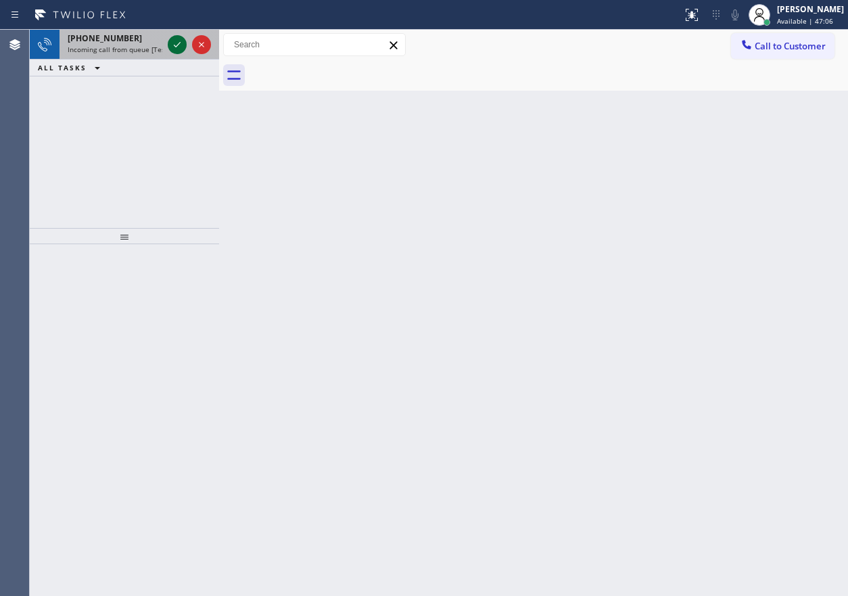
click at [173, 42] on icon at bounding box center [177, 45] width 16 height 16
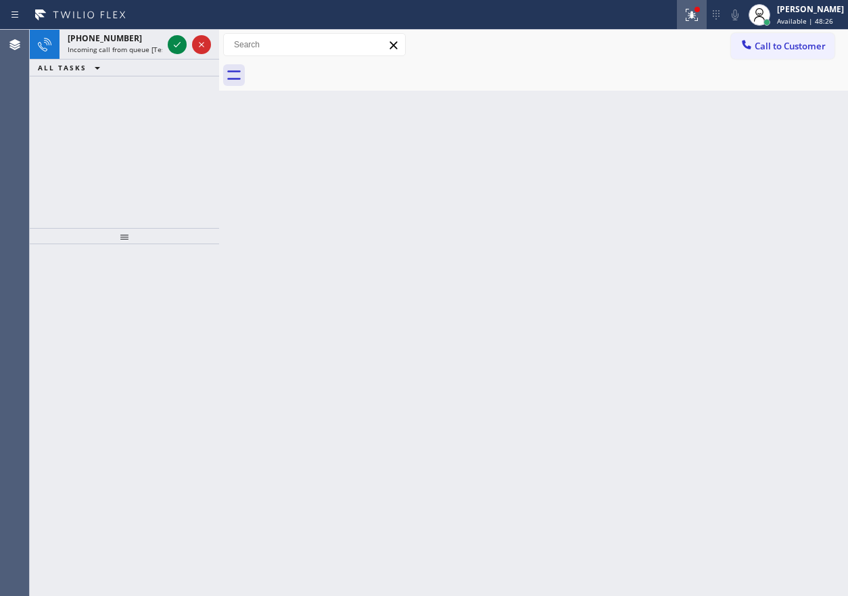
click at [694, 14] on div at bounding box center [692, 15] width 30 height 16
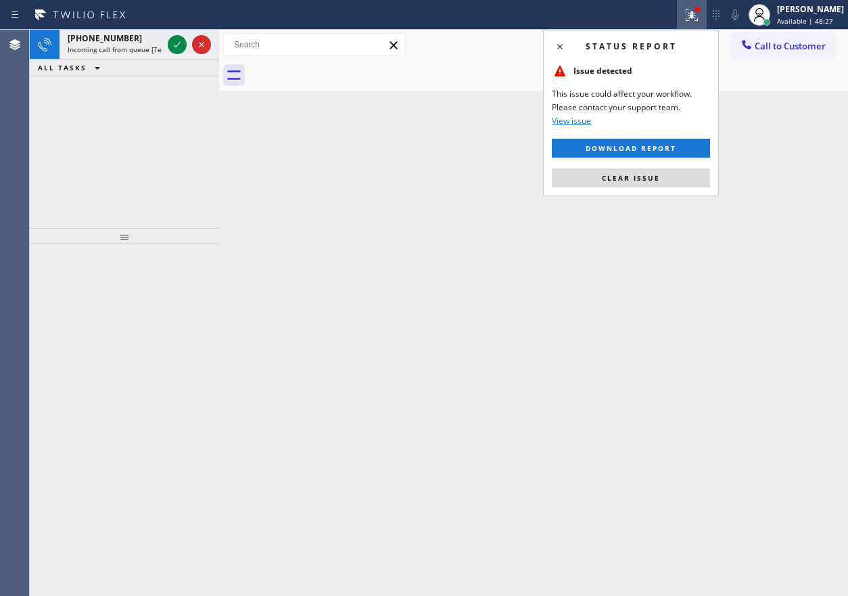
click at [642, 188] on div "Status report Issue detected This issue could affect your workflow. Please cont…" at bounding box center [631, 113] width 176 height 166
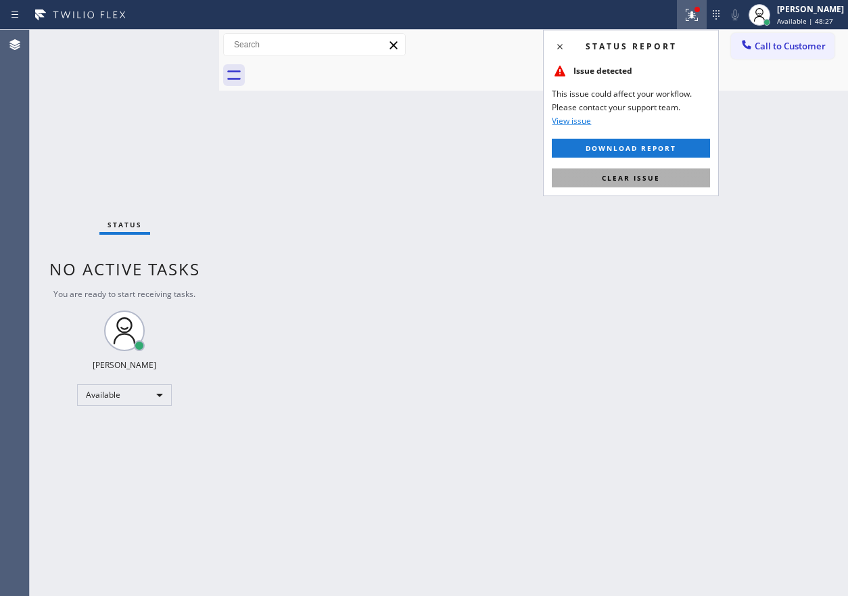
click at [634, 185] on button "Clear issue" at bounding box center [631, 177] width 158 height 19
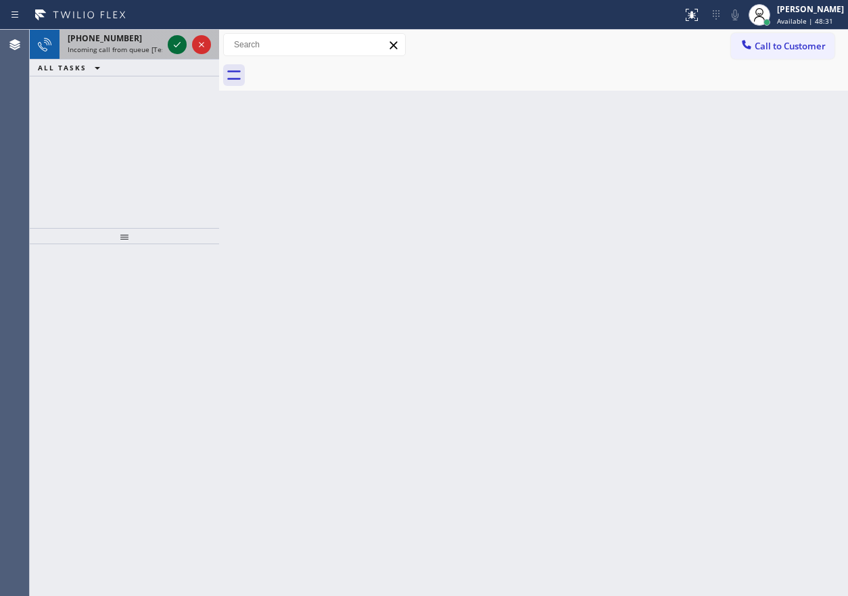
click at [178, 45] on icon at bounding box center [177, 44] width 7 height 5
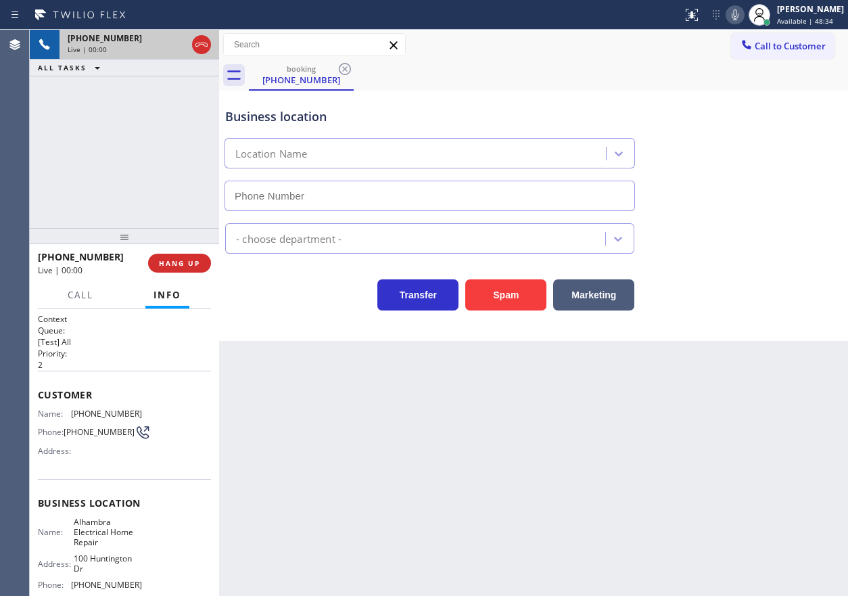
type input "[PHONE_NUMBER]"
click at [162, 258] on span "HANG UP" at bounding box center [179, 262] width 41 height 9
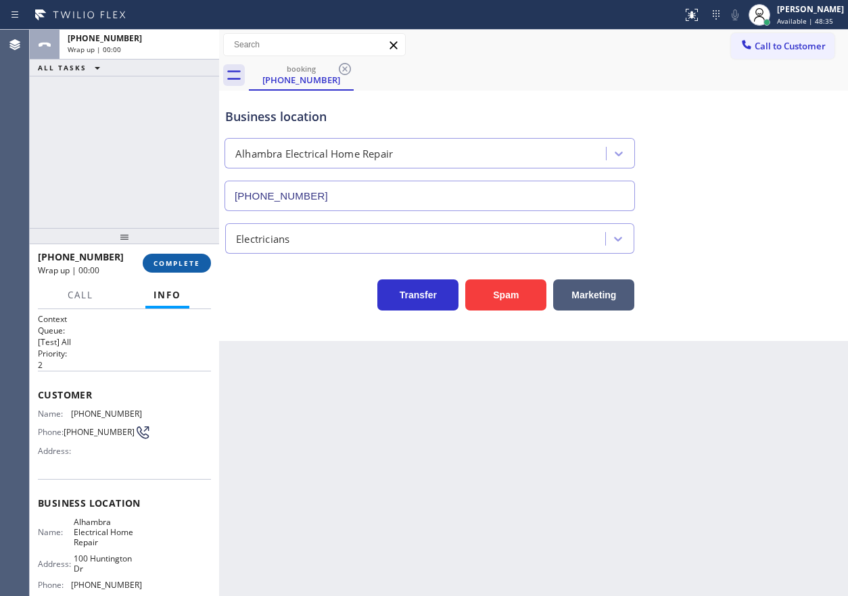
click at [162, 258] on span "COMPLETE" at bounding box center [177, 262] width 47 height 9
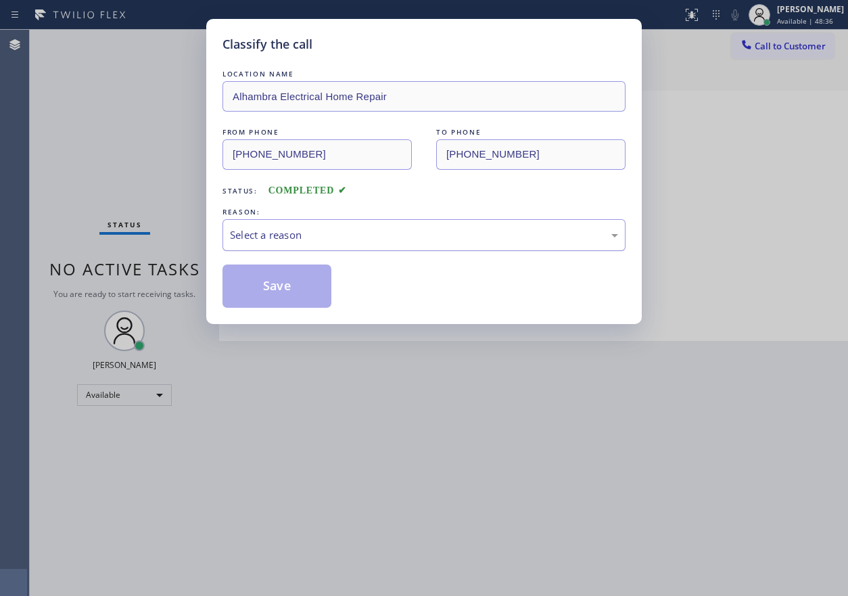
drag, startPoint x: 268, startPoint y: 241, endPoint x: 273, endPoint y: 247, distance: 7.2
click at [270, 241] on div "Select a reason" at bounding box center [424, 235] width 388 height 16
click at [269, 294] on button "Save" at bounding box center [277, 285] width 109 height 43
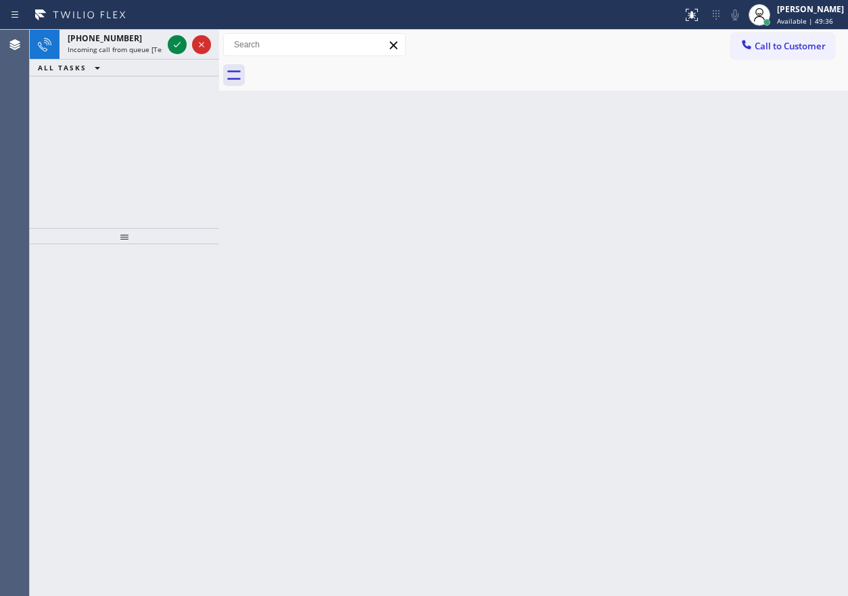
click at [726, 139] on div "Back to Dashboard Change Sender ID Customers Technicians Select a contact Outbo…" at bounding box center [533, 313] width 629 height 566
click at [178, 46] on icon at bounding box center [177, 45] width 16 height 16
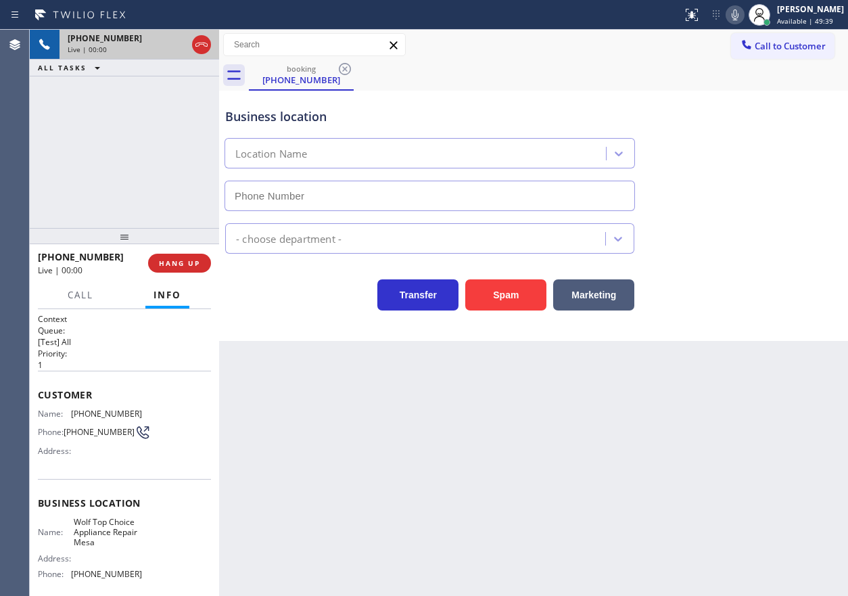
type input "[PHONE_NUMBER]"
click at [112, 536] on span "Wolf Top Choice Appliance Repair Mesa" at bounding box center [108, 532] width 68 height 31
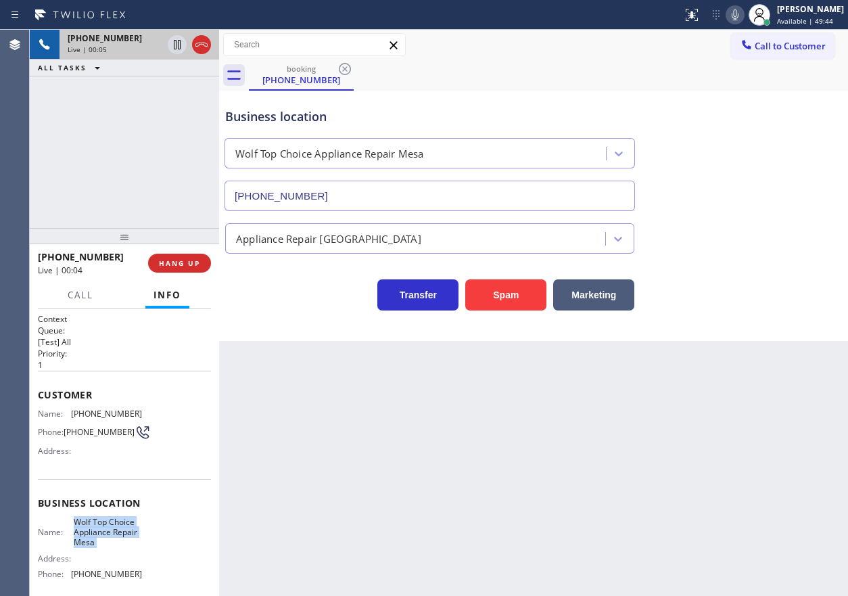
click at [112, 536] on span "Wolf Top Choice Appliance Repair Mesa" at bounding box center [108, 532] width 68 height 31
click at [329, 195] on input "[PHONE_NUMBER]" at bounding box center [430, 196] width 411 height 30
click at [93, 417] on span "[PHONE_NUMBER]" at bounding box center [106, 414] width 71 height 10
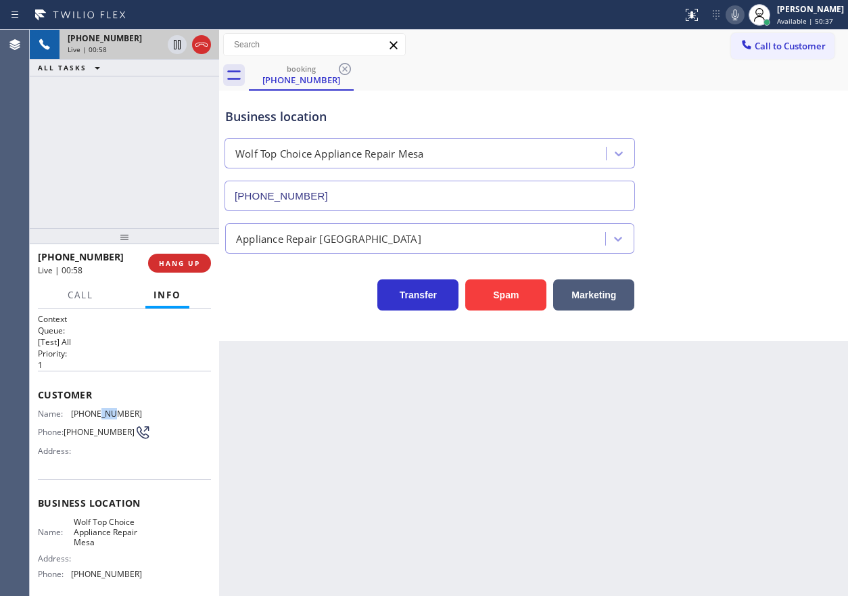
click at [93, 417] on span "[PHONE_NUMBER]" at bounding box center [106, 414] width 71 height 10
click at [739, 16] on icon at bounding box center [735, 14] width 7 height 11
click at [178, 47] on icon at bounding box center [177, 44] width 7 height 9
click at [739, 16] on icon at bounding box center [735, 14] width 7 height 11
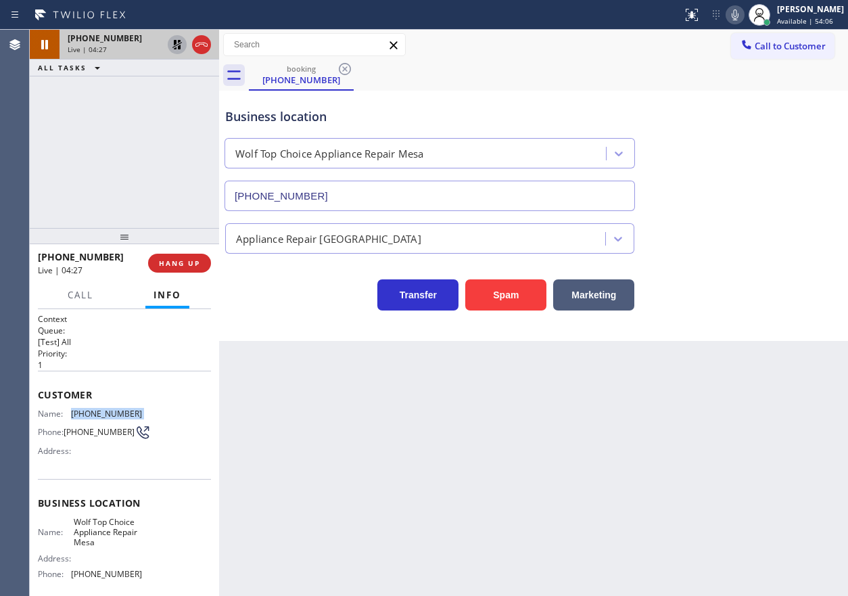
click at [171, 43] on icon at bounding box center [177, 45] width 16 height 16
click at [176, 49] on icon at bounding box center [176, 44] width 9 height 9
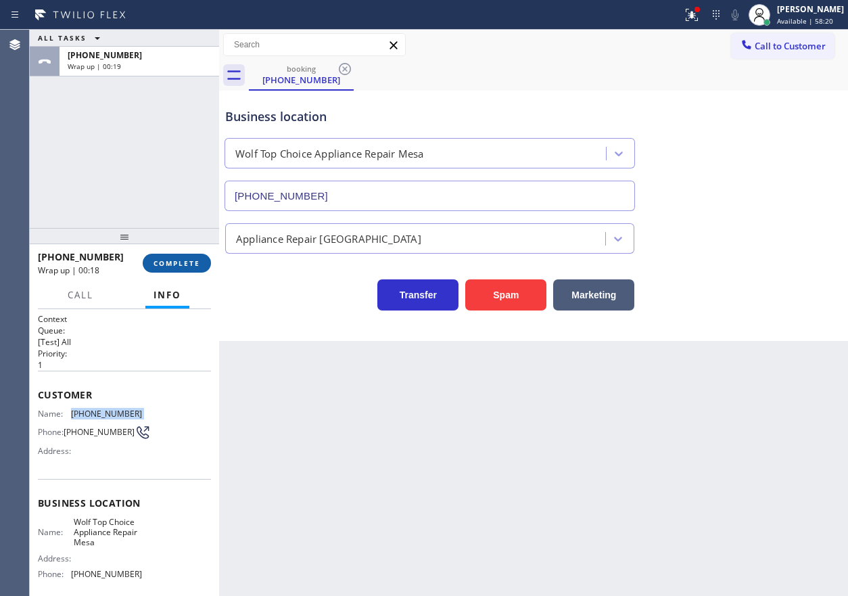
click at [187, 254] on button "COMPLETE" at bounding box center [177, 263] width 68 height 19
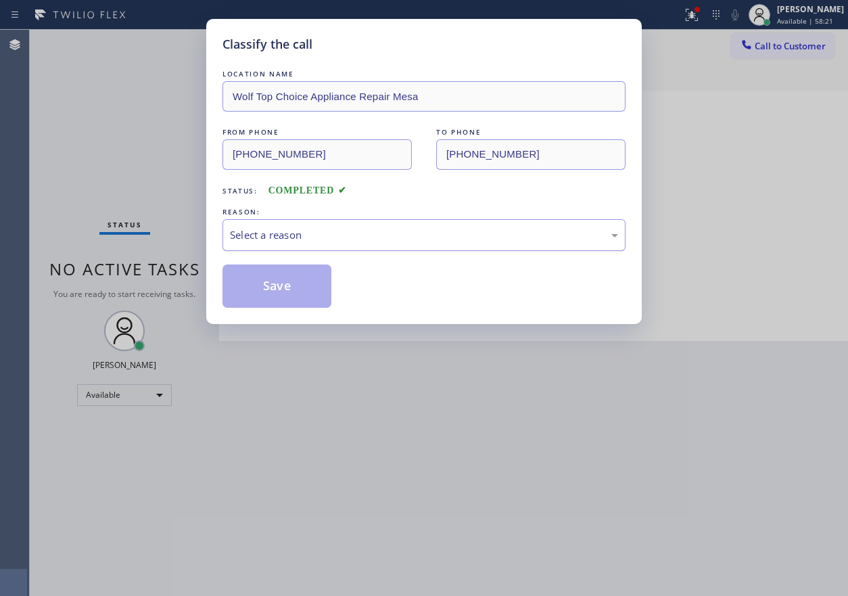
click at [341, 225] on div "Select a reason" at bounding box center [424, 235] width 403 height 32
click at [275, 290] on button "Save" at bounding box center [277, 285] width 109 height 43
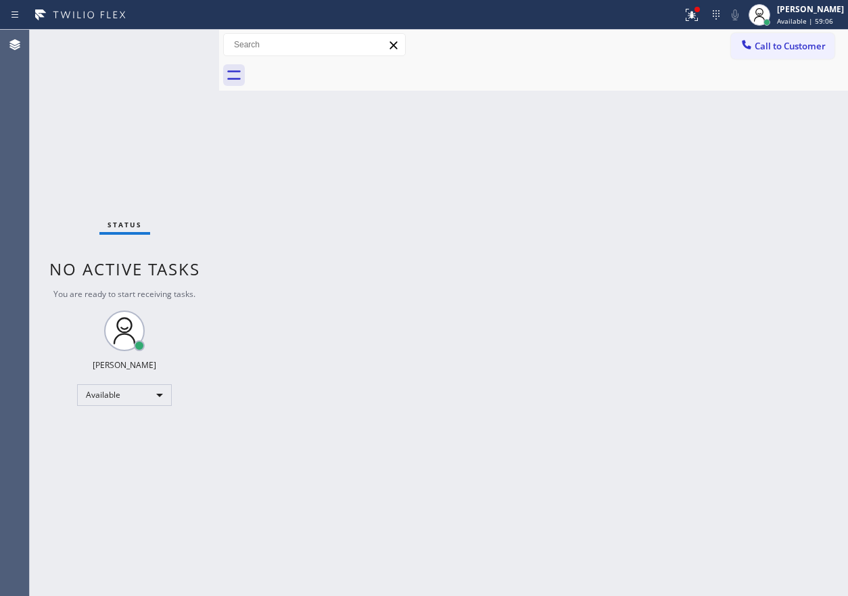
click at [696, 262] on div "Back to Dashboard Change Sender ID Customers Technicians Select a contact Outbo…" at bounding box center [533, 313] width 629 height 566
click at [677, 19] on div at bounding box center [341, 15] width 672 height 22
click at [698, 4] on button at bounding box center [692, 15] width 30 height 30
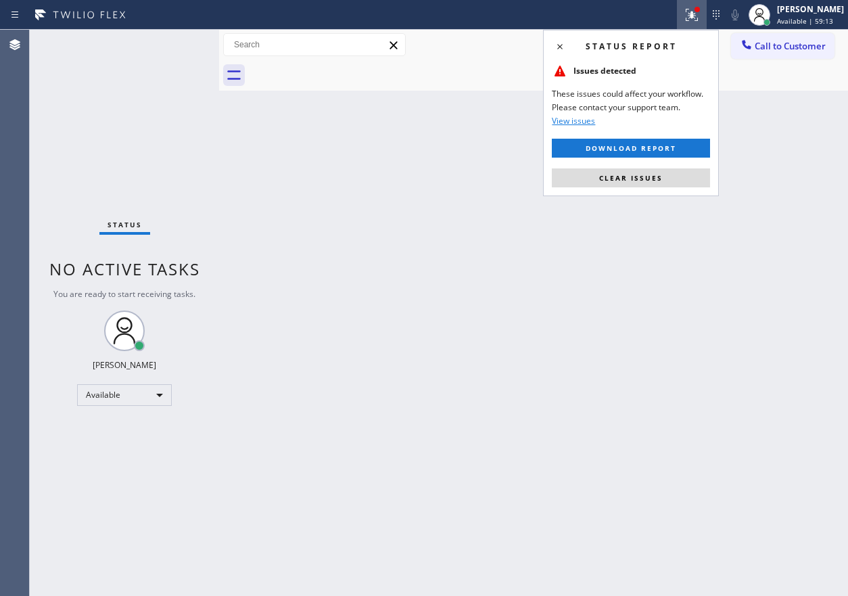
click at [681, 167] on div "Status report Issues detected These issues could affect your workflow. Please c…" at bounding box center [631, 113] width 176 height 166
click at [681, 181] on button "Clear issues" at bounding box center [631, 177] width 158 height 19
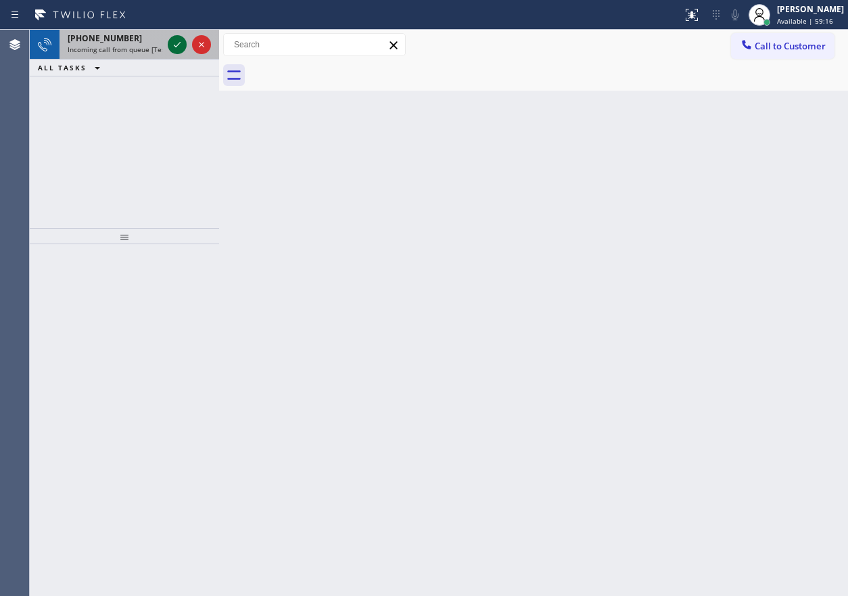
click at [178, 50] on icon at bounding box center [177, 45] width 16 height 16
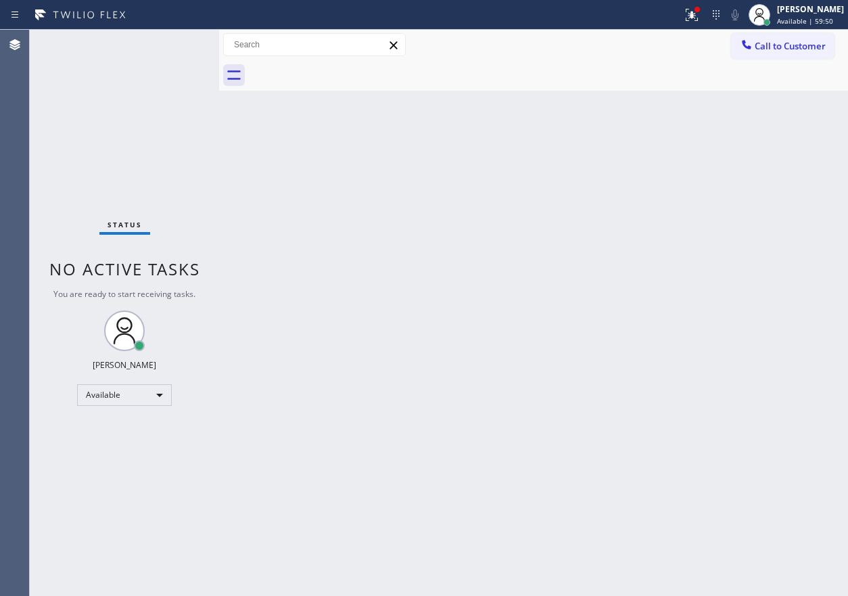
click at [742, 367] on div "Back to Dashboard Change Sender ID Customers Technicians Select a contact Outbo…" at bounding box center [533, 313] width 629 height 566
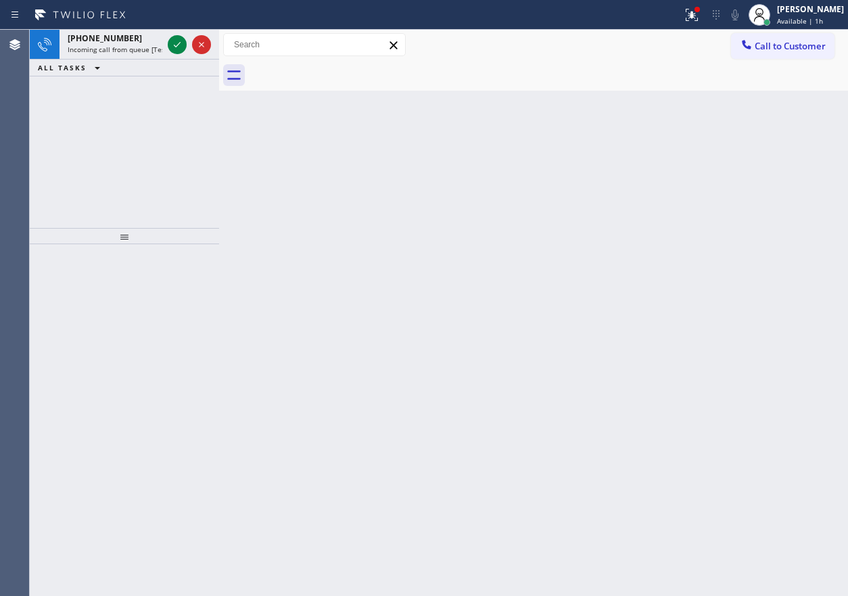
click at [741, 413] on div "Back to Dashboard Change Sender ID Customers Technicians Select a contact Outbo…" at bounding box center [533, 313] width 629 height 566
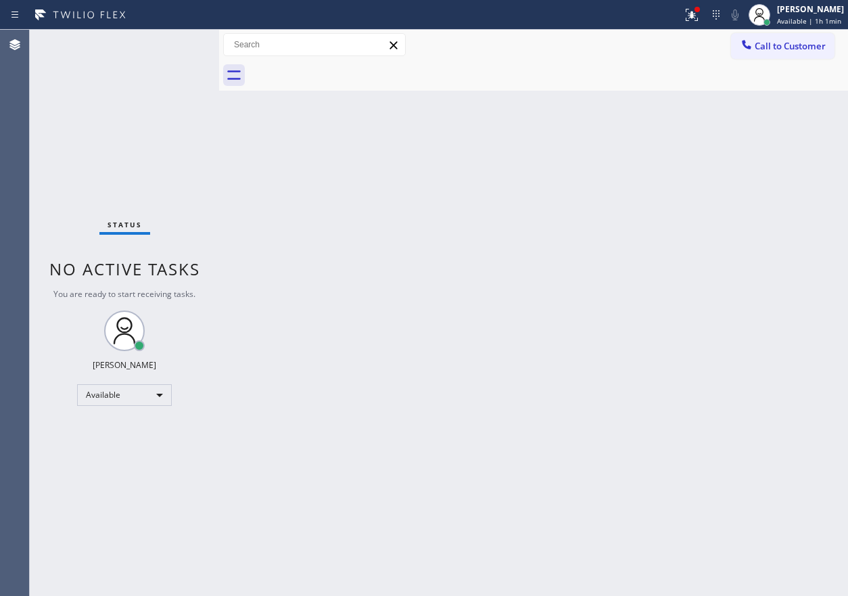
click at [748, 356] on div "Back to Dashboard Change Sender ID Customers Technicians Select a contact Outbo…" at bounding box center [533, 313] width 629 height 566
click at [730, 390] on div "Back to Dashboard Change Sender ID Customers Technicians Select a contact Outbo…" at bounding box center [533, 313] width 629 height 566
click at [707, 21] on div at bounding box center [692, 15] width 30 height 16
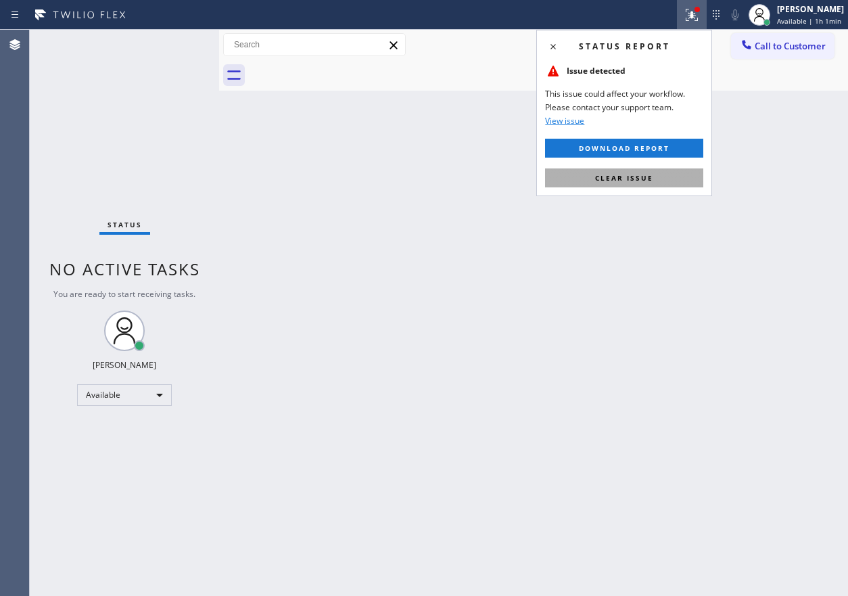
click at [645, 175] on span "Clear issue" at bounding box center [624, 177] width 58 height 9
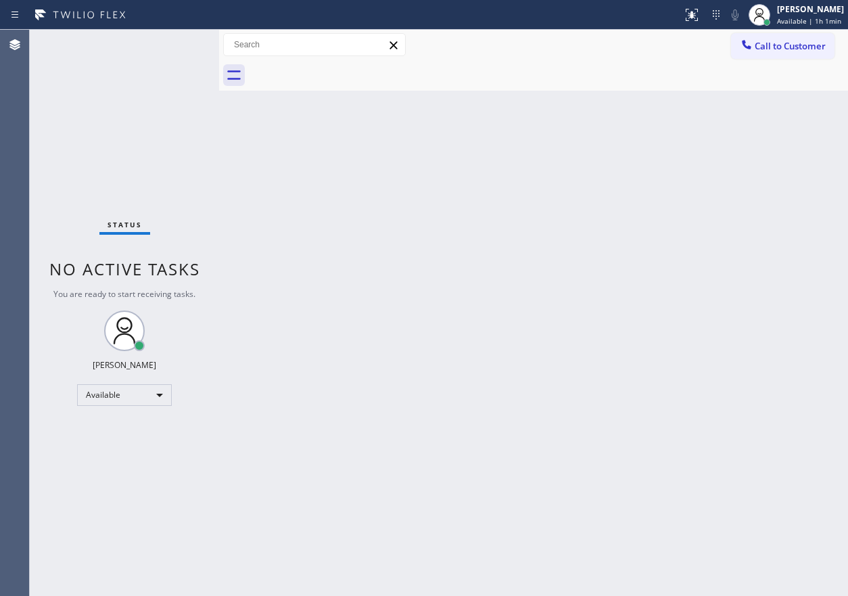
click at [800, 363] on div "Back to Dashboard Change Sender ID Customers Technicians Select a contact Outbo…" at bounding box center [533, 313] width 629 height 566
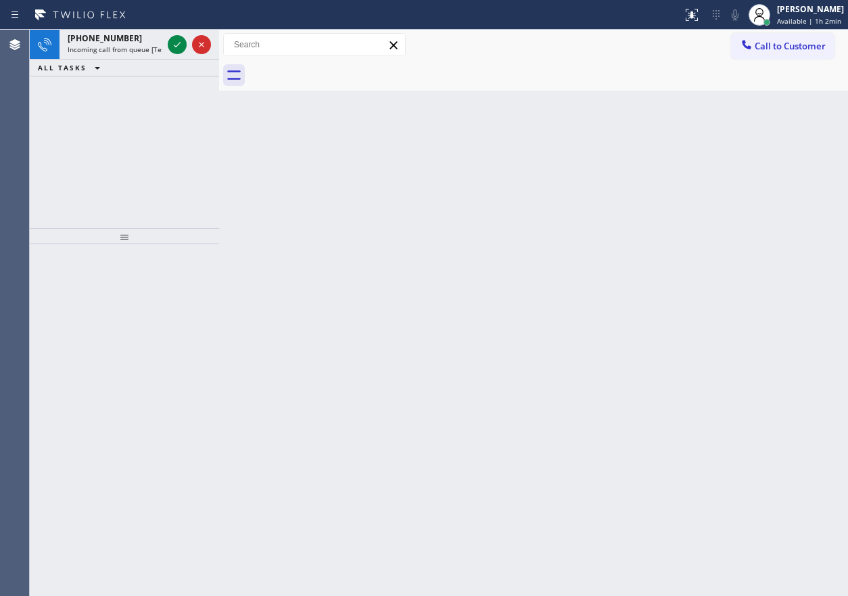
click at [178, 45] on icon at bounding box center [177, 44] width 7 height 5
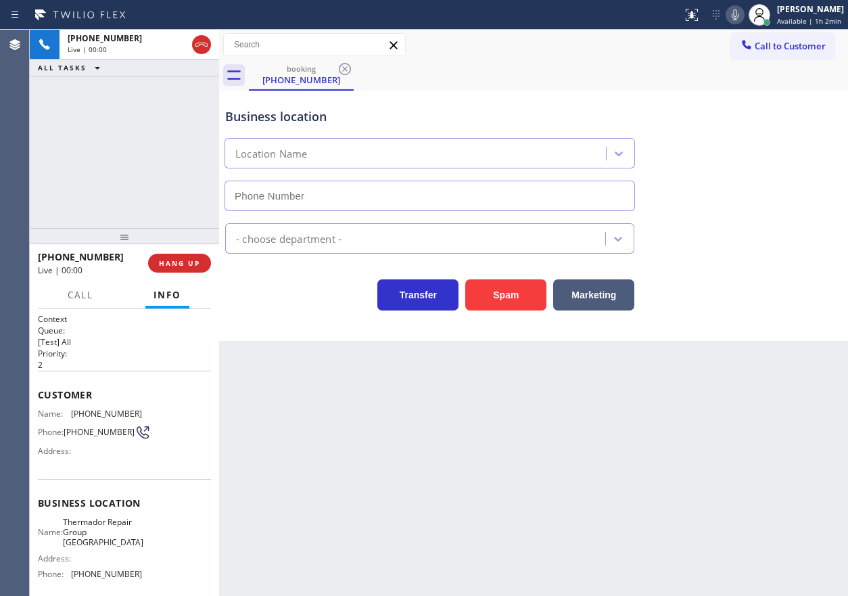
type input "[PHONE_NUMBER]"
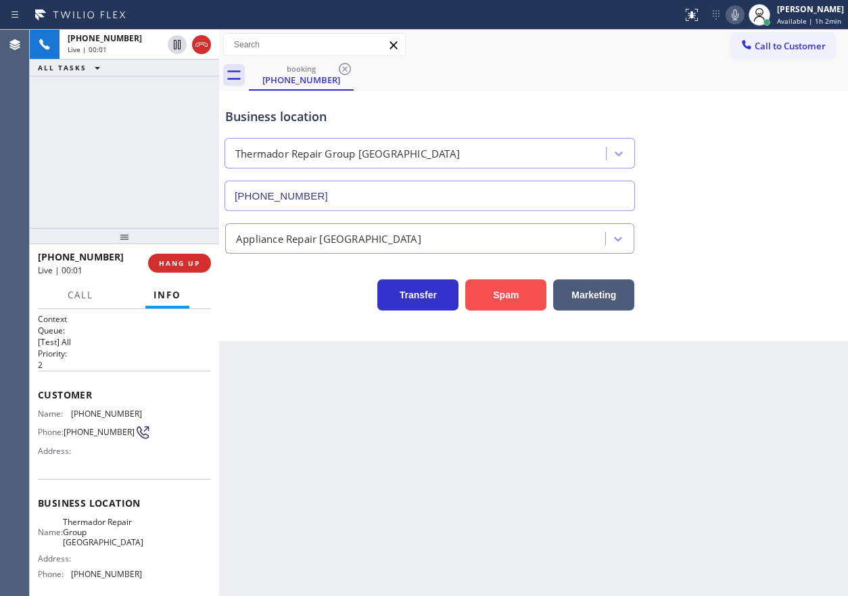
click at [499, 296] on button "Spam" at bounding box center [505, 294] width 81 height 31
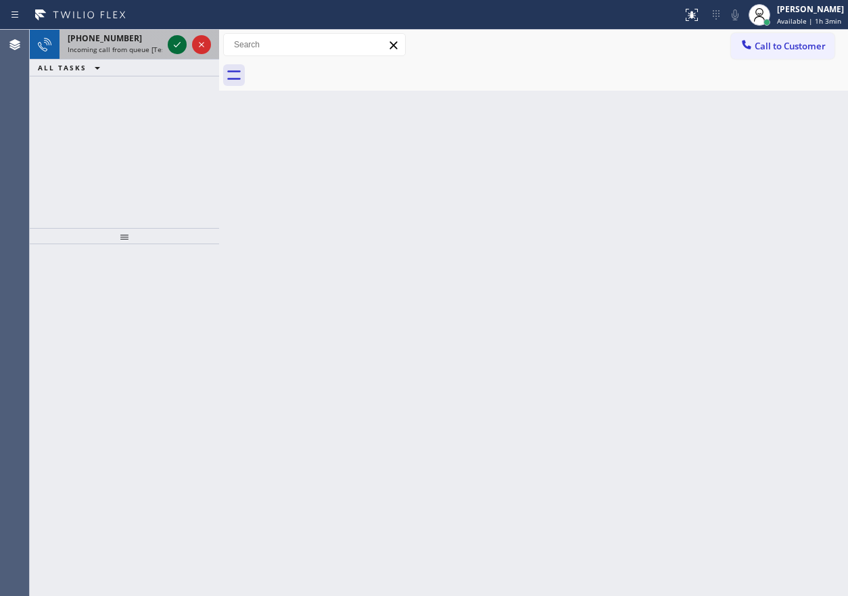
click at [175, 45] on icon at bounding box center [177, 45] width 16 height 16
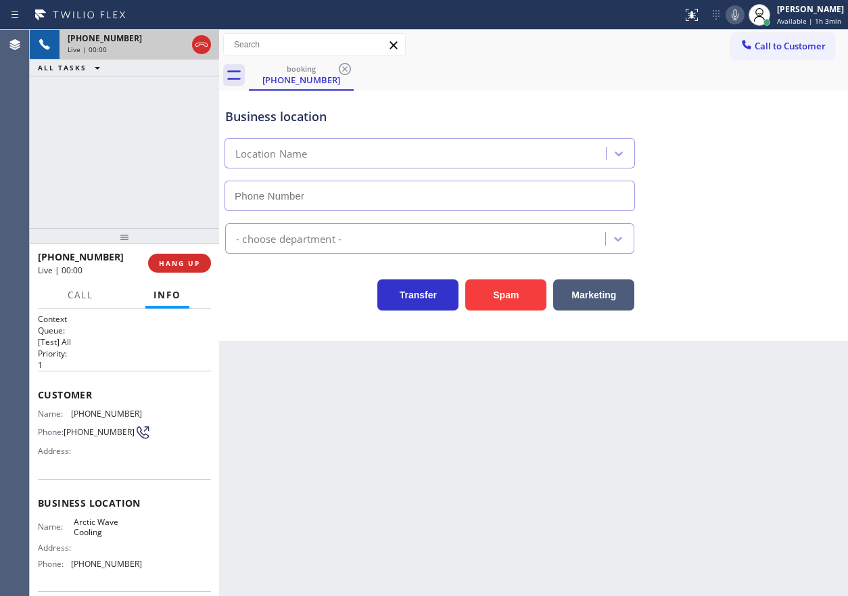
type input "[PHONE_NUMBER]"
click at [515, 308] on button "Spam" at bounding box center [505, 294] width 81 height 31
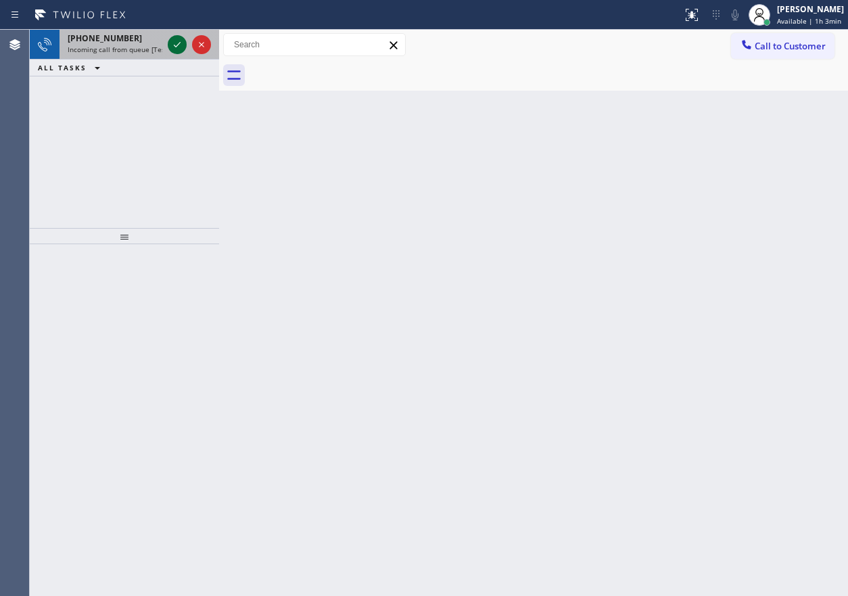
click at [177, 51] on icon at bounding box center [177, 45] width 16 height 16
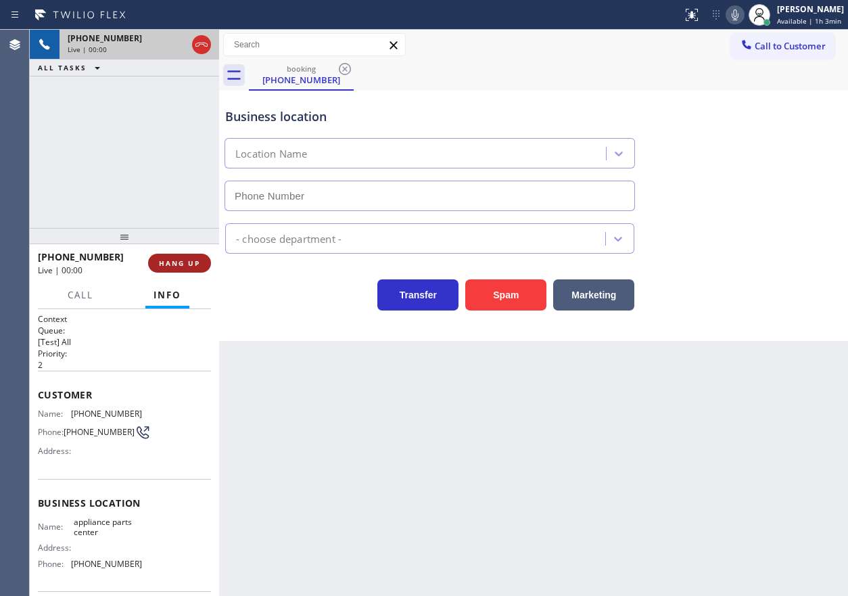
type input "[PHONE_NUMBER]"
click at [185, 267] on span "HANG UP" at bounding box center [179, 262] width 41 height 9
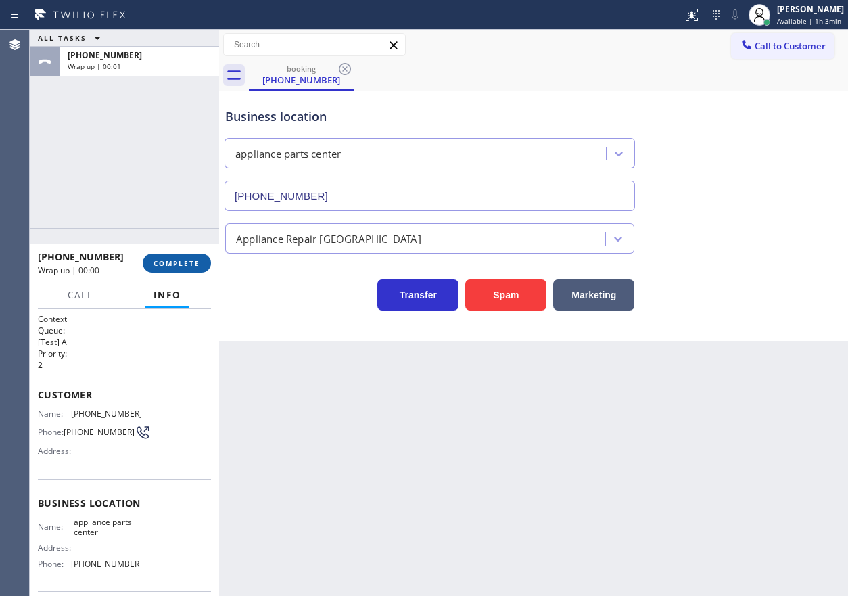
click at [170, 256] on button "COMPLETE" at bounding box center [177, 263] width 68 height 19
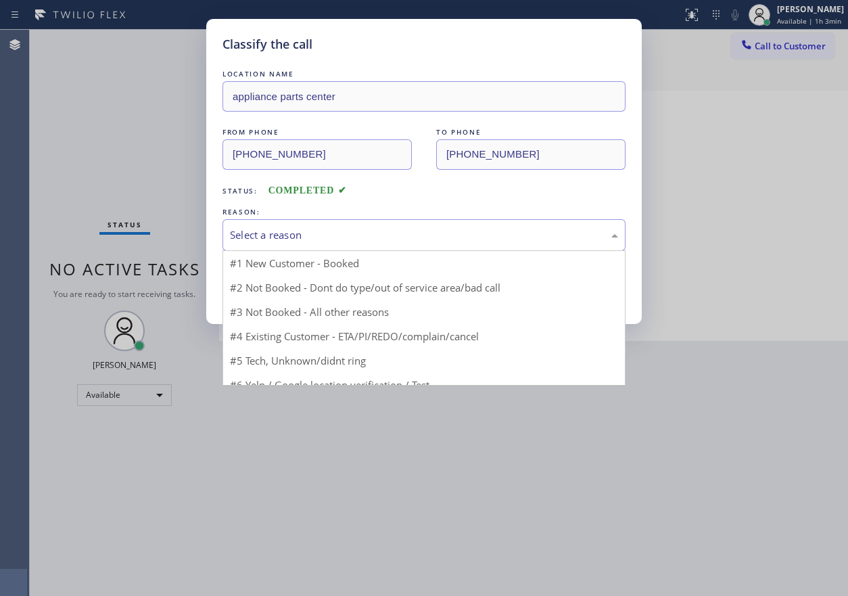
click at [382, 231] on div "Select a reason" at bounding box center [424, 235] width 388 height 16
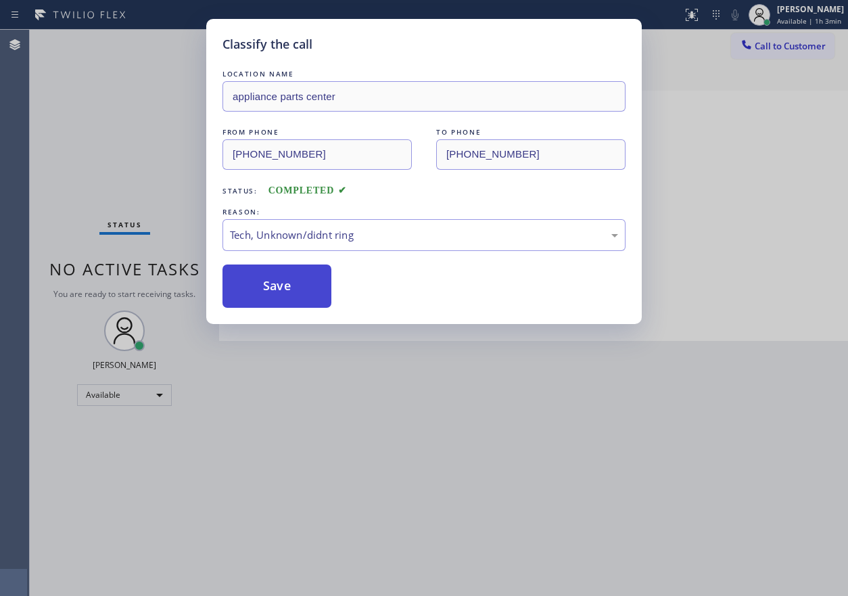
click at [287, 297] on button "Save" at bounding box center [277, 285] width 109 height 43
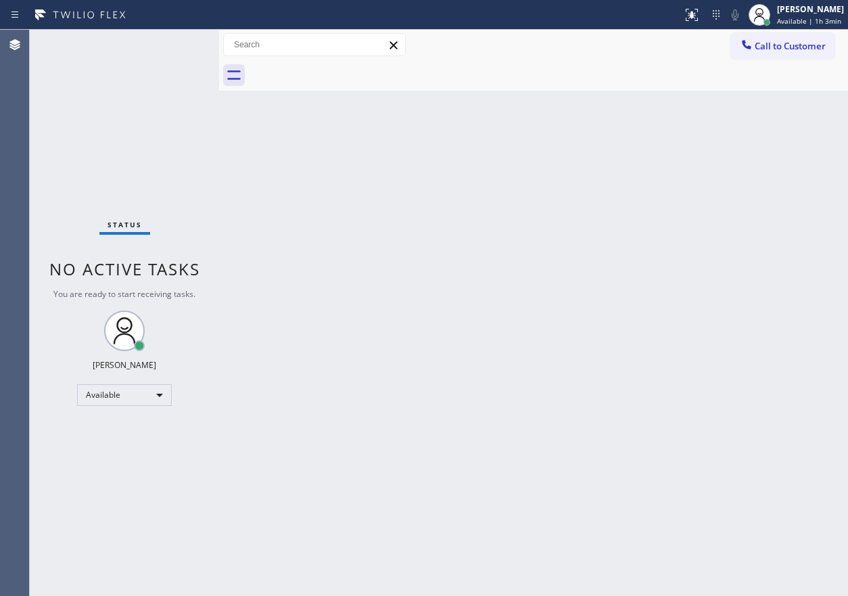
drag, startPoint x: 750, startPoint y: 149, endPoint x: 224, endPoint y: 164, distance: 525.8
click at [749, 150] on div "Back to Dashboard Change Sender ID Customers Technicians Select a contact Outbo…" at bounding box center [533, 313] width 629 height 566
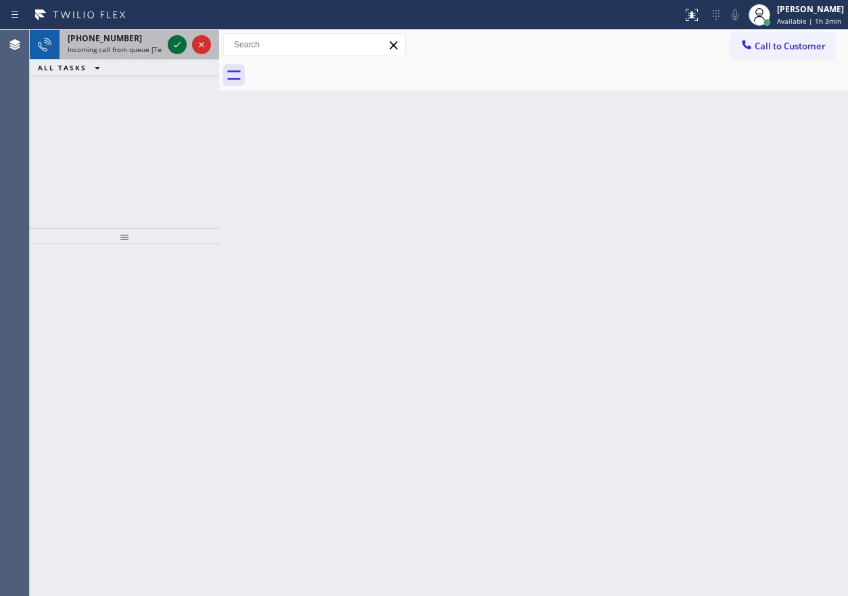
click at [172, 41] on icon at bounding box center [177, 45] width 16 height 16
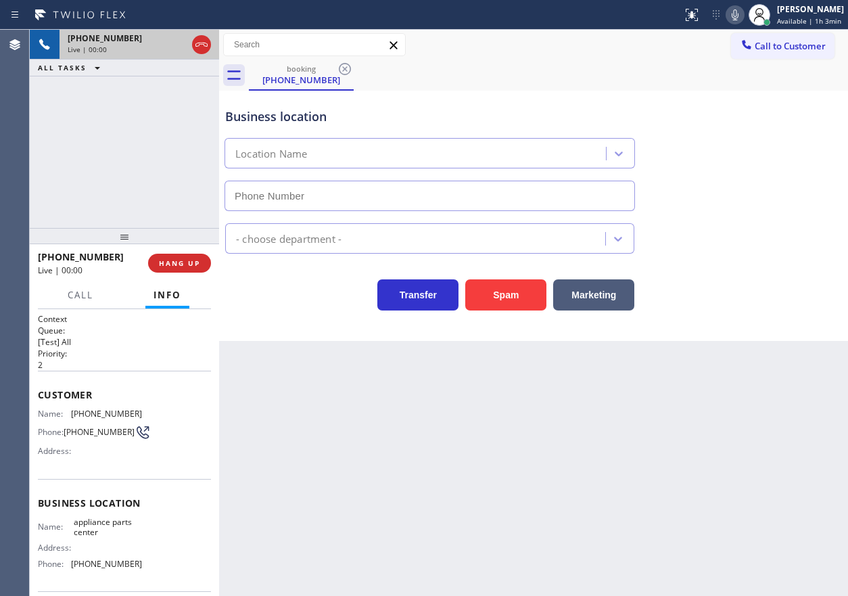
type input "[PHONE_NUMBER]"
click at [101, 535] on span "appliance parts center" at bounding box center [108, 527] width 68 height 21
click at [443, 202] on input "[PHONE_NUMBER]" at bounding box center [430, 196] width 411 height 30
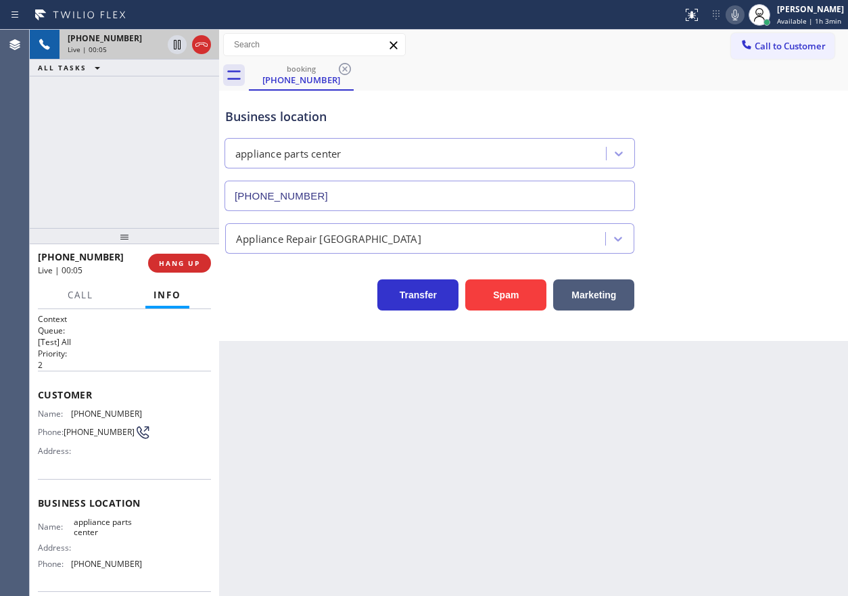
click at [443, 202] on input "[PHONE_NUMBER]" at bounding box center [430, 196] width 411 height 30
click at [103, 417] on span "[PHONE_NUMBER]" at bounding box center [106, 414] width 71 height 10
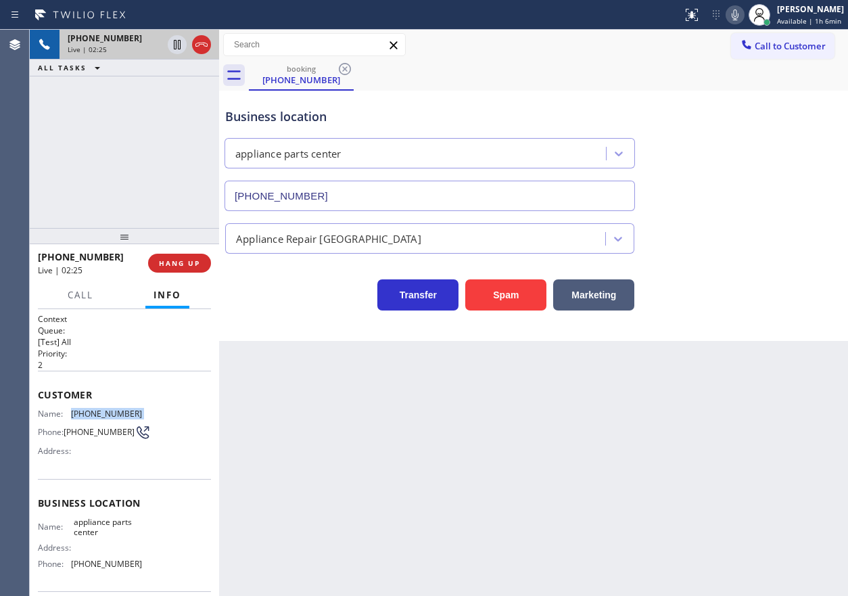
click at [739, 18] on icon at bounding box center [735, 14] width 7 height 11
click at [740, 16] on icon at bounding box center [735, 15] width 16 height 16
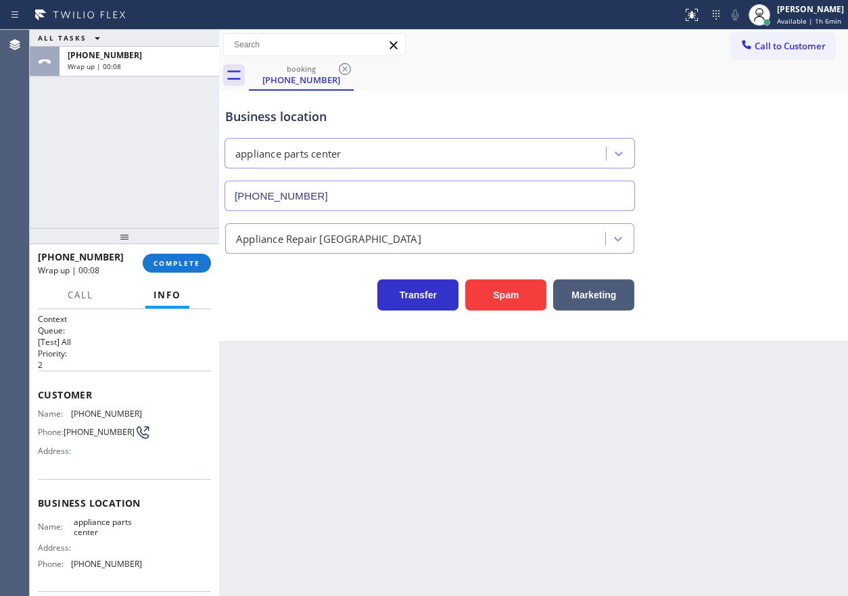
click at [735, 218] on div "Appliance Repair [GEOGRAPHIC_DATA]" at bounding box center [534, 236] width 622 height 36
click at [196, 263] on span "COMPLETE" at bounding box center [177, 262] width 47 height 9
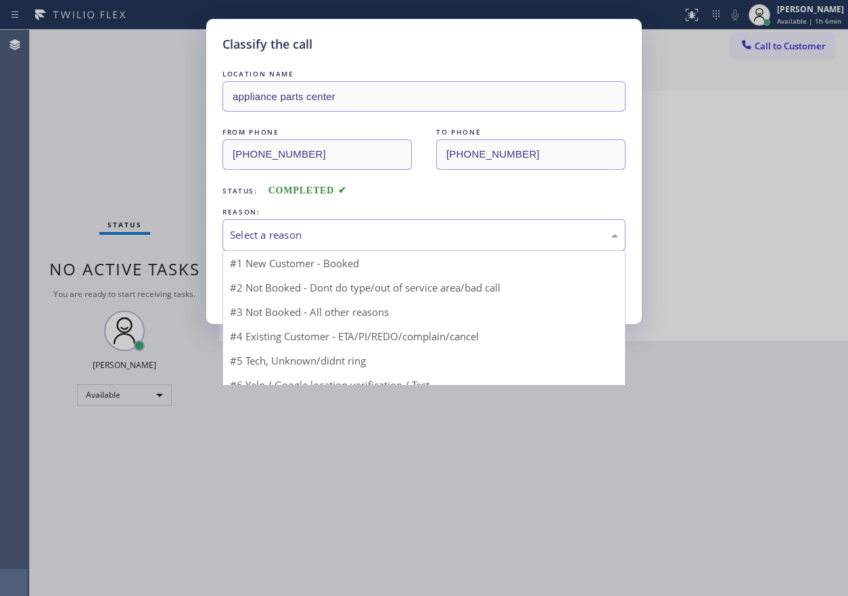
click at [336, 230] on div "Select a reason" at bounding box center [424, 235] width 388 height 16
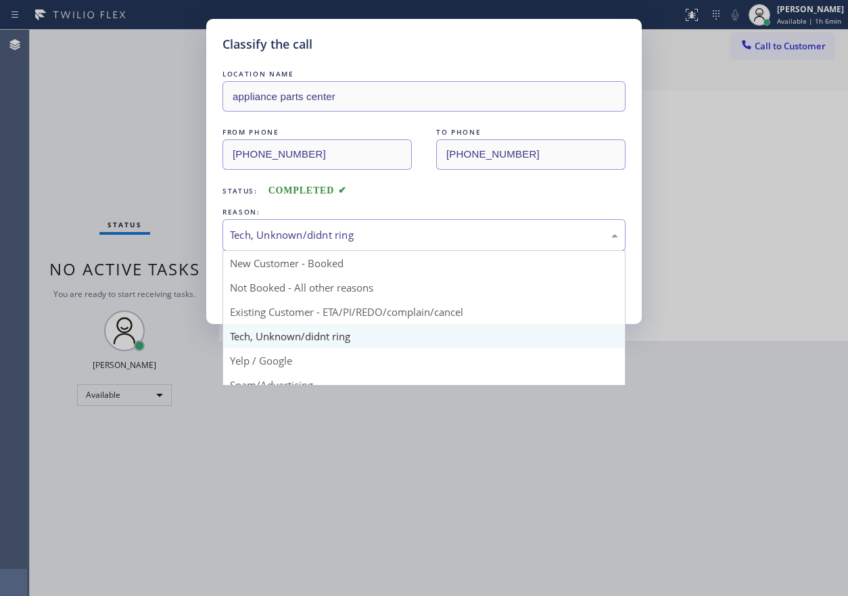
click at [311, 241] on div "Tech, Unknown/didnt ring" at bounding box center [424, 235] width 388 height 16
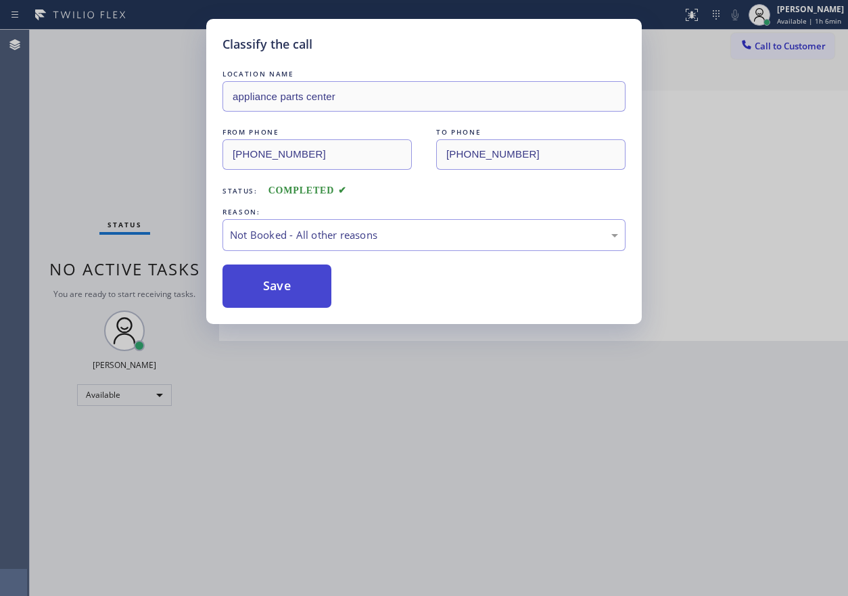
click at [259, 304] on button "Save" at bounding box center [277, 285] width 109 height 43
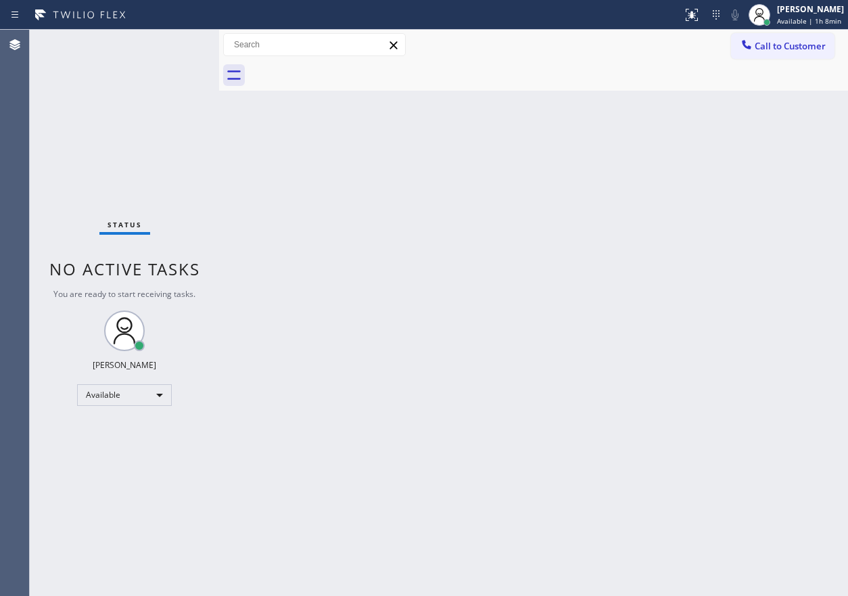
click at [763, 210] on div "Back to Dashboard Change Sender ID Customers Technicians Select a contact Outbo…" at bounding box center [533, 313] width 629 height 566
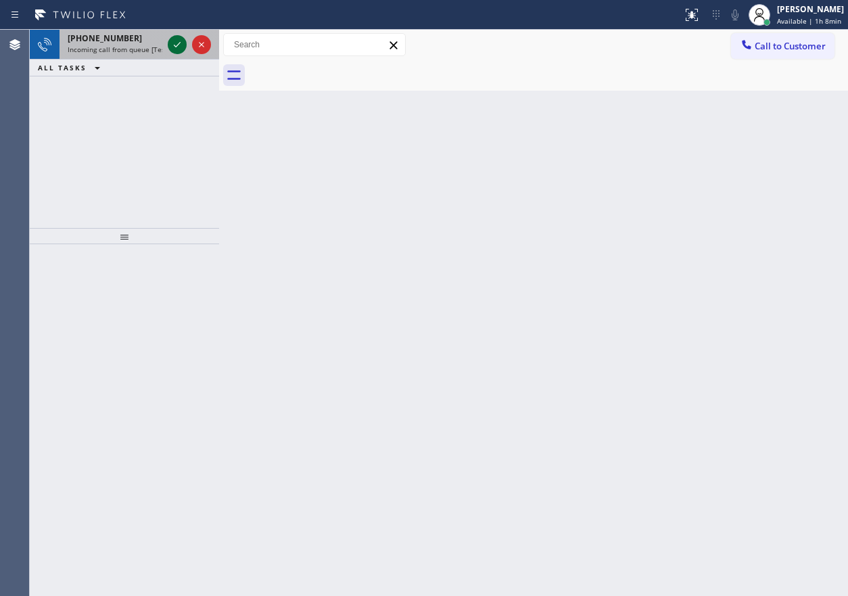
click at [179, 37] on icon at bounding box center [177, 45] width 16 height 16
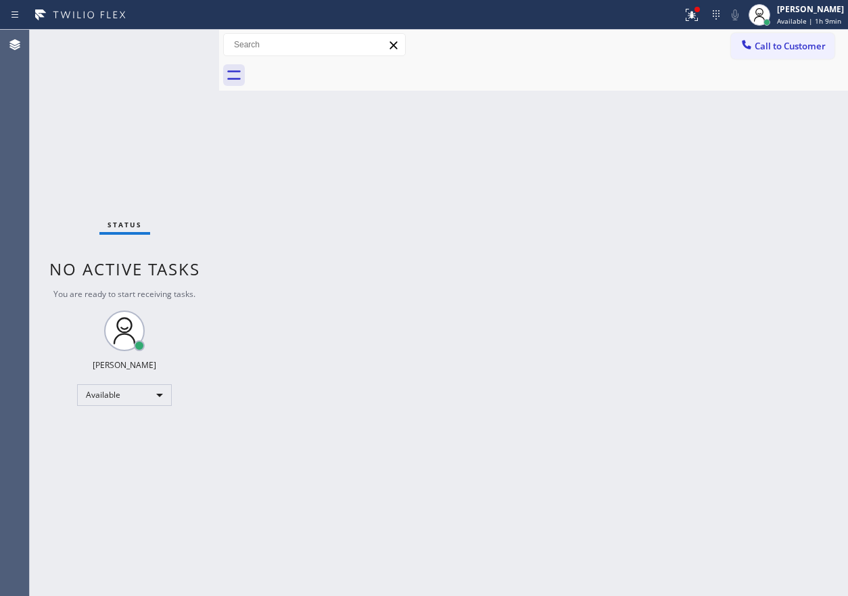
click at [754, 298] on div "Back to Dashboard Change Sender ID Customers Technicians Select a contact Outbo…" at bounding box center [533, 313] width 629 height 566
drag, startPoint x: 800, startPoint y: 405, endPoint x: 330, endPoint y: 99, distance: 560.8
click at [797, 400] on div "Back to Dashboard Change Sender ID Customers Technicians Select a contact Outbo…" at bounding box center [533, 313] width 629 height 566
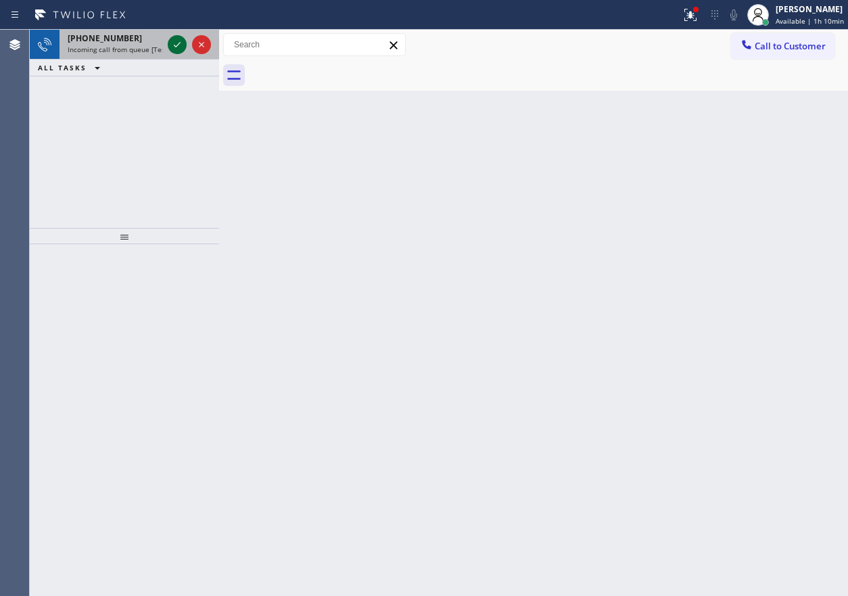
click at [176, 36] on button at bounding box center [177, 44] width 19 height 19
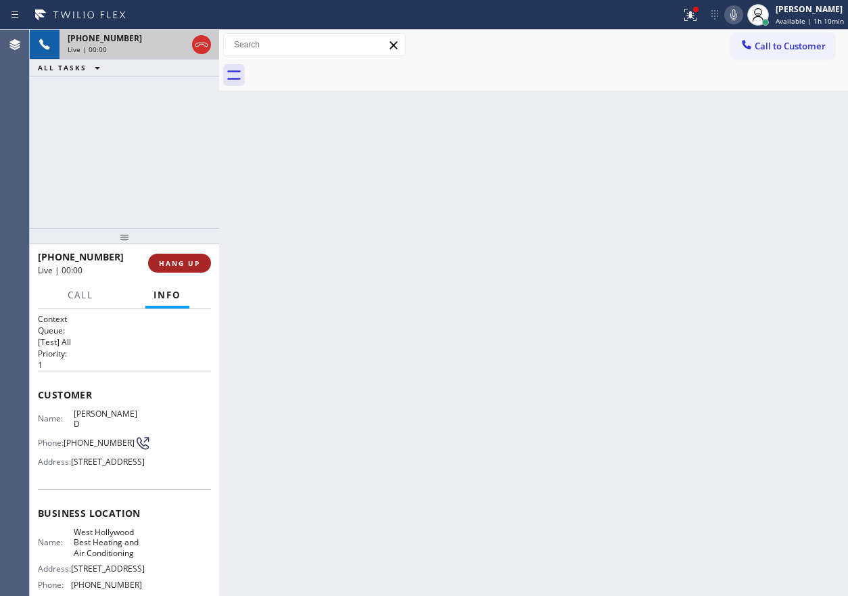
drag, startPoint x: 172, startPoint y: 248, endPoint x: 173, endPoint y: 257, distance: 9.5
click at [172, 254] on div "[PHONE_NUMBER] Live | 00:00 HANG UP" at bounding box center [124, 263] width 173 height 35
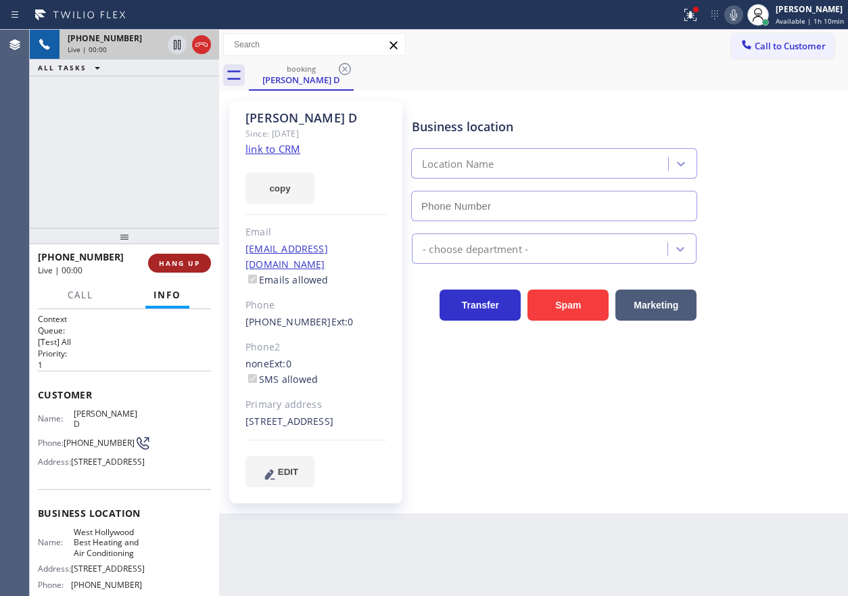
click at [174, 257] on button "HANG UP" at bounding box center [179, 263] width 63 height 19
type input "[PHONE_NUMBER]"
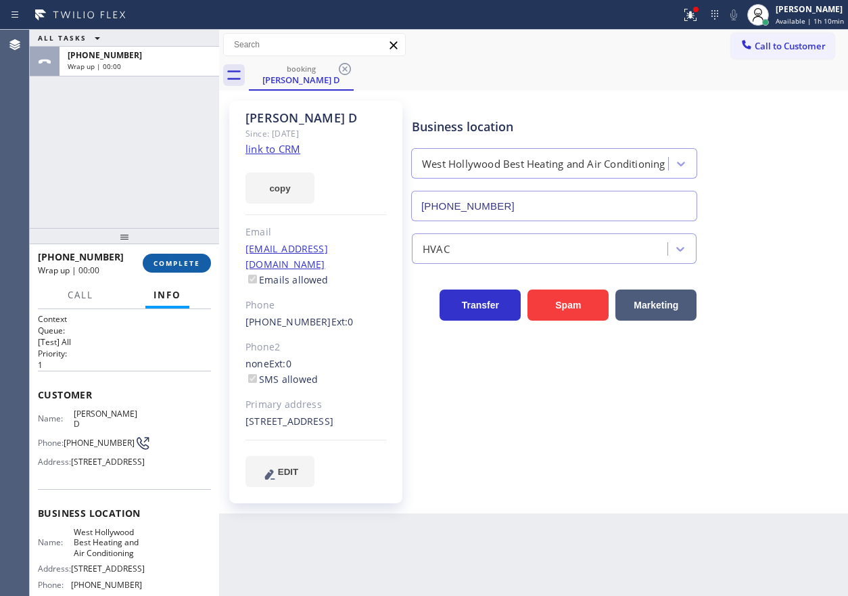
click at [175, 259] on span "COMPLETE" at bounding box center [177, 262] width 47 height 9
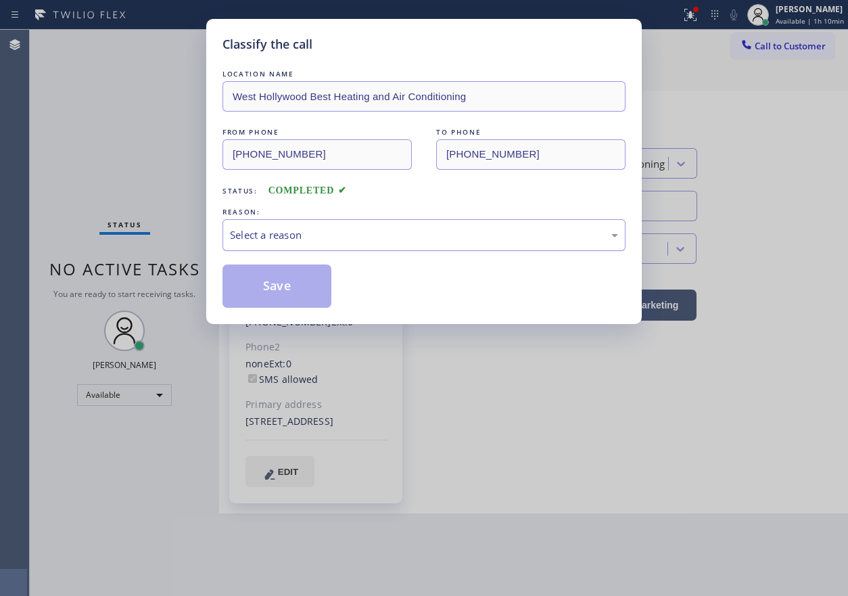
click at [268, 235] on div "Select a reason" at bounding box center [424, 235] width 388 height 16
click at [275, 277] on button "Save" at bounding box center [277, 285] width 109 height 43
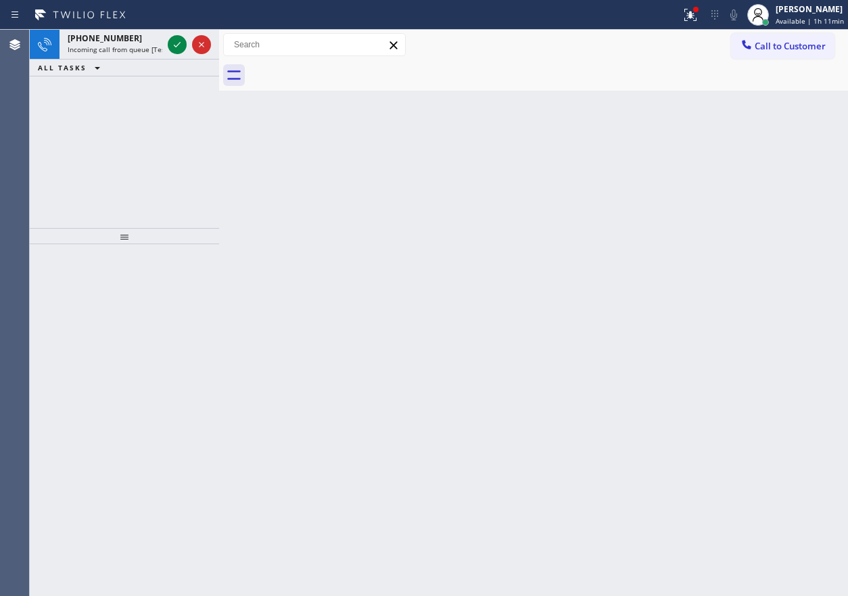
drag, startPoint x: 761, startPoint y: 174, endPoint x: 396, endPoint y: 164, distance: 364.8
click at [759, 175] on div "Back to Dashboard Change Sender ID Customers Technicians Select a contact Outbo…" at bounding box center [533, 313] width 629 height 566
click at [170, 44] on icon at bounding box center [177, 45] width 16 height 16
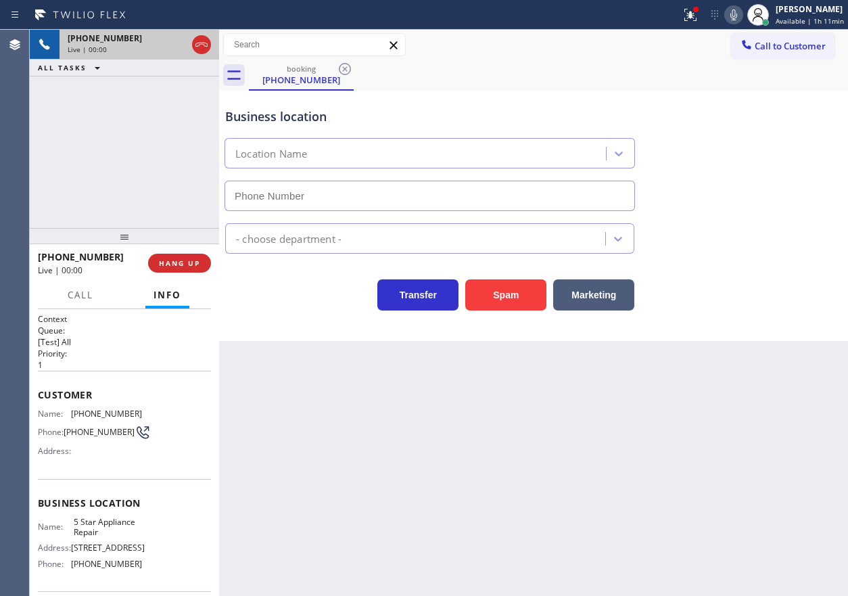
type input "[PHONE_NUMBER]"
click at [95, 533] on span "5 Star Appliance Repair" at bounding box center [108, 527] width 68 height 21
click at [387, 187] on input "[PHONE_NUMBER]" at bounding box center [430, 196] width 411 height 30
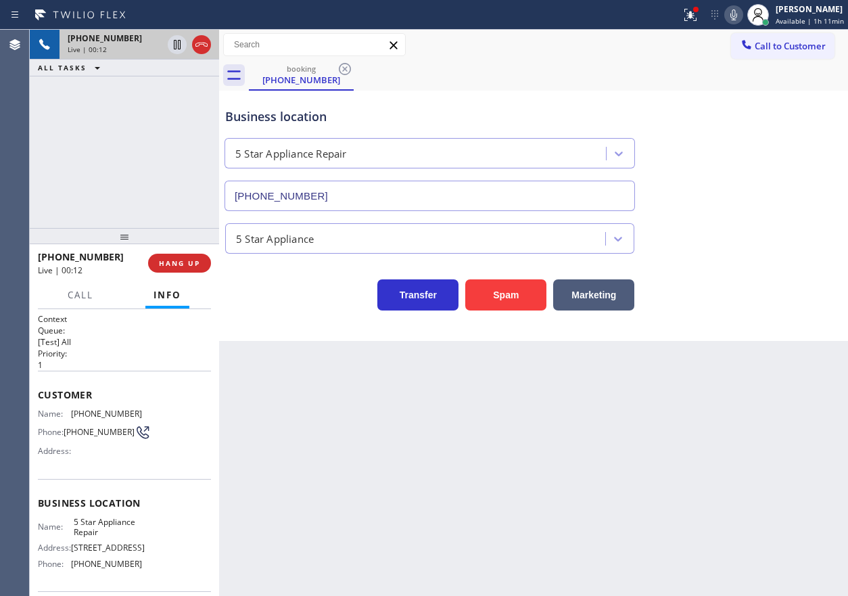
click at [387, 187] on input "[PHONE_NUMBER]" at bounding box center [430, 196] width 411 height 30
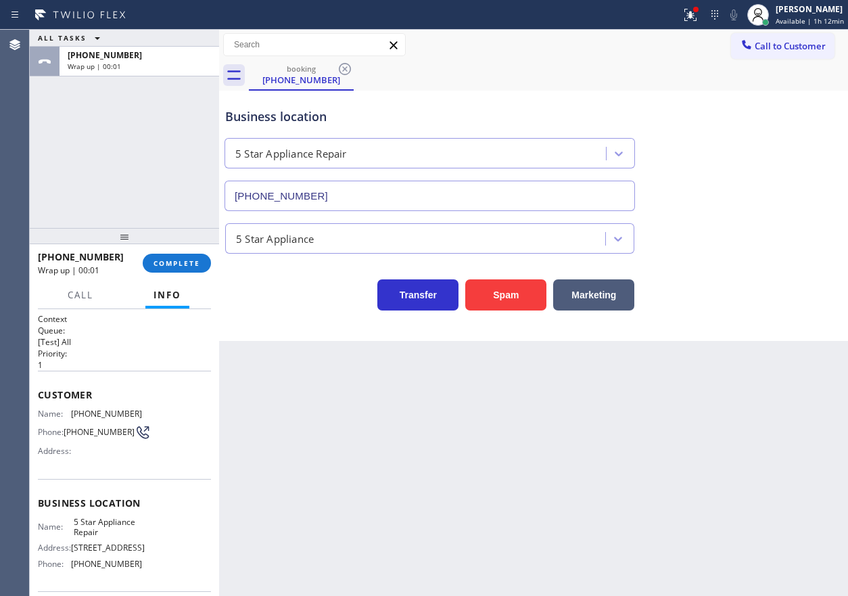
drag, startPoint x: 733, startPoint y: 200, endPoint x: 187, endPoint y: 209, distance: 546.0
click at [733, 200] on div "Business location 5 Star Appliance Repair [PHONE_NUMBER]" at bounding box center [534, 150] width 622 height 122
click at [180, 268] on button "COMPLETE" at bounding box center [177, 263] width 68 height 19
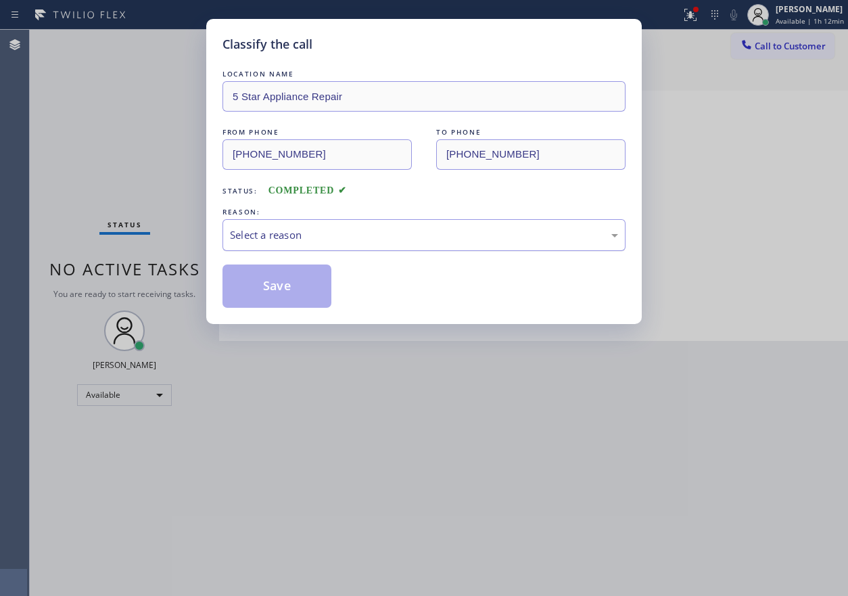
click at [365, 243] on div "Select a reason" at bounding box center [424, 235] width 403 height 32
click at [297, 276] on button "Save" at bounding box center [277, 285] width 109 height 43
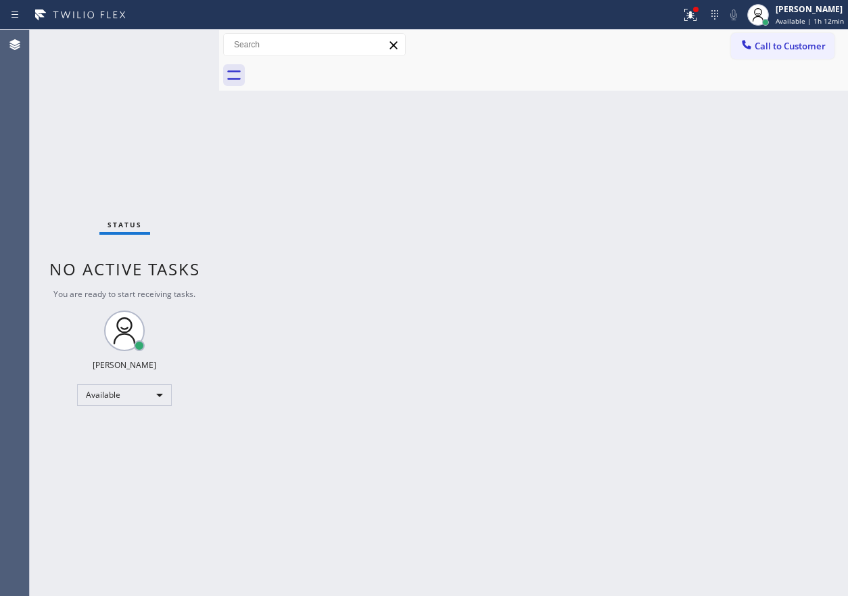
click at [709, 357] on div "Back to Dashboard Change Sender ID Customers Technicians Select a contact Outbo…" at bounding box center [533, 313] width 629 height 566
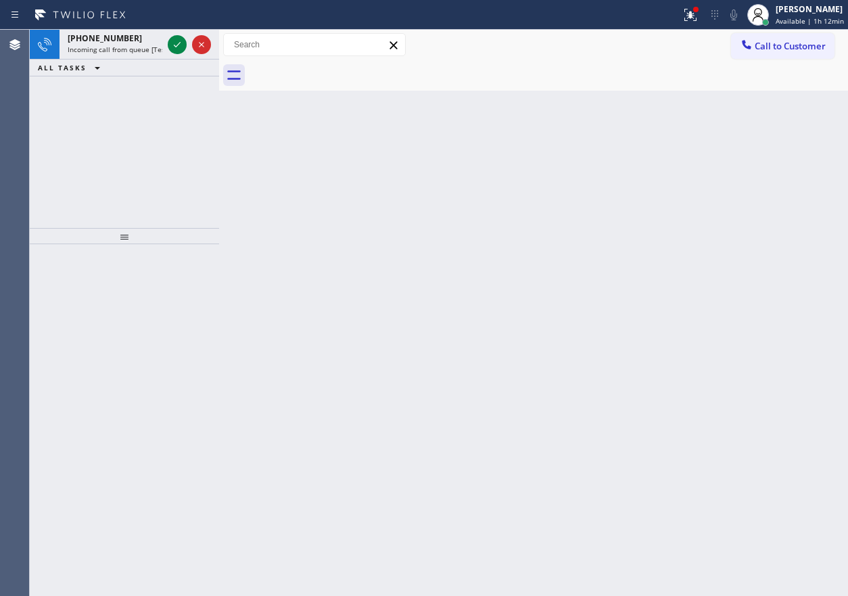
drag, startPoint x: 825, startPoint y: 260, endPoint x: 735, endPoint y: 248, distance: 90.2
click at [825, 260] on div "Back to Dashboard Change Sender ID Customers Technicians Select a contact Outbo…" at bounding box center [533, 313] width 629 height 566
click at [179, 47] on icon at bounding box center [177, 45] width 16 height 16
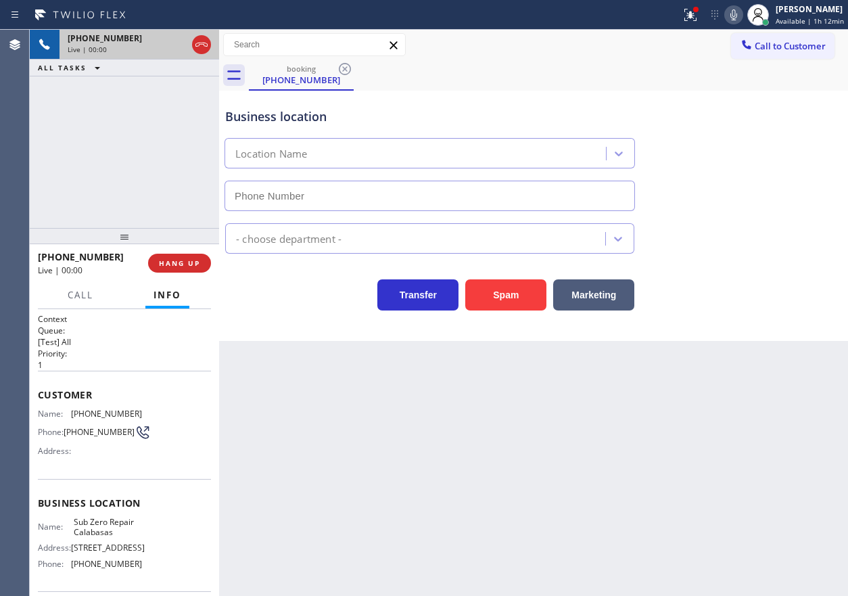
type input "[PHONE_NUMBER]"
click at [103, 538] on span "Sub Zero Repair Calabasas" at bounding box center [108, 527] width 68 height 21
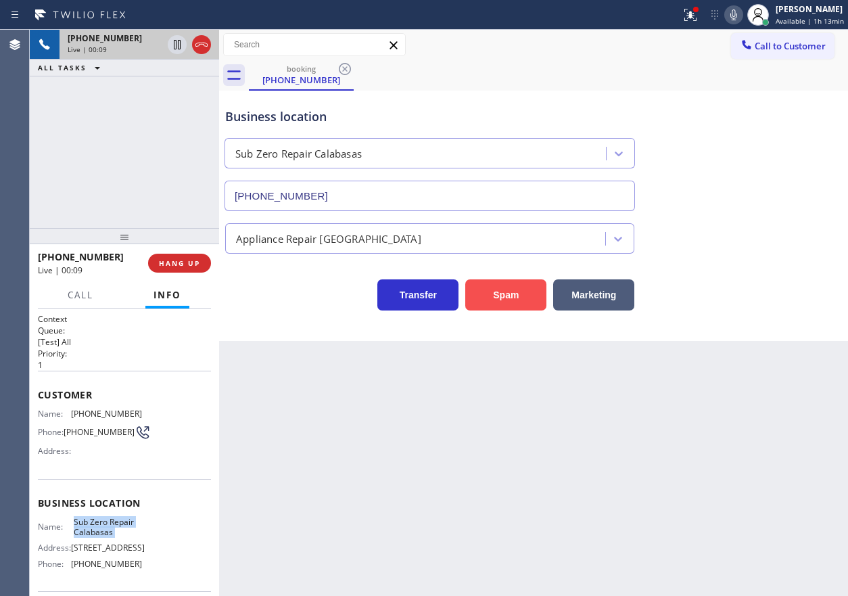
click at [518, 308] on button "Spam" at bounding box center [505, 294] width 81 height 31
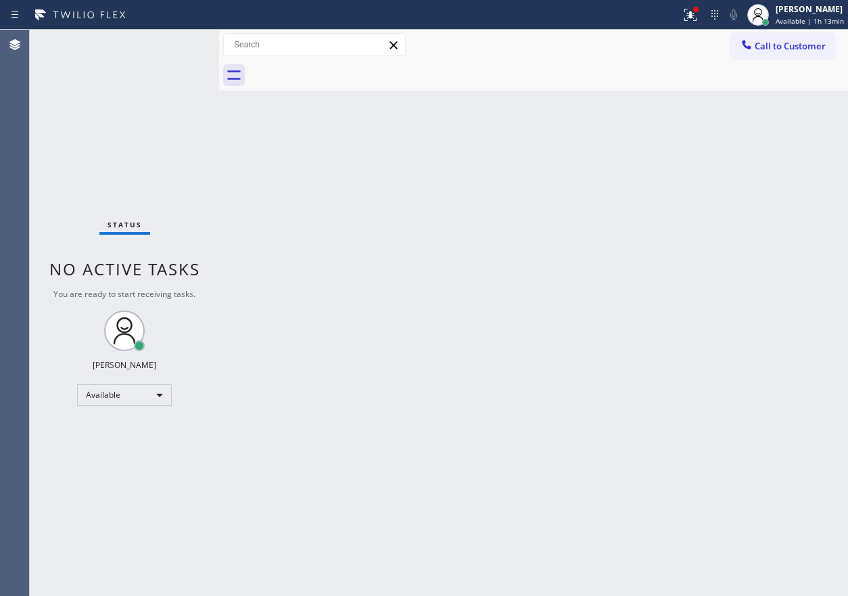
click at [756, 258] on div "Back to Dashboard Change Sender ID Customers Technicians Select a contact Outbo…" at bounding box center [533, 313] width 629 height 566
click at [768, 260] on div "Back to Dashboard Change Sender ID Customers Technicians Select a contact Outbo…" at bounding box center [533, 313] width 629 height 566
click at [738, 223] on div "Back to Dashboard Change Sender ID Customers Technicians Select a contact Outbo…" at bounding box center [533, 313] width 629 height 566
click at [691, 297] on div "Back to Dashboard Change Sender ID Customers Technicians Select a contact Outbo…" at bounding box center [533, 313] width 629 height 566
click at [731, 386] on div "Back to Dashboard Change Sender ID Customers Technicians Select a contact Outbo…" at bounding box center [533, 313] width 629 height 566
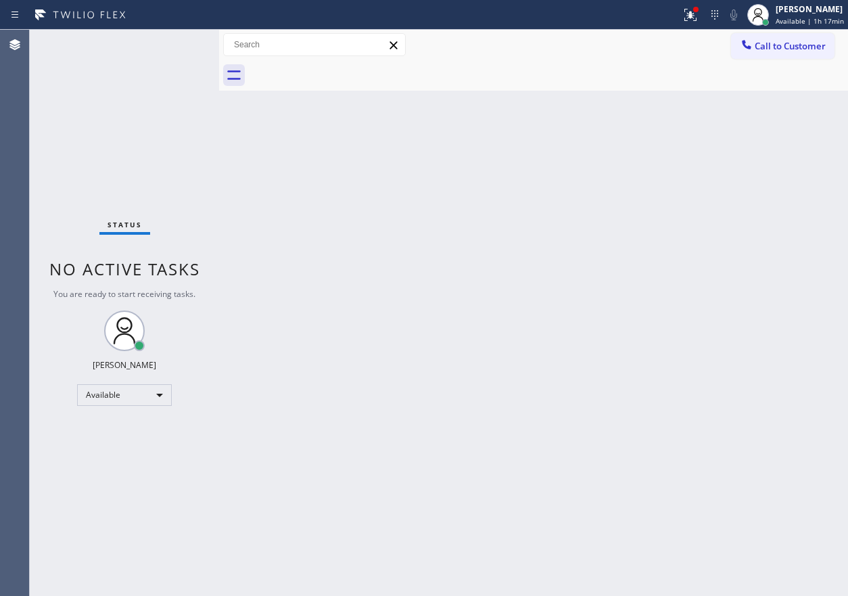
click at [796, 162] on div "Back to Dashboard Change Sender ID Customers Technicians Select a contact Outbo…" at bounding box center [533, 313] width 629 height 566
click at [718, 181] on div "Back to Dashboard Change Sender ID Customers Technicians Select a contact Outbo…" at bounding box center [533, 313] width 629 height 566
click at [784, 202] on div "Back to Dashboard Change Sender ID Customers Technicians Select a contact Outbo…" at bounding box center [533, 313] width 629 height 566
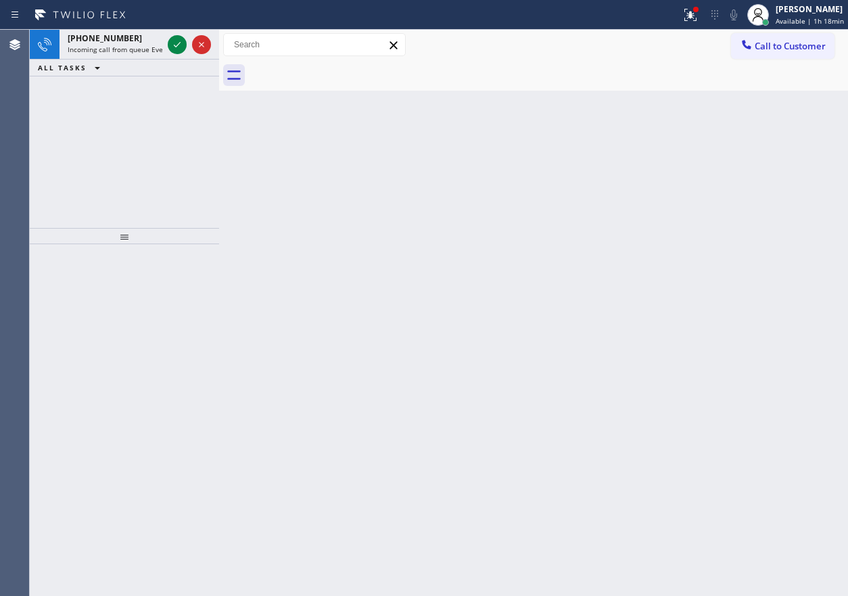
drag, startPoint x: 739, startPoint y: 241, endPoint x: 729, endPoint y: 241, distance: 9.5
click at [739, 241] on div "Back to Dashboard Change Sender ID Customers Technicians Select a contact Outbo…" at bounding box center [533, 313] width 629 height 566
click at [179, 45] on icon at bounding box center [177, 44] width 7 height 5
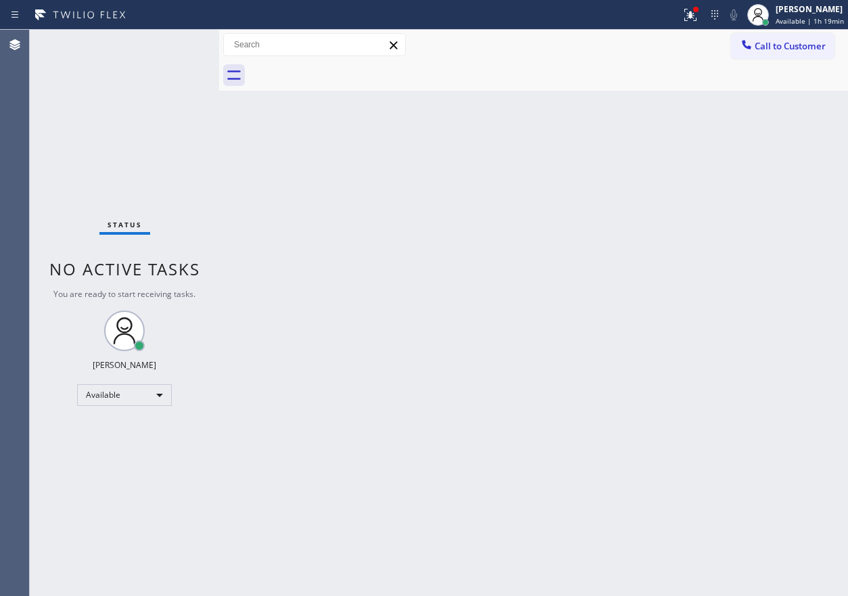
click at [756, 372] on div "Back to Dashboard Change Sender ID Customers Technicians Select a contact Outbo…" at bounding box center [533, 313] width 629 height 566
click at [693, 290] on div "Back to Dashboard Change Sender ID Customers Technicians Select a contact Outbo…" at bounding box center [533, 313] width 629 height 566
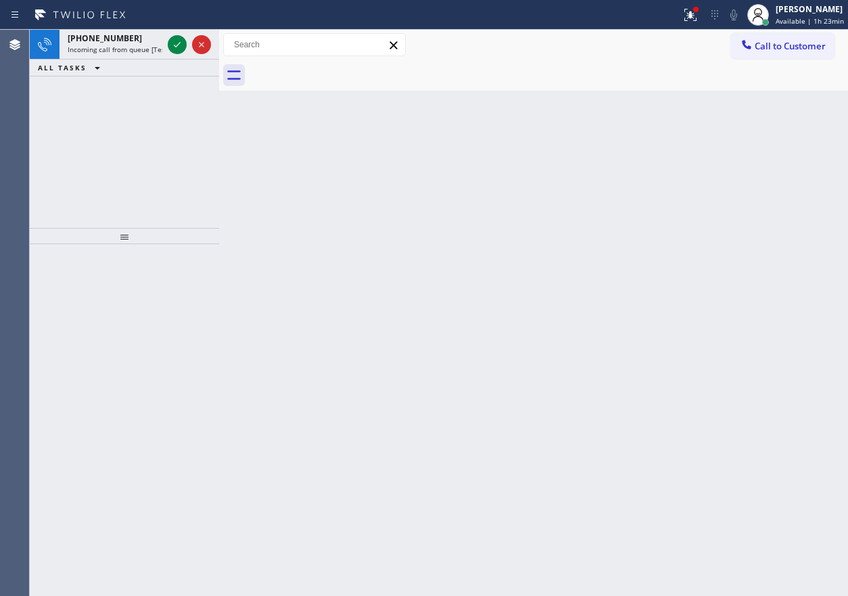
click at [821, 340] on div "Back to Dashboard Change Sender ID Customers Technicians Select a contact Outbo…" at bounding box center [533, 313] width 629 height 566
click at [173, 51] on icon at bounding box center [177, 45] width 16 height 16
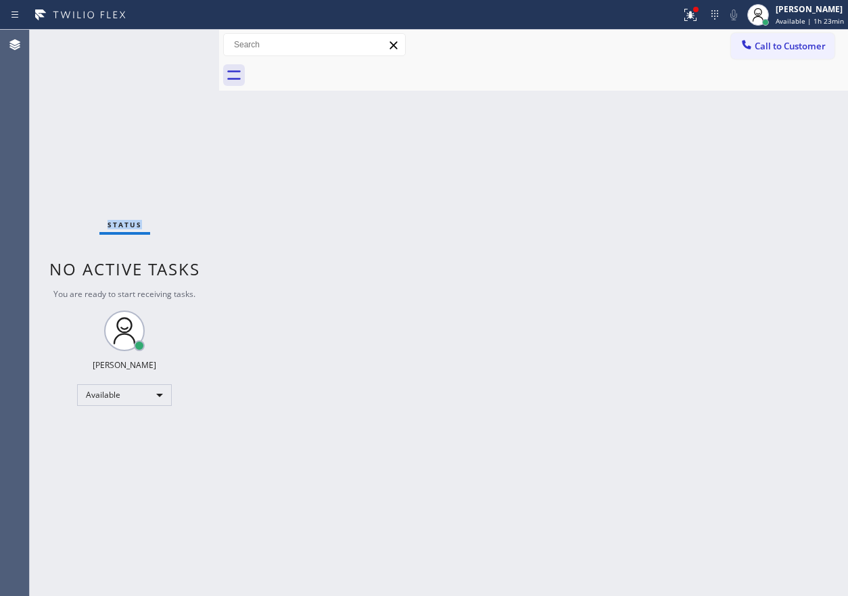
click at [173, 51] on div "Status No active tasks You are ready to start receiving tasks. [PERSON_NAME] Av…" at bounding box center [124, 313] width 189 height 566
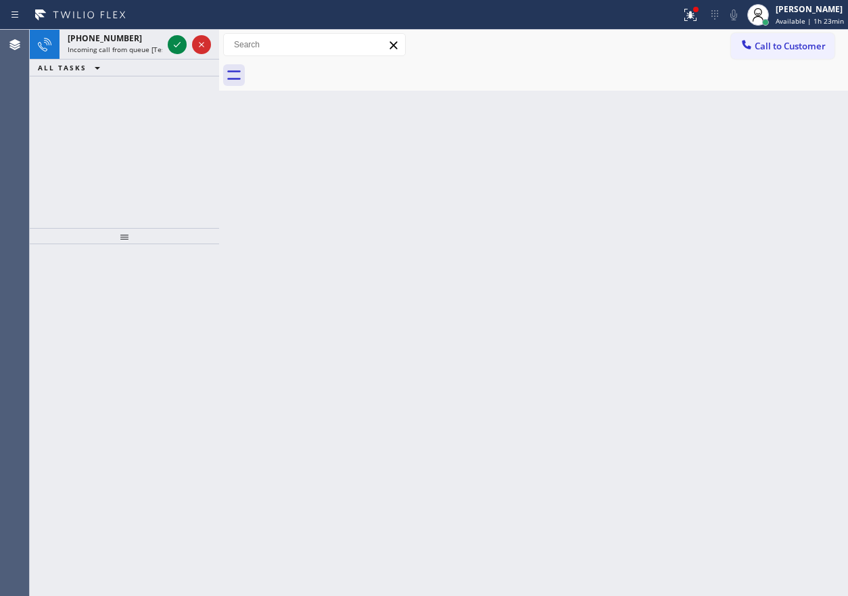
click at [693, 400] on div "Back to Dashboard Change Sender ID Customers Technicians Select a contact Outbo…" at bounding box center [533, 313] width 629 height 566
click at [179, 51] on icon at bounding box center [177, 45] width 16 height 16
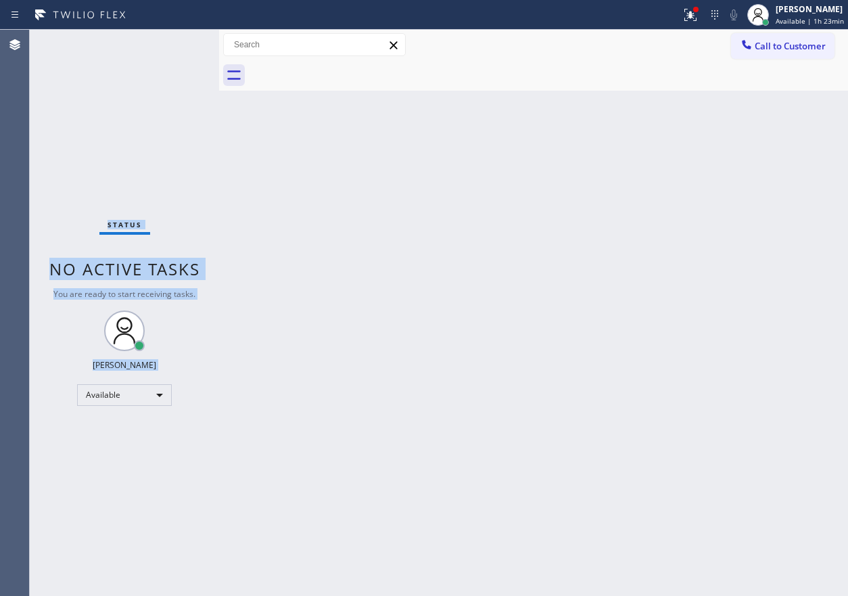
click at [179, 51] on div "Status No active tasks You are ready to start receiving tasks. [PERSON_NAME] Av…" at bounding box center [124, 313] width 189 height 566
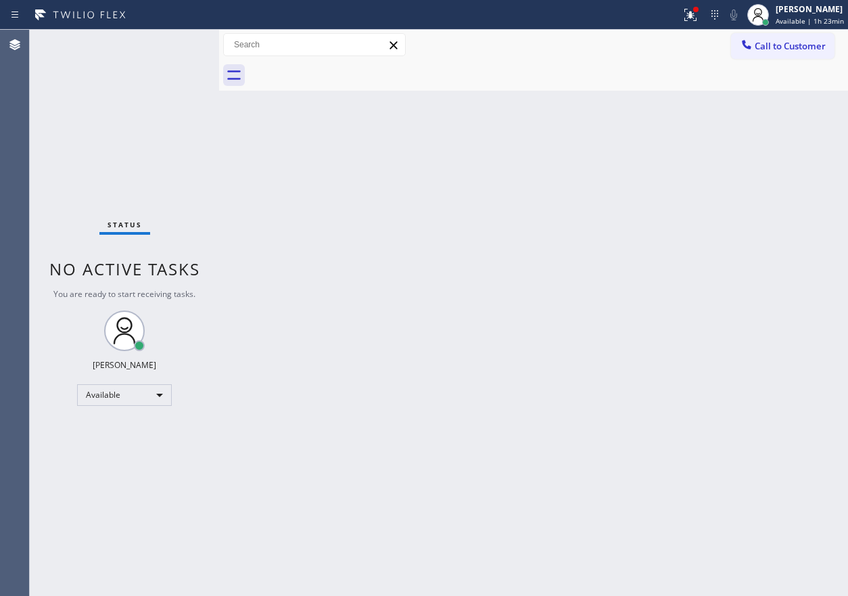
click at [179, 45] on div "Status No active tasks You are ready to start receiving tasks. [PERSON_NAME] Av…" at bounding box center [124, 313] width 189 height 566
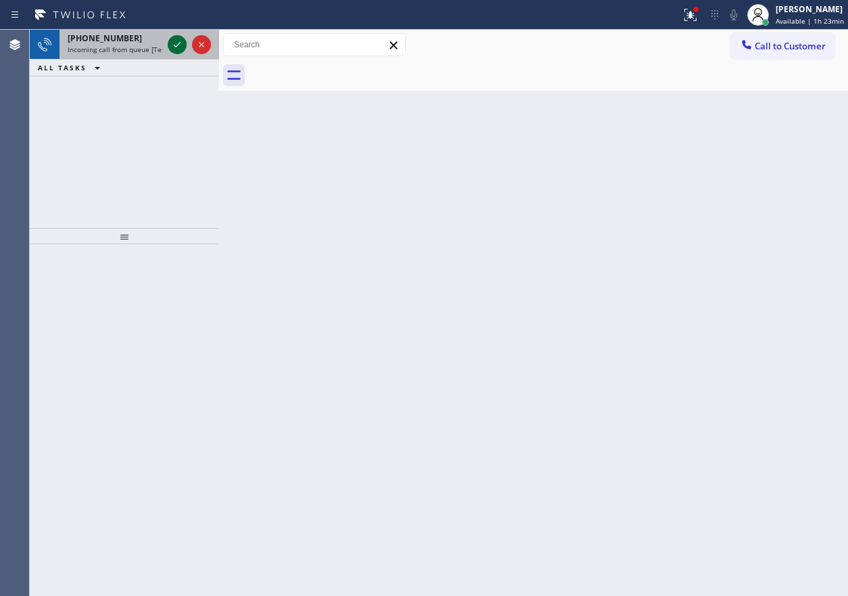
click at [178, 47] on icon at bounding box center [177, 45] width 16 height 16
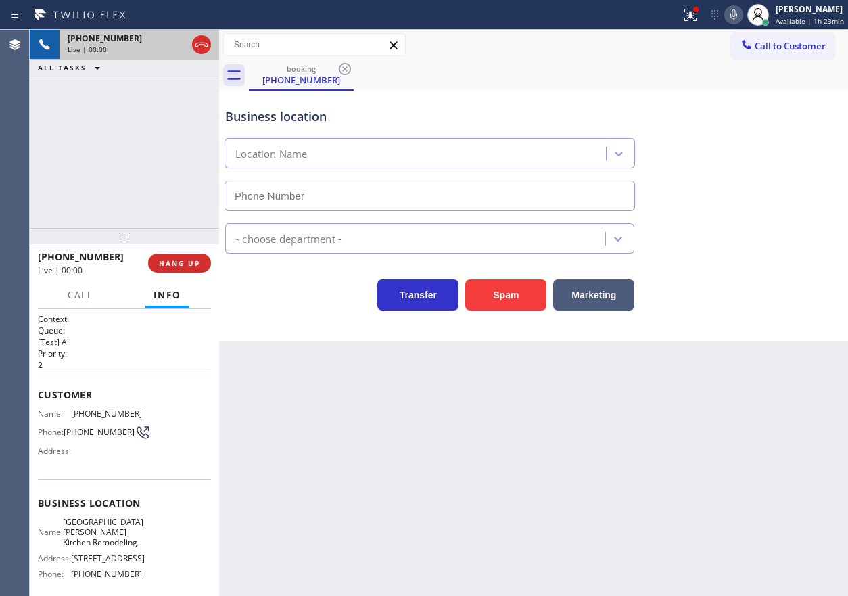
type input "[PHONE_NUMBER]"
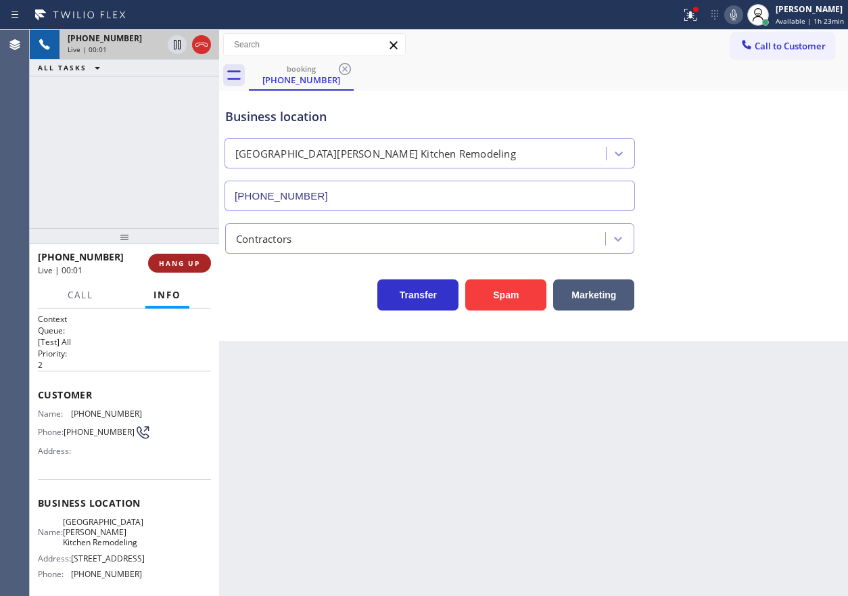
click at [176, 269] on button "HANG UP" at bounding box center [179, 263] width 63 height 19
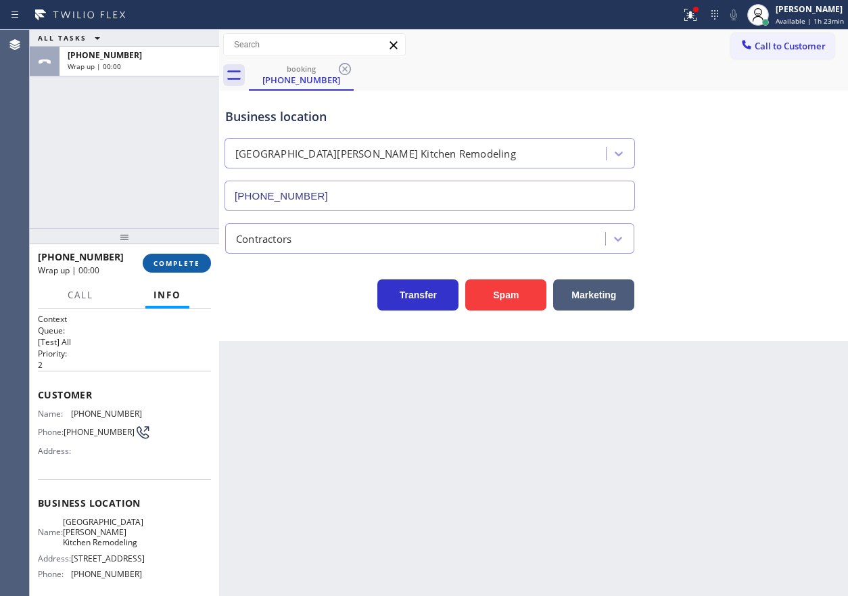
click at [176, 269] on button "COMPLETE" at bounding box center [177, 263] width 68 height 19
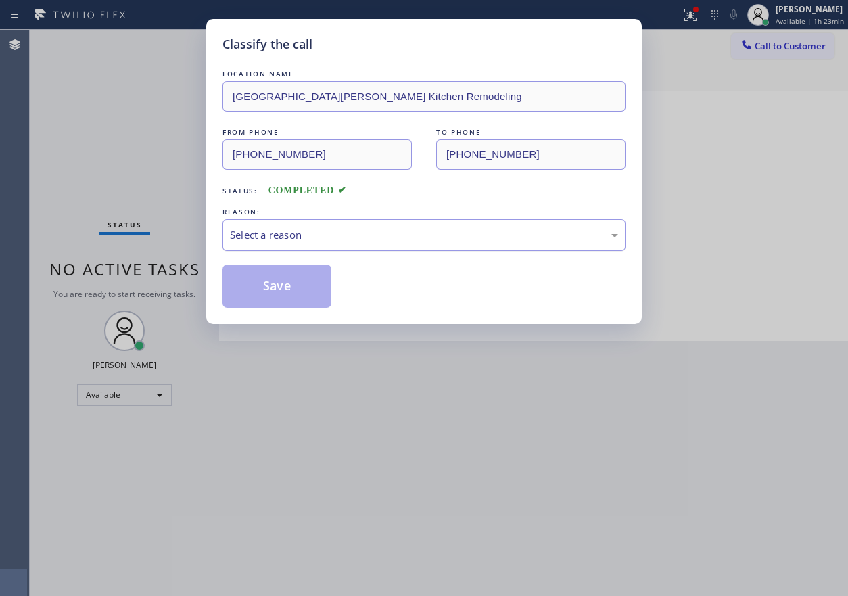
click at [340, 239] on div "Select a reason" at bounding box center [424, 235] width 388 height 16
click at [285, 273] on button "Save" at bounding box center [277, 285] width 109 height 43
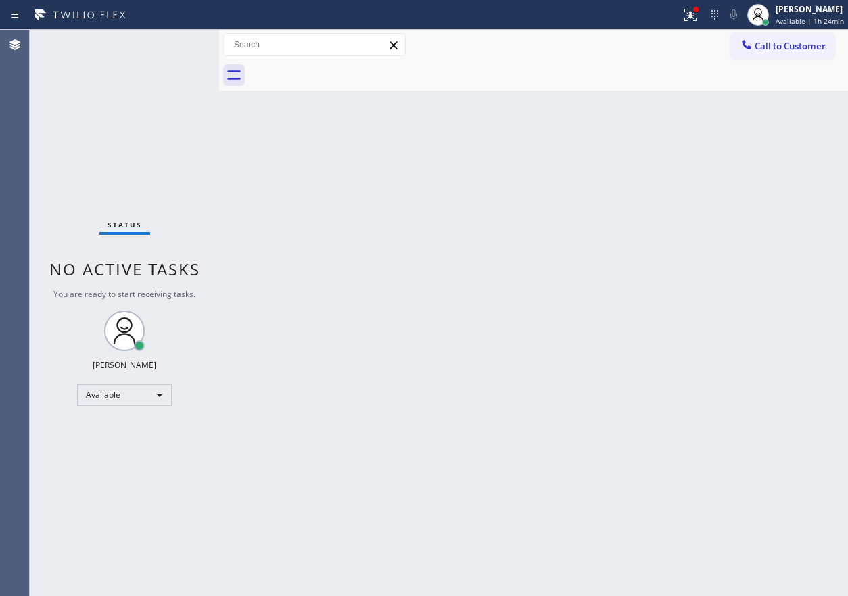
click at [835, 262] on div "Back to Dashboard Change Sender ID Customers Technicians Select a contact Outbo…" at bounding box center [533, 313] width 629 height 566
click at [741, 176] on div "Back to Dashboard Change Sender ID Customers Technicians Select a contact Outbo…" at bounding box center [533, 313] width 629 height 566
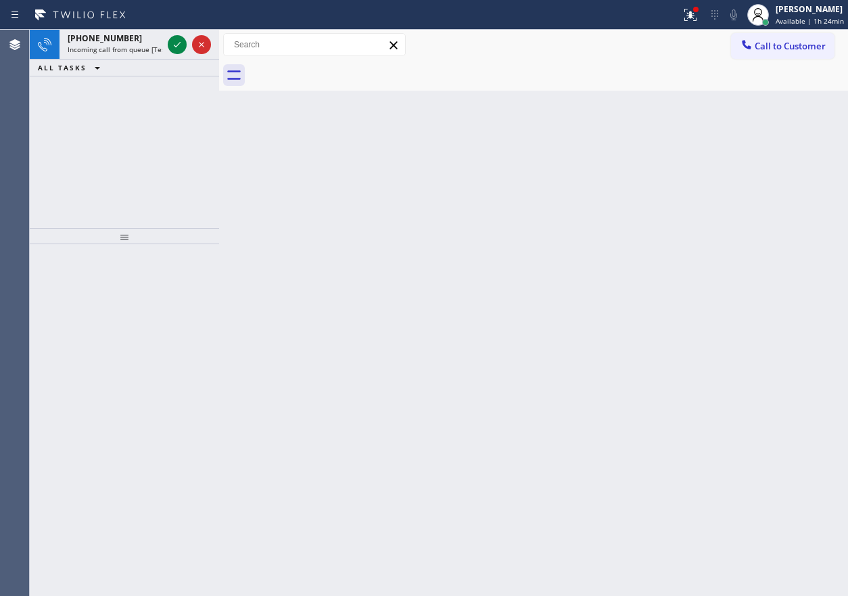
click at [763, 283] on div "Back to Dashboard Change Sender ID Customers Technicians Select a contact Outbo…" at bounding box center [533, 313] width 629 height 566
click at [176, 43] on icon at bounding box center [177, 45] width 16 height 16
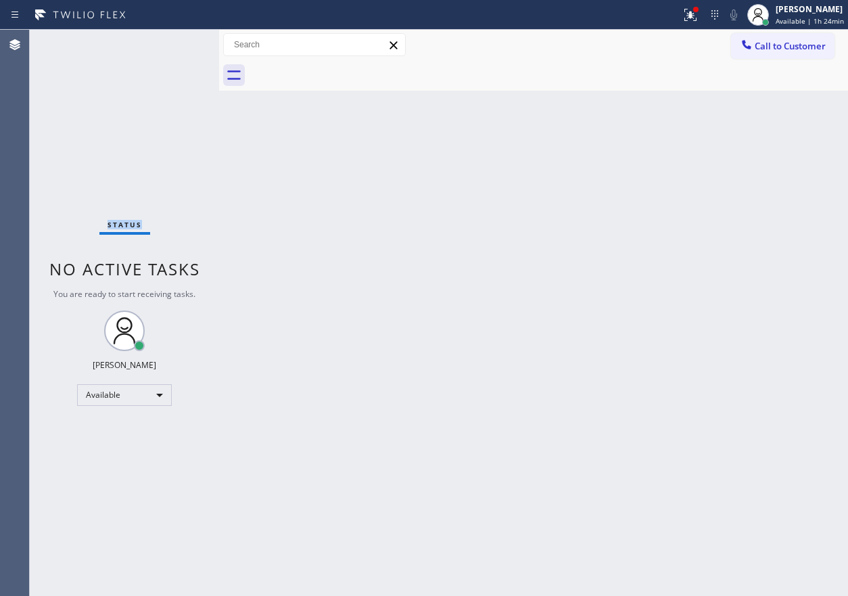
click at [176, 43] on div "Status No active tasks You are ready to start receiving tasks. [PERSON_NAME] Av…" at bounding box center [124, 313] width 189 height 566
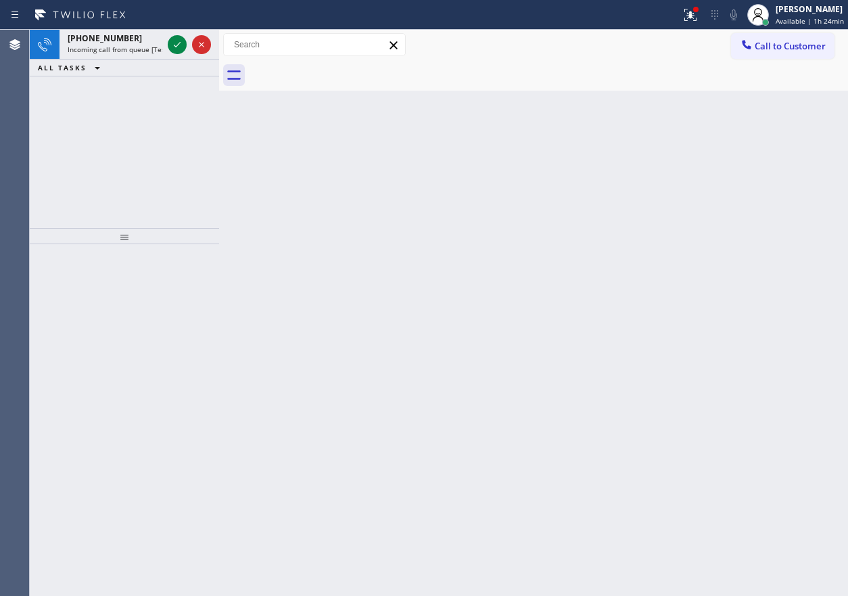
click at [176, 43] on icon at bounding box center [177, 45] width 16 height 16
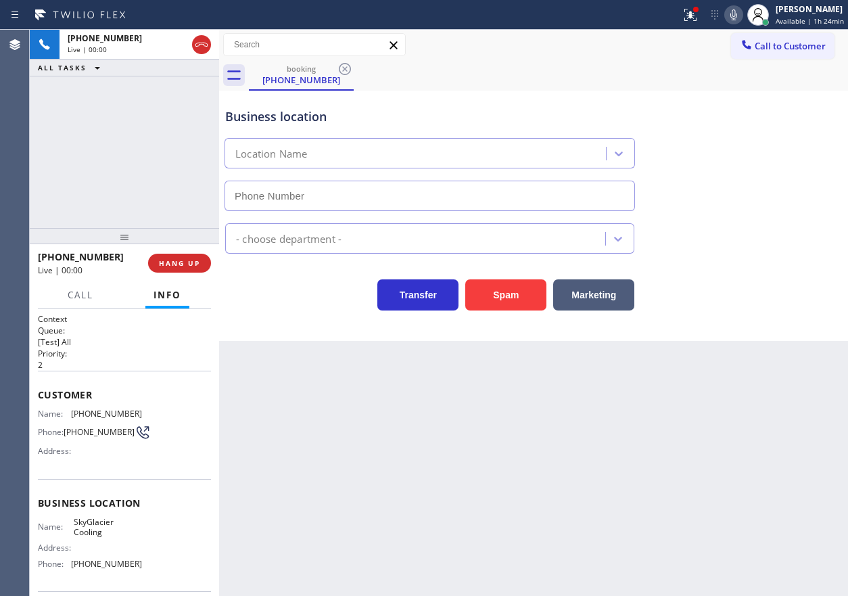
type input "[PHONE_NUMBER]"
click at [522, 302] on button "Spam" at bounding box center [505, 294] width 81 height 31
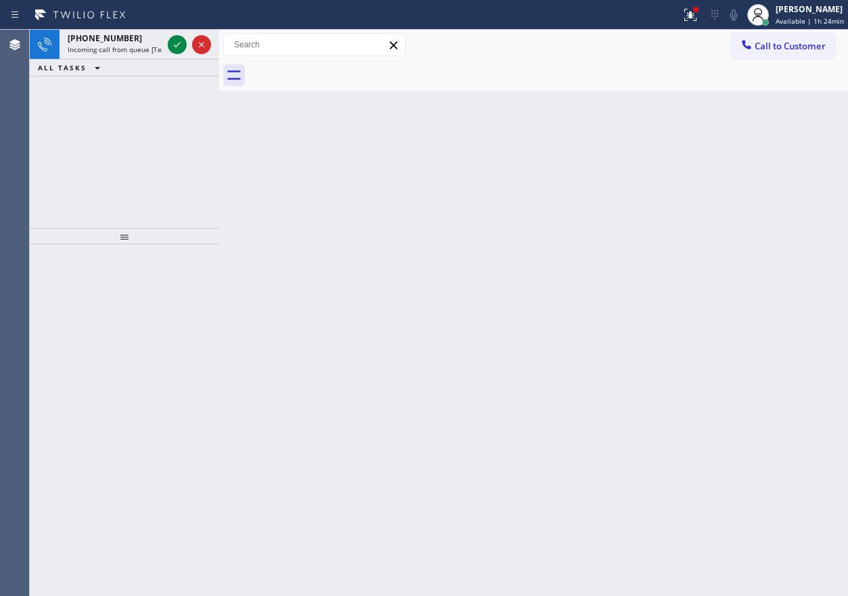
drag, startPoint x: 798, startPoint y: 241, endPoint x: 737, endPoint y: 214, distance: 67.2
click at [798, 241] on div "Back to Dashboard Change Sender ID Customers Technicians Select a contact Outbo…" at bounding box center [533, 313] width 629 height 566
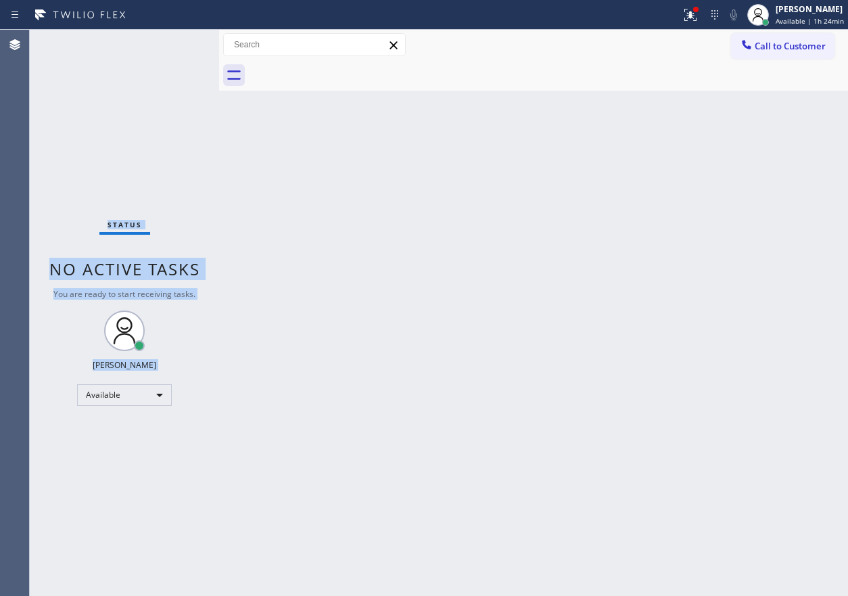
click at [174, 43] on div "Status No active tasks You are ready to start receiving tasks. [PERSON_NAME] Av…" at bounding box center [124, 313] width 189 height 566
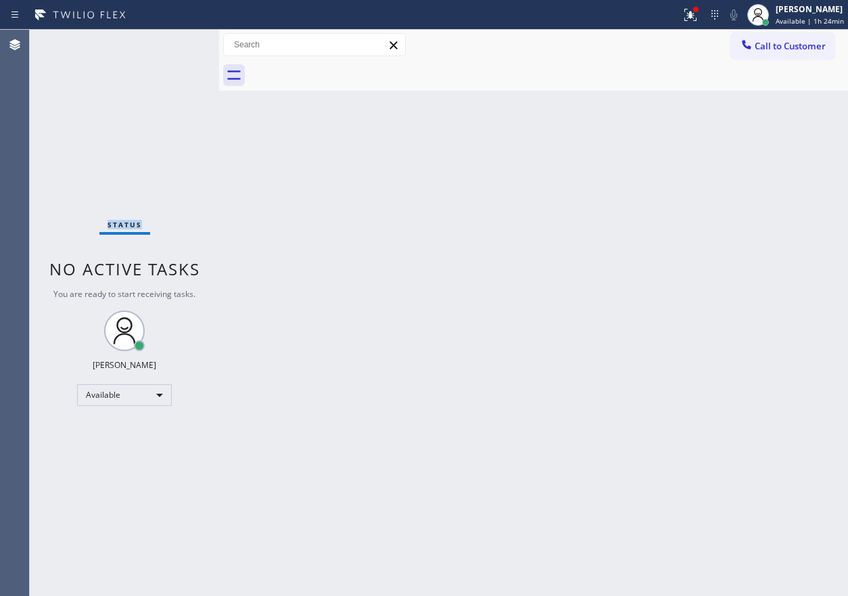
click at [174, 43] on div "Status No active tasks You are ready to start receiving tasks. [PERSON_NAME] Av…" at bounding box center [124, 313] width 189 height 566
click at [576, 395] on div "Back to Dashboard Change Sender ID Customers Technicians Select a contact Outbo…" at bounding box center [533, 313] width 629 height 566
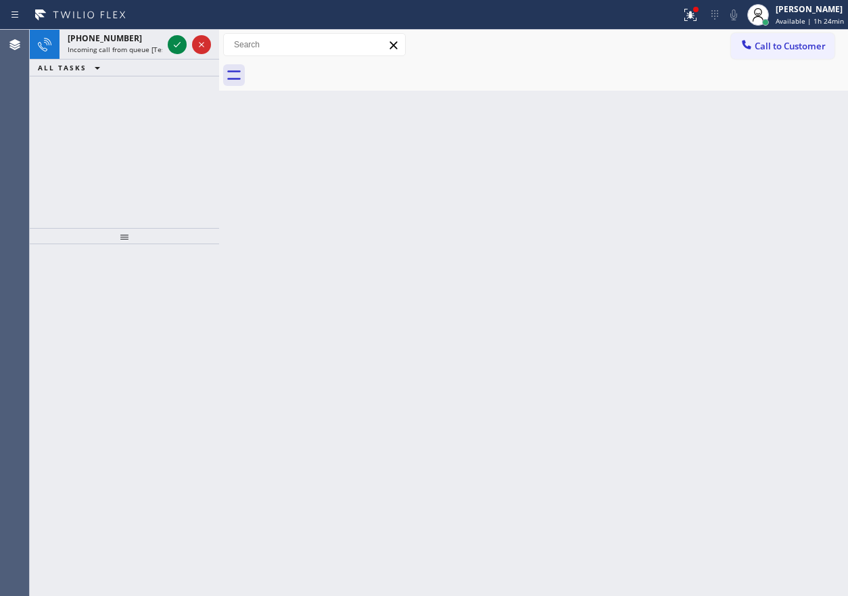
click at [705, 339] on div "Back to Dashboard Change Sender ID Customers Technicians Select a contact Outbo…" at bounding box center [533, 313] width 629 height 566
click at [179, 43] on icon at bounding box center [177, 45] width 16 height 16
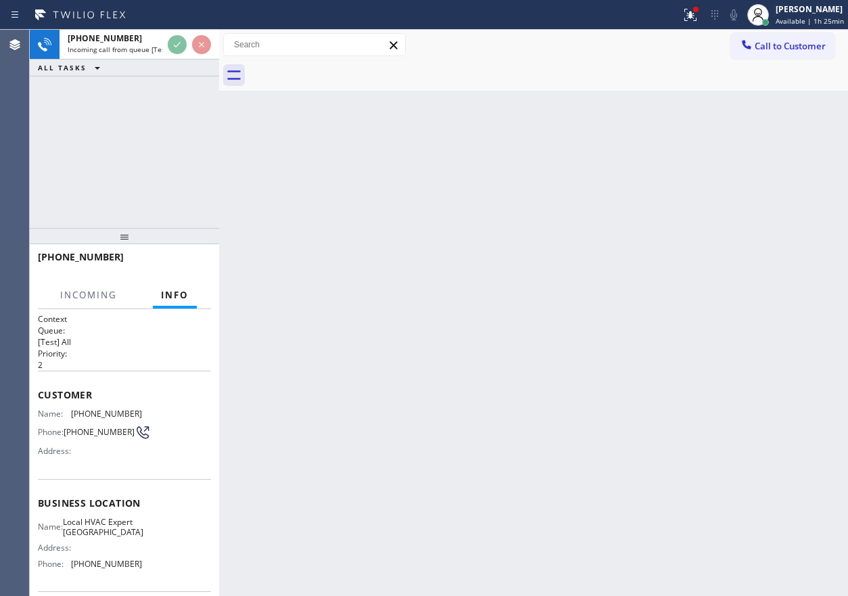
click at [512, 149] on div "Back to Dashboard Change Sender ID Customers Technicians Select a contact Outbo…" at bounding box center [533, 313] width 629 height 566
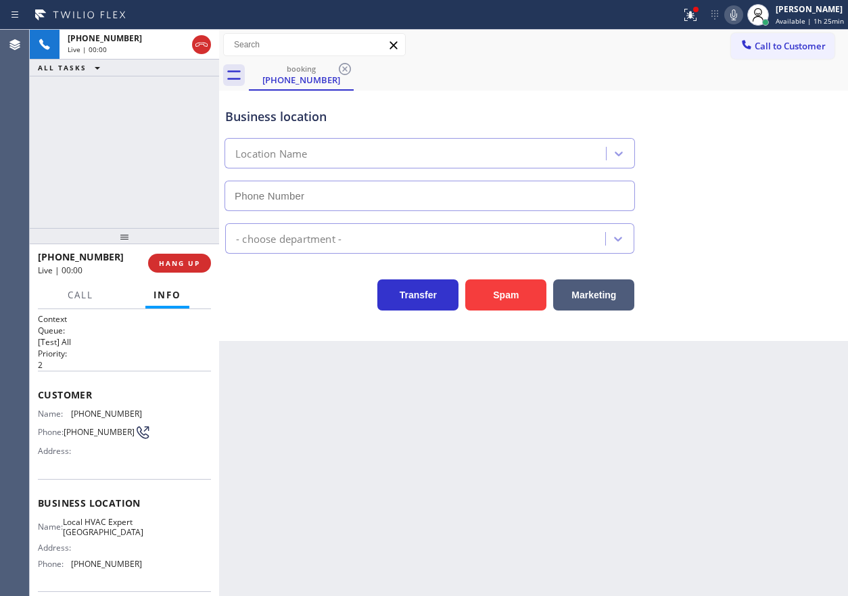
type input "[PHONE_NUMBER]"
click at [180, 260] on span "HANG UP" at bounding box center [179, 262] width 41 height 9
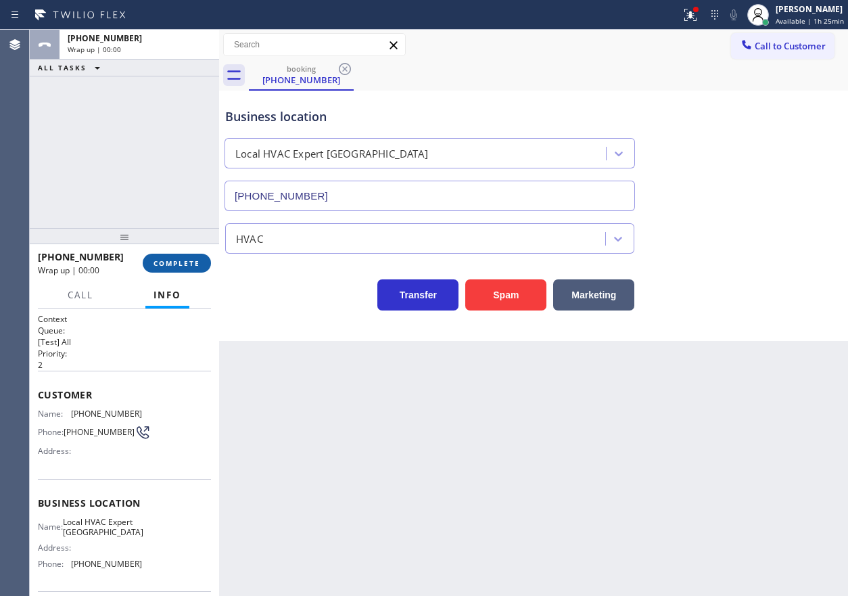
click at [180, 260] on span "COMPLETE" at bounding box center [177, 262] width 47 height 9
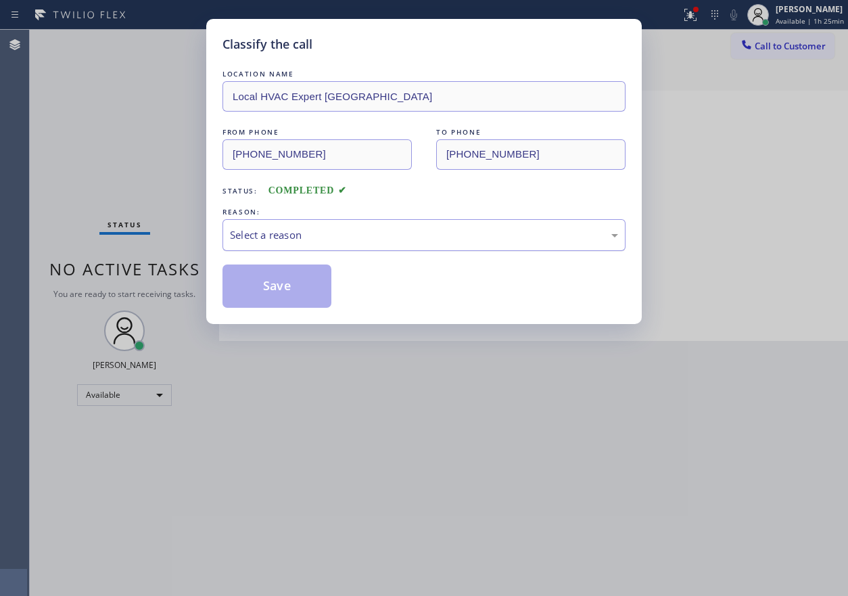
click at [327, 231] on div "Select a reason" at bounding box center [424, 235] width 388 height 16
click at [296, 286] on button "Save" at bounding box center [277, 285] width 109 height 43
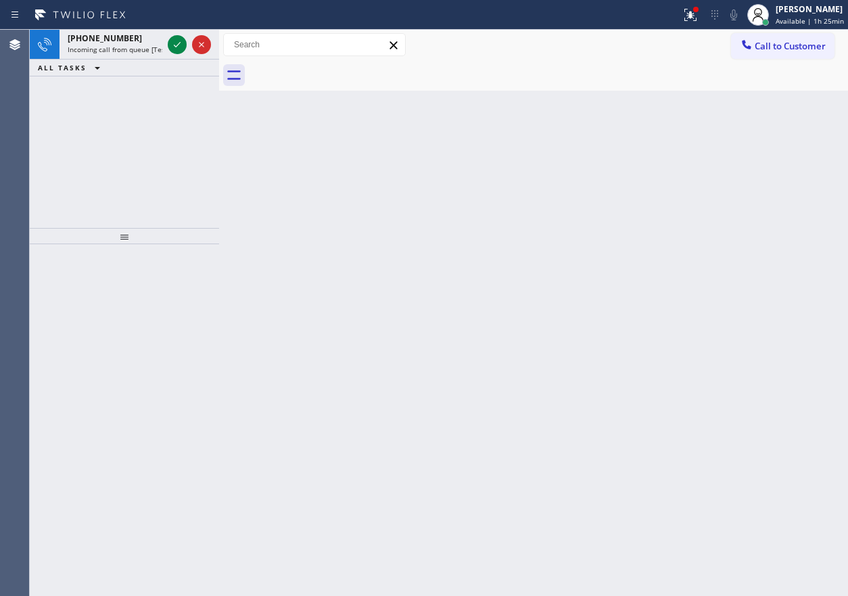
click at [781, 215] on div "Back to Dashboard Change Sender ID Customers Technicians Select a contact Outbo…" at bounding box center [533, 313] width 629 height 566
click at [128, 53] on span "Incoming call from queue [Test] All" at bounding box center [124, 49] width 112 height 9
click at [172, 44] on icon at bounding box center [177, 45] width 16 height 16
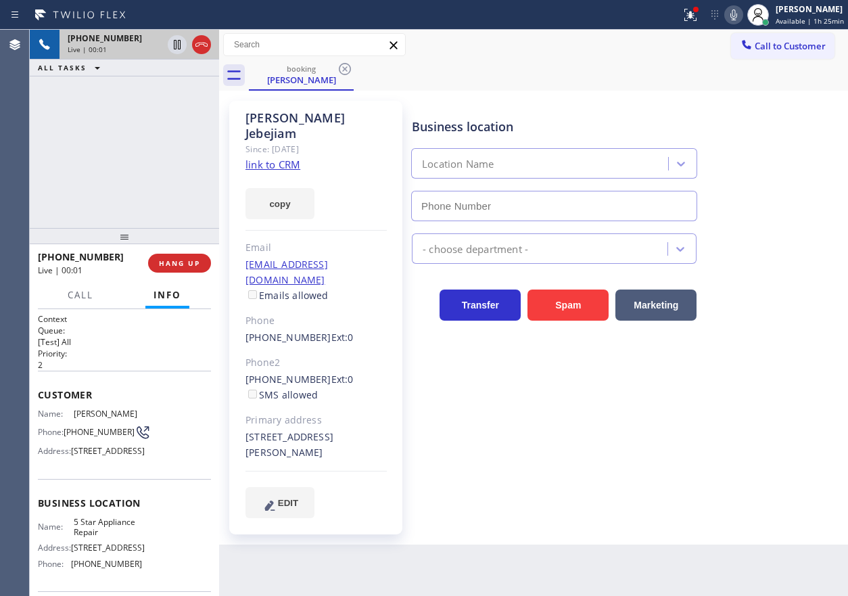
type input "[PHONE_NUMBER]"
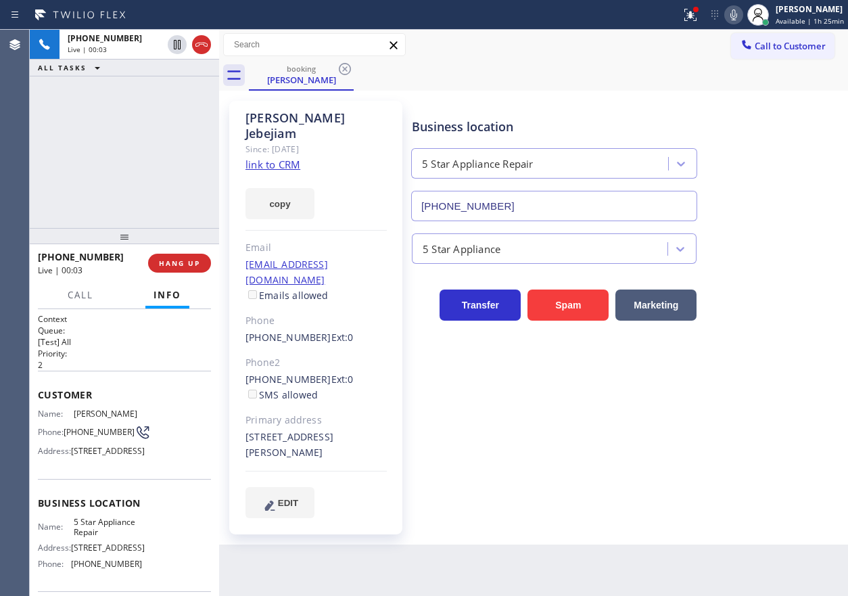
click at [272, 158] on link "link to CRM" at bounding box center [273, 165] width 55 height 14
click at [95, 538] on span "5 Star Appliance Repair" at bounding box center [108, 527] width 68 height 21
click at [517, 206] on input "[PHONE_NUMBER]" at bounding box center [554, 206] width 286 height 30
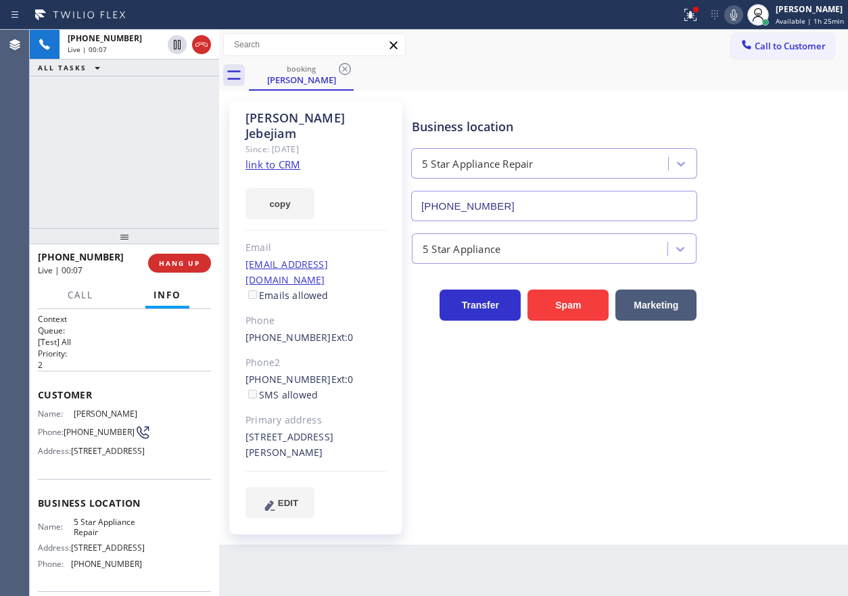
click at [517, 206] on input "[PHONE_NUMBER]" at bounding box center [554, 206] width 286 height 30
click at [732, 16] on icon at bounding box center [734, 15] width 16 height 16
click at [177, 43] on icon at bounding box center [177, 44] width 7 height 9
click at [762, 193] on div "Business location 5 Star Appliance Repair [PHONE_NUMBER]" at bounding box center [627, 160] width 436 height 122
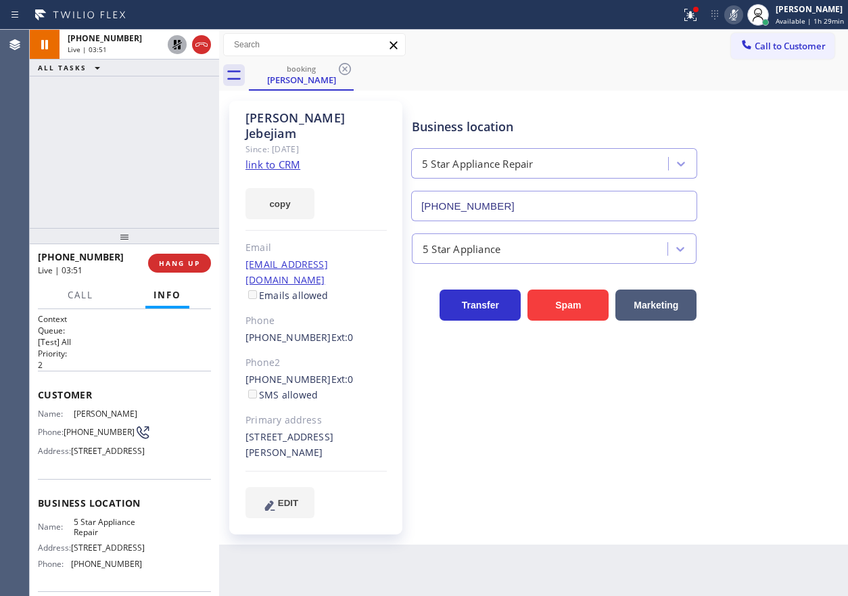
click at [172, 41] on icon at bounding box center [177, 45] width 16 height 16
click at [737, 15] on icon at bounding box center [734, 14] width 7 height 11
click at [794, 384] on div "Business location 5 Star Appliance Repair [PHONE_NUMBER] 5 Star Appliance Trans…" at bounding box center [627, 309] width 436 height 410
click at [185, 264] on span "HANG UP" at bounding box center [179, 262] width 41 height 9
click at [191, 268] on button "HANG UP" at bounding box center [179, 263] width 63 height 19
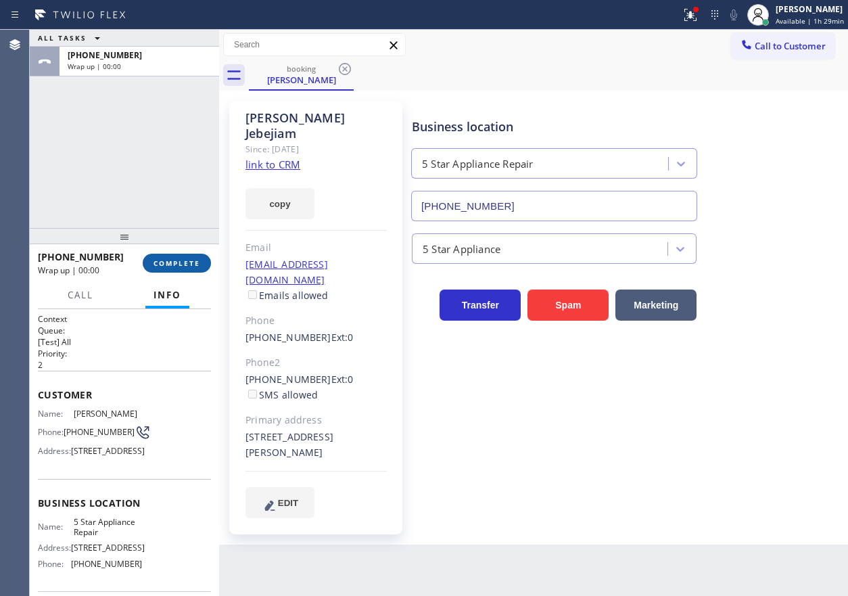
click at [180, 265] on span "COMPLETE" at bounding box center [177, 262] width 47 height 9
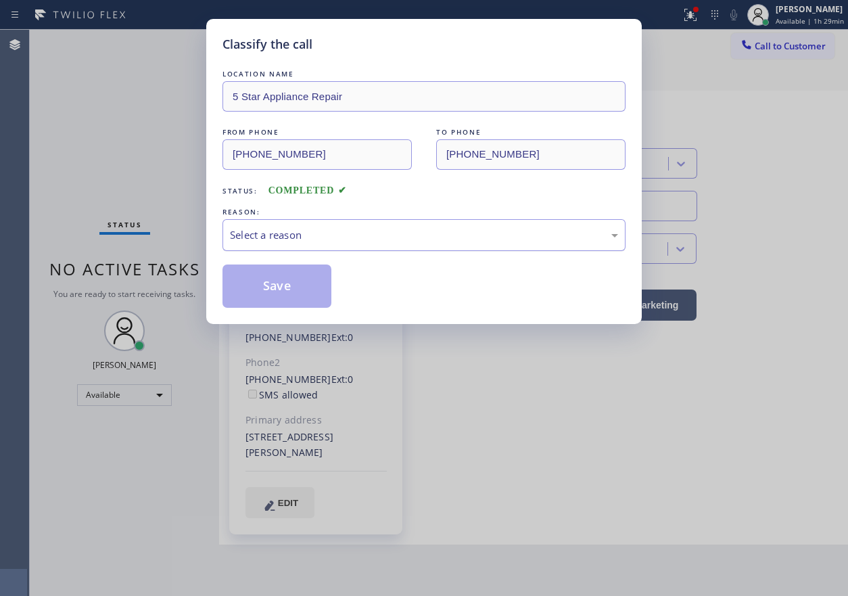
click at [384, 242] on div "Select a reason" at bounding box center [424, 235] width 388 height 16
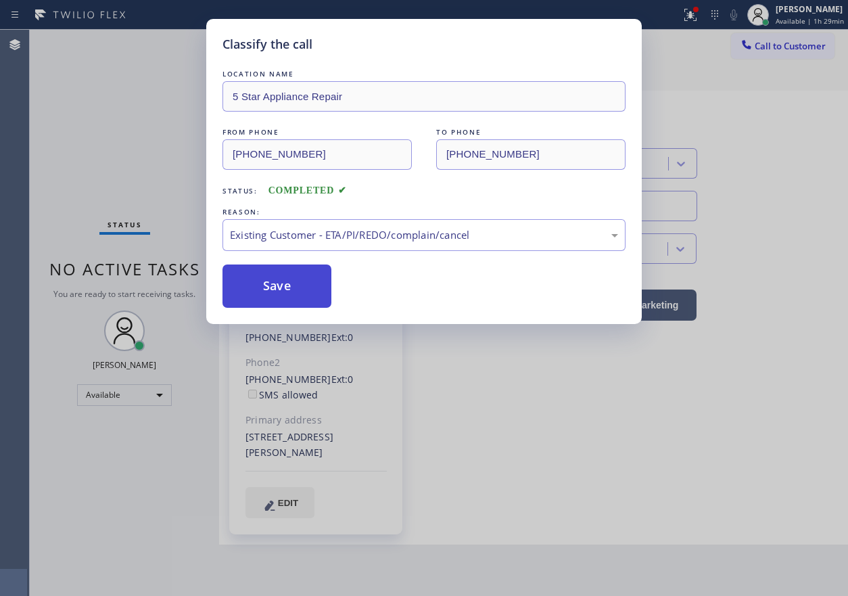
click at [281, 300] on button "Save" at bounding box center [277, 285] width 109 height 43
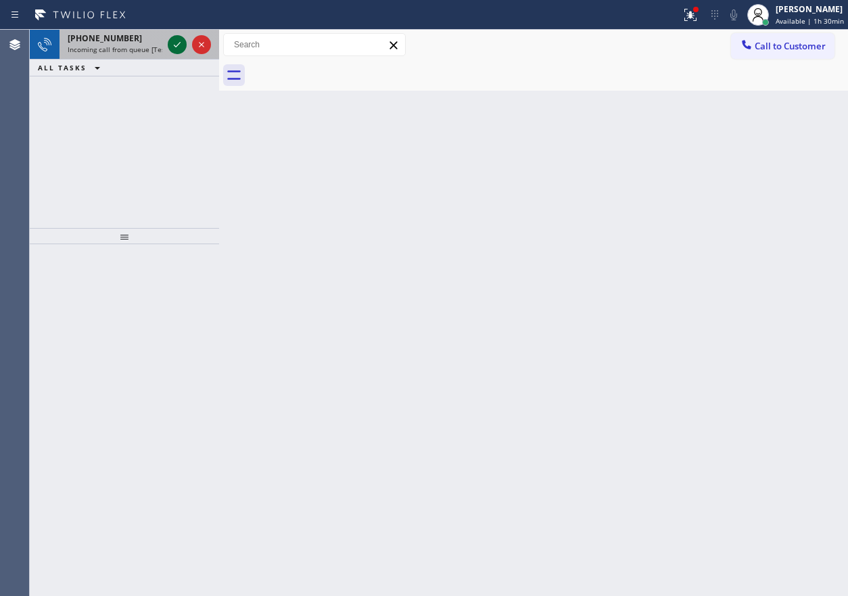
click at [172, 49] on icon at bounding box center [177, 45] width 16 height 16
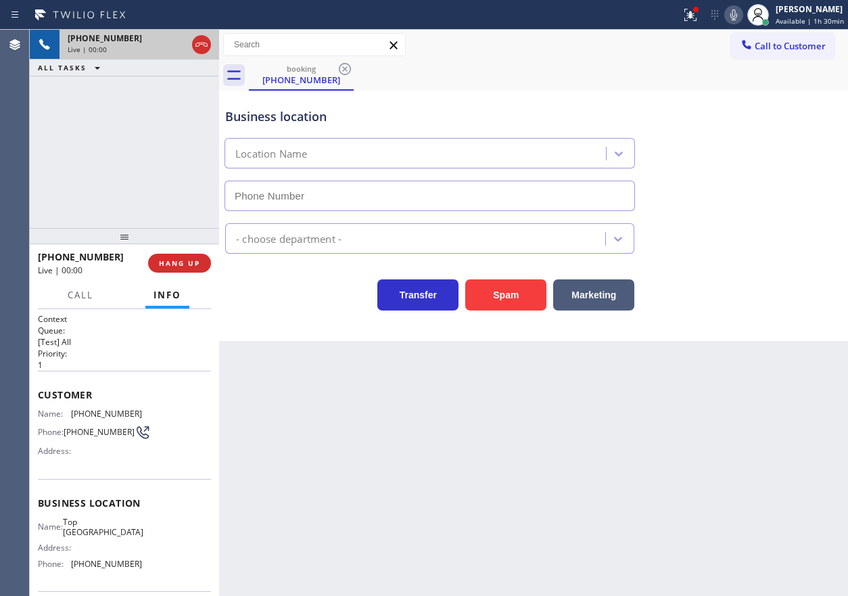
type input "[PHONE_NUMBER]"
click at [489, 295] on button "Spam" at bounding box center [505, 294] width 81 height 31
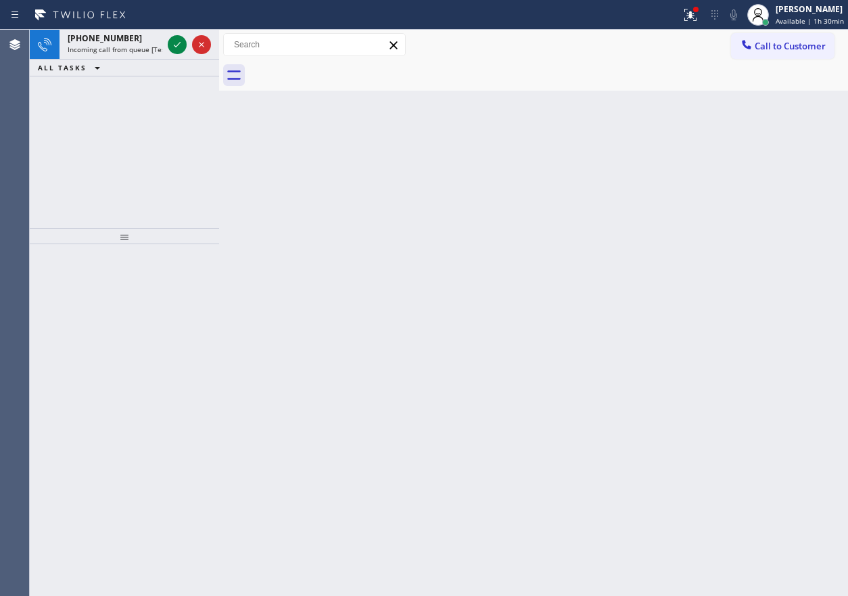
click at [789, 210] on div "Back to Dashboard Change Sender ID Customers Technicians Select a contact Outbo…" at bounding box center [533, 313] width 629 height 566
click at [175, 45] on icon at bounding box center [177, 45] width 16 height 16
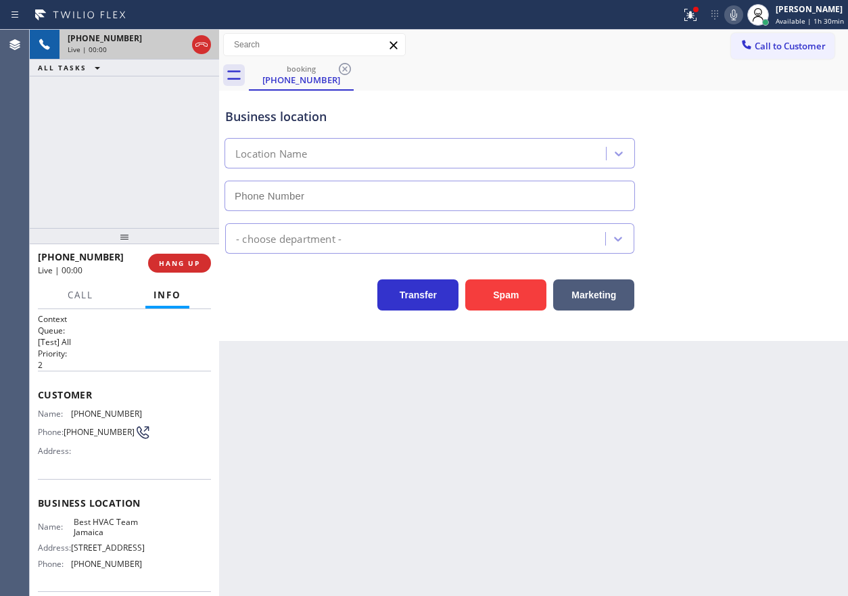
type input "[PHONE_NUMBER]"
click at [494, 285] on button "Spam" at bounding box center [505, 294] width 81 height 31
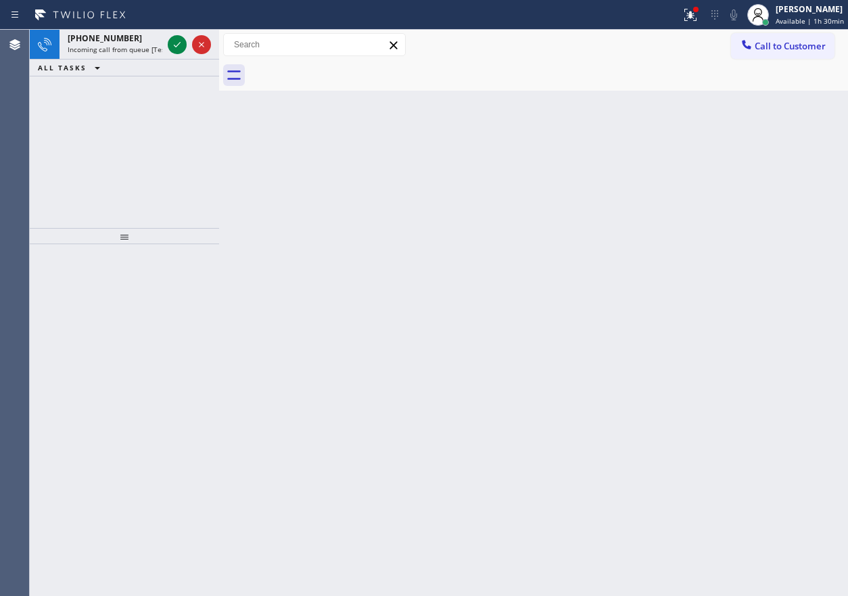
click at [797, 303] on div "Back to Dashboard Change Sender ID Customers Technicians Select a contact Outbo…" at bounding box center [533, 313] width 629 height 566
click at [83, 38] on span "[PHONE_NUMBER]" at bounding box center [105, 37] width 74 height 11
click at [174, 46] on icon at bounding box center [177, 45] width 16 height 16
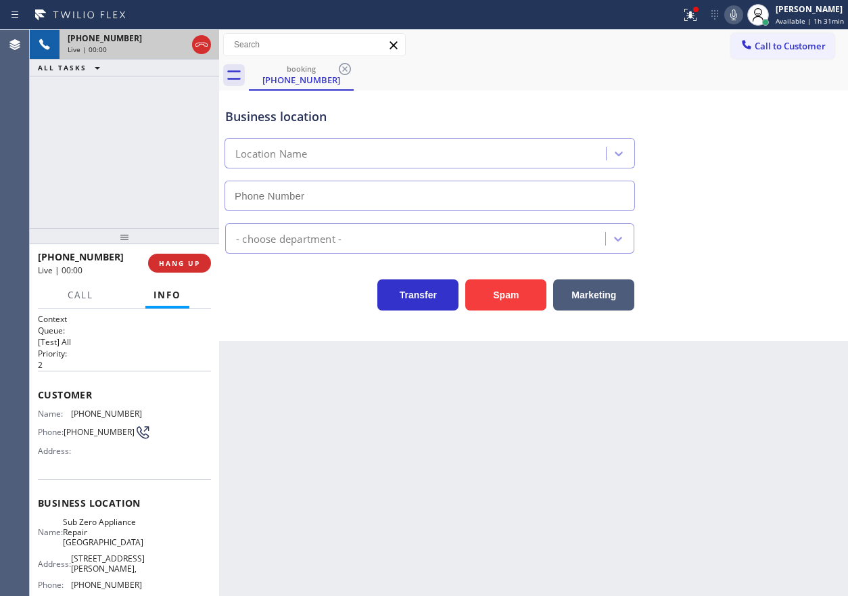
type input "[PHONE_NUMBER]"
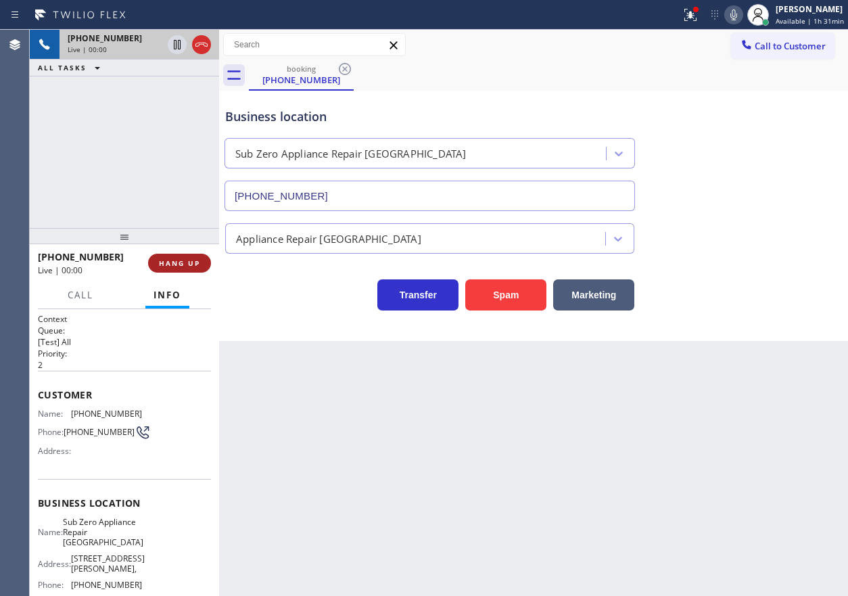
click at [173, 262] on span "HANG UP" at bounding box center [179, 262] width 41 height 9
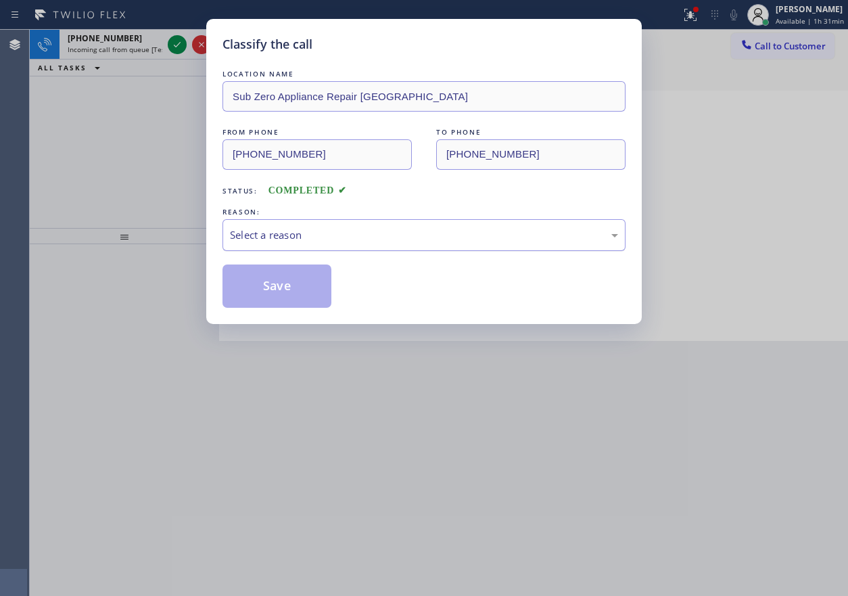
click at [354, 231] on div "Select a reason" at bounding box center [424, 235] width 388 height 16
click at [294, 276] on button "Save" at bounding box center [277, 285] width 109 height 43
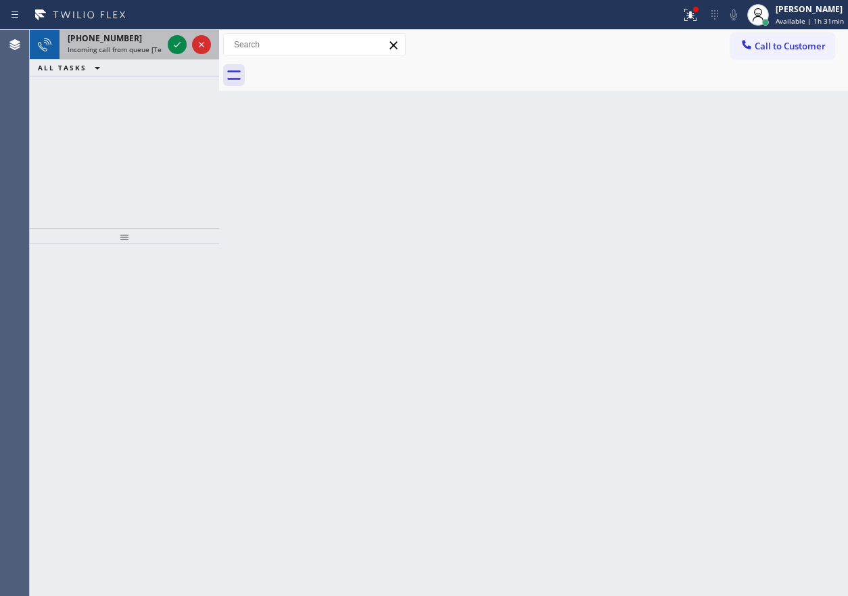
click at [80, 32] on div "[PHONE_NUMBER] Incoming call from queue [Test] All" at bounding box center [113, 45] width 106 height 30
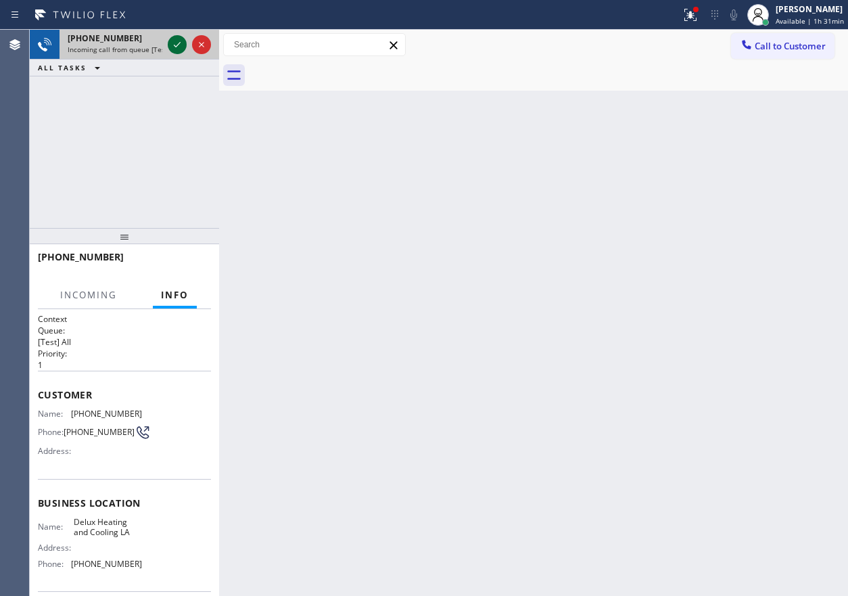
click at [176, 41] on icon at bounding box center [177, 45] width 16 height 16
click at [632, 226] on div "Back to Dashboard Change Sender ID Customers Technicians Select a contact Outbo…" at bounding box center [533, 313] width 629 height 566
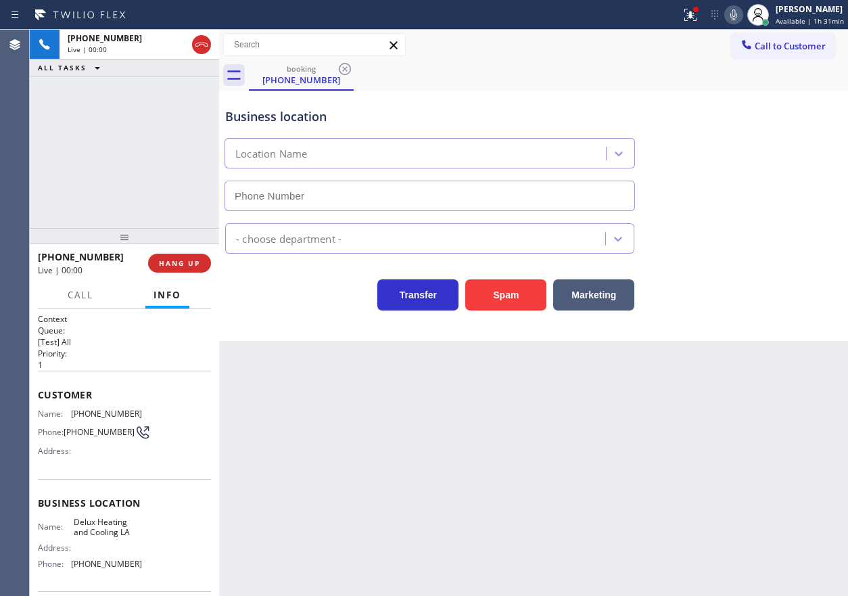
type input "[PHONE_NUMBER]"
click at [187, 266] on span "HANG UP" at bounding box center [179, 262] width 41 height 9
click at [186, 264] on span "HANG UP" at bounding box center [179, 262] width 41 height 9
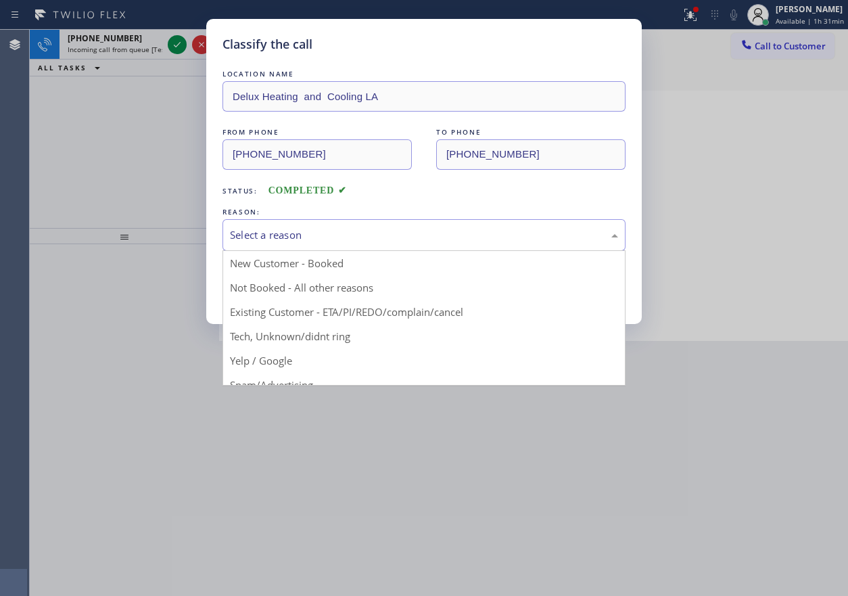
click at [310, 237] on div "Select a reason" at bounding box center [424, 235] width 388 height 16
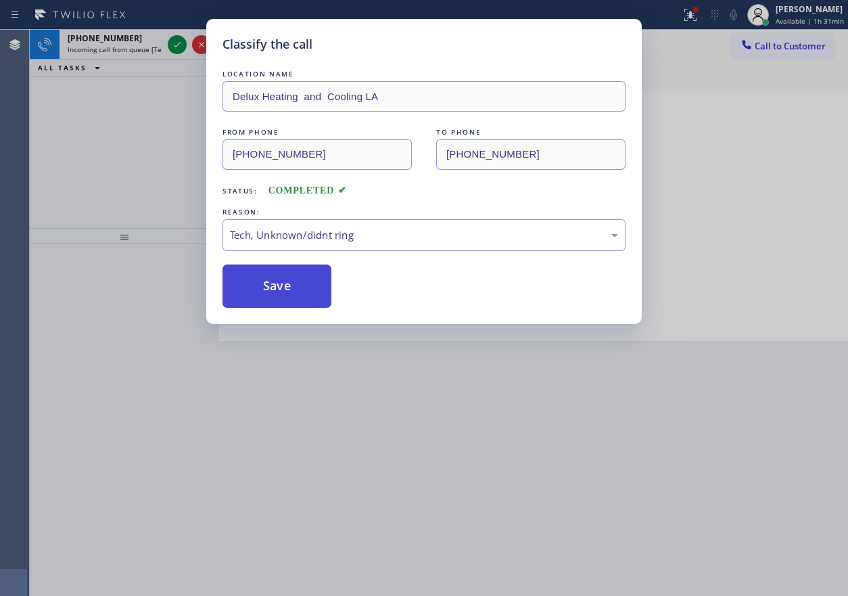
click at [300, 288] on button "Save" at bounding box center [277, 285] width 109 height 43
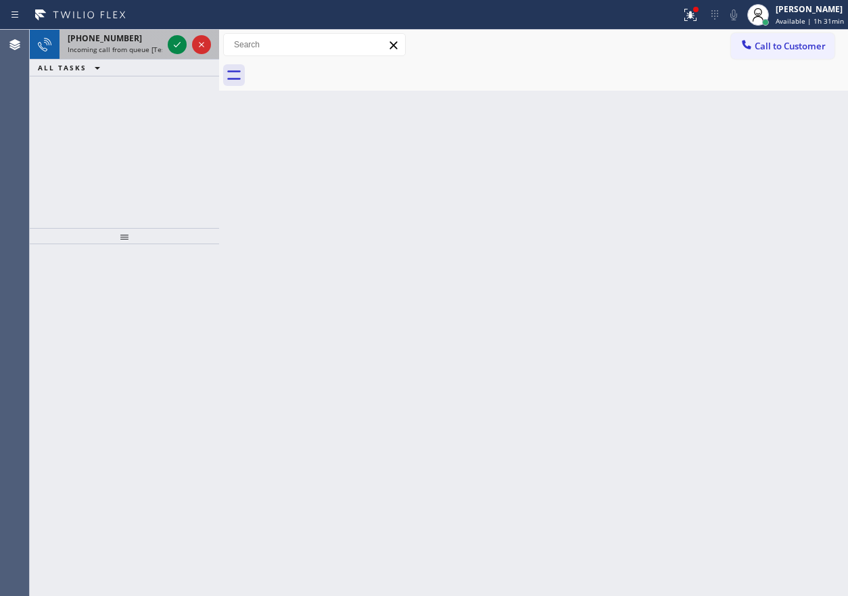
click at [116, 37] on span "[PHONE_NUMBER]" at bounding box center [105, 37] width 74 height 11
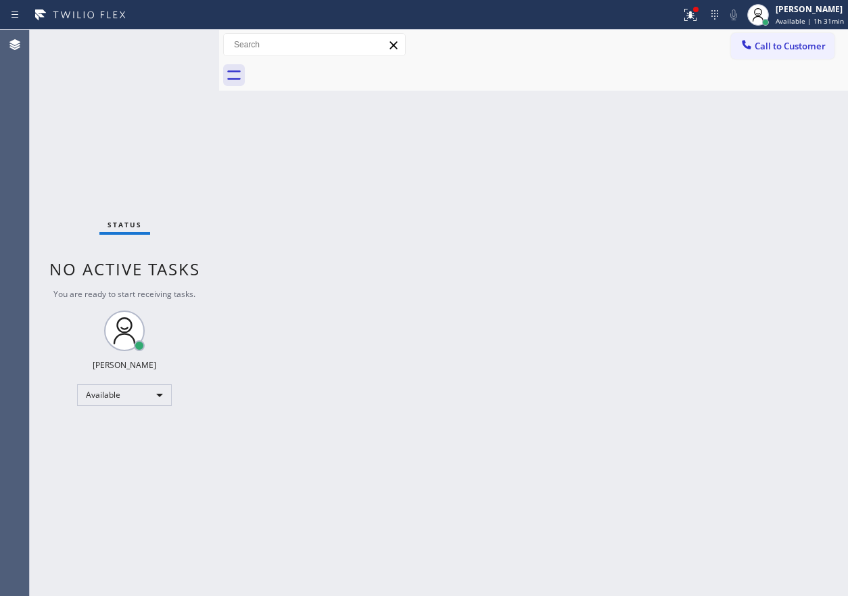
click at [120, 54] on div "Status No active tasks You are ready to start receiving tasks. [PERSON_NAME] Av…" at bounding box center [124, 313] width 189 height 566
click at [830, 28] on div "[PERSON_NAME] Available | 1h 31min" at bounding box center [795, 15] width 105 height 30
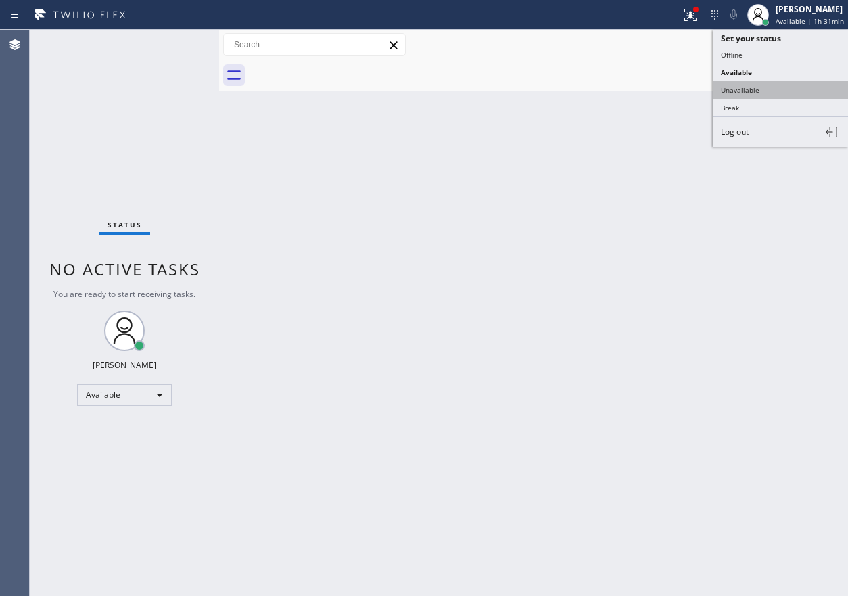
click at [773, 94] on button "Unavailable" at bounding box center [780, 90] width 135 height 18
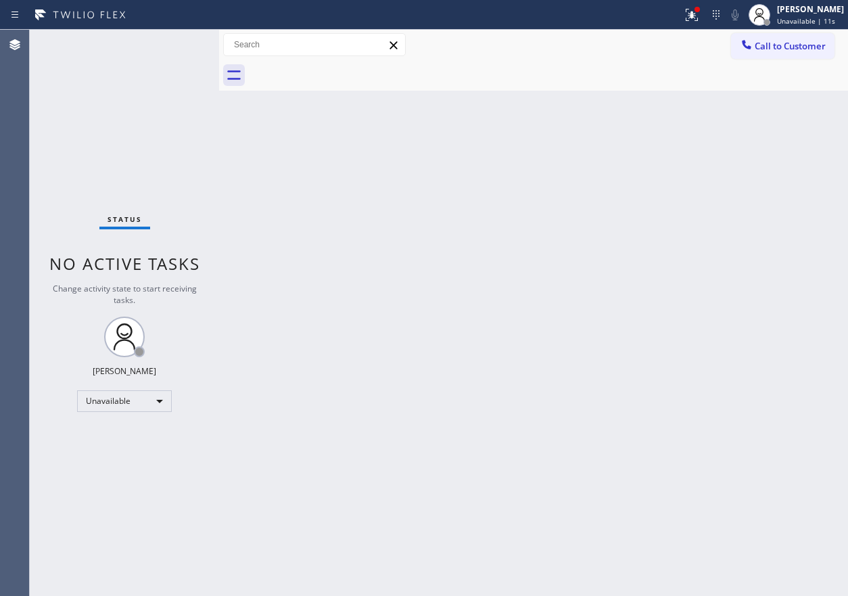
click at [691, 142] on div "Back to Dashboard Change Sender ID Customers Technicians Select a contact Outbo…" at bounding box center [533, 313] width 629 height 566
click at [833, 18] on span "Unavailable | 4:52" at bounding box center [807, 20] width 61 height 9
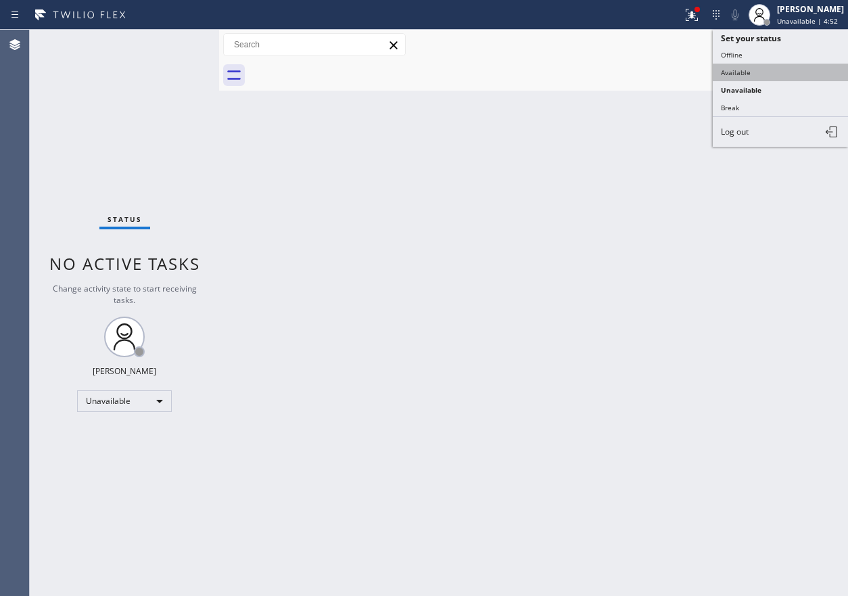
click at [793, 66] on button "Available" at bounding box center [780, 73] width 135 height 18
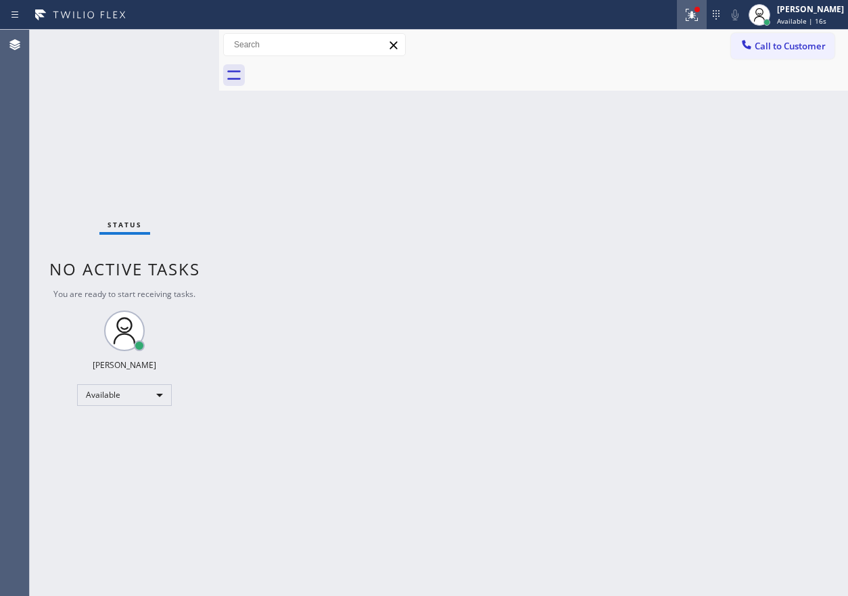
click at [700, 16] on icon at bounding box center [692, 15] width 16 height 16
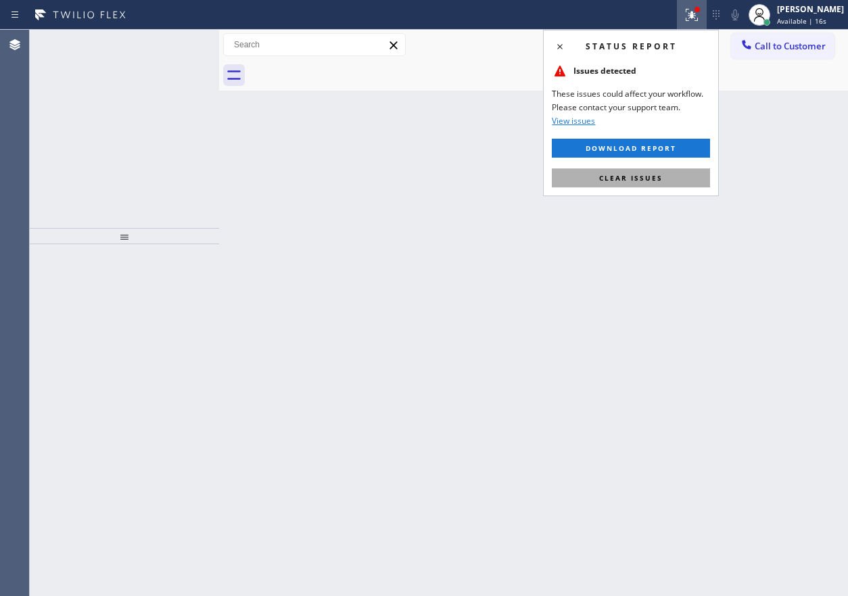
click at [649, 171] on button "Clear issues" at bounding box center [631, 177] width 158 height 19
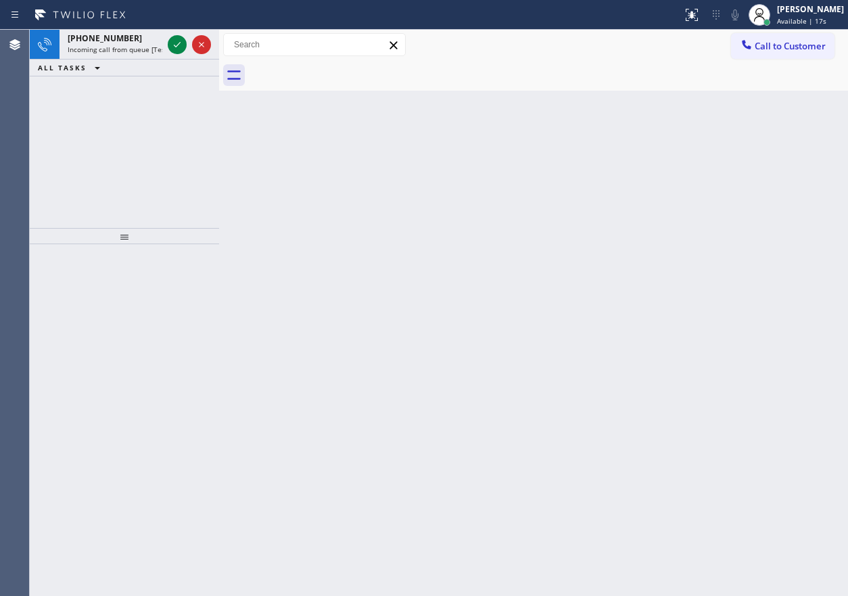
click at [488, 402] on div "Back to Dashboard Change Sender ID Customers Technicians Select a contact Outbo…" at bounding box center [533, 313] width 629 height 566
click at [179, 47] on icon at bounding box center [177, 45] width 16 height 16
click at [173, 41] on icon at bounding box center [177, 45] width 16 height 16
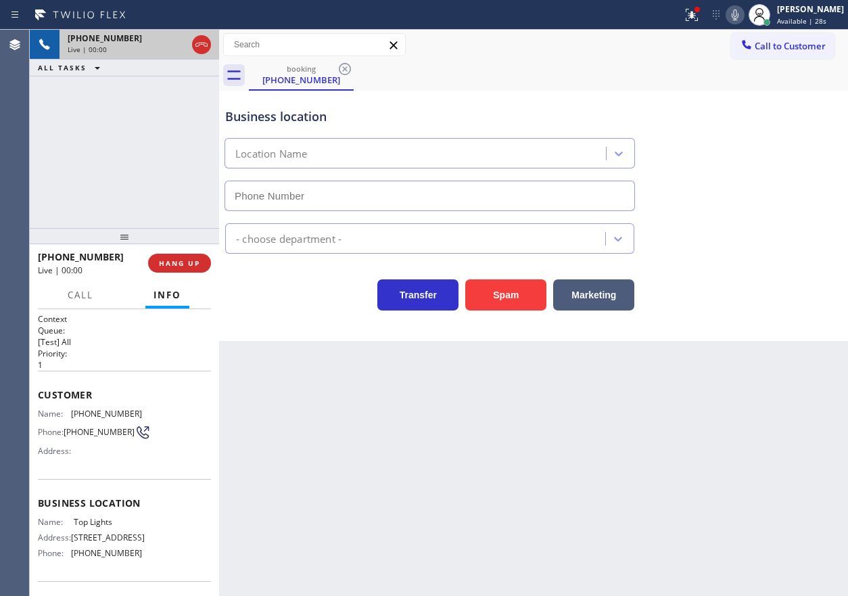
type input "[PHONE_NUMBER]"
click at [192, 262] on span "HANG UP" at bounding box center [179, 262] width 41 height 9
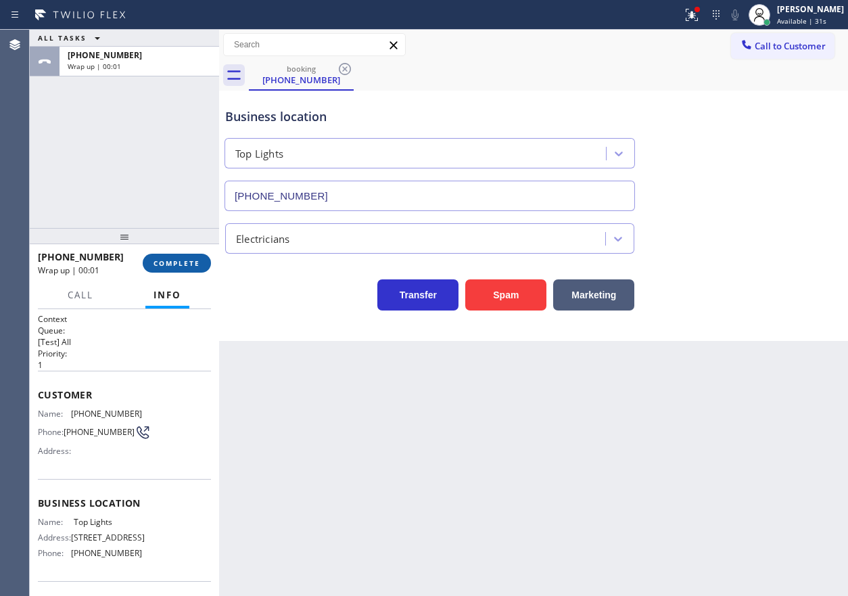
click at [206, 265] on button "COMPLETE" at bounding box center [177, 263] width 68 height 19
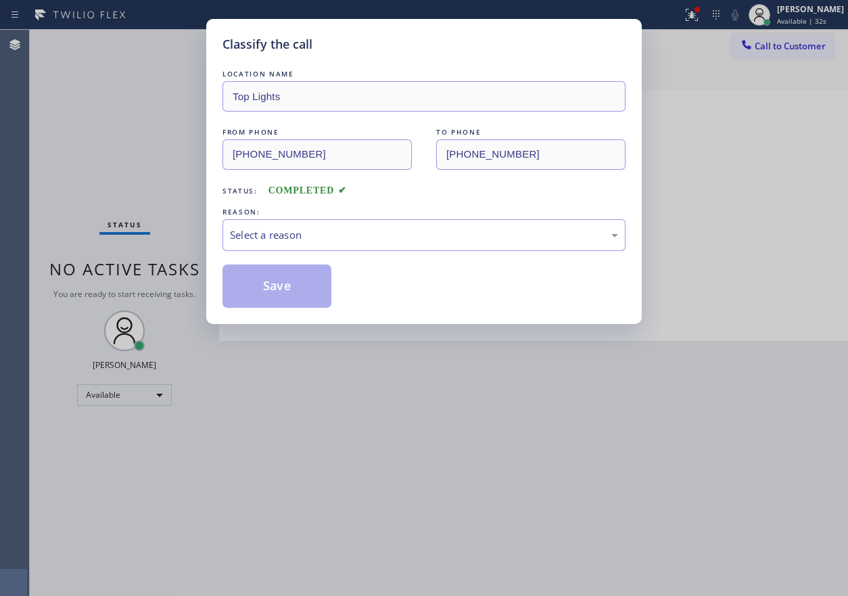
click at [334, 239] on div "Select a reason" at bounding box center [424, 235] width 388 height 16
click at [301, 292] on button "Save" at bounding box center [277, 285] width 109 height 43
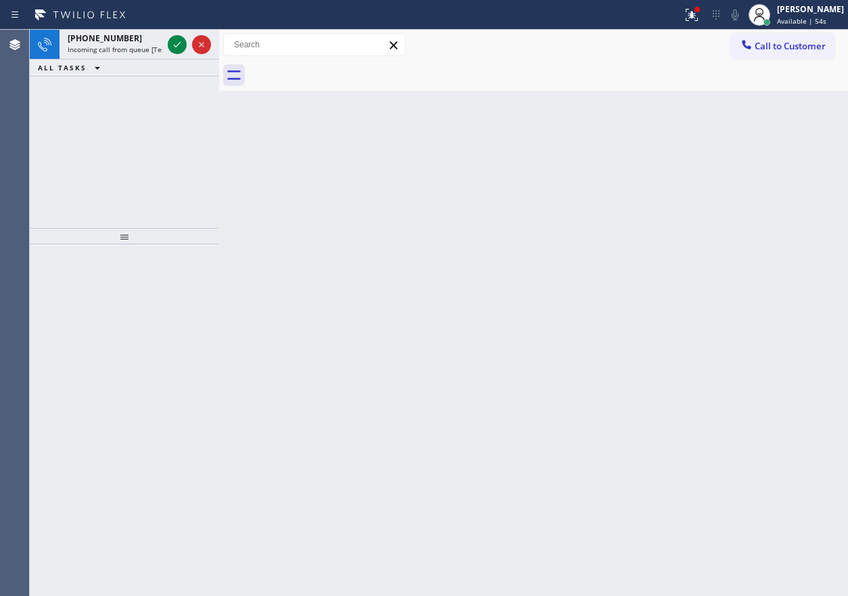
drag, startPoint x: 790, startPoint y: 285, endPoint x: 614, endPoint y: 231, distance: 184.7
click at [789, 285] on div "Back to Dashboard Change Sender ID Customers Technicians Select a contact Outbo…" at bounding box center [533, 313] width 629 height 566
click at [171, 51] on icon at bounding box center [177, 45] width 16 height 16
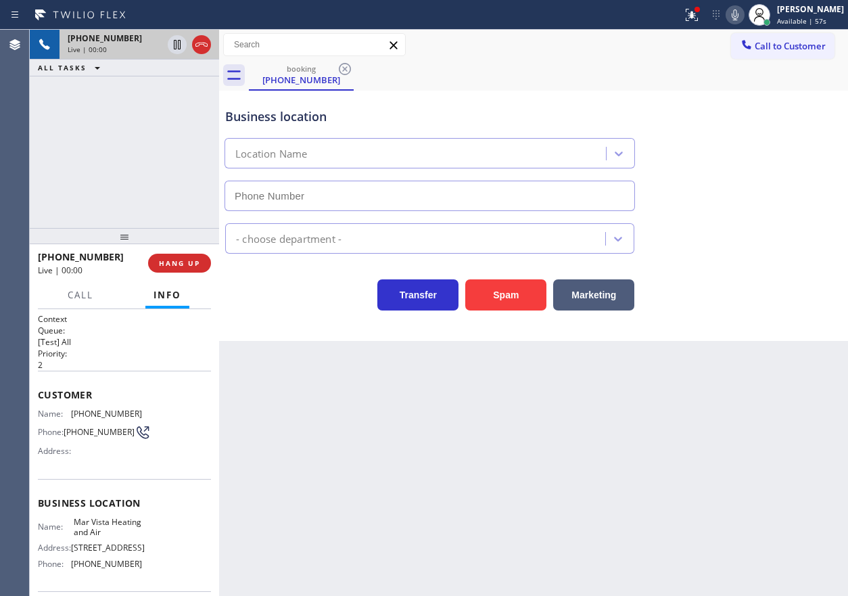
type input "[PHONE_NUMBER]"
click at [188, 260] on span "HANG UP" at bounding box center [179, 262] width 41 height 9
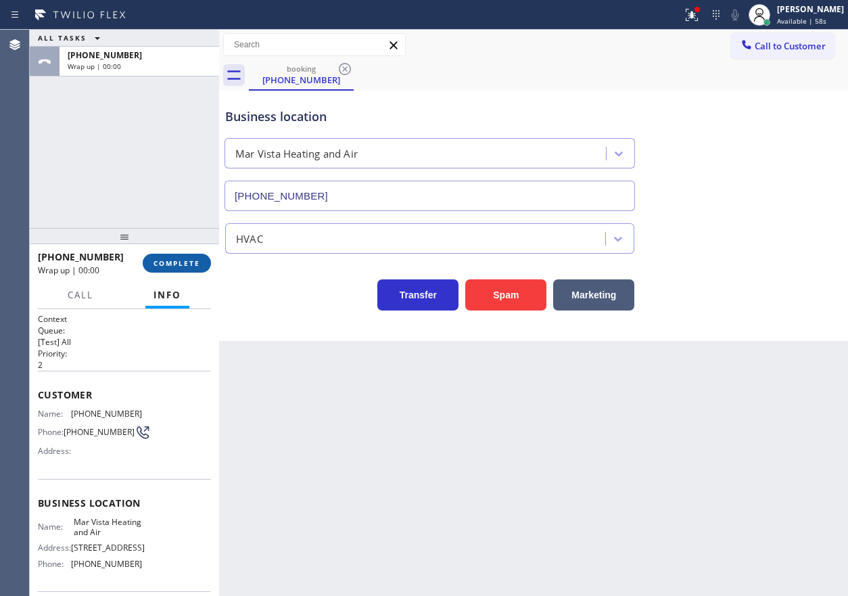
click at [188, 260] on span "COMPLETE" at bounding box center [177, 262] width 47 height 9
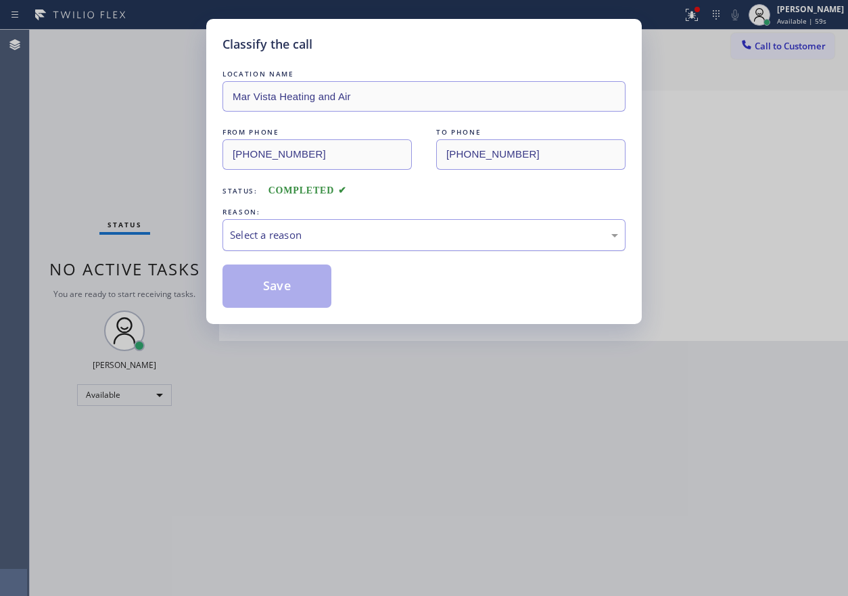
click at [340, 239] on div "Select a reason" at bounding box center [424, 235] width 388 height 16
click at [296, 300] on button "Save" at bounding box center [277, 285] width 109 height 43
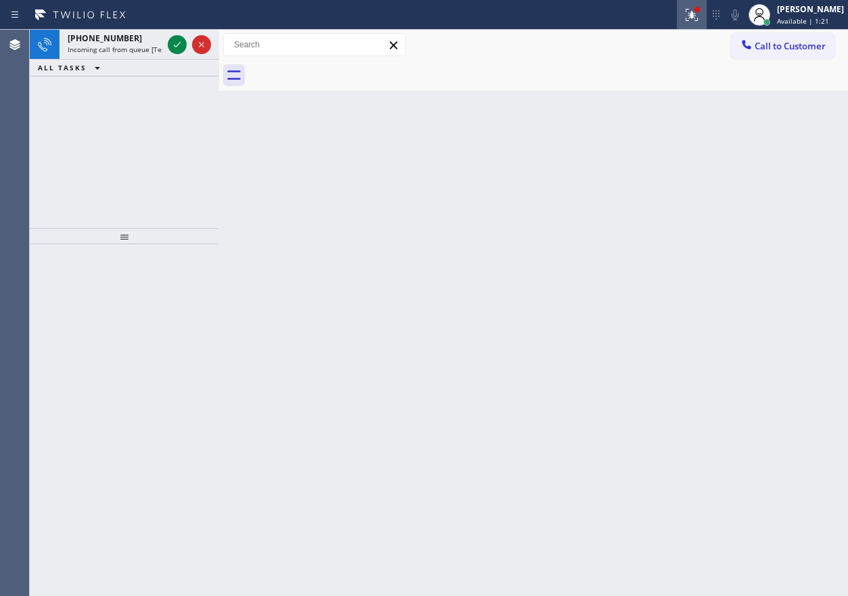
click at [700, 14] on icon at bounding box center [692, 15] width 16 height 16
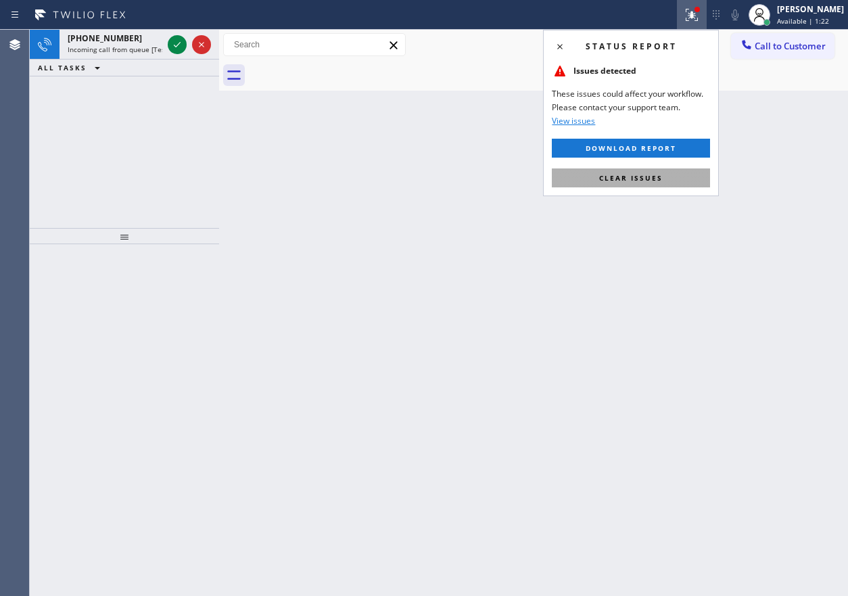
click at [661, 181] on span "Clear issues" at bounding box center [631, 177] width 64 height 9
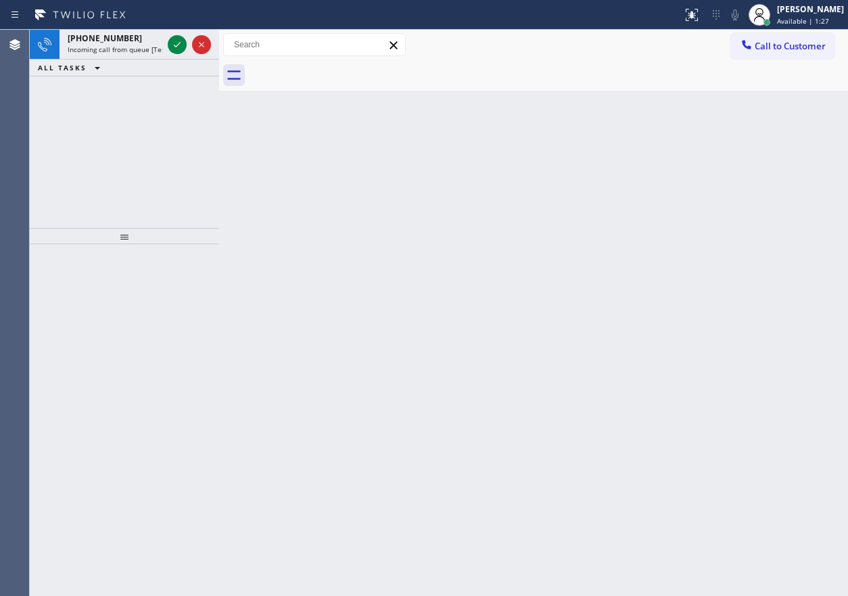
click at [136, 38] on div "[PHONE_NUMBER]" at bounding box center [115, 37] width 95 height 11
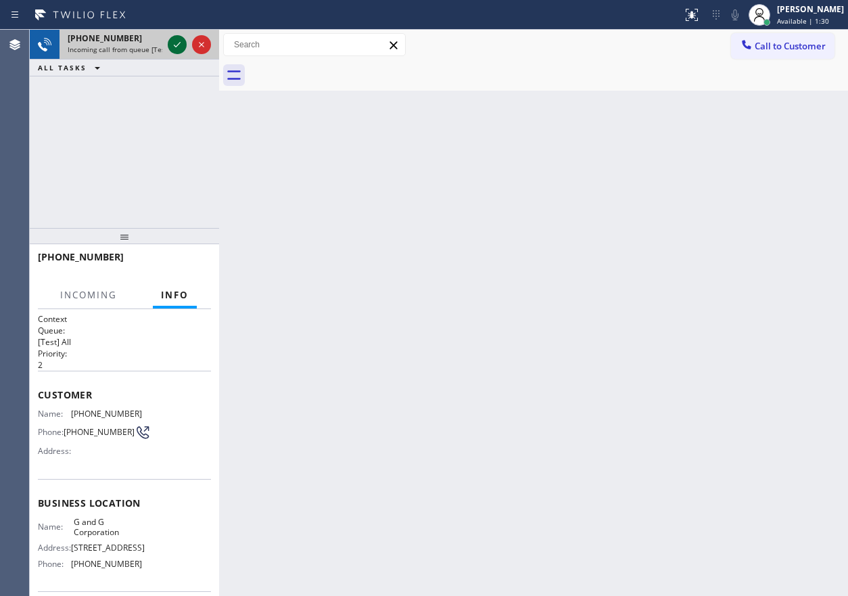
click at [184, 43] on icon at bounding box center [177, 45] width 16 height 16
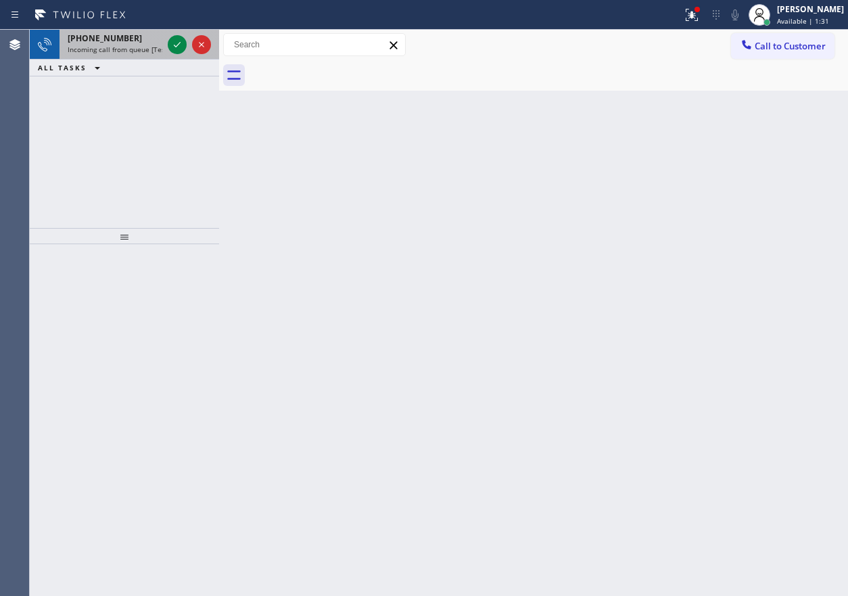
click at [126, 53] on span "Incoming call from queue [Test] All" at bounding box center [124, 49] width 112 height 9
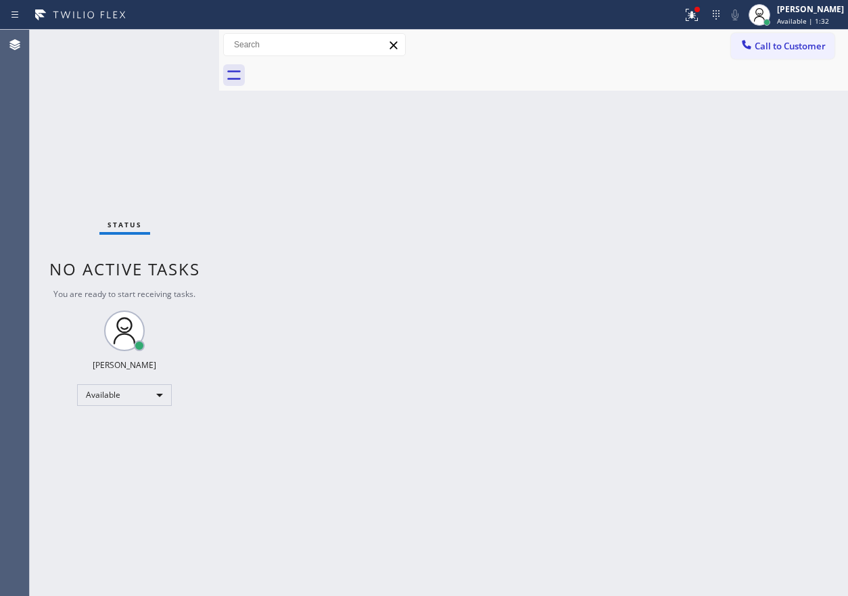
click at [172, 45] on div "Status No active tasks You are ready to start receiving tasks. [PERSON_NAME] Av…" at bounding box center [124, 313] width 189 height 566
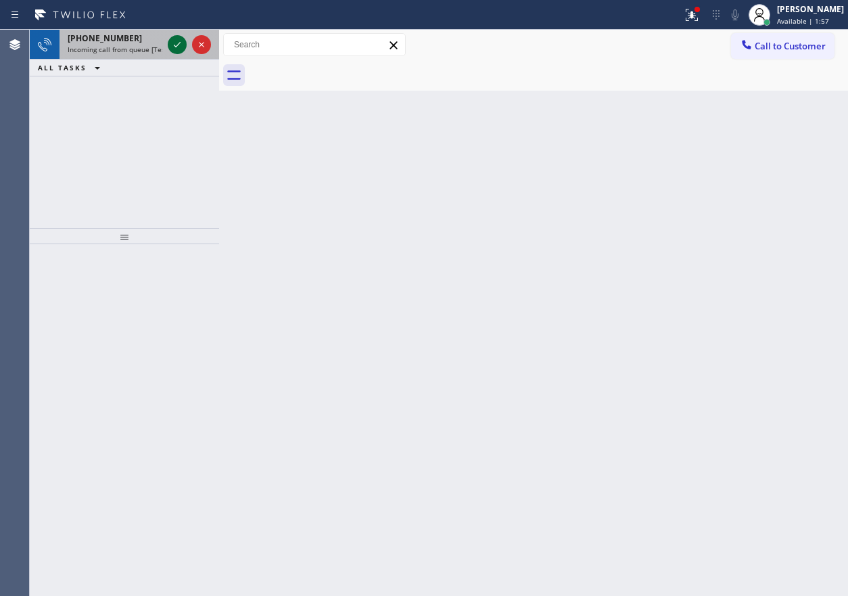
click at [175, 43] on icon at bounding box center [177, 45] width 16 height 16
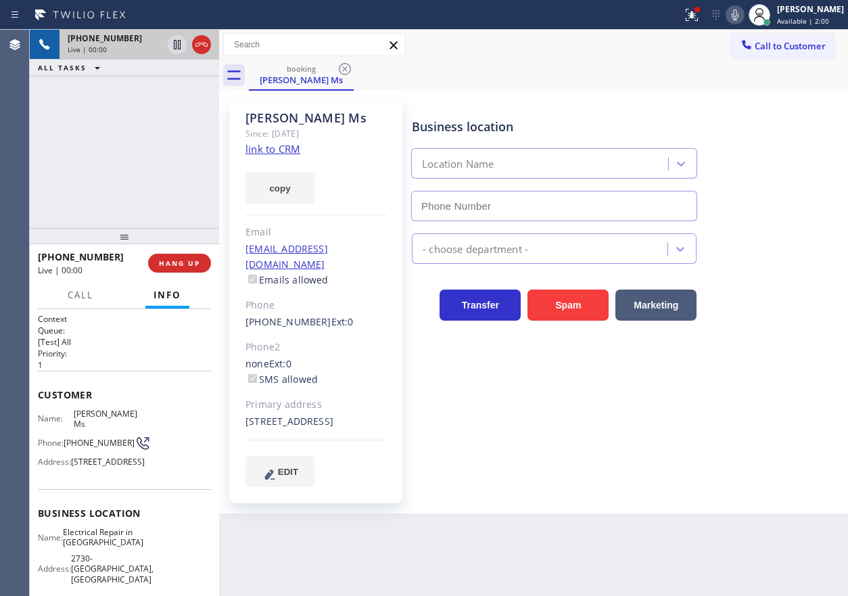
type input "[PHONE_NUMBER]"
click at [182, 265] on span "HANG UP" at bounding box center [179, 262] width 41 height 9
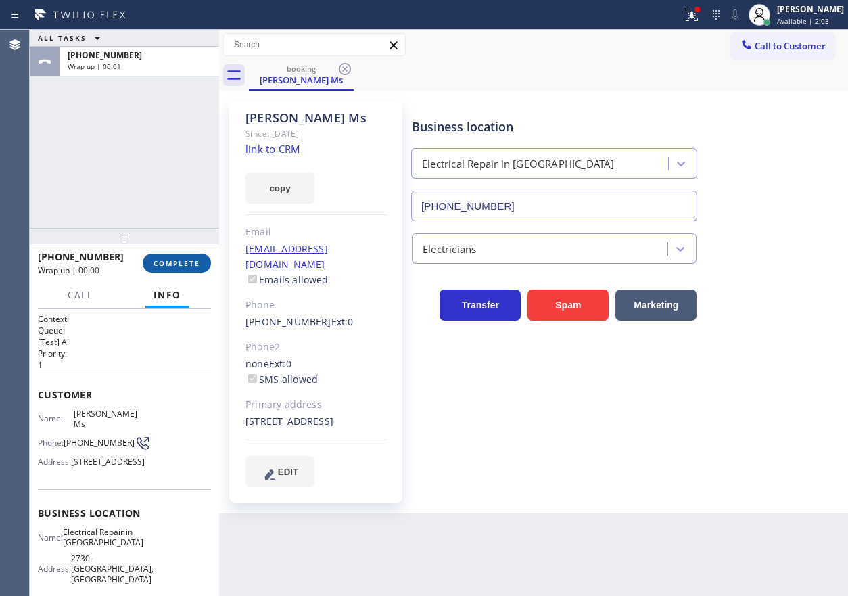
click at [162, 272] on button "COMPLETE" at bounding box center [177, 263] width 68 height 19
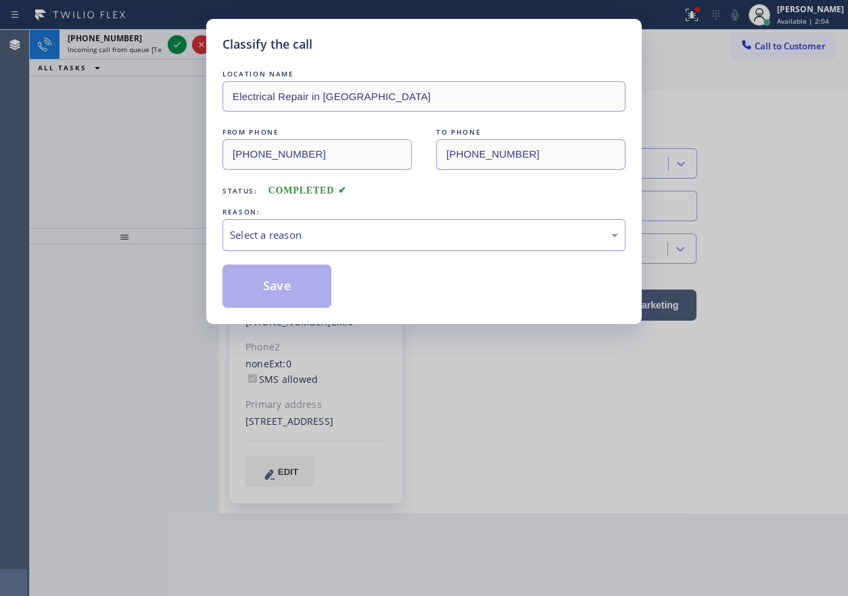
click at [367, 240] on div "Select a reason" at bounding box center [424, 235] width 388 height 16
click at [303, 233] on div "Yelp / Google" at bounding box center [424, 235] width 388 height 16
click at [283, 277] on button "Save" at bounding box center [277, 285] width 109 height 43
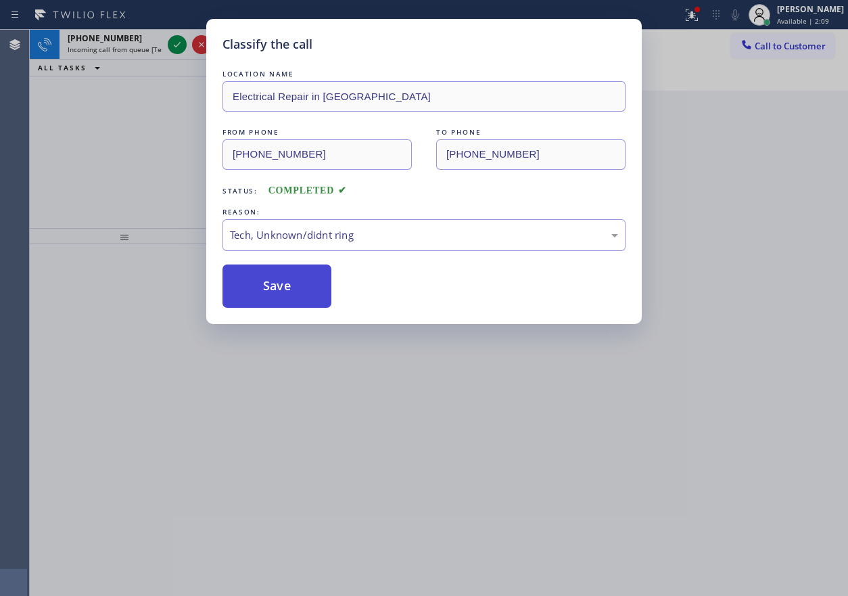
click at [273, 278] on button "Save" at bounding box center [277, 285] width 109 height 43
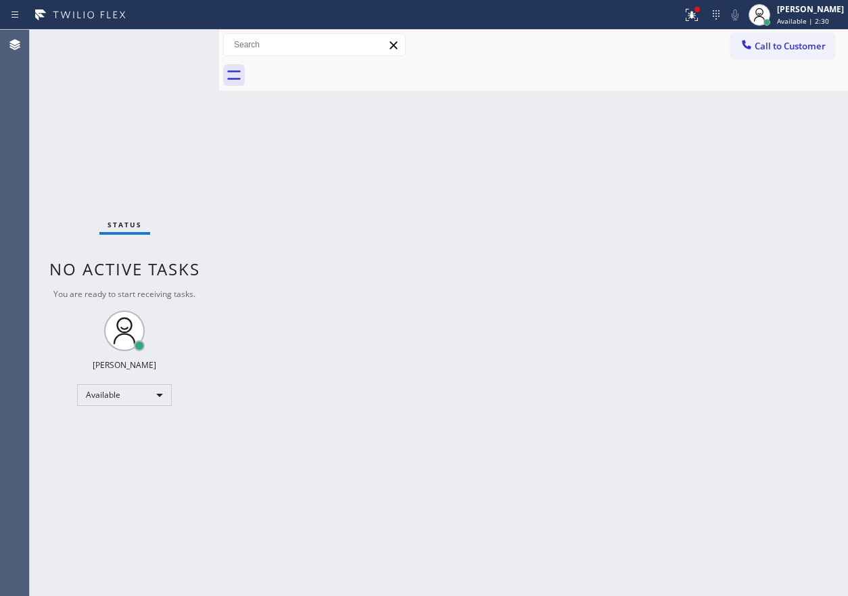
click at [776, 232] on div "Back to Dashboard Change Sender ID Customers Technicians Select a contact Outbo…" at bounding box center [533, 313] width 629 height 566
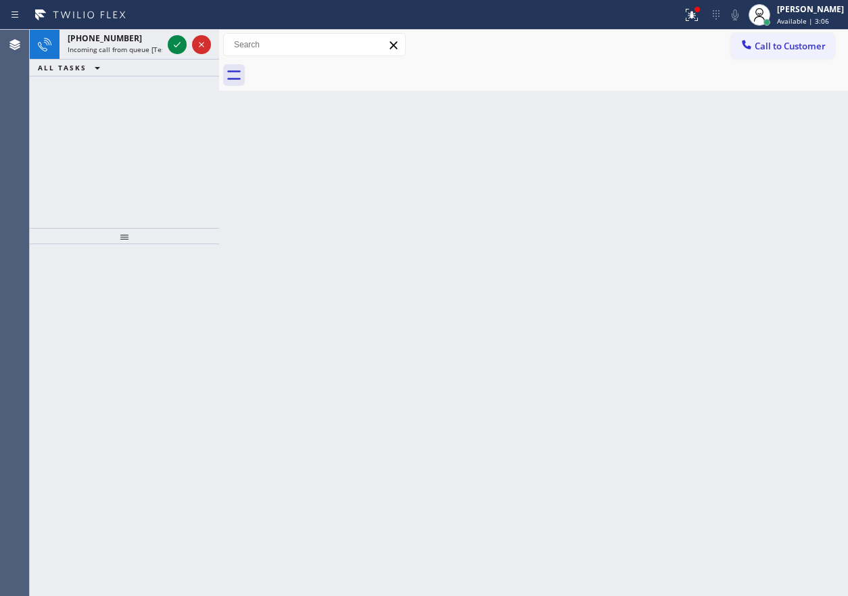
drag, startPoint x: 700, startPoint y: 112, endPoint x: 666, endPoint y: 111, distance: 33.8
click at [700, 112] on div "Back to Dashboard Change Sender ID Customers Technicians Select a contact Outbo…" at bounding box center [533, 313] width 629 height 566
click at [175, 39] on icon at bounding box center [177, 45] width 16 height 16
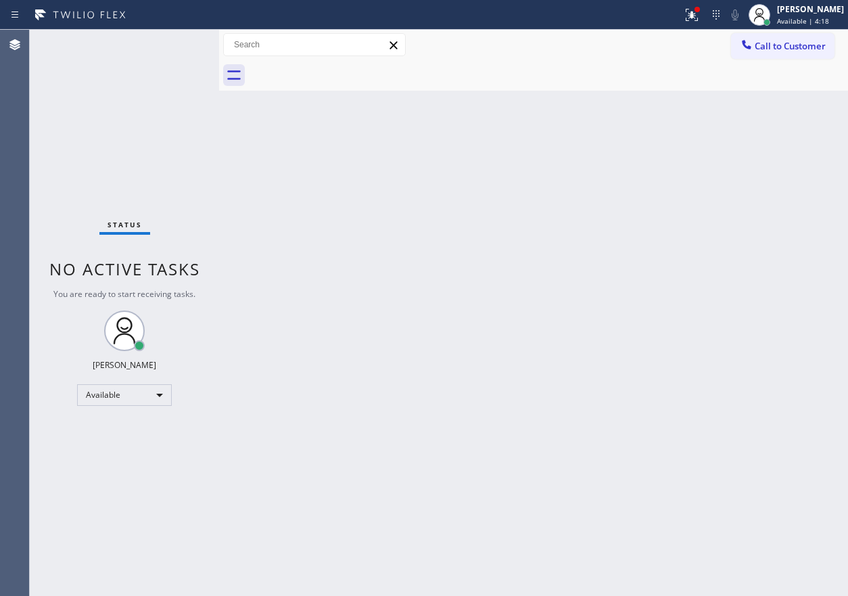
click at [752, 354] on div "Back to Dashboard Change Sender ID Customers Technicians Select a contact Outbo…" at bounding box center [533, 313] width 629 height 566
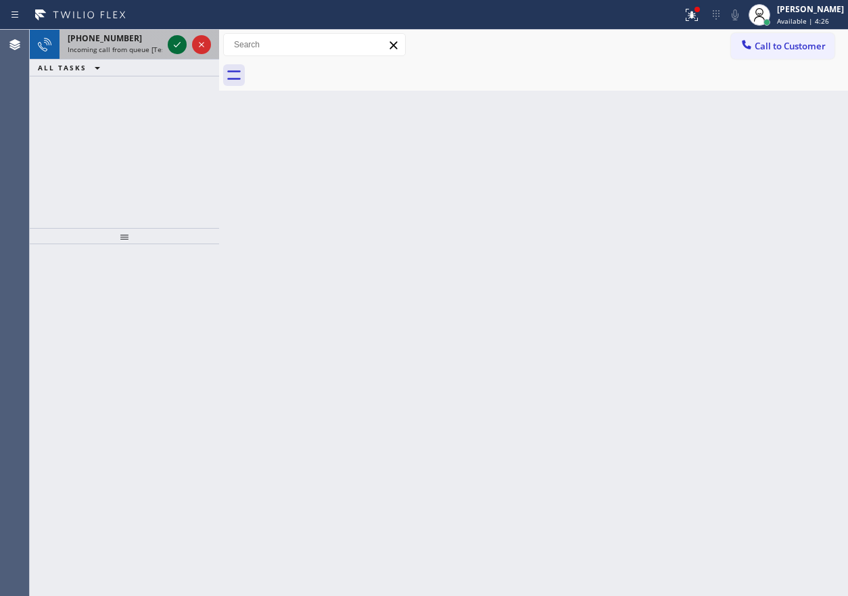
click at [177, 43] on icon at bounding box center [177, 45] width 16 height 16
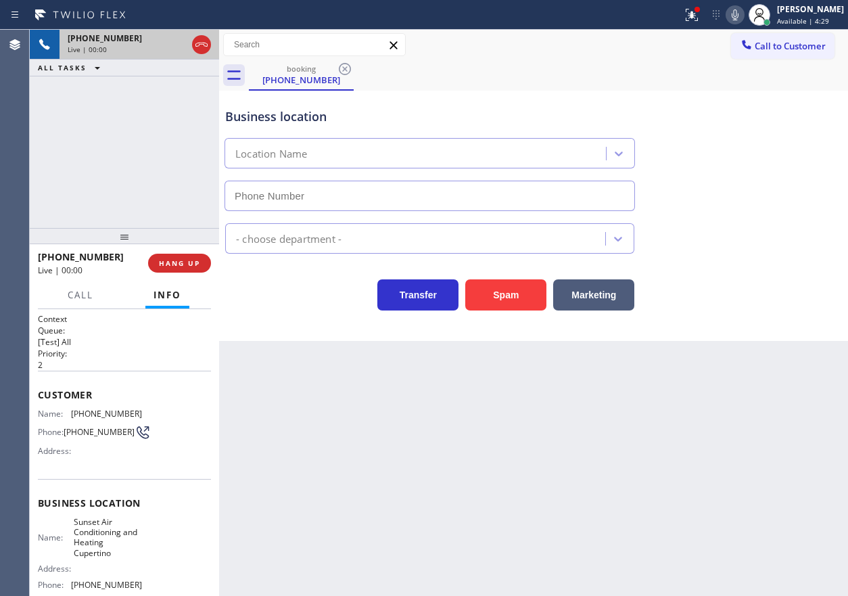
type input "[PHONE_NUMBER]"
click at [509, 293] on button "Spam" at bounding box center [505, 294] width 81 height 31
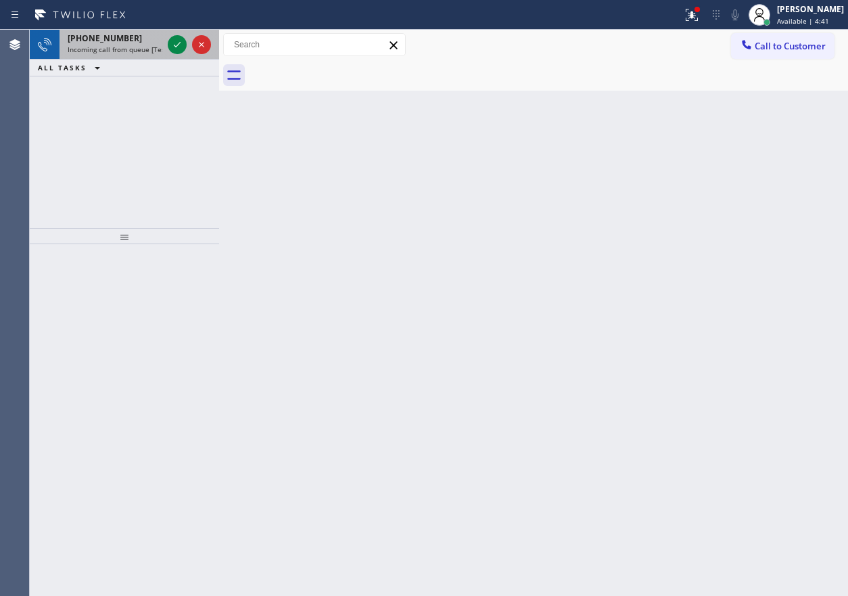
click at [122, 47] on span "Incoming call from queue [Test] All" at bounding box center [124, 49] width 112 height 9
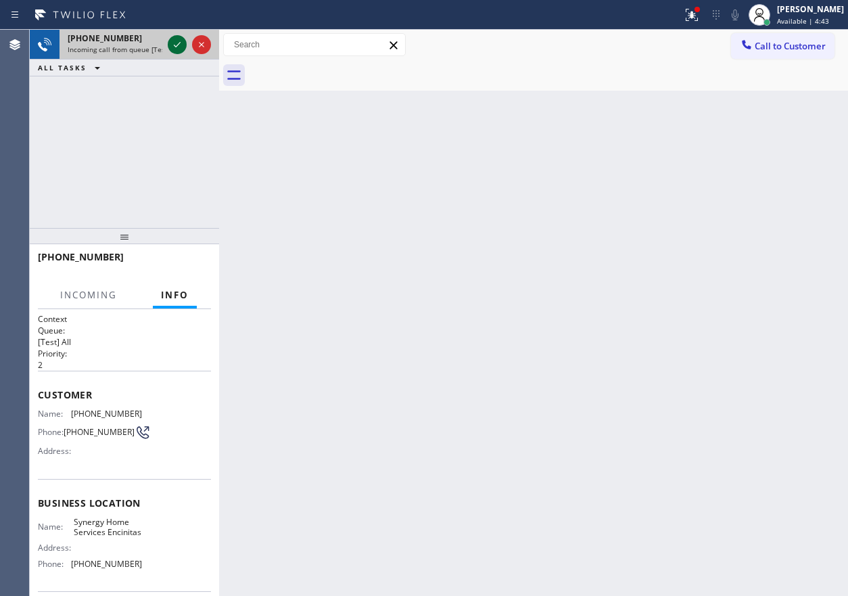
click at [179, 47] on icon at bounding box center [177, 45] width 16 height 16
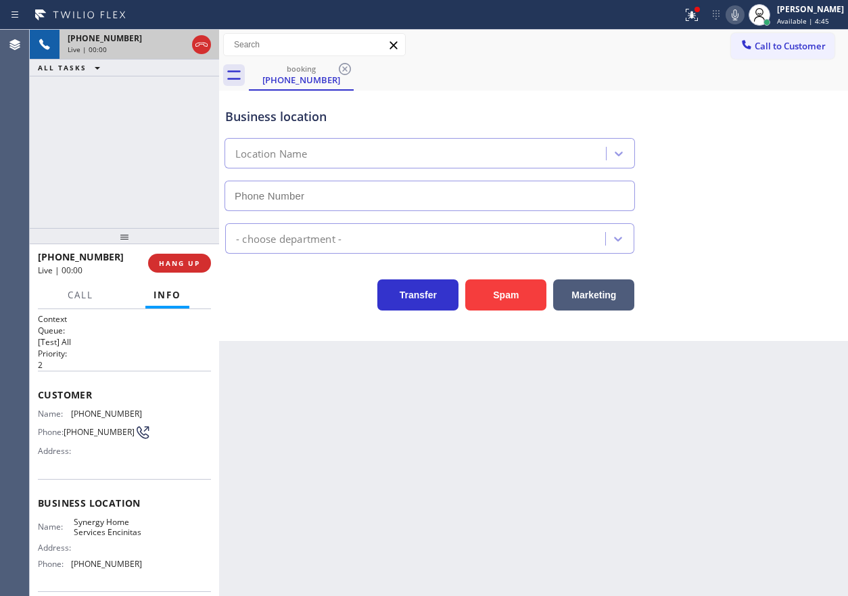
type input "[PHONE_NUMBER]"
click at [509, 300] on button "Spam" at bounding box center [505, 294] width 81 height 31
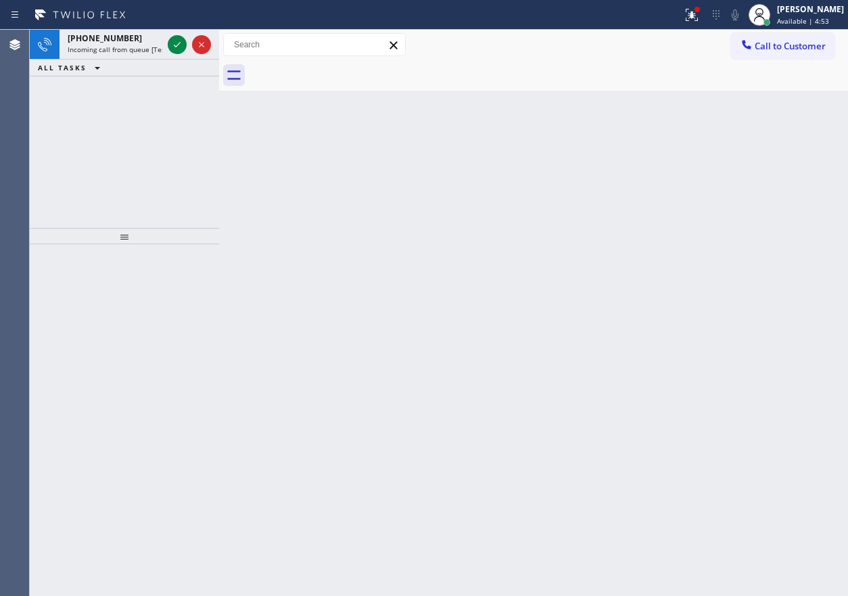
click at [733, 304] on div "Back to Dashboard Change Sender ID Customers Technicians Select a contact Outbo…" at bounding box center [533, 313] width 629 height 566
click at [174, 46] on icon at bounding box center [177, 45] width 16 height 16
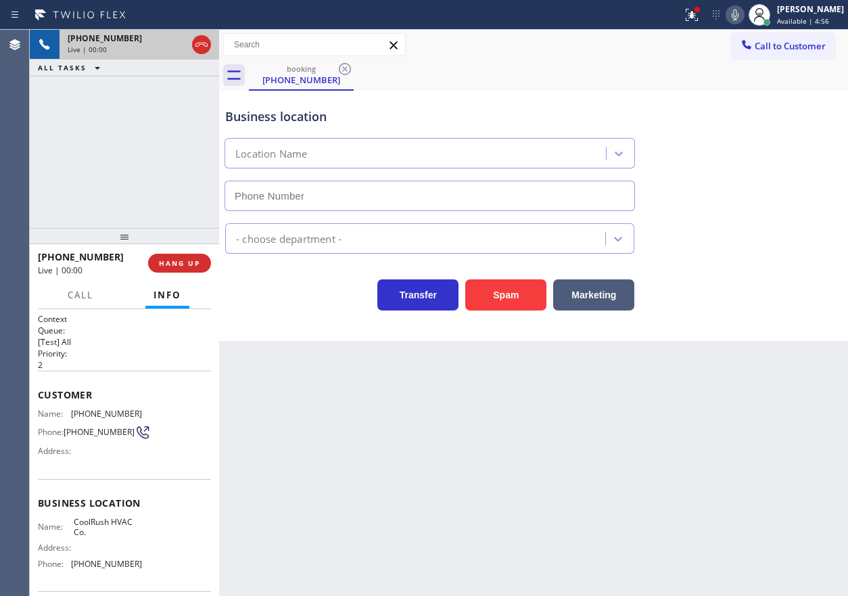
type input "[PHONE_NUMBER]"
click at [484, 297] on button "Spam" at bounding box center [505, 294] width 81 height 31
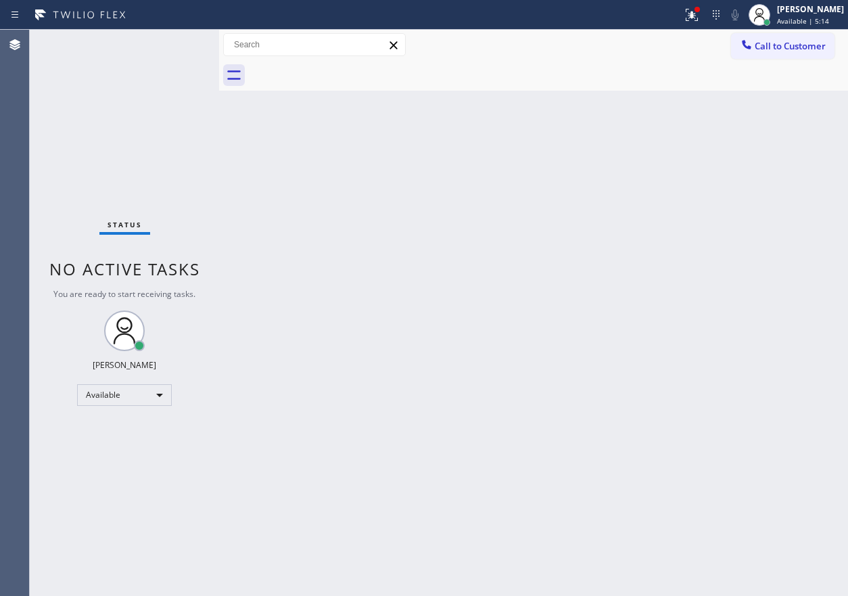
click at [745, 323] on div "Back to Dashboard Change Sender ID Customers Technicians Select a contact Outbo…" at bounding box center [533, 313] width 629 height 566
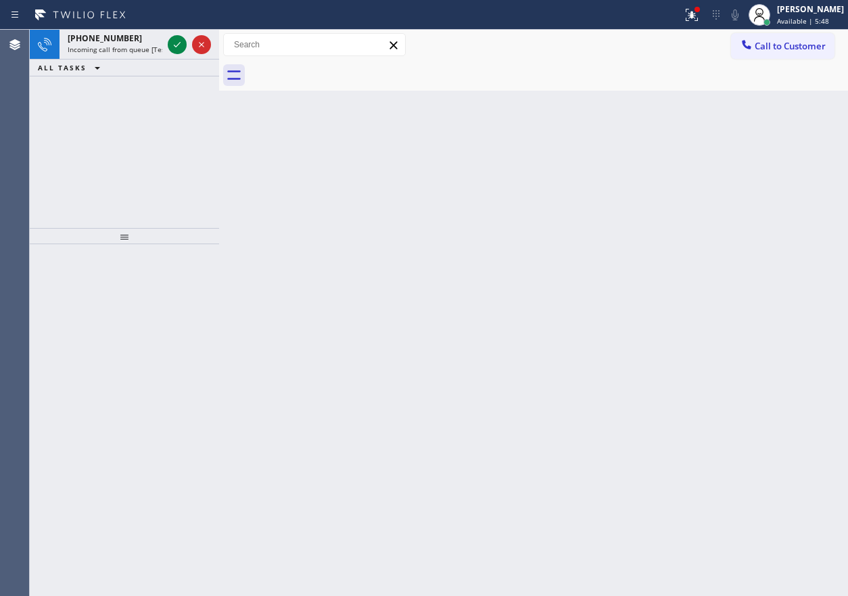
click at [715, 286] on div "Back to Dashboard Change Sender ID Customers Technicians Select a contact Outbo…" at bounding box center [533, 313] width 629 height 566
click at [171, 41] on icon at bounding box center [177, 45] width 16 height 16
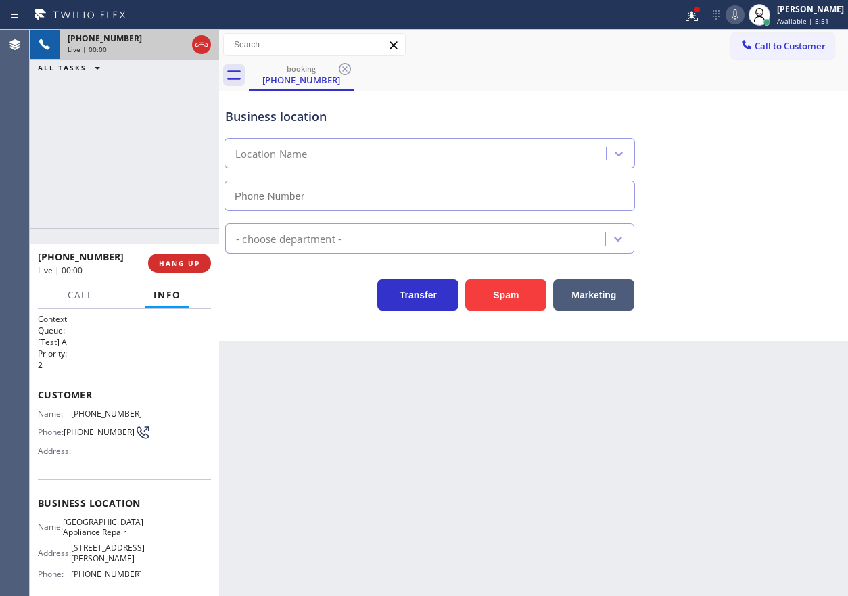
type input "[PHONE_NUMBER]"
click at [180, 264] on span "HANG UP" at bounding box center [179, 262] width 41 height 9
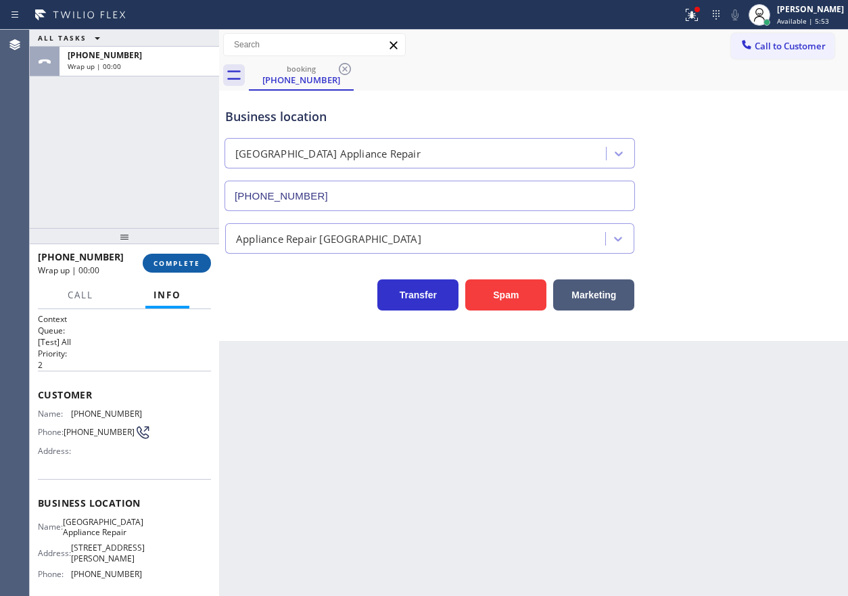
click at [180, 264] on span "COMPLETE" at bounding box center [177, 262] width 47 height 9
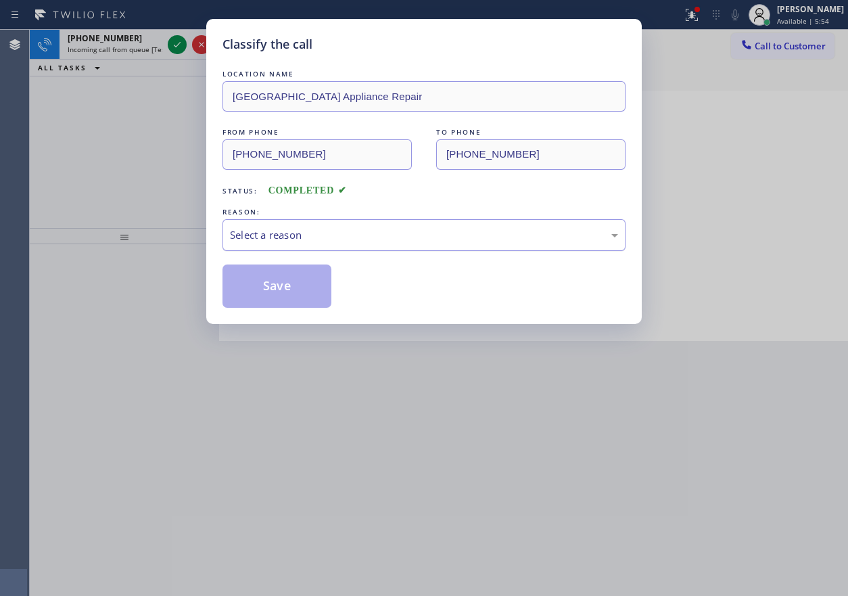
click at [304, 241] on div "Select a reason" at bounding box center [424, 235] width 388 height 16
click at [285, 288] on button "Save" at bounding box center [277, 285] width 109 height 43
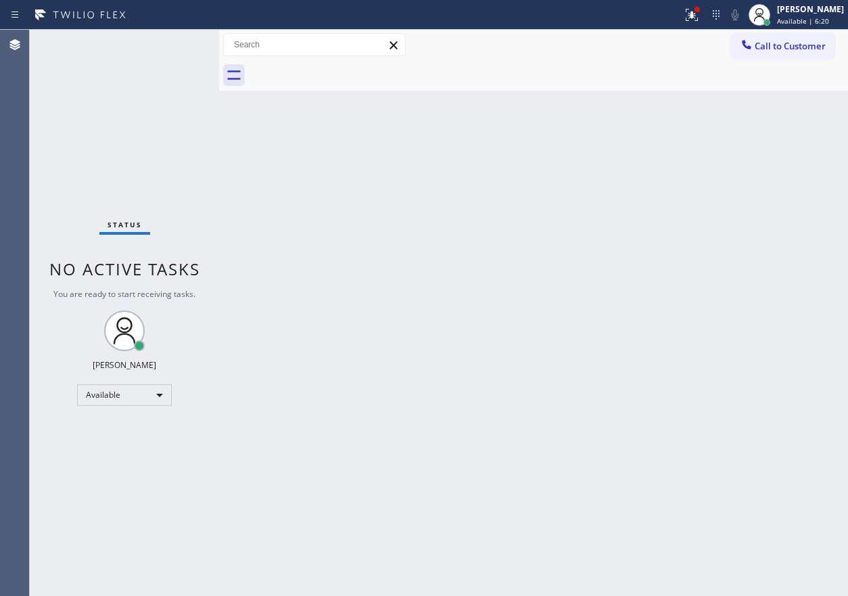
click at [762, 261] on div "Back to Dashboard Change Sender ID Customers Technicians Select a contact Outbo…" at bounding box center [533, 313] width 629 height 566
click at [771, 227] on div "Back to Dashboard Change Sender ID Customers Technicians Select a contact Outbo…" at bounding box center [533, 313] width 629 height 566
click at [677, 11] on div at bounding box center [341, 15] width 672 height 22
click at [693, 13] on div at bounding box center [692, 15] width 30 height 16
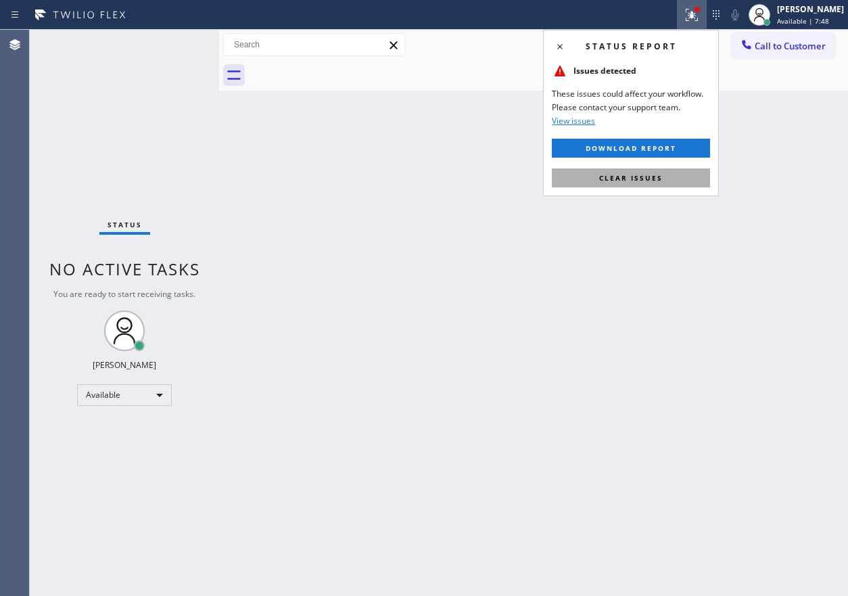
click at [693, 186] on button "Clear issues" at bounding box center [631, 177] width 158 height 19
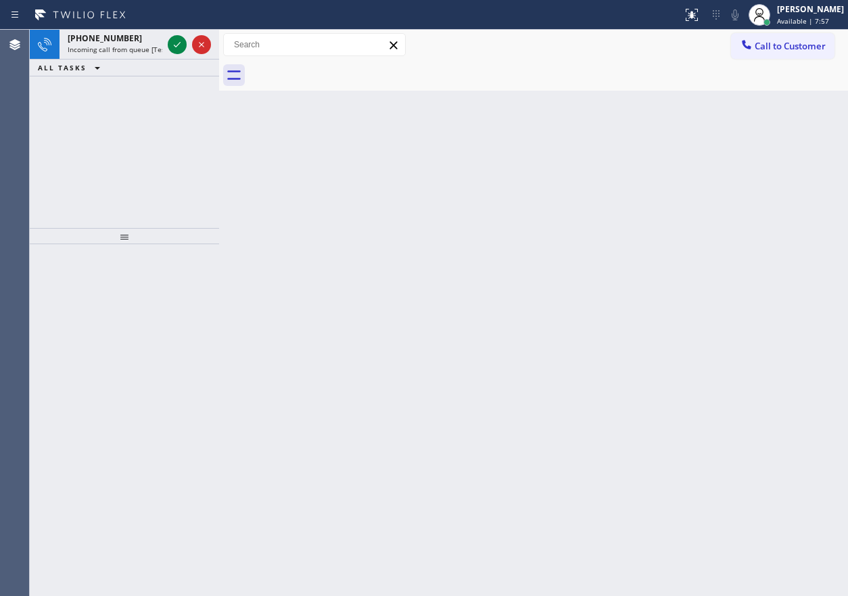
click at [760, 245] on div "Back to Dashboard Change Sender ID Customers Technicians Select a contact Outbo…" at bounding box center [533, 313] width 629 height 566
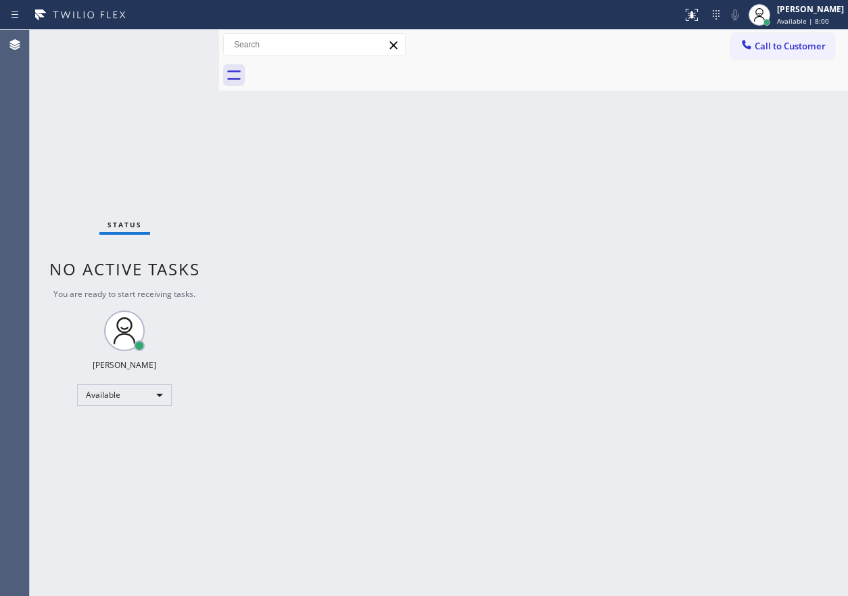
click at [179, 41] on div "Status No active tasks You are ready to start receiving tasks. [PERSON_NAME] Av…" at bounding box center [124, 313] width 189 height 566
click at [511, 517] on div "Back to Dashboard Change Sender ID Customers Technicians Select a contact Outbo…" at bounding box center [533, 313] width 629 height 566
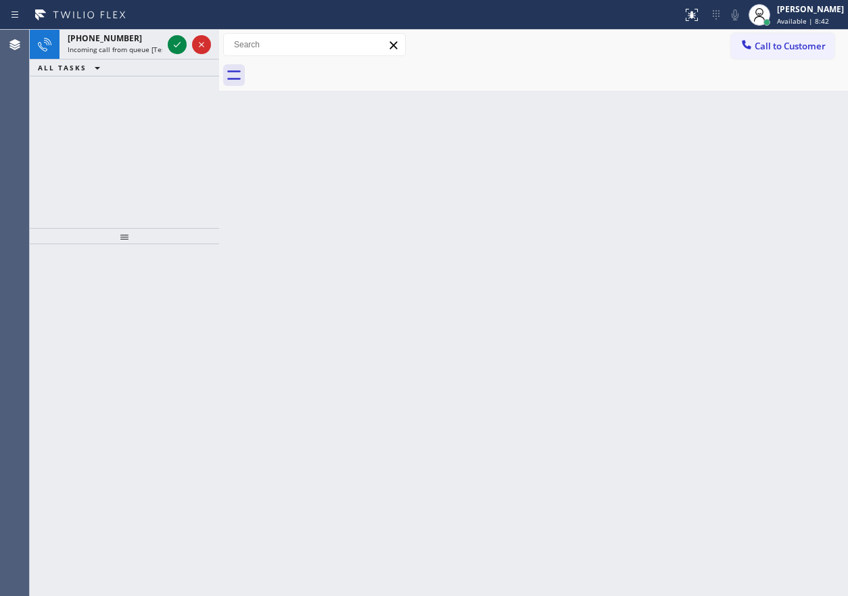
click at [756, 158] on div "Back to Dashboard Change Sender ID Customers Technicians Select a contact Outbo…" at bounding box center [533, 313] width 629 height 566
click at [171, 47] on icon at bounding box center [177, 45] width 16 height 16
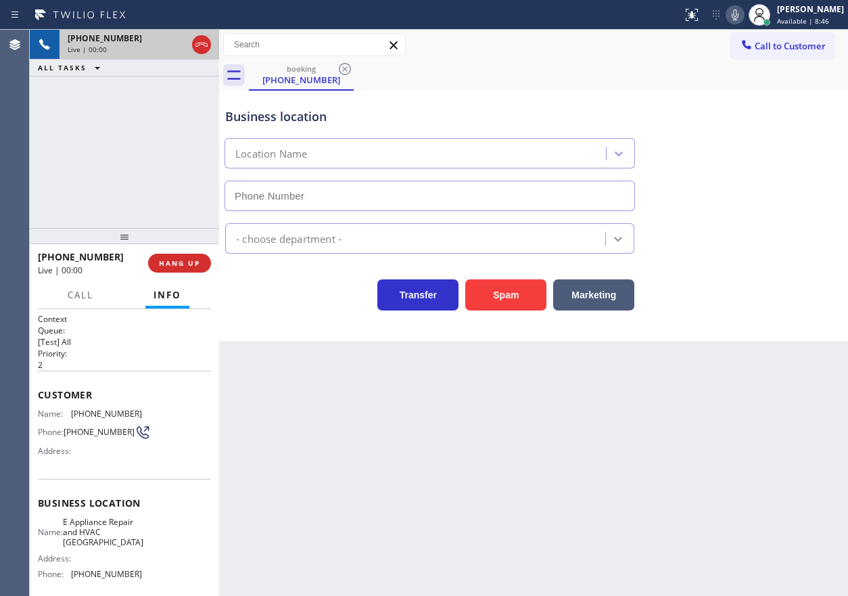
type input "[PHONE_NUMBER]"
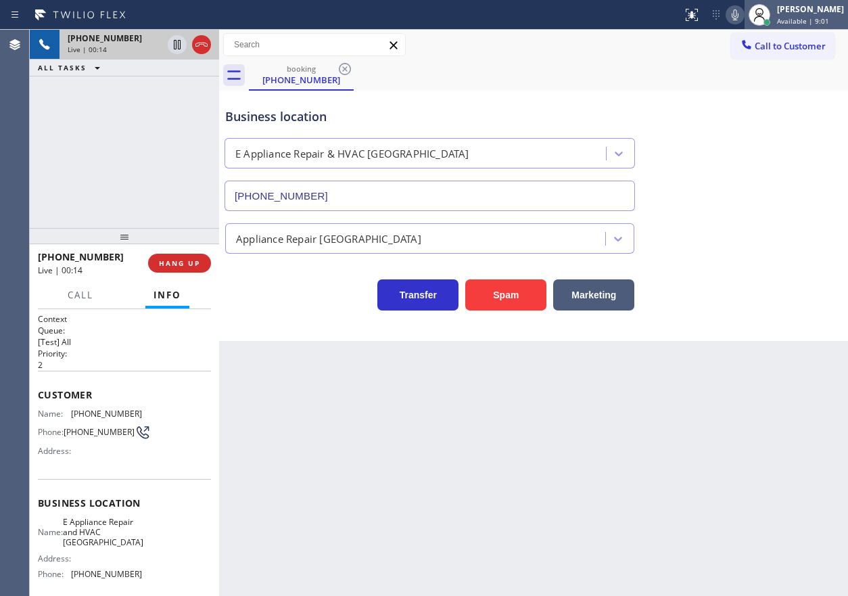
click at [813, 19] on span "Available | 9:01" at bounding box center [803, 20] width 52 height 9
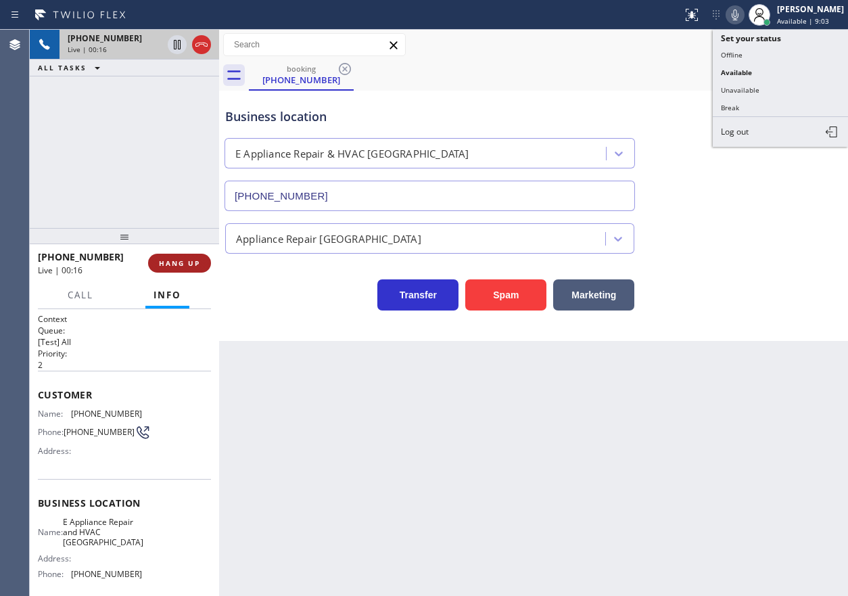
click at [152, 265] on button "HANG UP" at bounding box center [179, 263] width 63 height 19
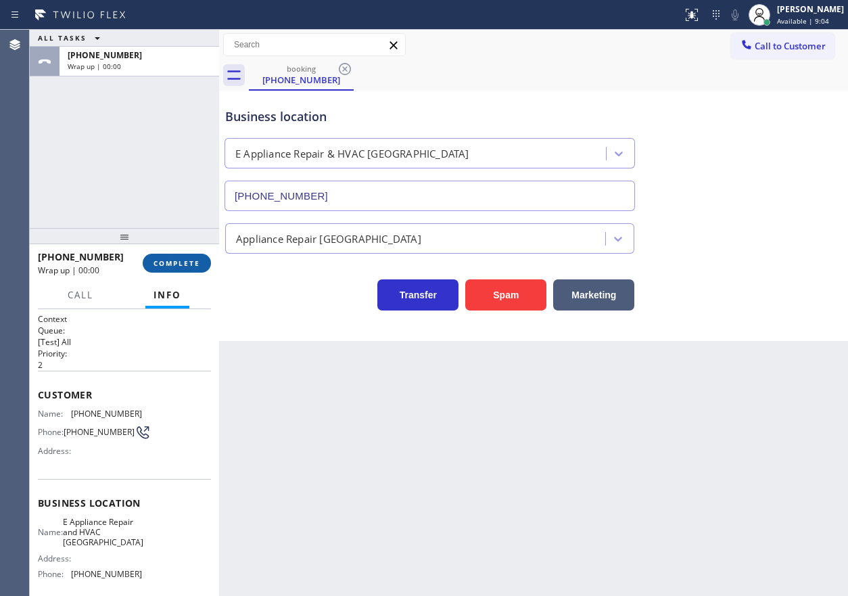
click at [193, 267] on span "COMPLETE" at bounding box center [177, 262] width 47 height 9
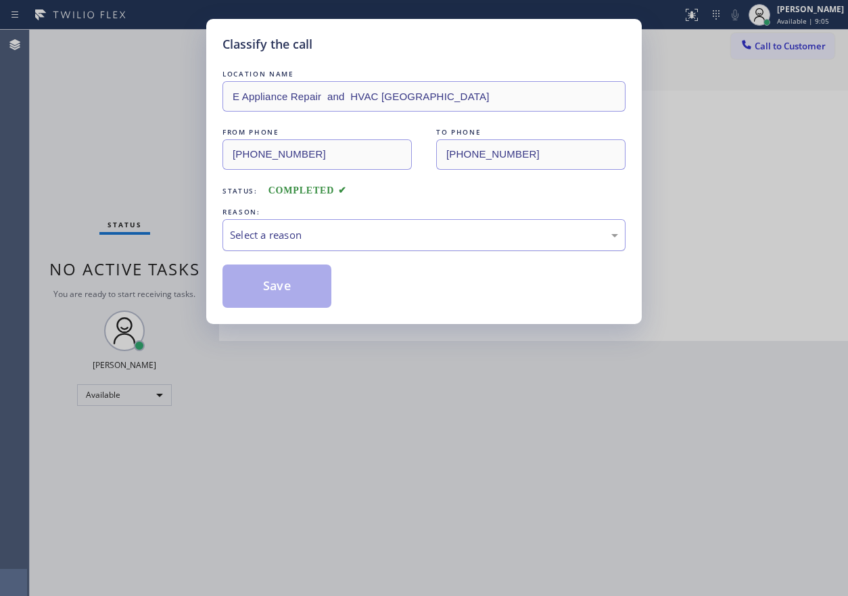
click at [304, 240] on div "Select a reason" at bounding box center [424, 235] width 388 height 16
click at [279, 277] on button "Save" at bounding box center [277, 285] width 109 height 43
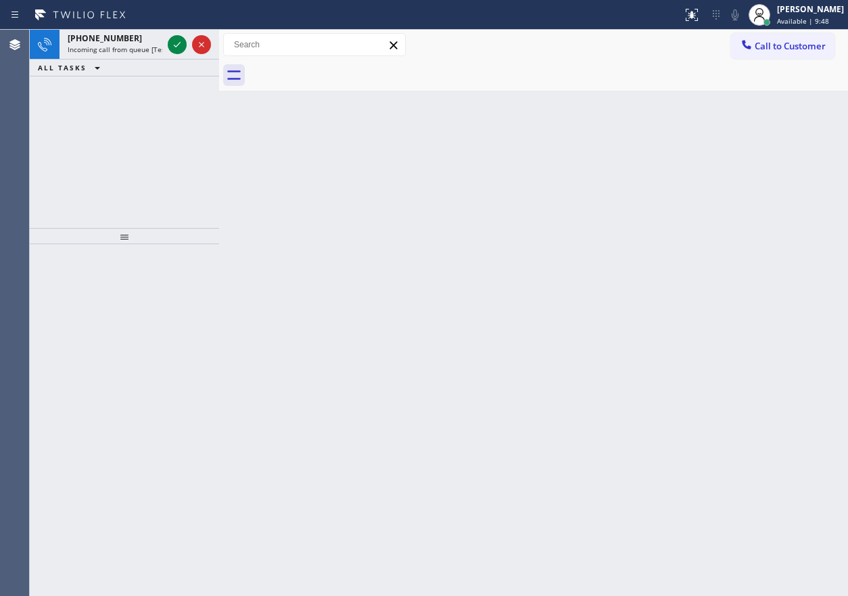
click at [745, 278] on div "Back to Dashboard Change Sender ID Customers Technicians Select a contact Outbo…" at bounding box center [533, 313] width 629 height 566
click at [176, 40] on icon at bounding box center [177, 45] width 16 height 16
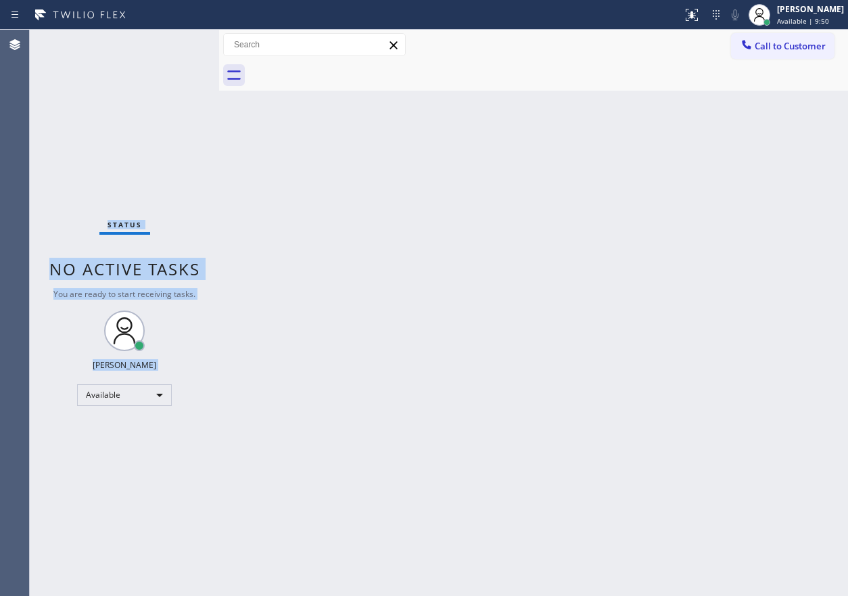
click at [176, 40] on div "Status No active tasks You are ready to start receiving tasks. [PERSON_NAME] Av…" at bounding box center [124, 313] width 189 height 566
click at [808, 15] on div "[PERSON_NAME] Available | 9:51" at bounding box center [812, 15] width 74 height 24
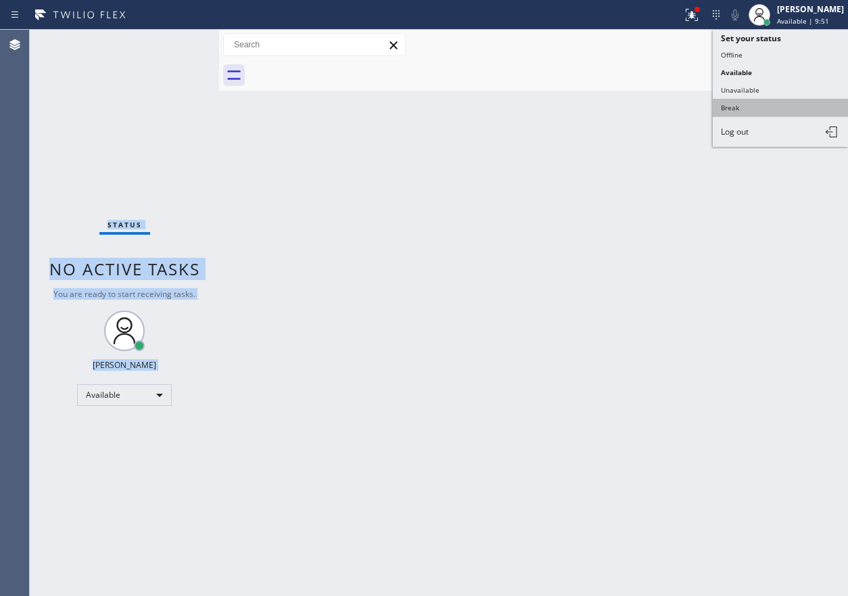
click at [765, 113] on button "Break" at bounding box center [780, 108] width 135 height 18
